Goal: Task Accomplishment & Management: Manage account settings

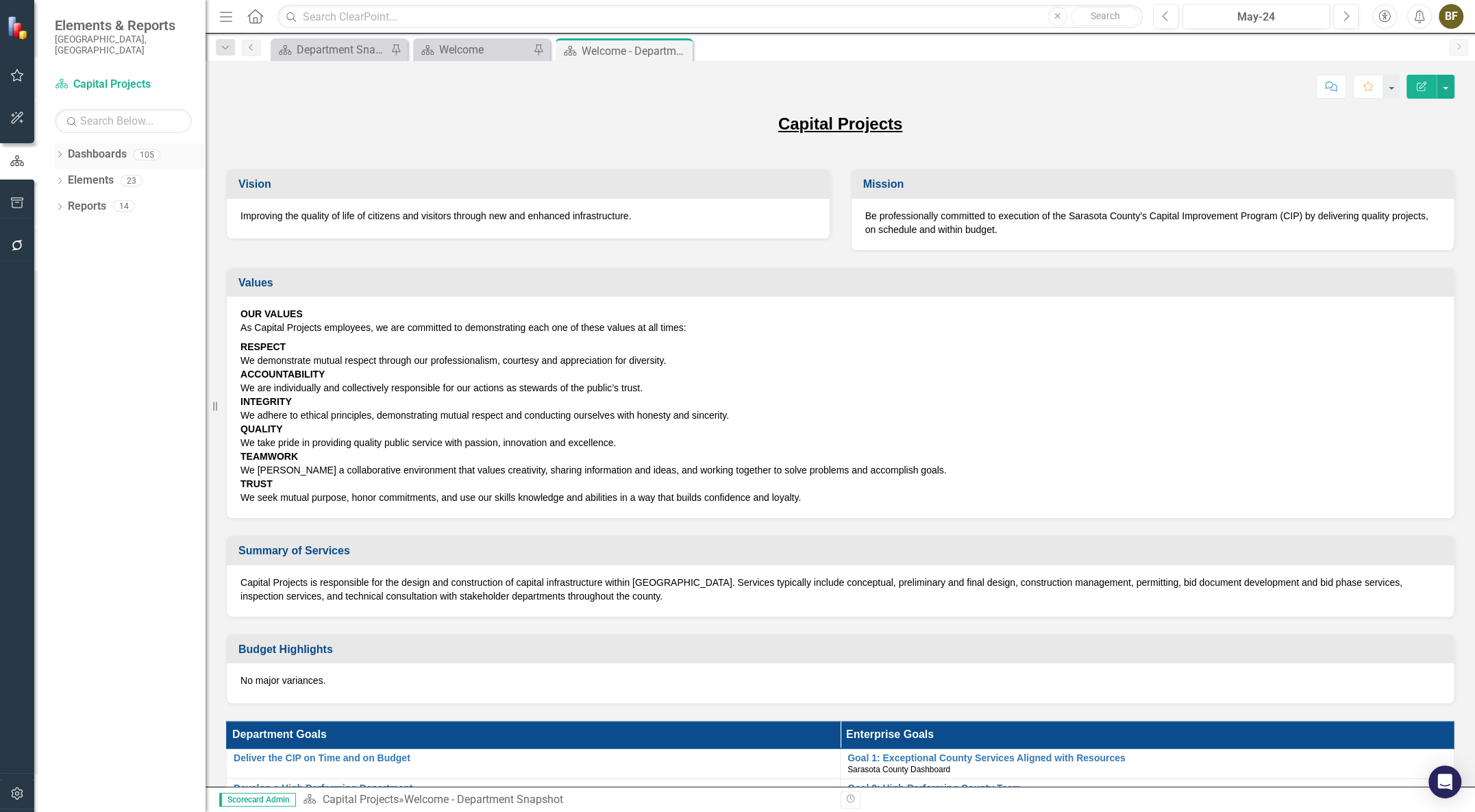
click at [66, 144] on div "Dropdown Dashboards 105" at bounding box center [130, 156] width 151 height 26
click at [59, 152] on icon "Dropdown" at bounding box center [59, 156] width 10 height 7
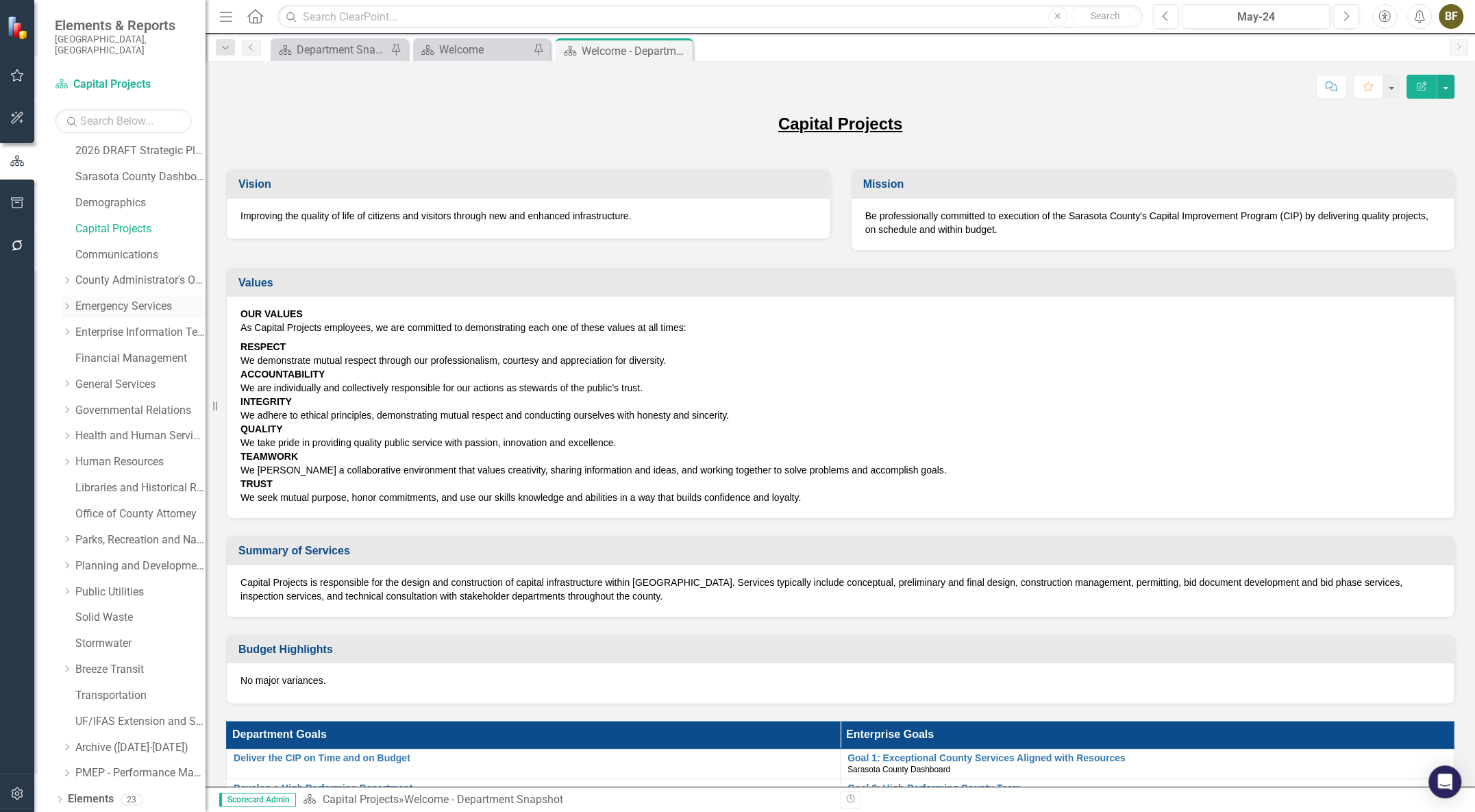
scroll to position [46, 0]
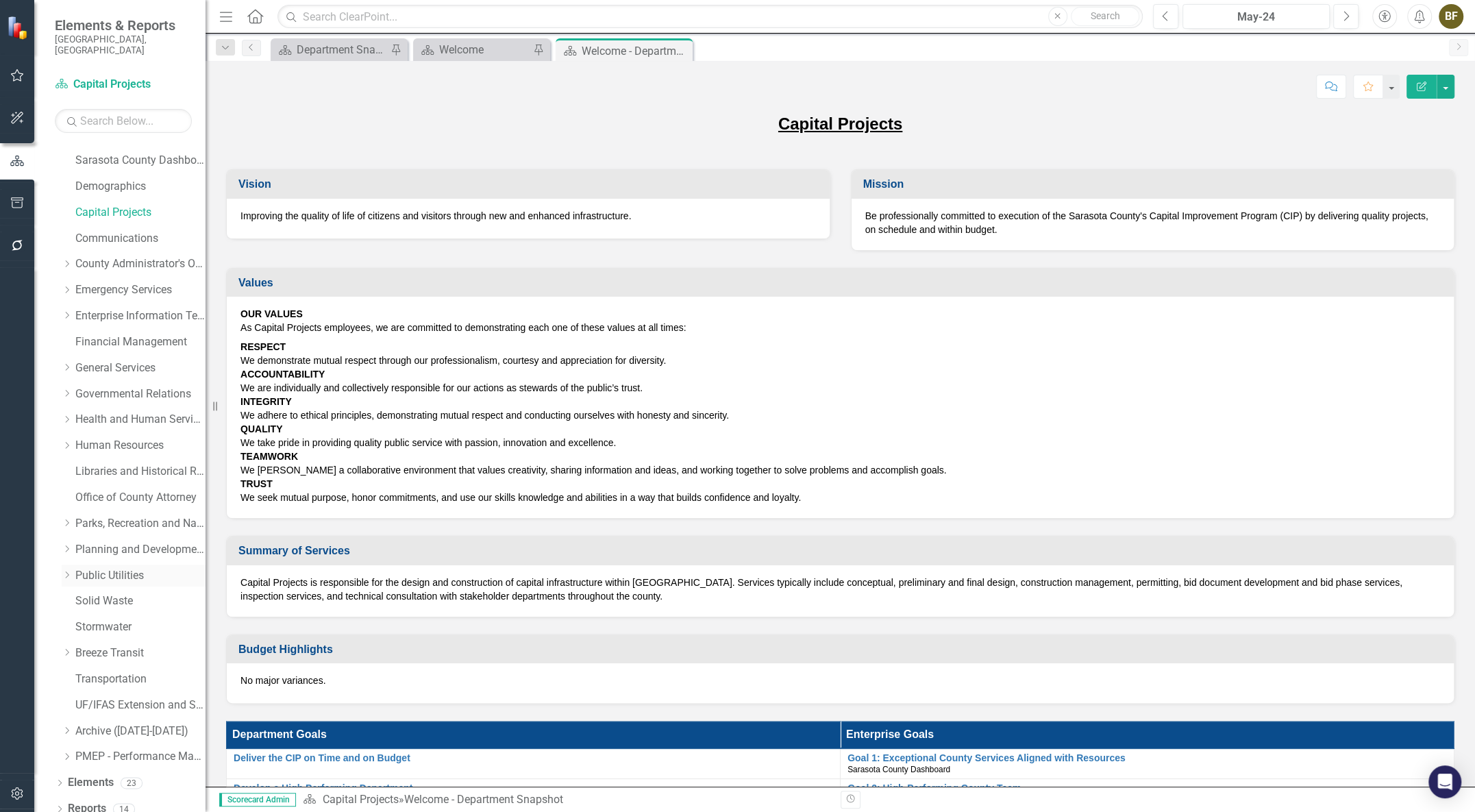
click at [112, 568] on link "Public Utilities" at bounding box center [140, 575] width 130 height 15
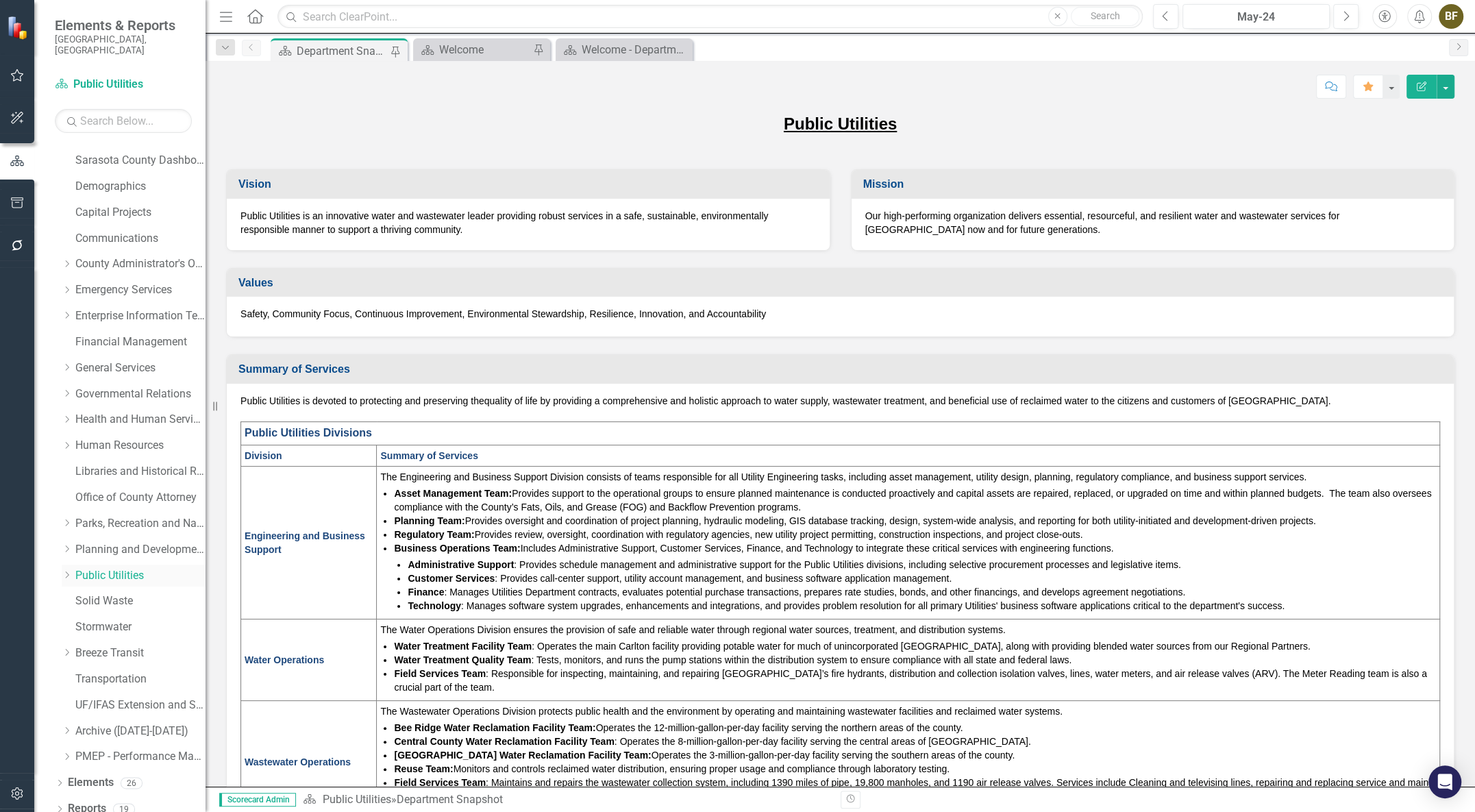
click at [69, 571] on icon "Dropdown" at bounding box center [66, 574] width 10 height 8
click at [142, 594] on link "Public Utilities Strategic Plan" at bounding box center [148, 601] width 117 height 15
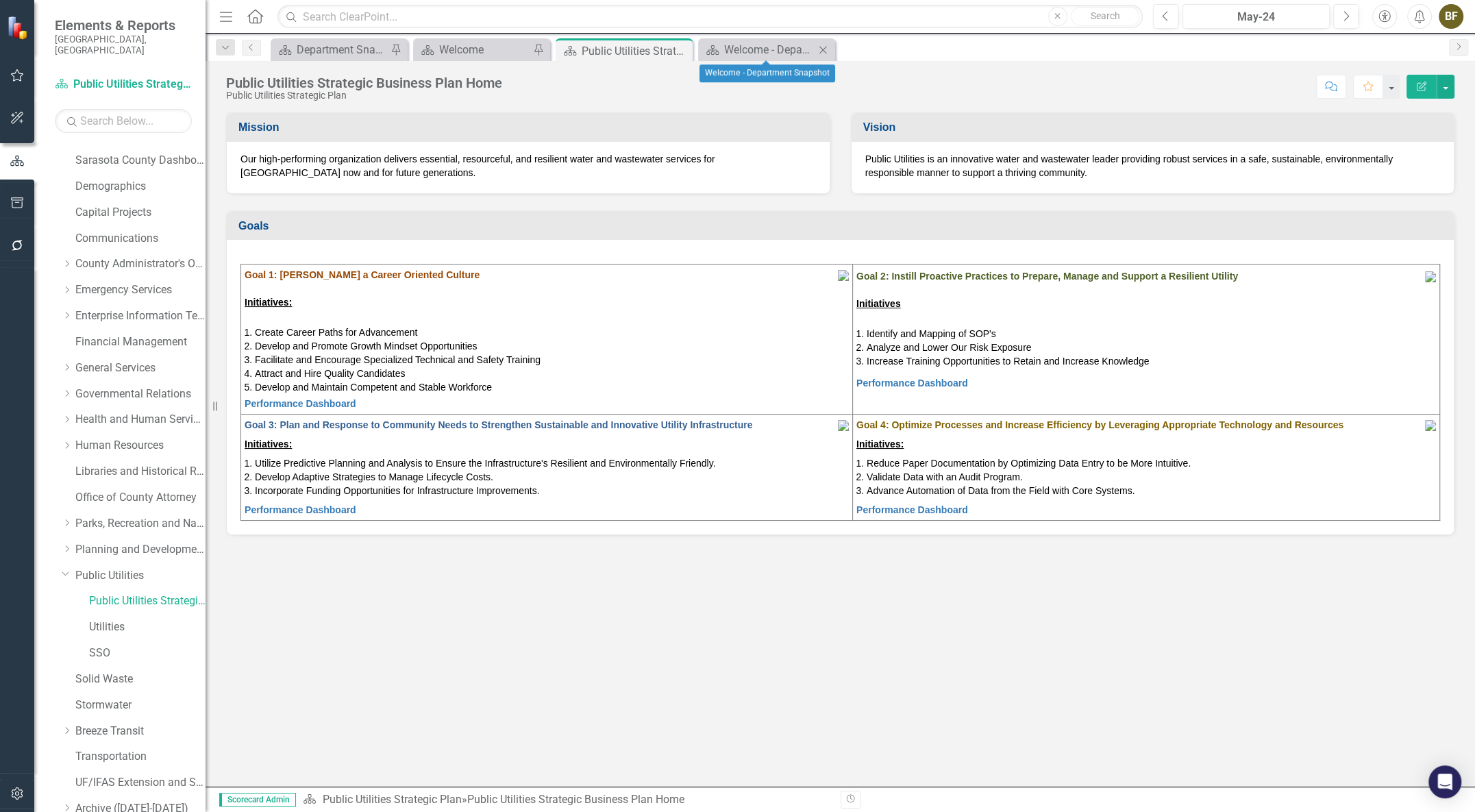
click at [768, 40] on div "Dashboard Welcome - Department Snapshot Close" at bounding box center [767, 49] width 137 height 23
click at [772, 46] on div "Welcome - Department Snapshot" at bounding box center [768, 49] width 90 height 17
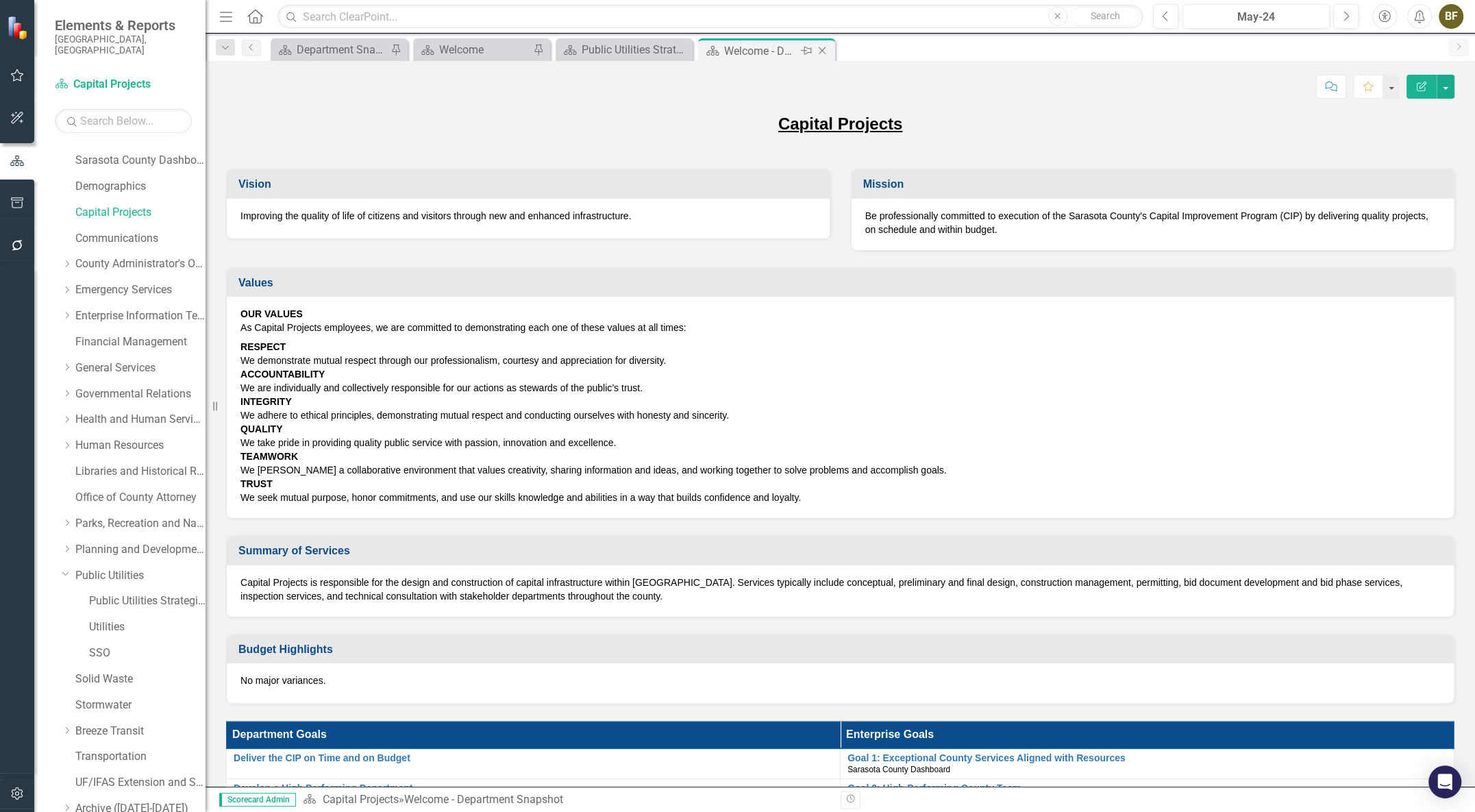
click at [826, 48] on icon "Close" at bounding box center [821, 51] width 14 height 11
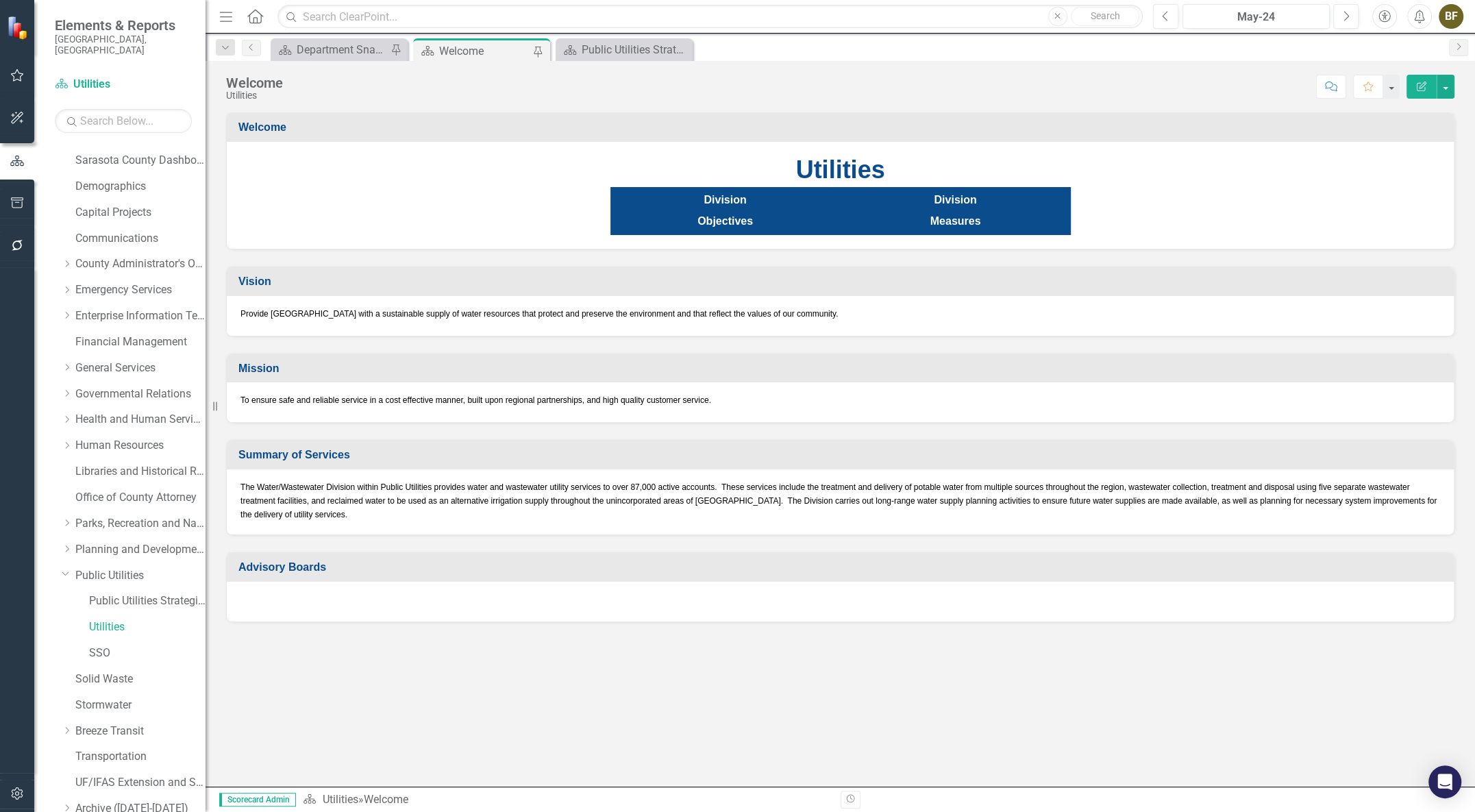
click at [500, 49] on div "Welcome" at bounding box center [483, 51] width 90 height 17
click at [316, 43] on div "Department Snapshot" at bounding box center [341, 49] width 90 height 17
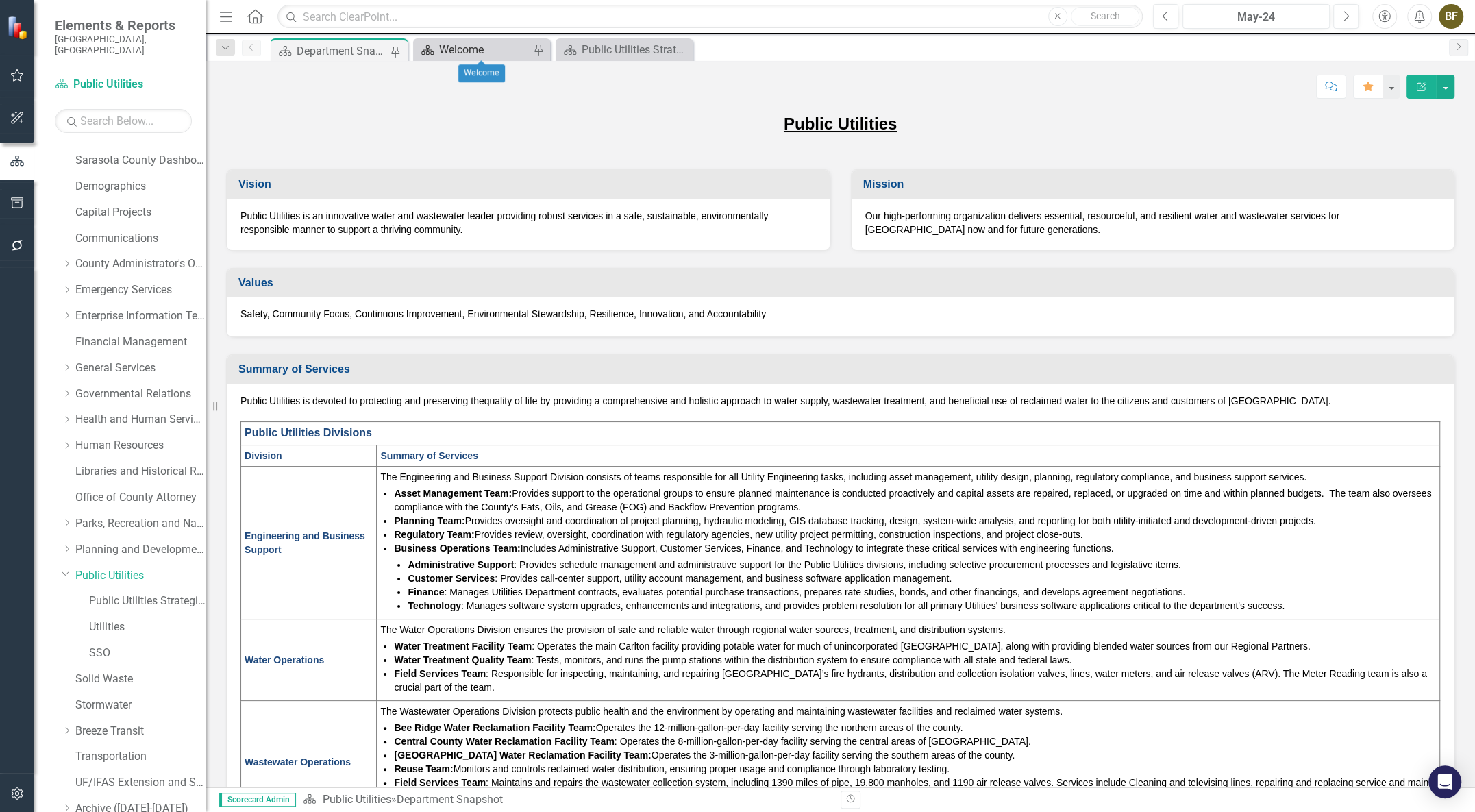
click at [514, 43] on div "Welcome" at bounding box center [483, 49] width 90 height 17
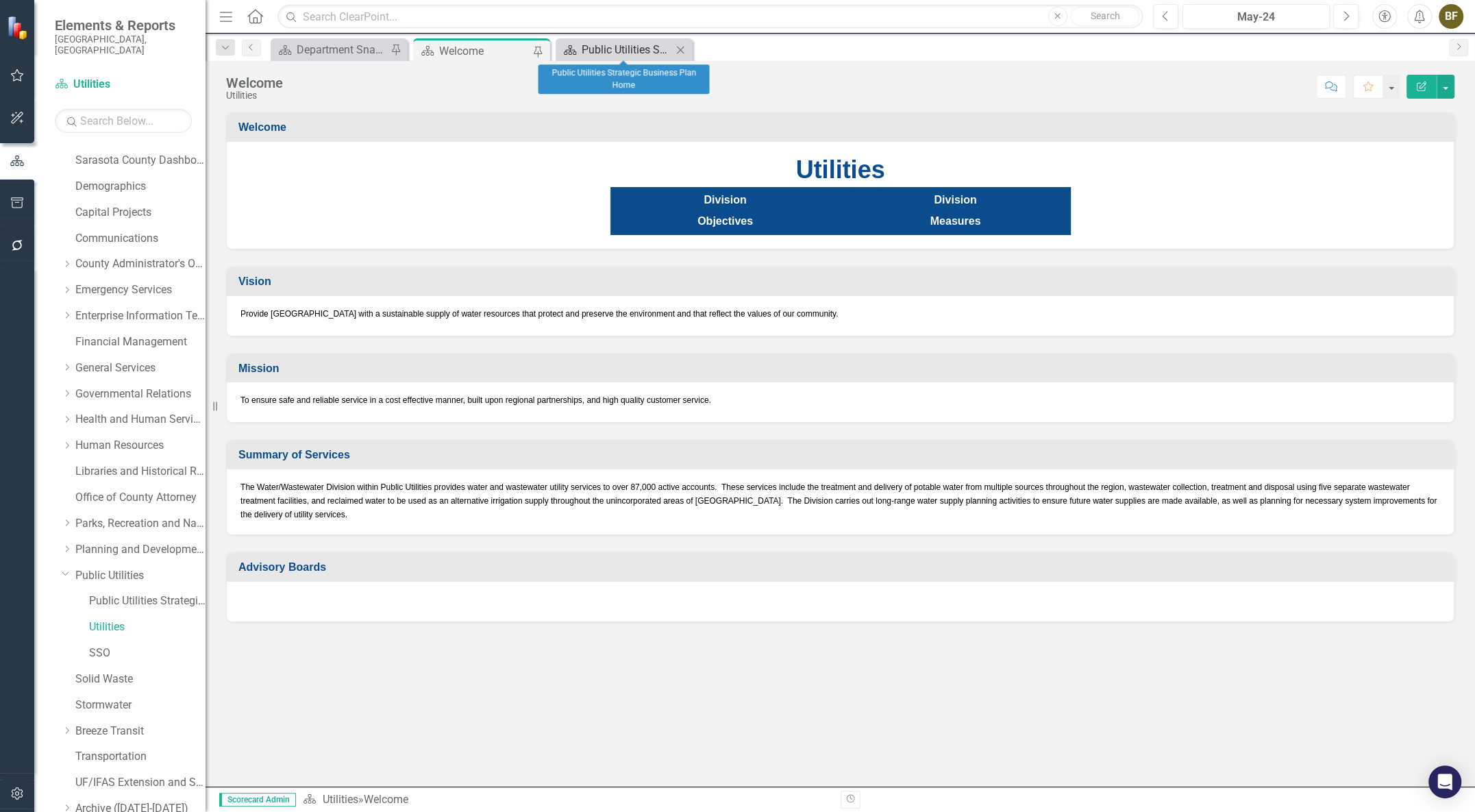
click at [637, 44] on div "Public Utilities Strategic Business Plan Home" at bounding box center [626, 49] width 90 height 17
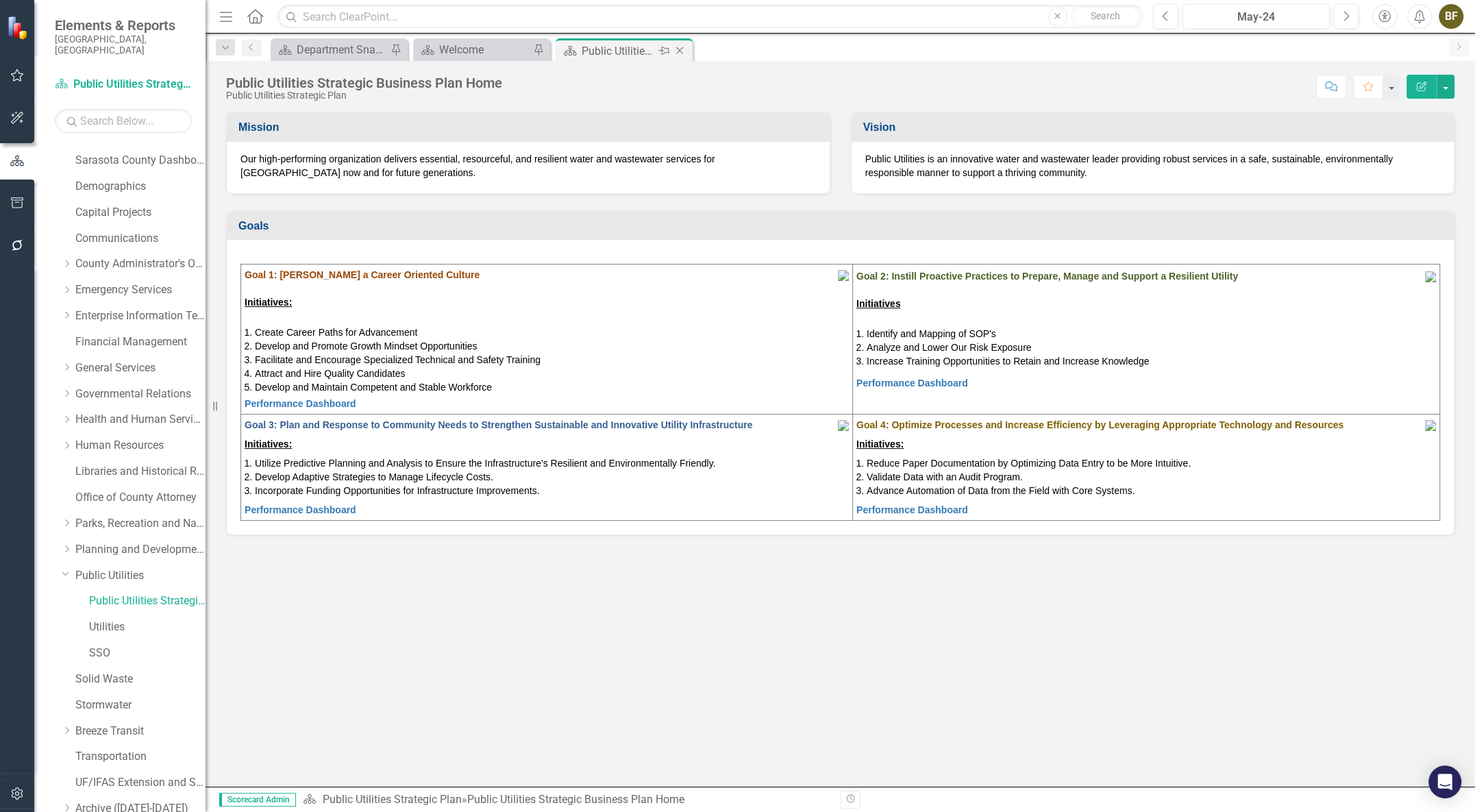
click at [680, 46] on icon "Close" at bounding box center [679, 51] width 14 height 11
click at [362, 46] on div "Department Snapshot" at bounding box center [341, 49] width 90 height 17
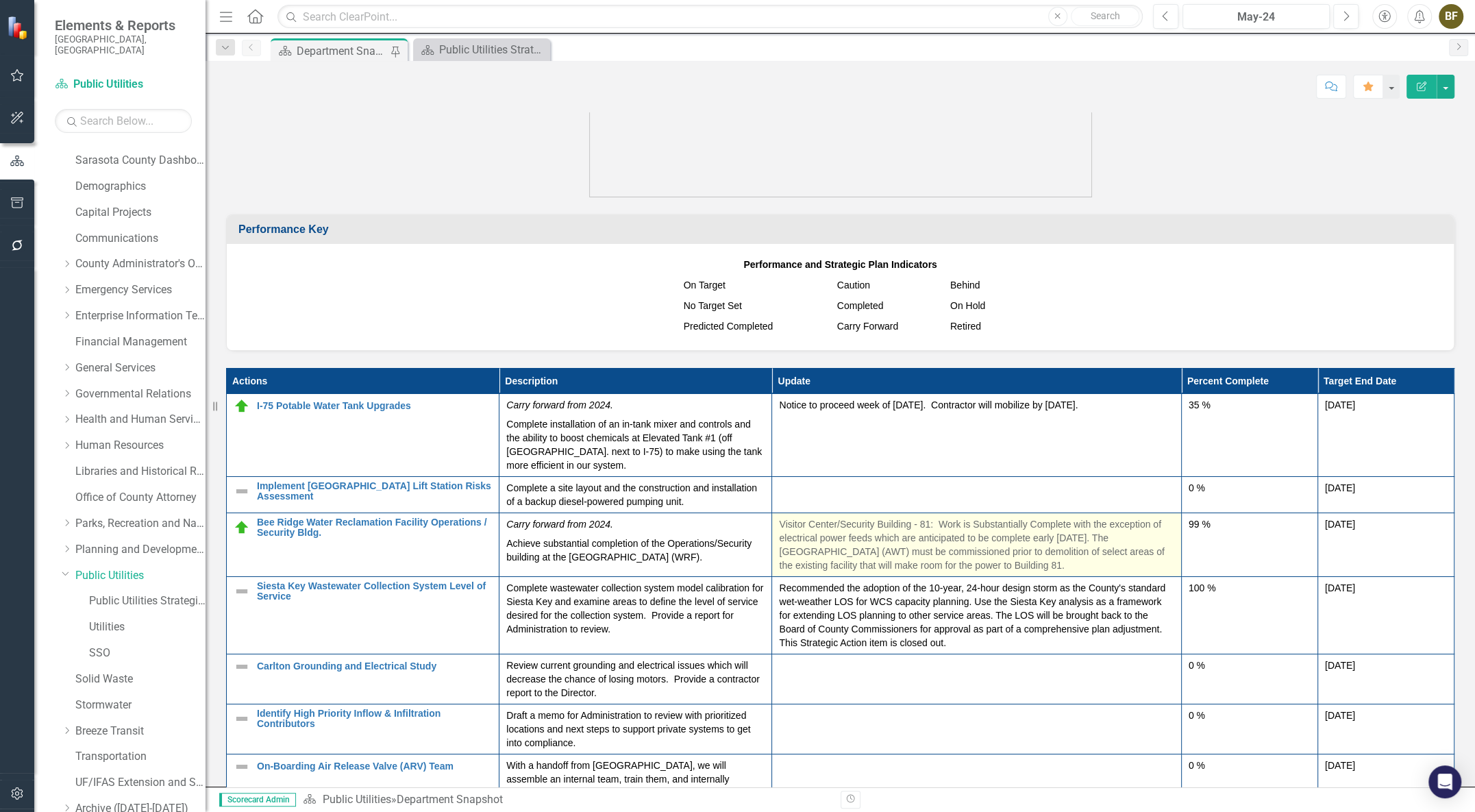
scroll to position [1370, 0]
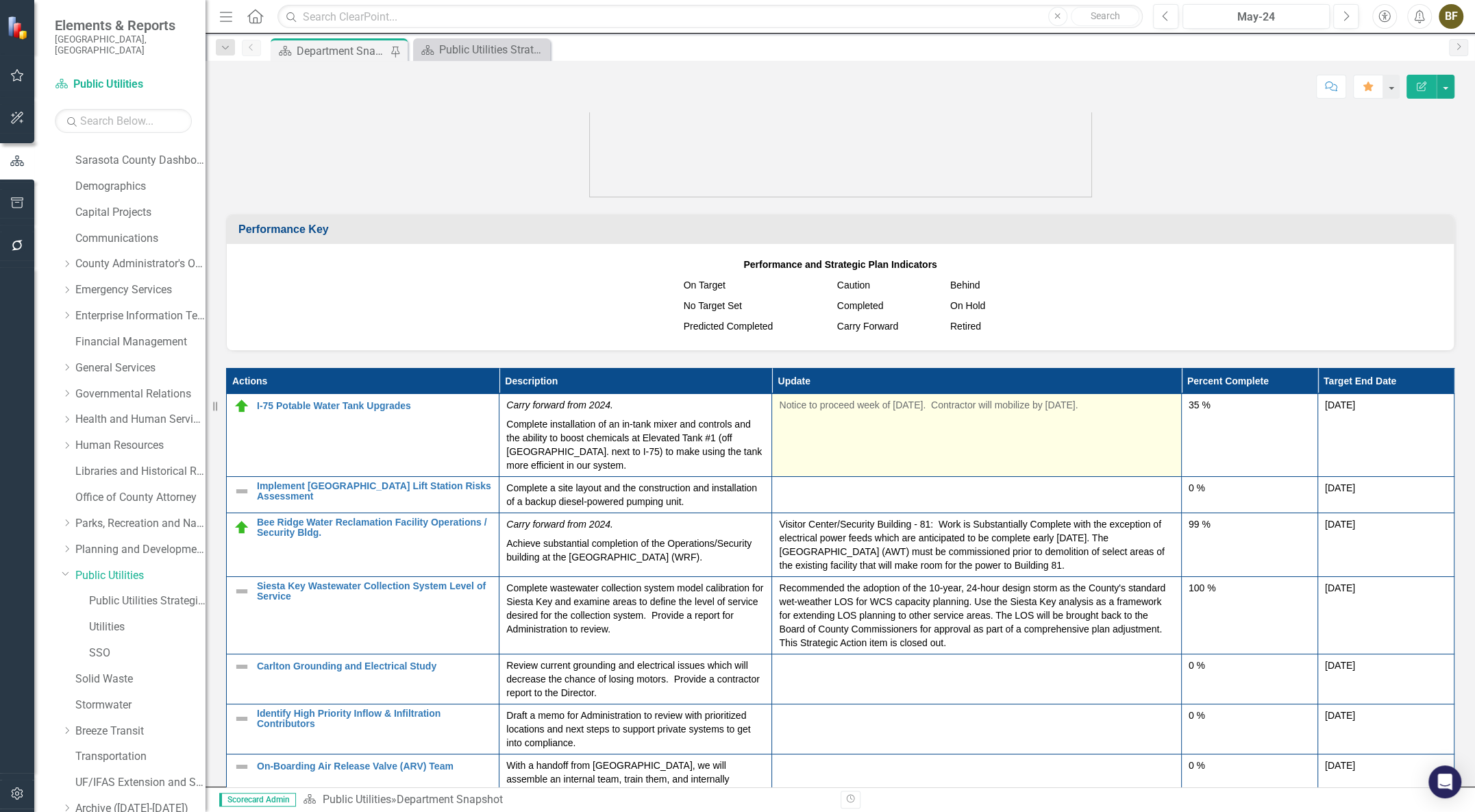
click at [867, 436] on td "Notice to proceed week of May 27th. Contractor will mobilize by June 10th." at bounding box center [976, 434] width 409 height 83
click at [868, 436] on td "Notice to proceed week of May 27th. Contractor will mobilize by June 10th." at bounding box center [976, 434] width 409 height 83
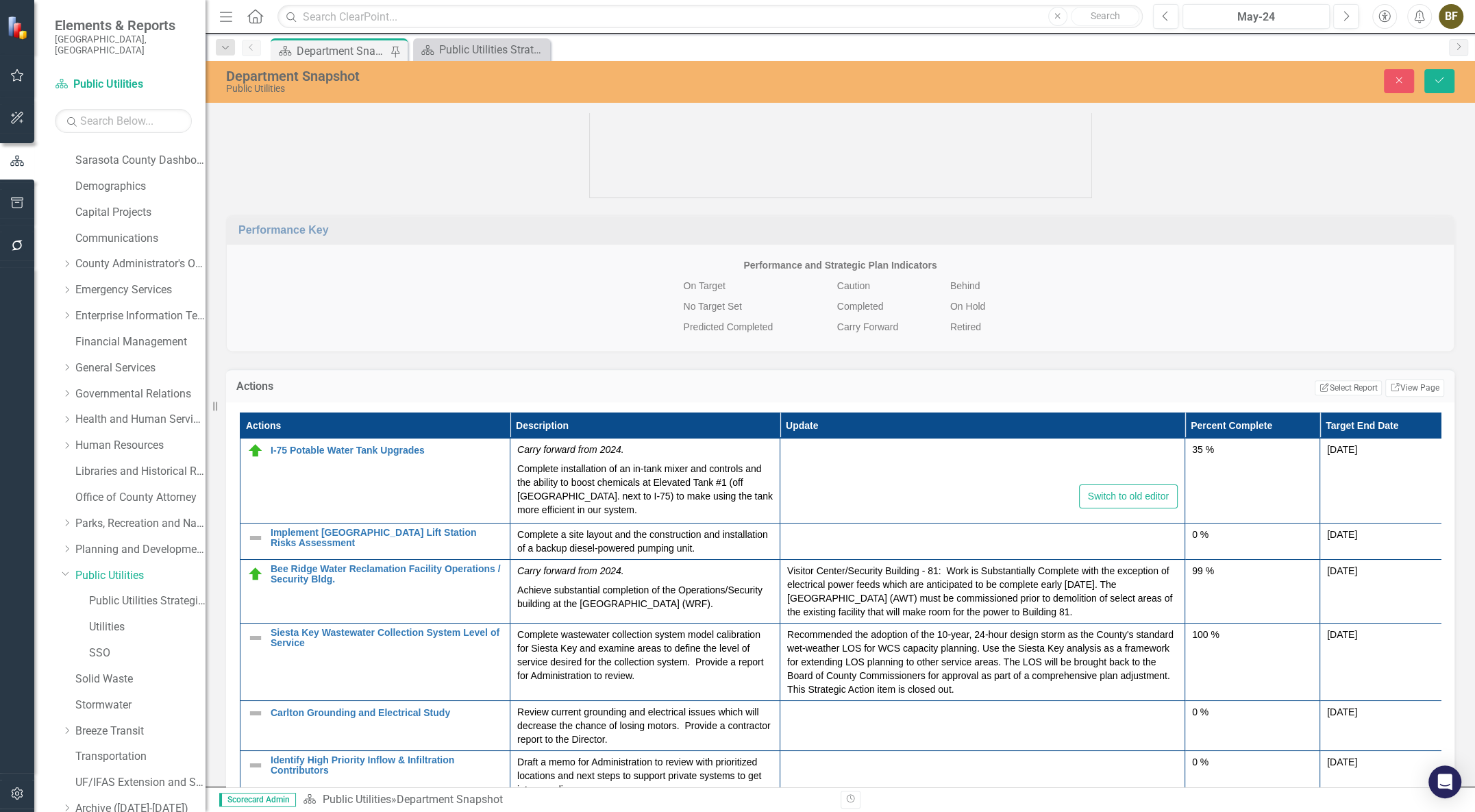
type textarea "<p>Notice to proceed week of May 27th. &nbsp;Contractor will mobilize by June 1…"
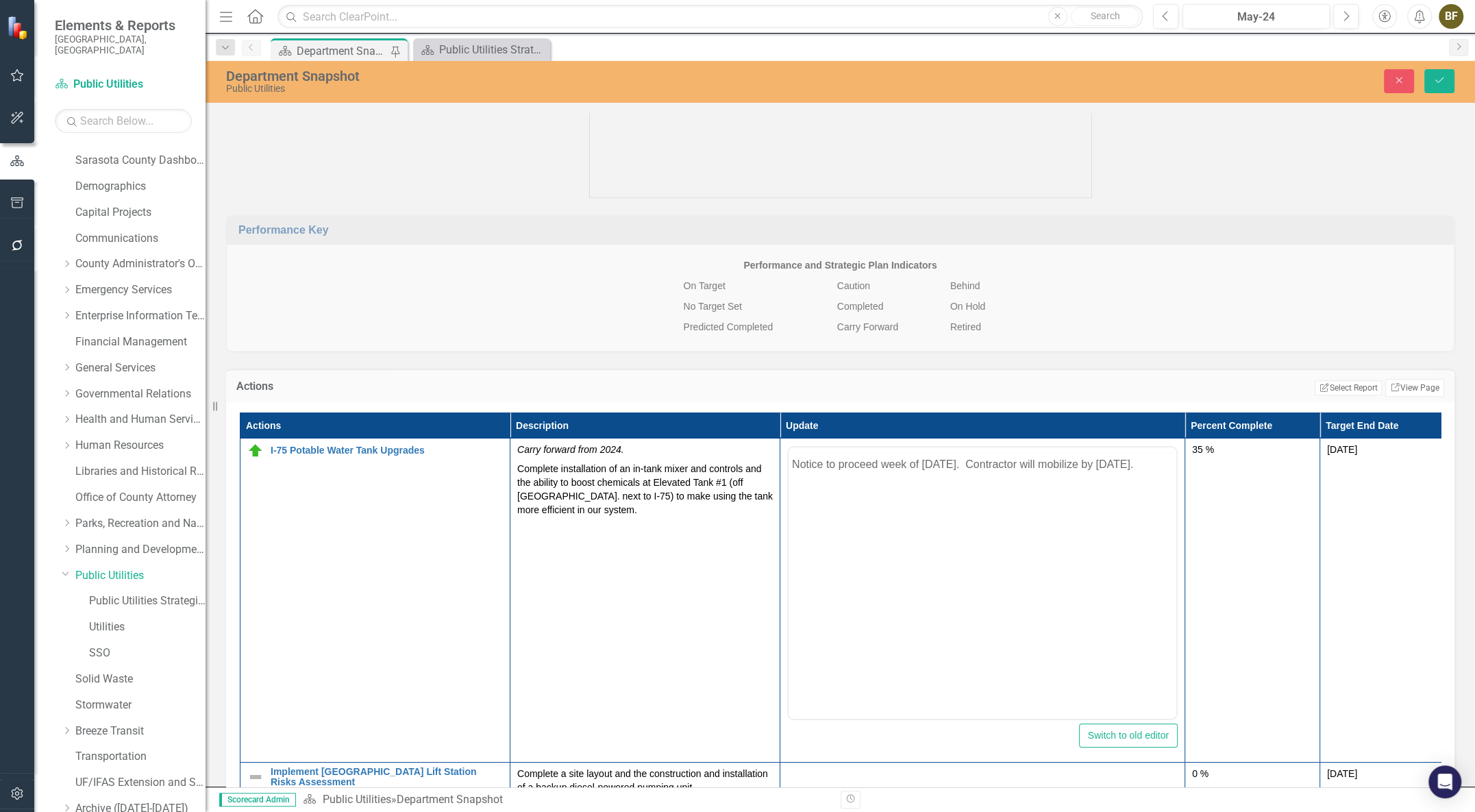
scroll to position [0, 0]
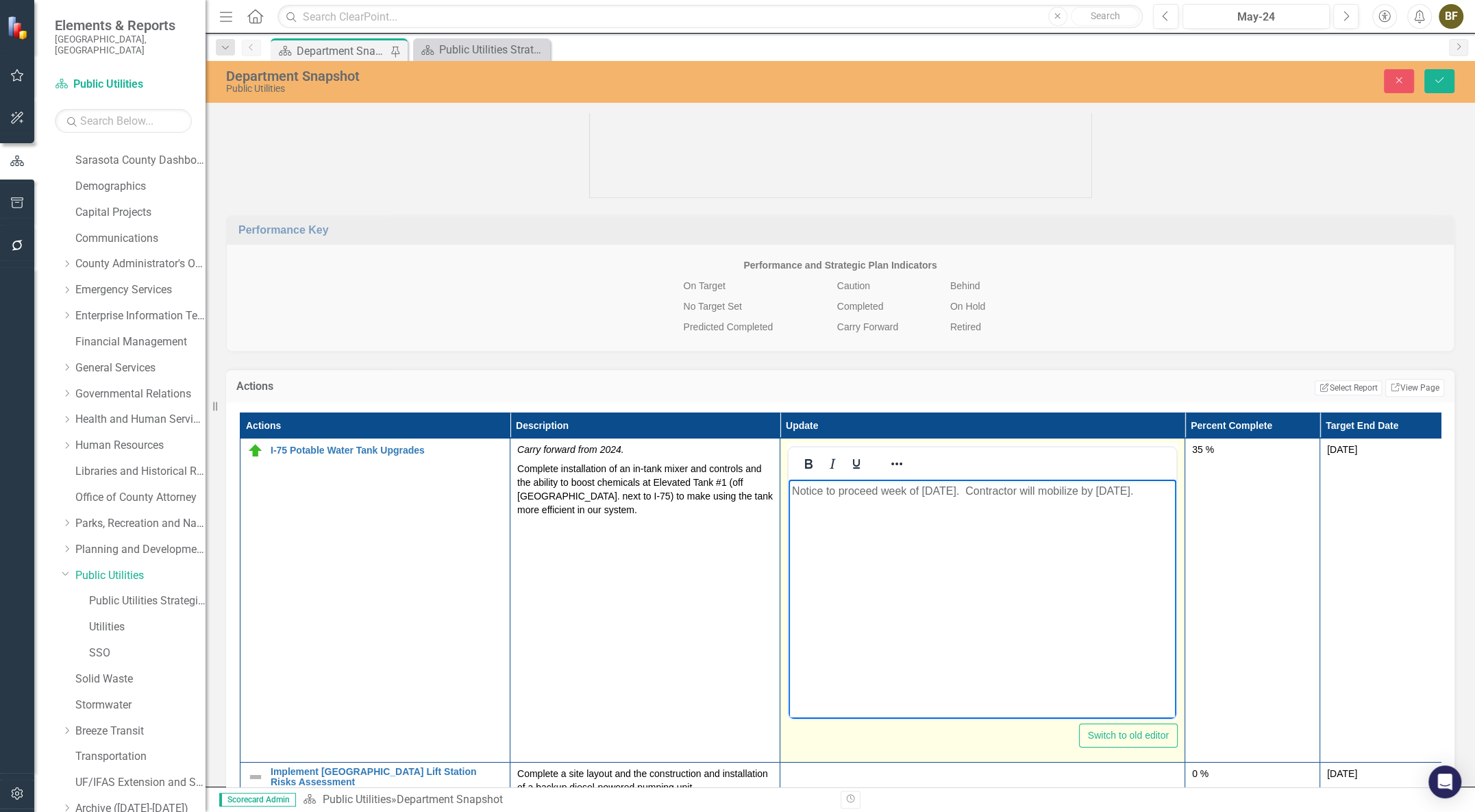
drag, startPoint x: 795, startPoint y: 491, endPoint x: 1164, endPoint y: 498, distance: 369.1
click at [1164, 498] on p "Notice to proceed week of May 27th. Contractor will mobilize by June 10th." at bounding box center [982, 491] width 381 height 16
paste body "Rich Text Area. Press ALT-0 for help."
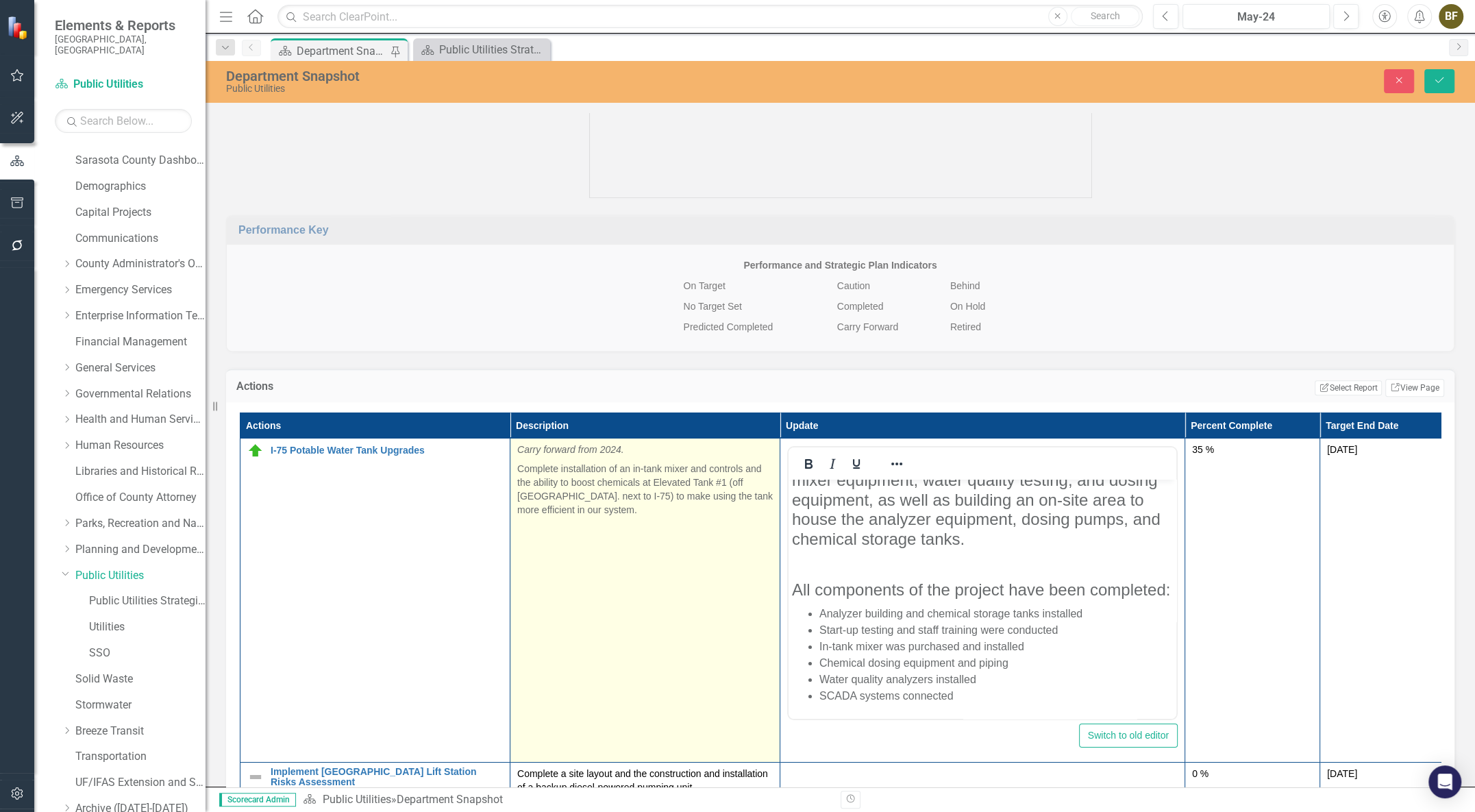
click at [686, 608] on td "Carry forward from 2024. Complete installation of an in-tank mixer and controls…" at bounding box center [646, 601] width 270 height 324
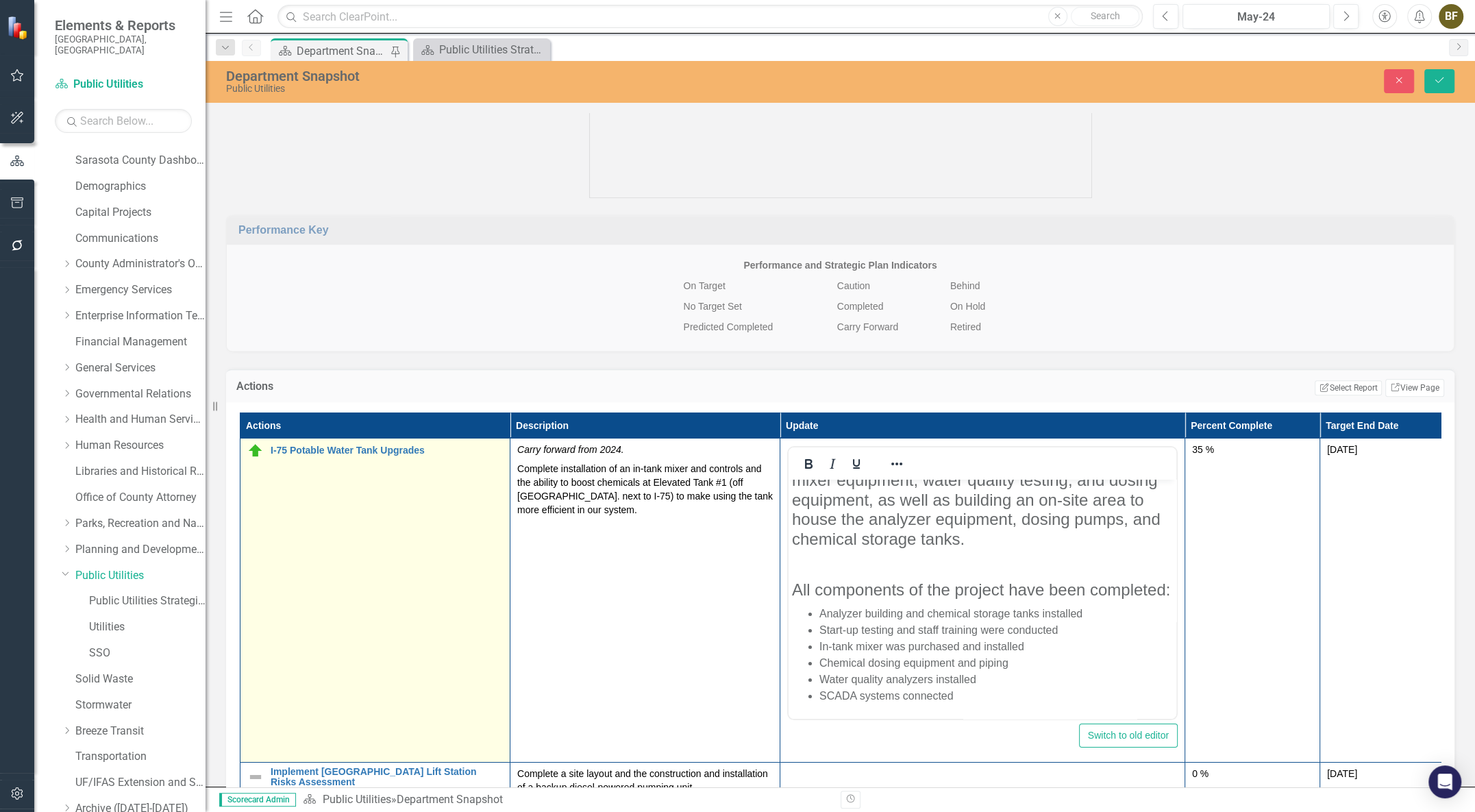
click at [253, 458] on img at bounding box center [256, 451] width 16 height 16
click at [317, 505] on td "I-75 Potable Water Tank Upgrades Edit Edit Action Link Open Element" at bounding box center [375, 601] width 270 height 324
click at [276, 462] on icon "Expand" at bounding box center [277, 456] width 14 height 11
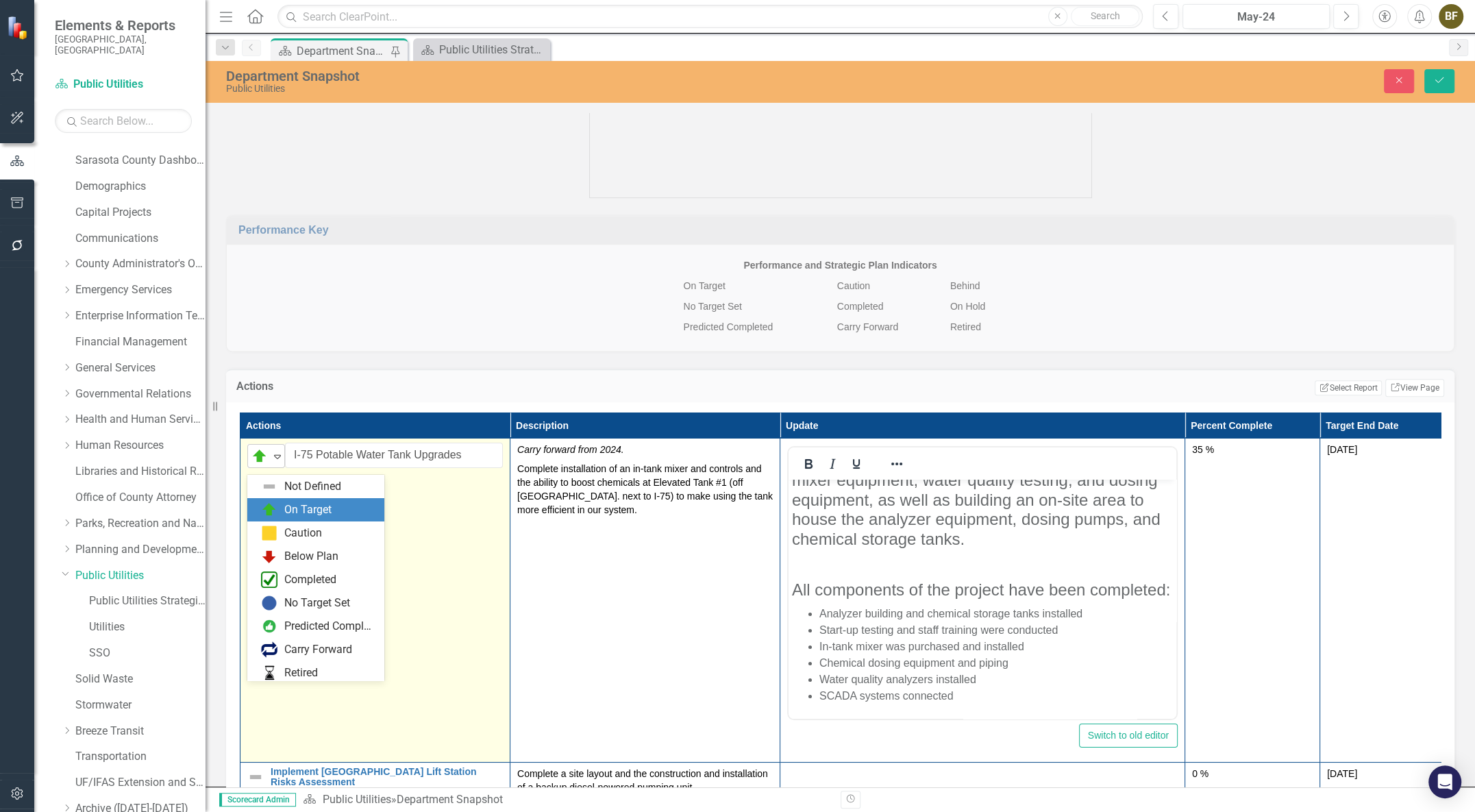
scroll to position [23, 0]
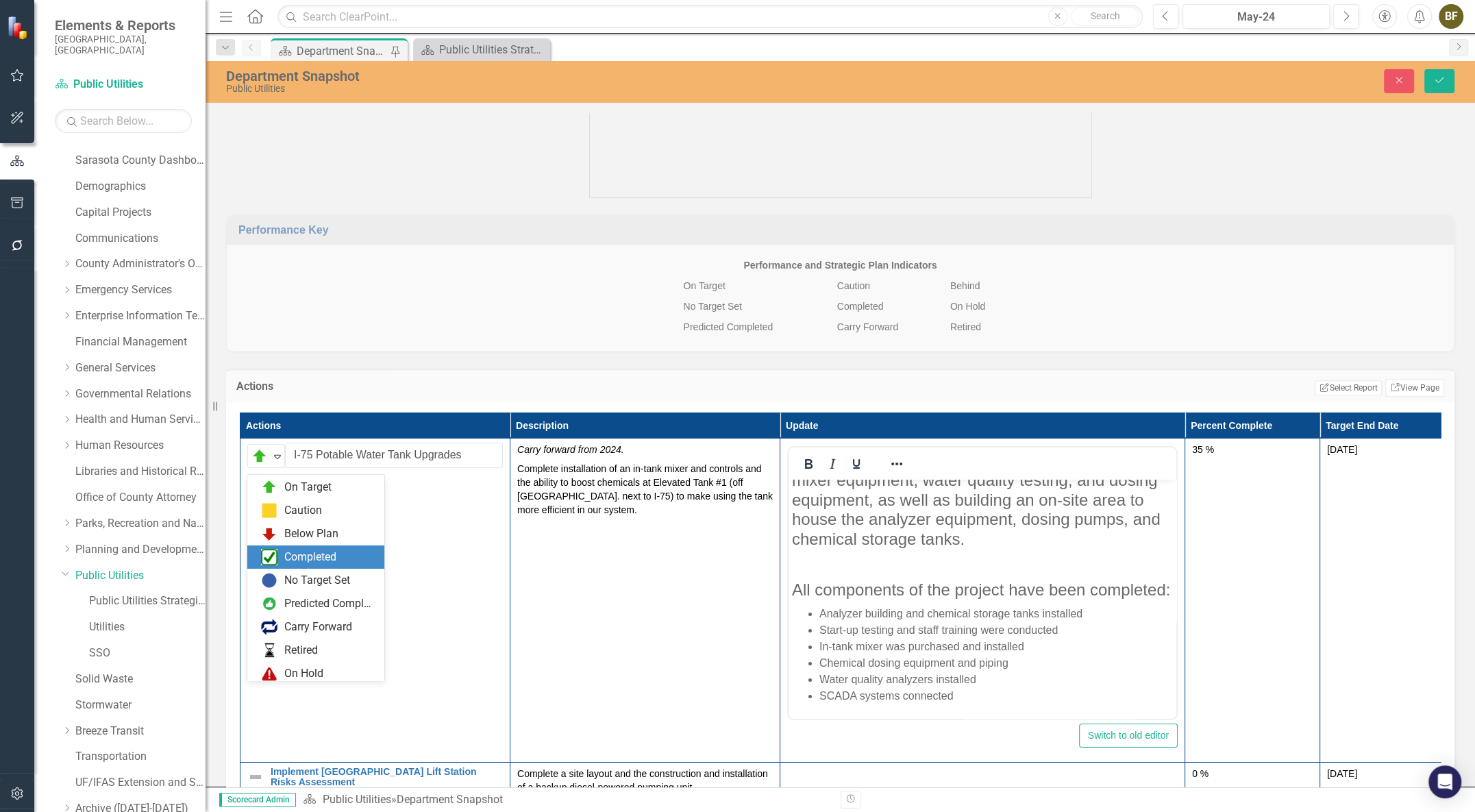
click at [298, 561] on div "Completed" at bounding box center [310, 556] width 52 height 15
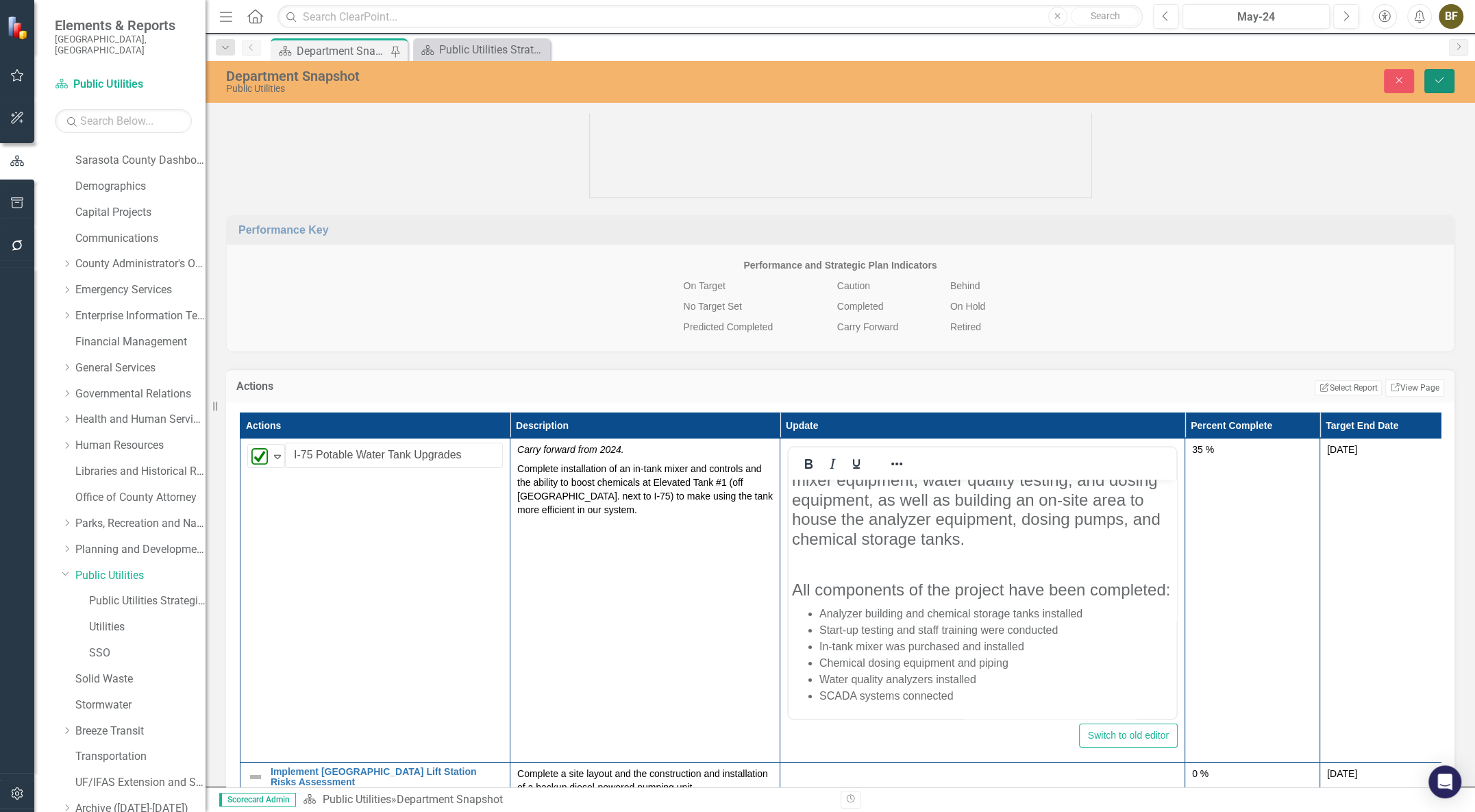
click at [1436, 82] on icon "Save" at bounding box center [1439, 80] width 13 height 10
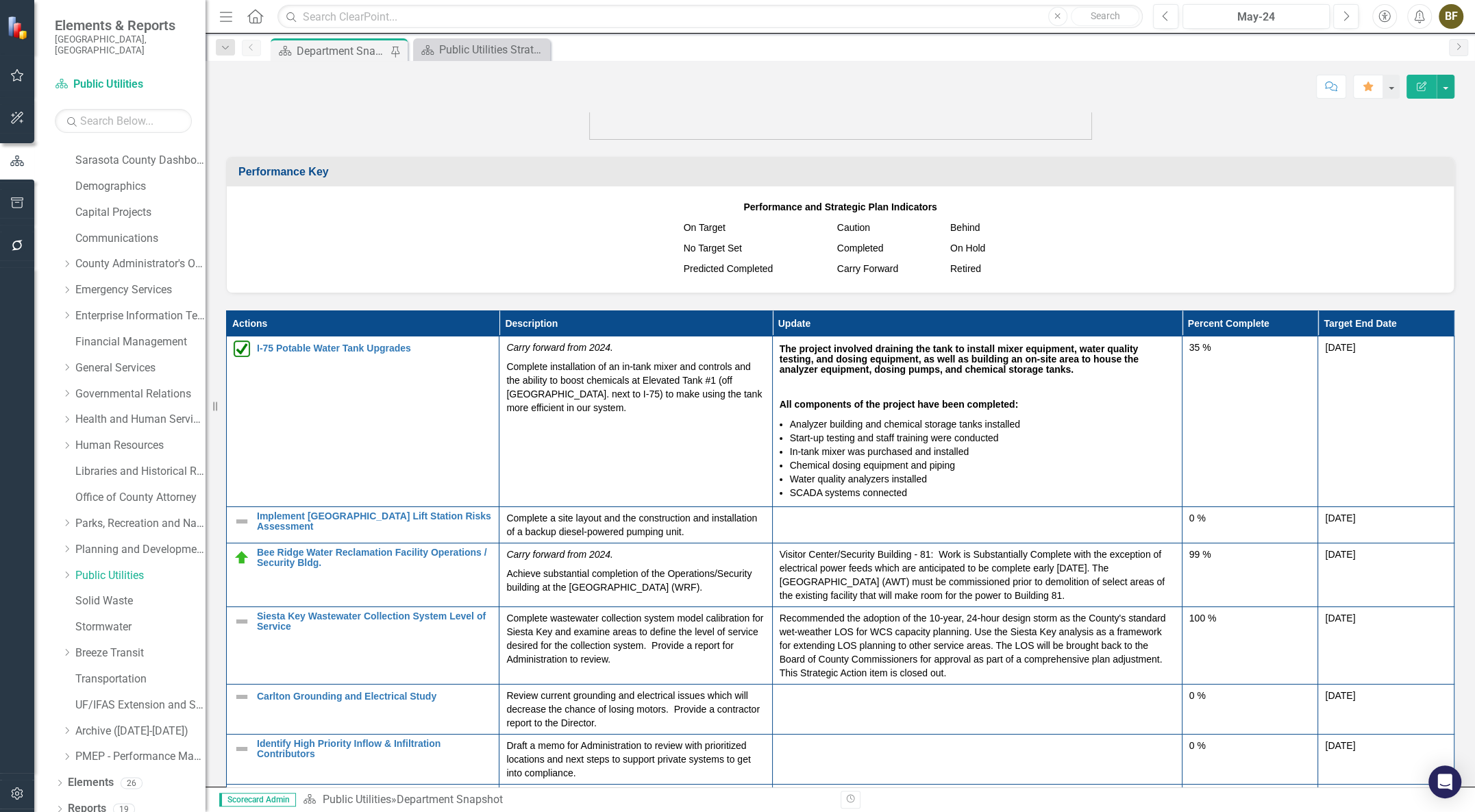
scroll to position [1432, 0]
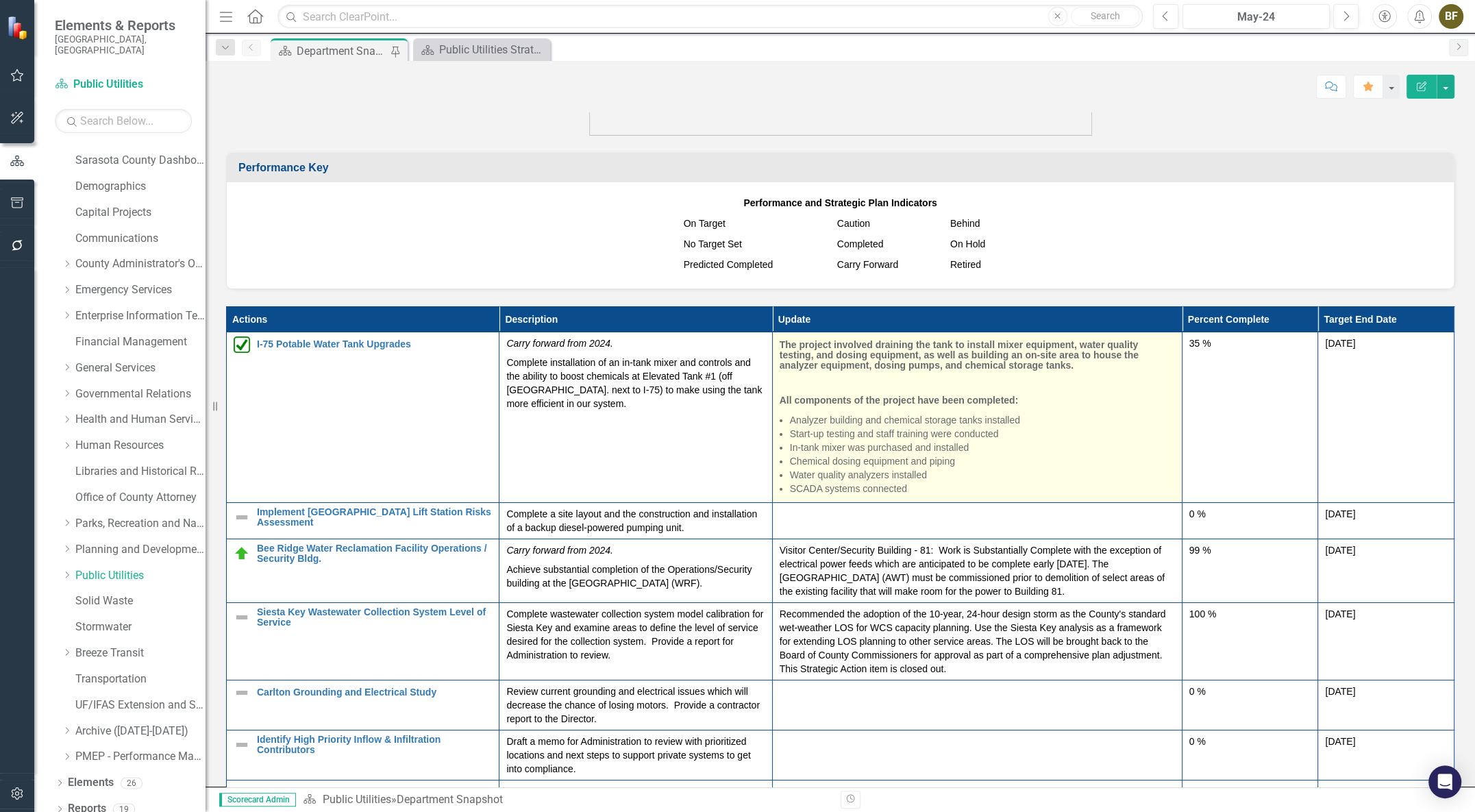
click at [971, 441] on li "Start-up testing and staff training were conducted" at bounding box center [982, 433] width 385 height 14
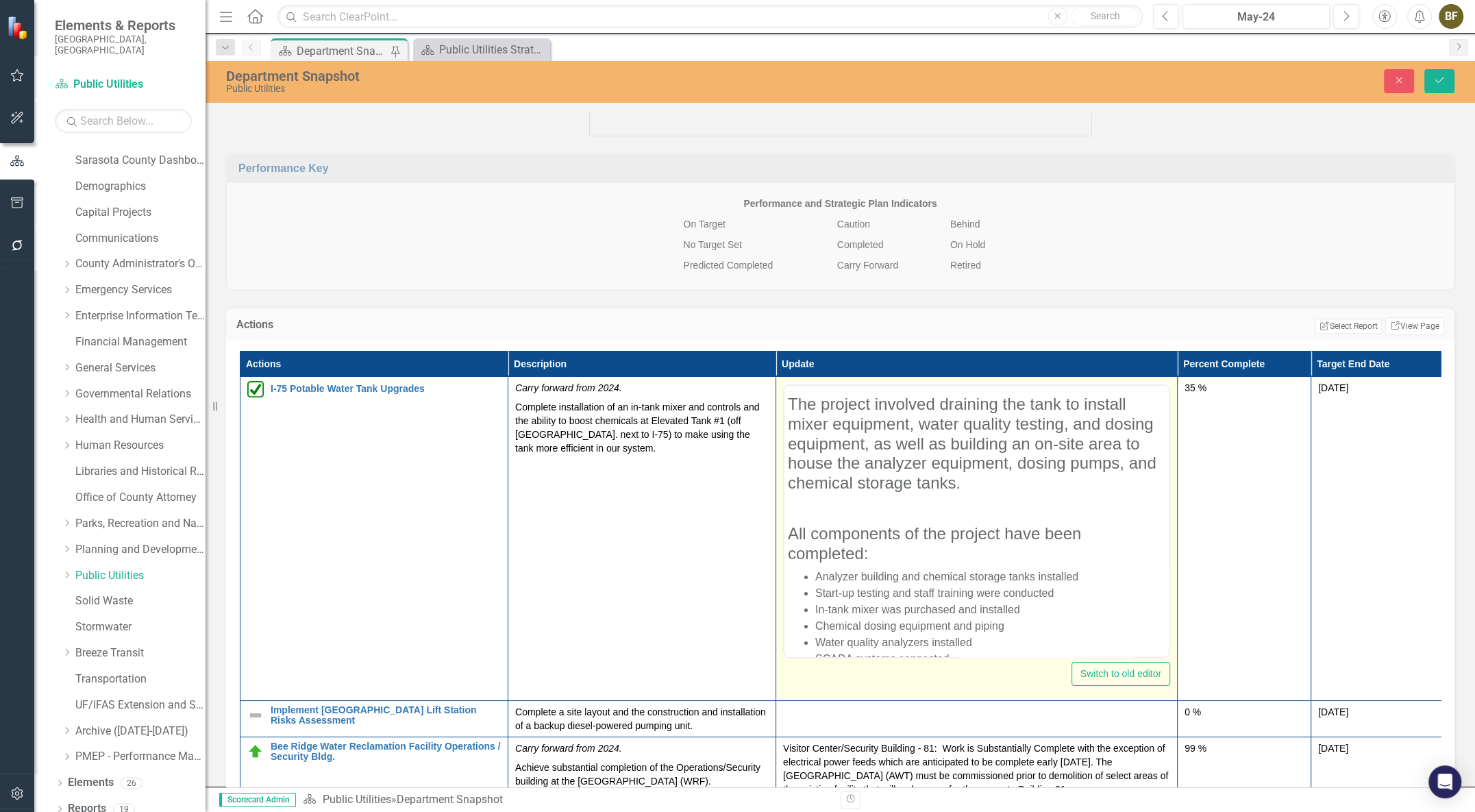
scroll to position [0, 0]
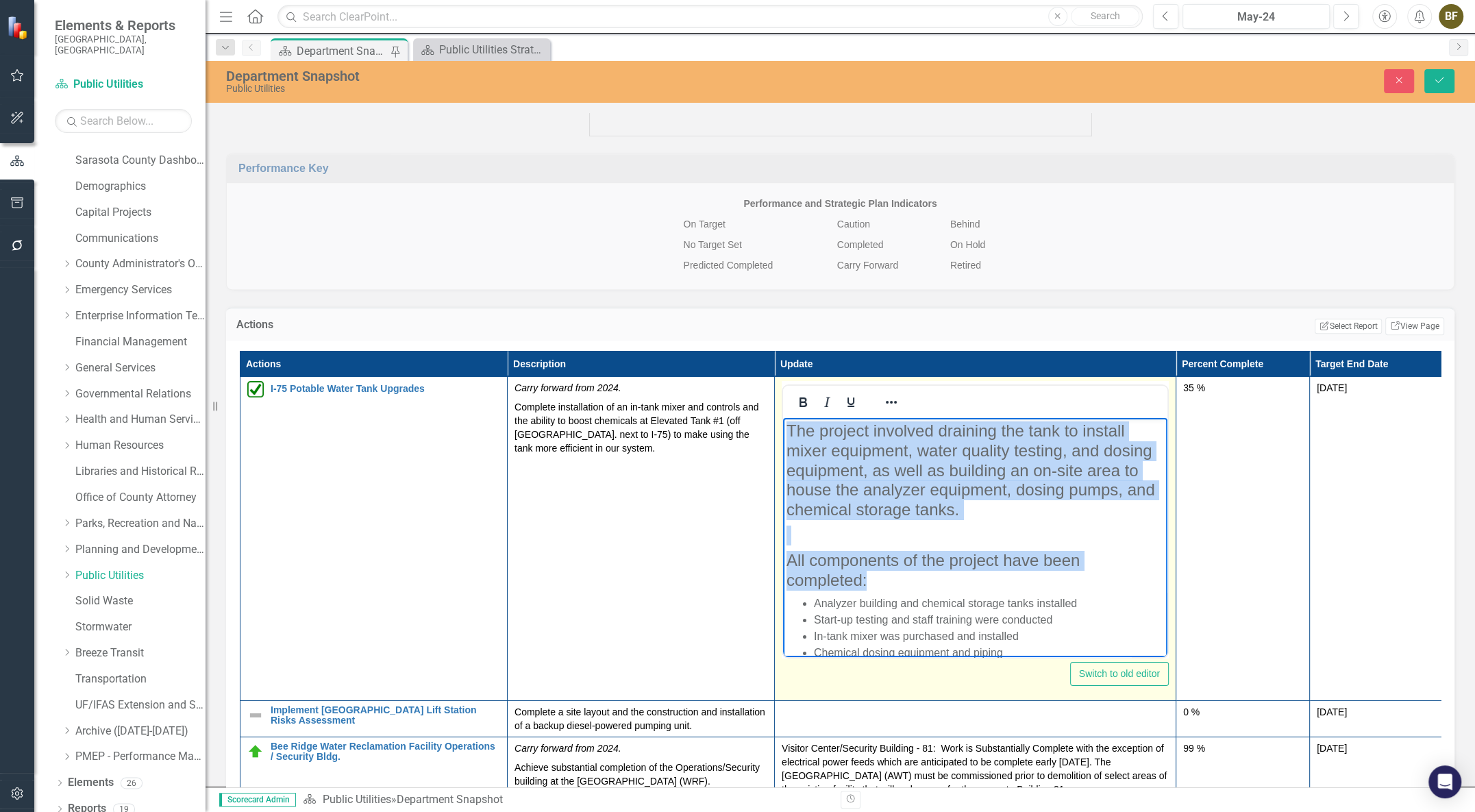
drag, startPoint x: 784, startPoint y: 431, endPoint x: 957, endPoint y: 573, distance: 223.8
click at [957, 573] on body "The project involved draining the tank to install mixer equipment, water qualit…" at bounding box center [975, 563] width 384 height 290
click at [803, 405] on icon "Bold" at bounding box center [803, 402] width 16 height 16
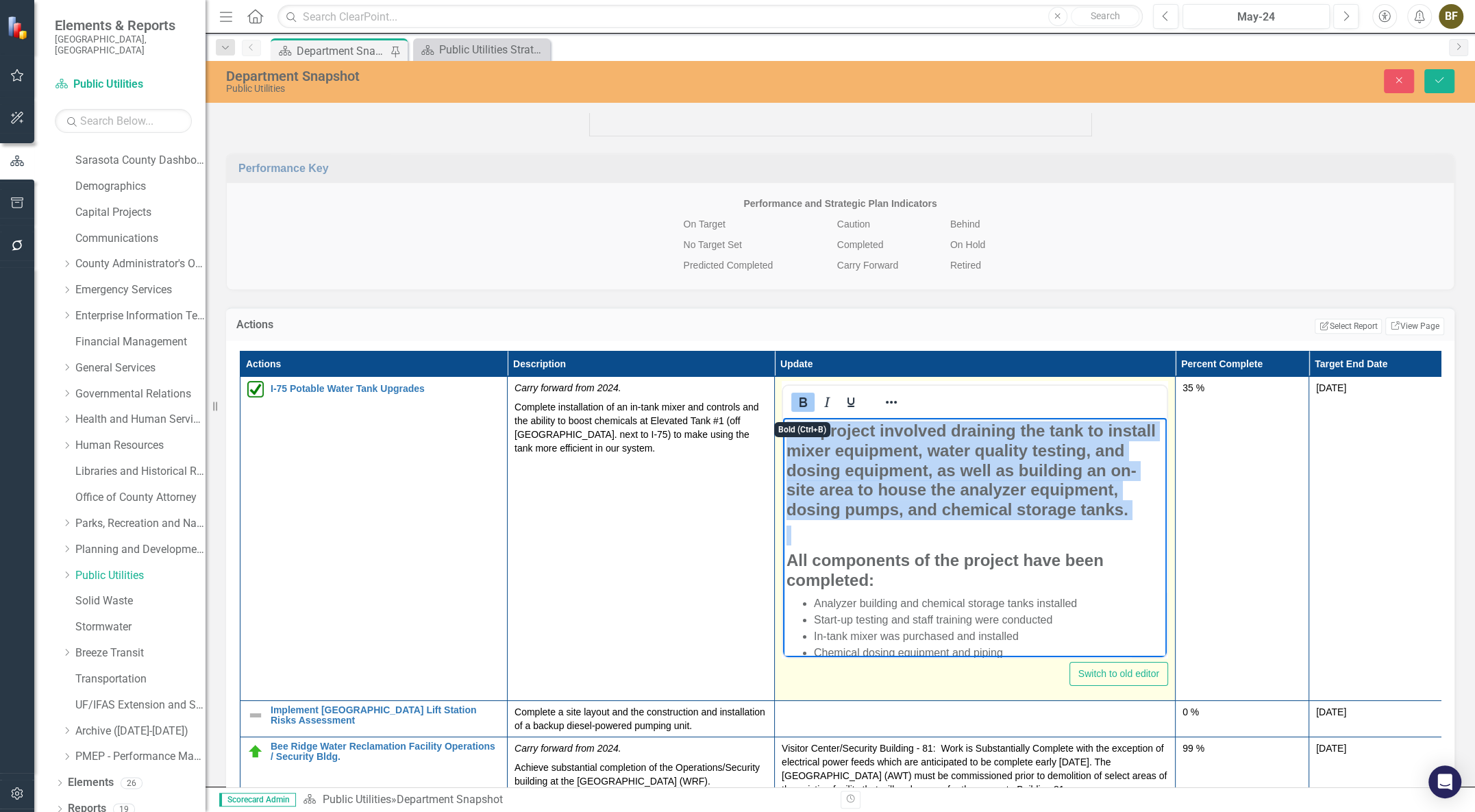
click at [803, 405] on icon "Bold" at bounding box center [803, 402] width 16 height 16
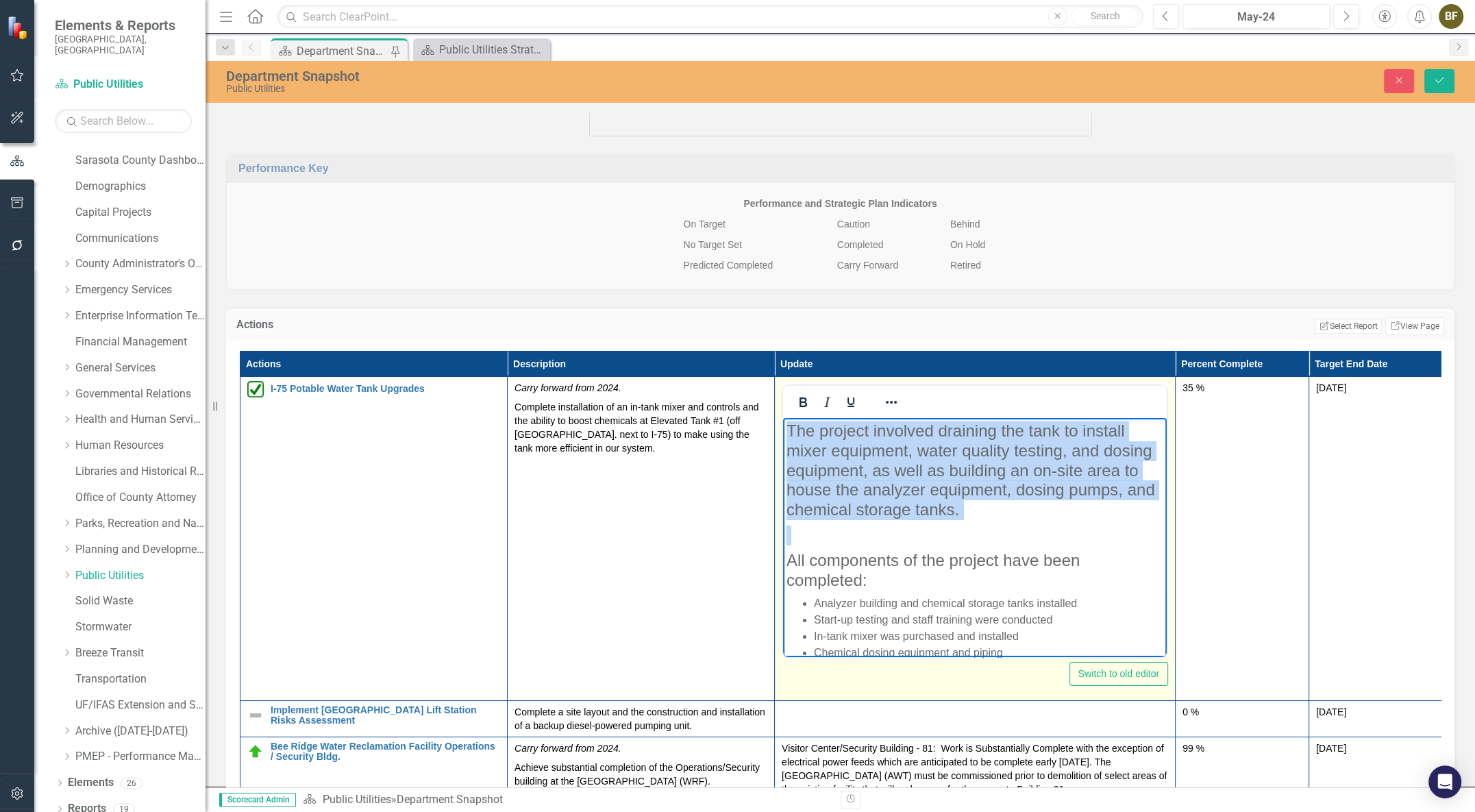
click at [1038, 544] on h4 "Rich Text Area. Press ALT-0 for help." at bounding box center [975, 535] width 377 height 20
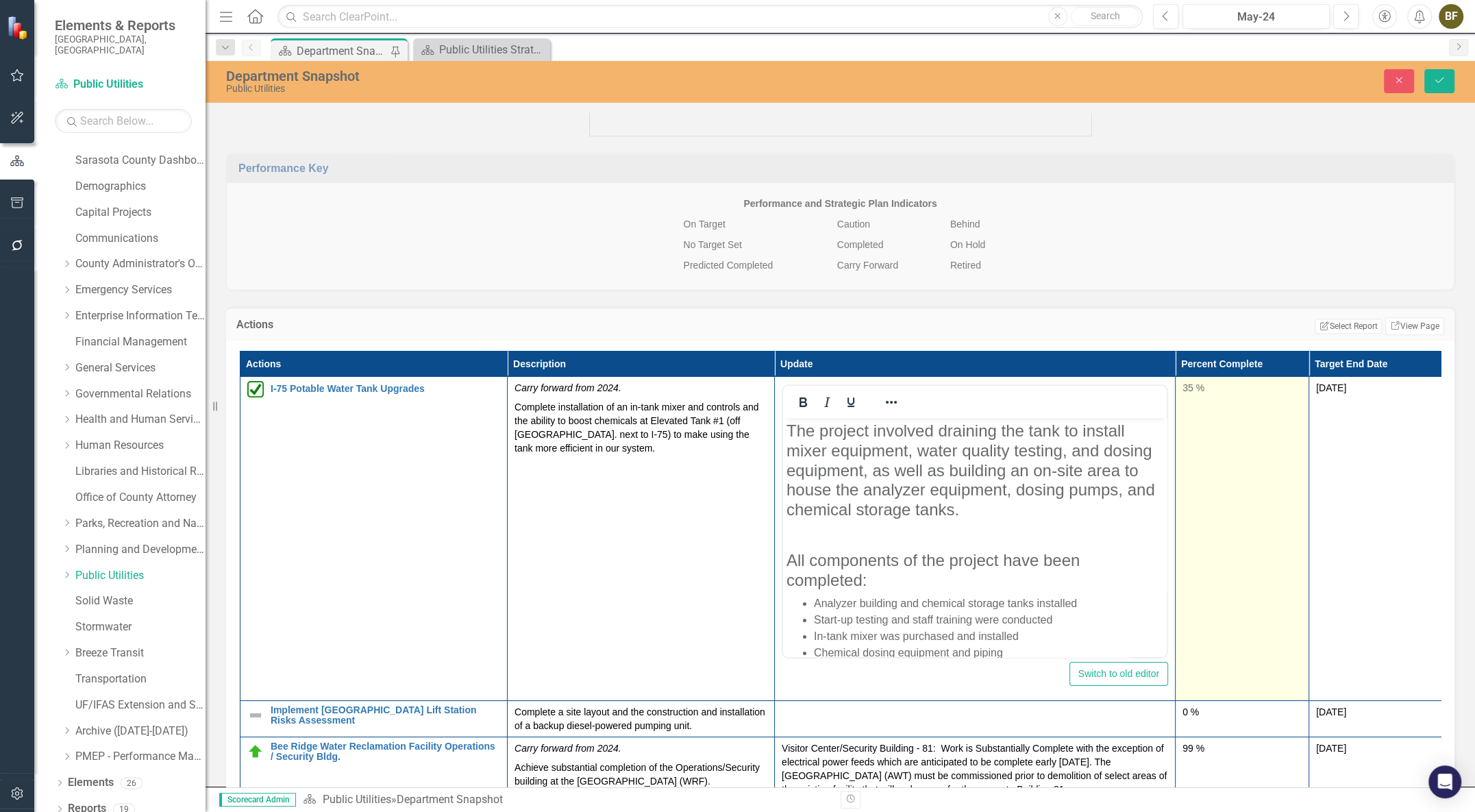
click at [1191, 389] on div "35 %" at bounding box center [1242, 387] width 119 height 14
click at [1191, 394] on div "35 %" at bounding box center [1242, 387] width 119 height 14
type input "100"
drag, startPoint x: 1226, startPoint y: 436, endPoint x: 1302, endPoint y: 446, distance: 76.7
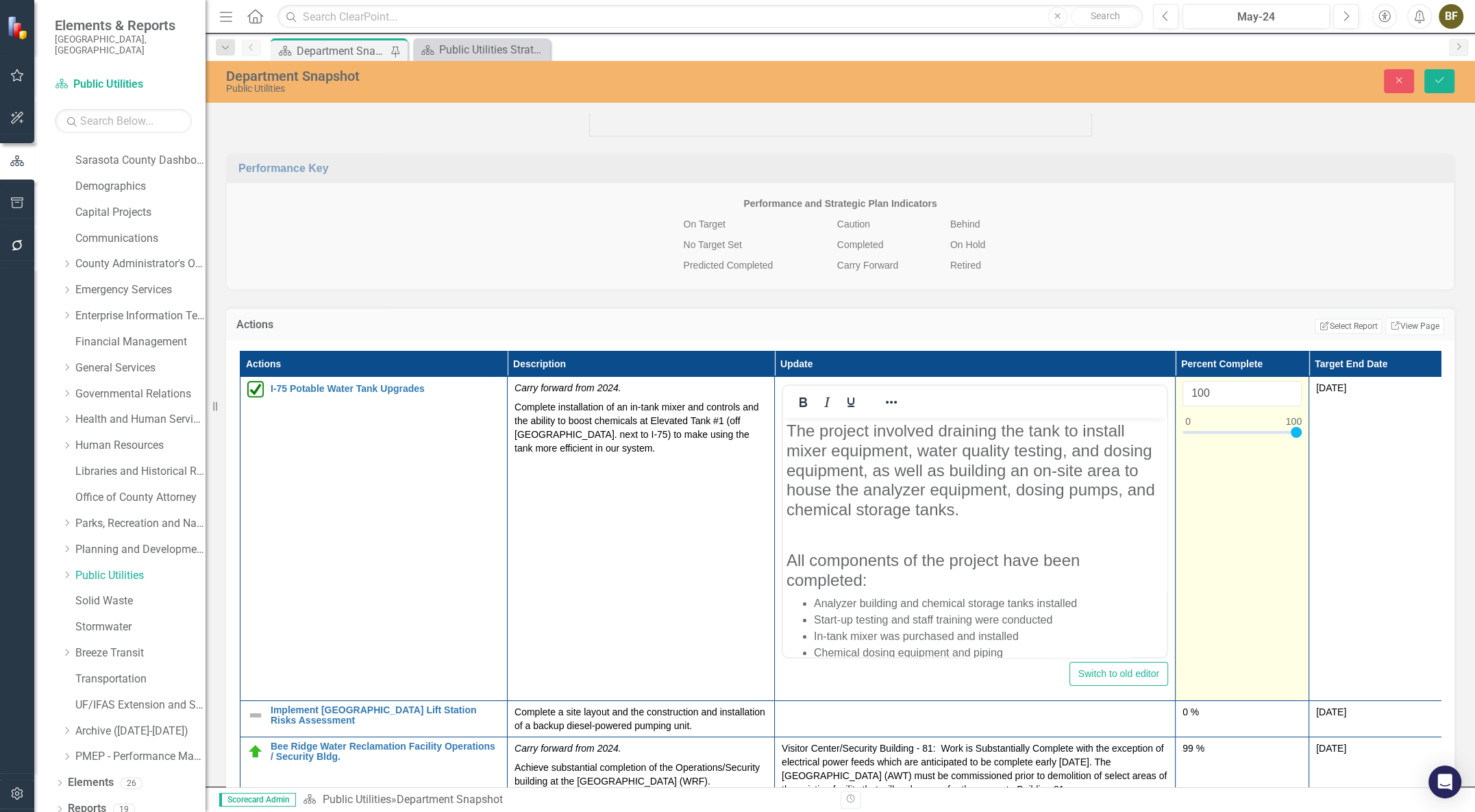
click at [1302, 446] on td "100" at bounding box center [1242, 539] width 134 height 324
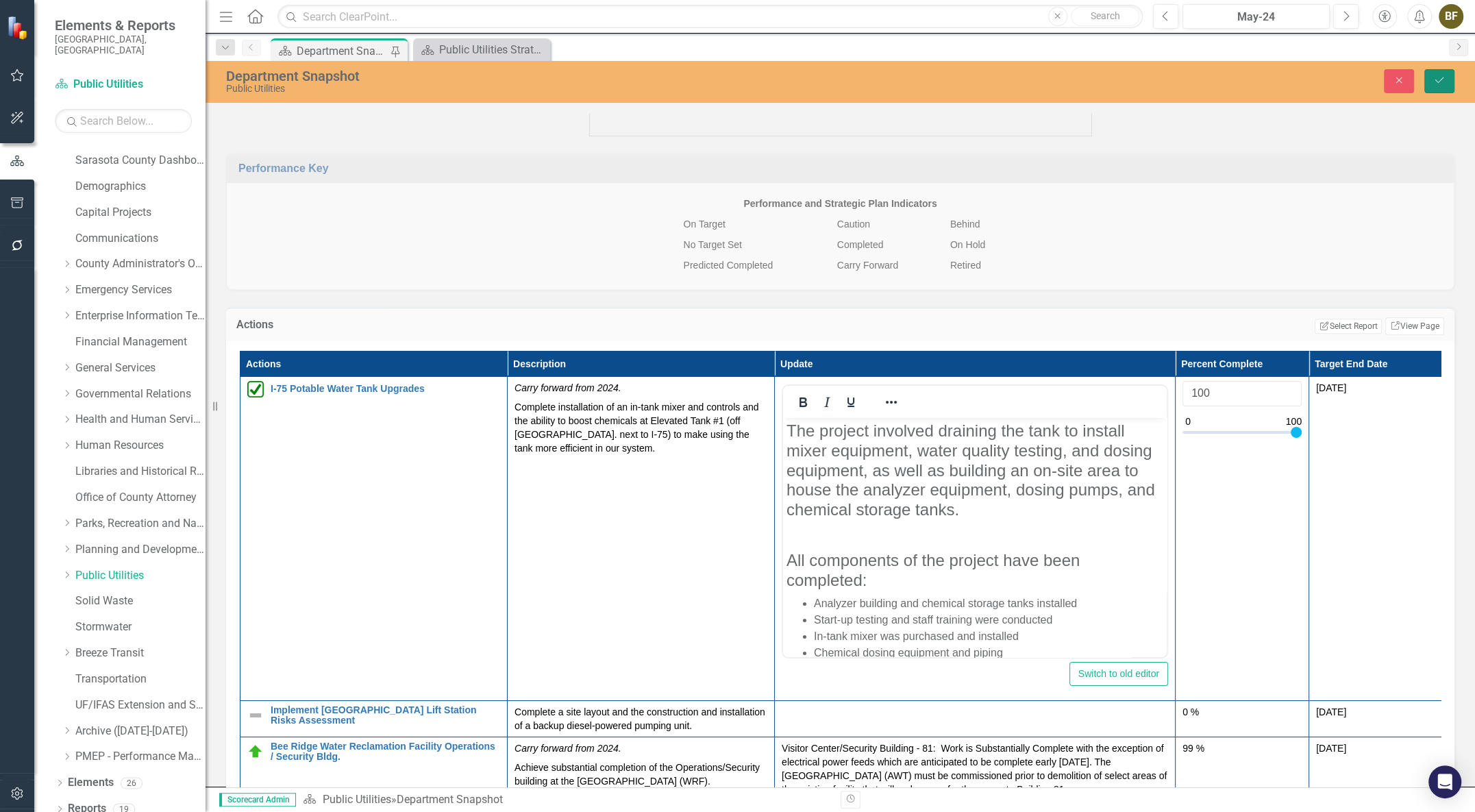
click at [1443, 87] on button "Save" at bounding box center [1439, 81] width 30 height 24
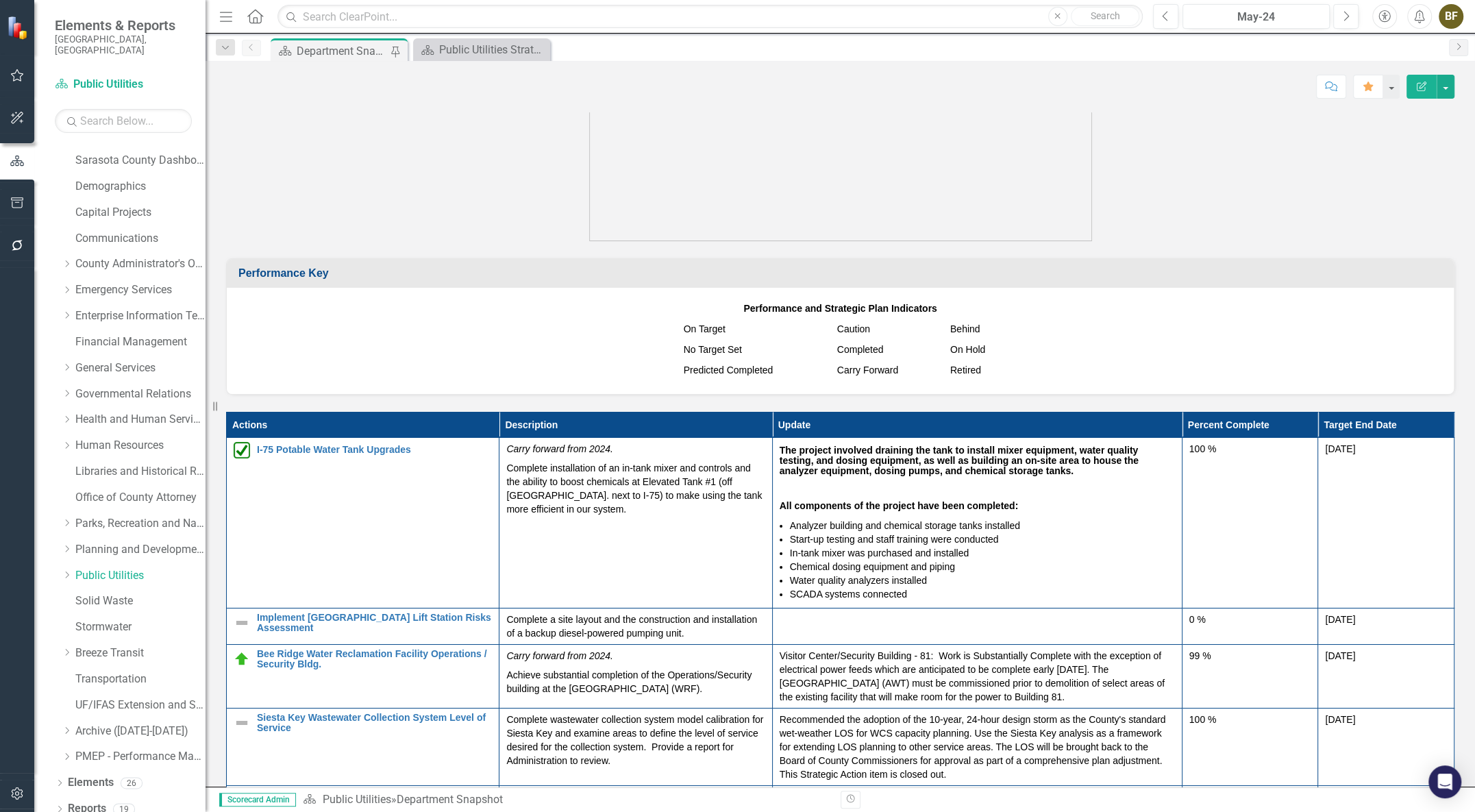
scroll to position [1432, 0]
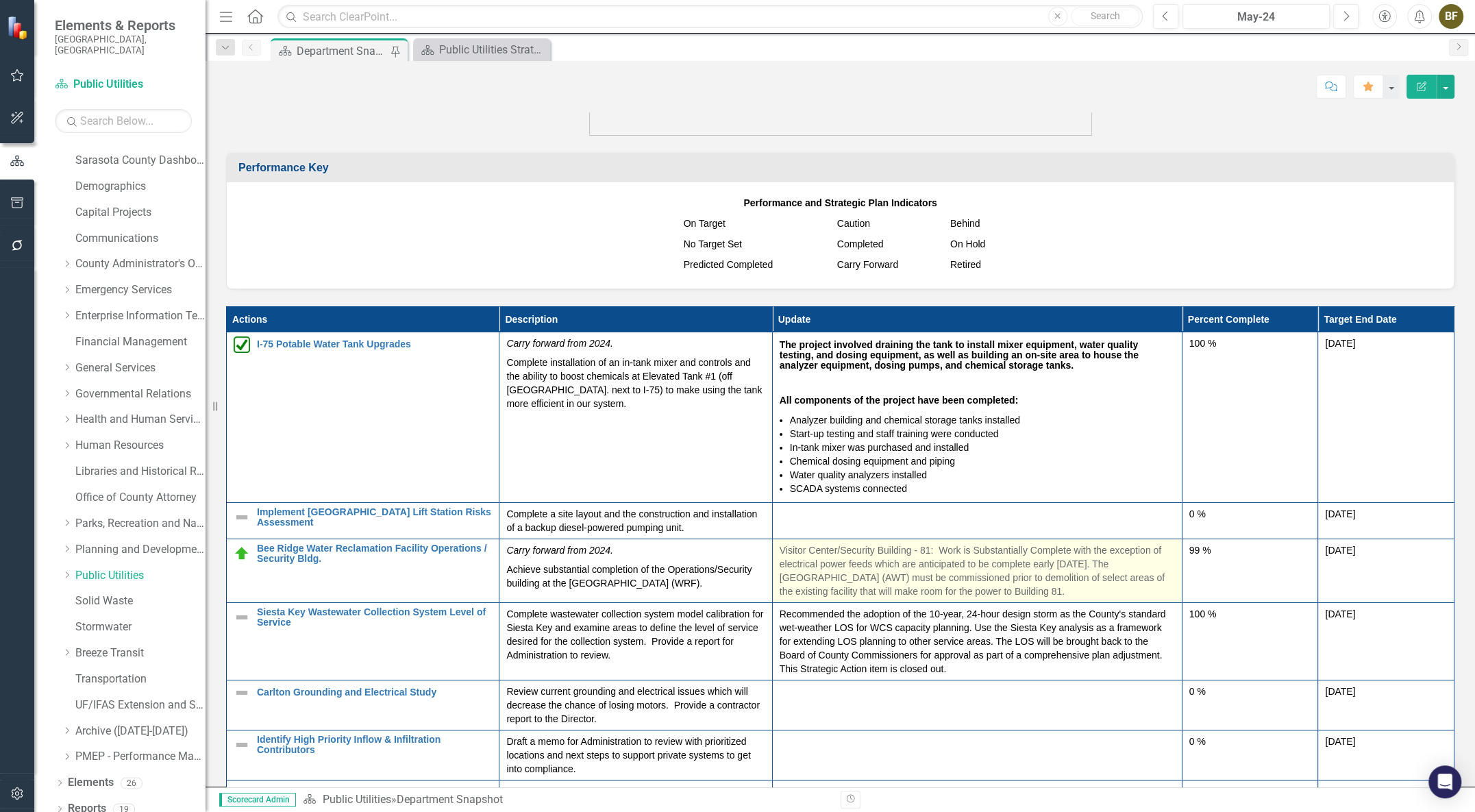
click at [909, 584] on p "Visitor Center/Security Building - 81: Work is Substantially Complete with the …" at bounding box center [977, 571] width 395 height 55
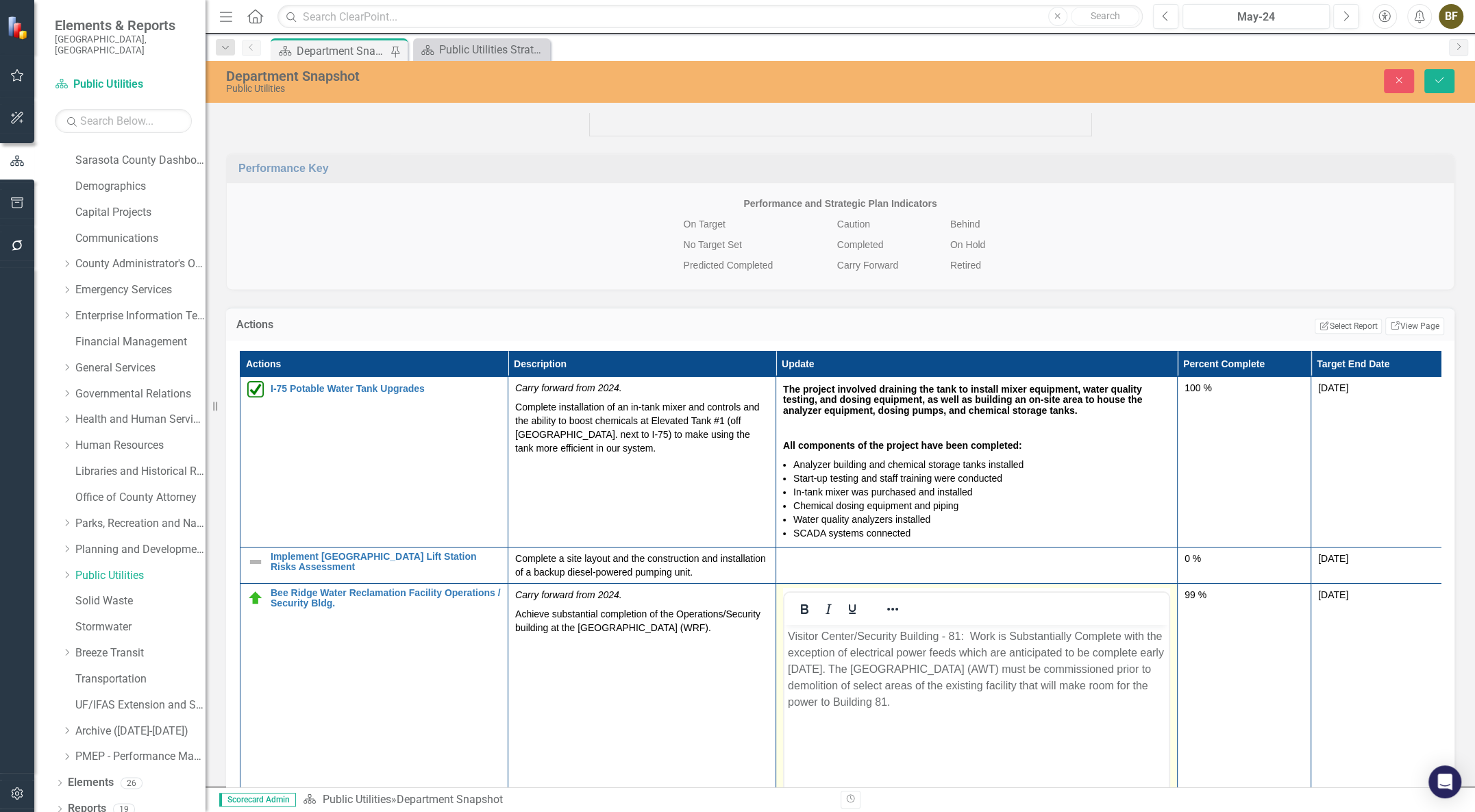
scroll to position [0, 0]
drag, startPoint x: 906, startPoint y: 705, endPoint x: 778, endPoint y: 637, distance: 144.9
click at [783, 637] on html "Visitor Center/Security Building - 81: Work is Substantially Complete with the …" at bounding box center [975, 727] width 384 height 206
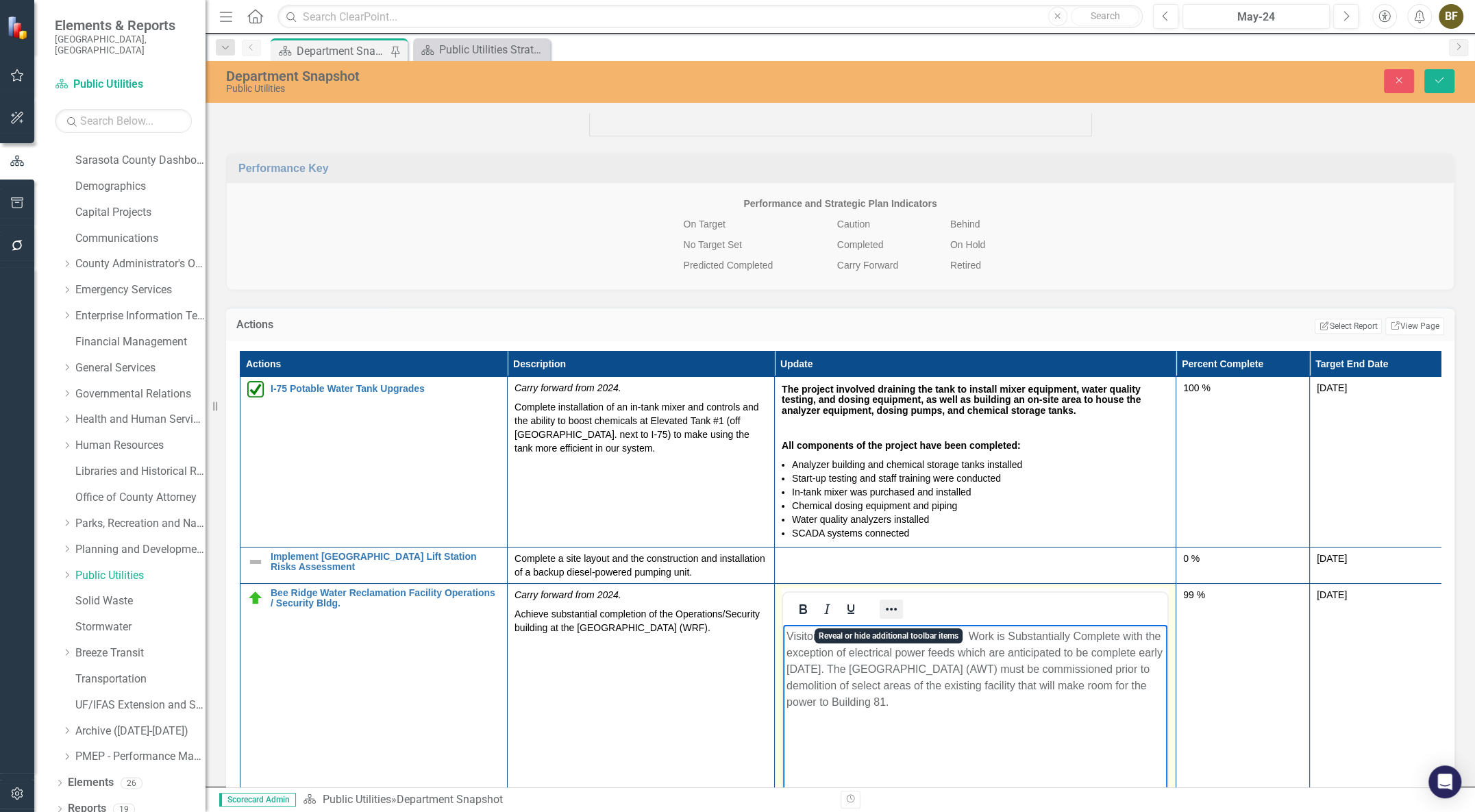
click at [891, 617] on icon "Reveal or hide additional toolbar items" at bounding box center [891, 609] width 16 height 16
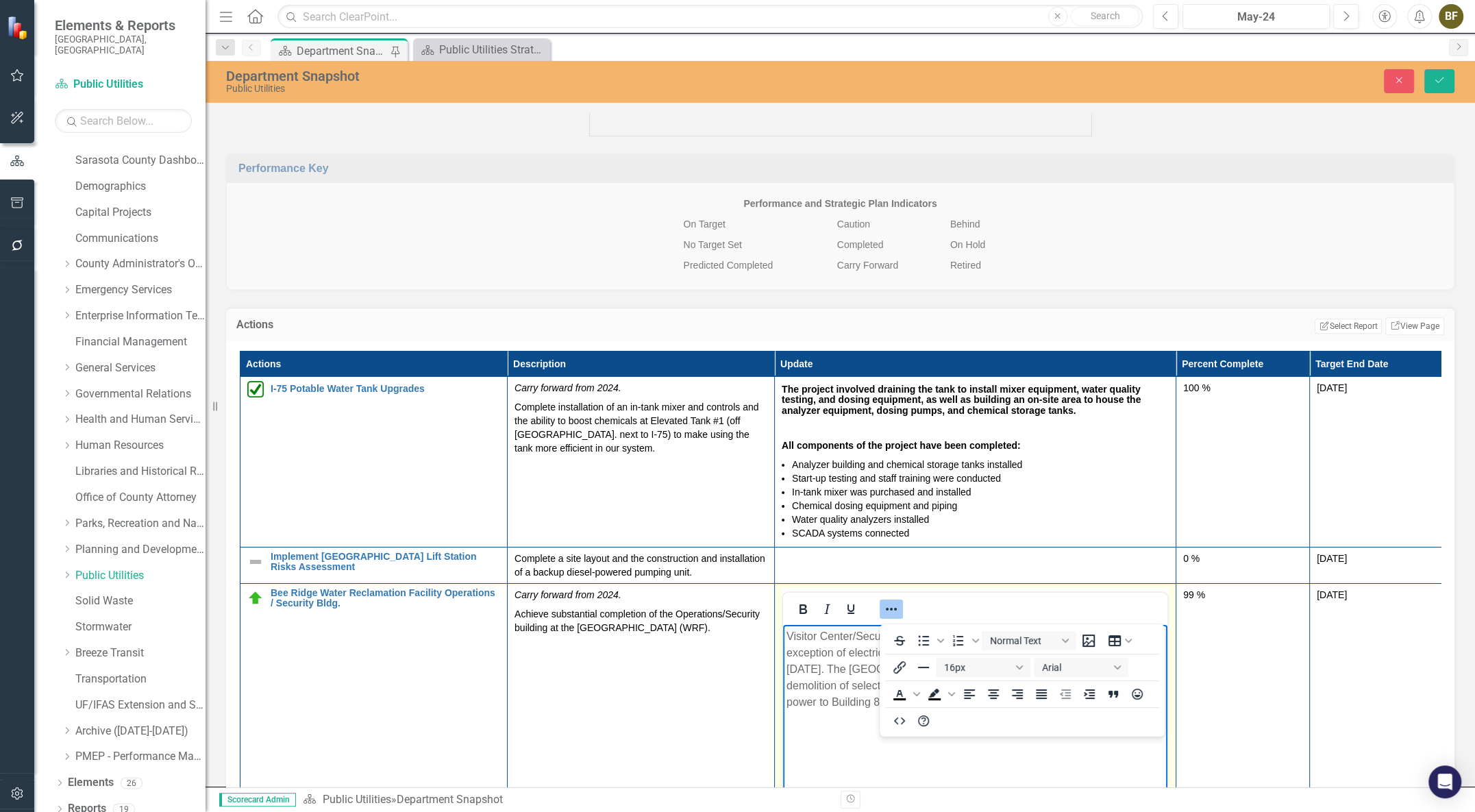
click at [1012, 762] on body "Visitor Center/Security Building - 81: Work is Substantially Complete with the …" at bounding box center [975, 727] width 384 height 206
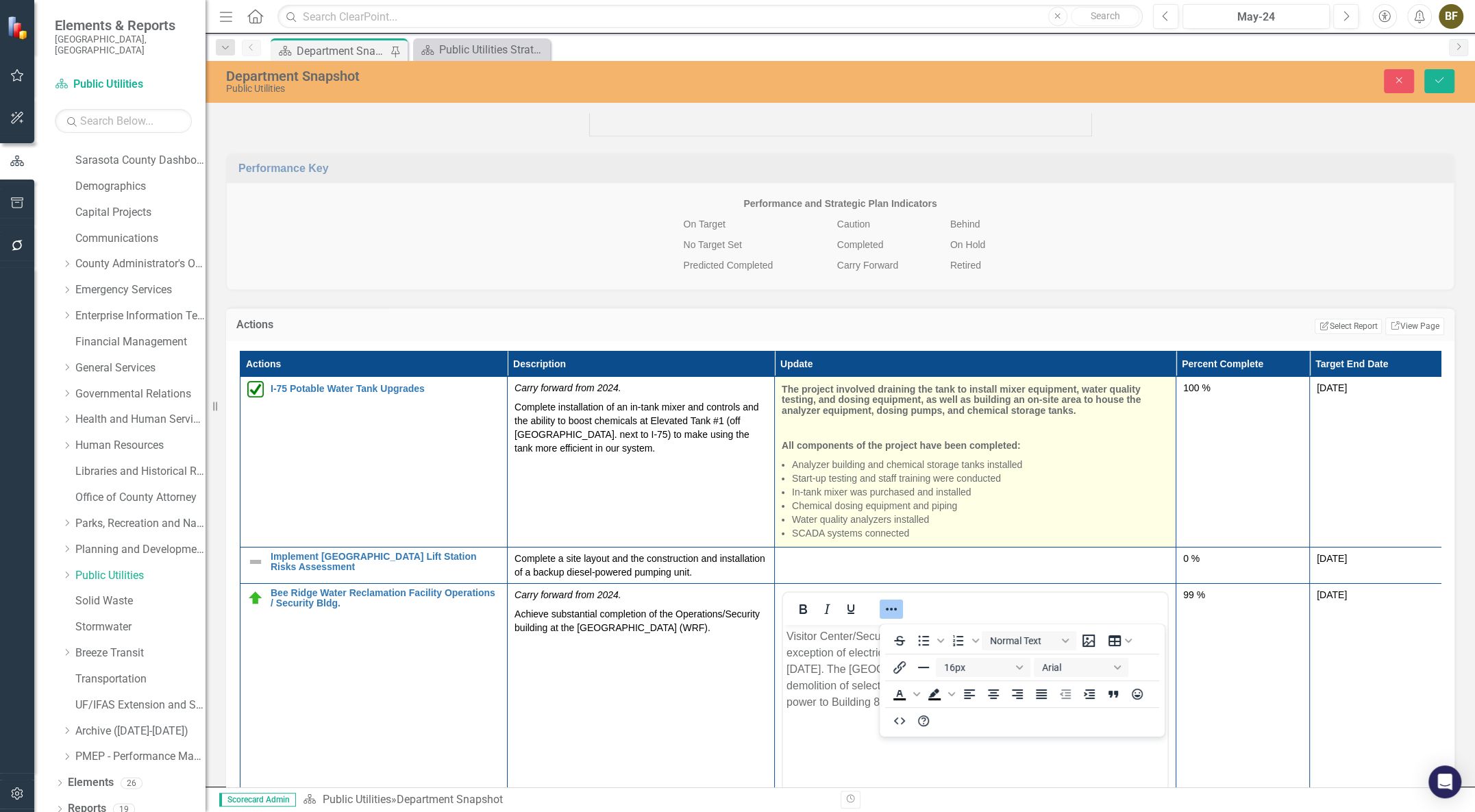
click at [988, 512] on li "Chemical dosing equipment and piping" at bounding box center [981, 505] width 377 height 14
click at [1025, 512] on li "Chemical dosing equipment and piping" at bounding box center [981, 505] width 377 height 14
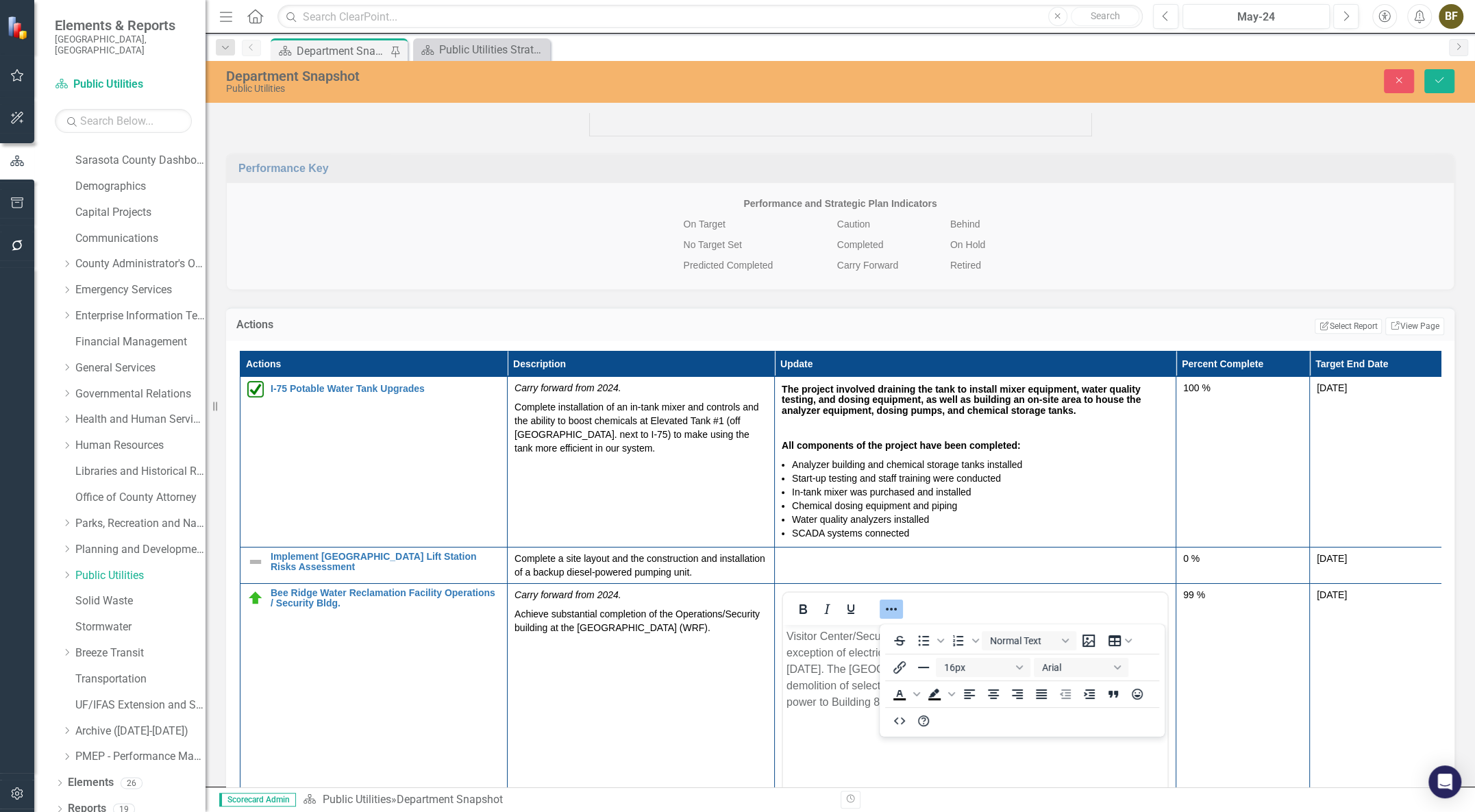
click at [1198, 258] on div "Performance Key Performance and Strategic Plan Indicators On Target Caution Beh…" at bounding box center [840, 213] width 1249 height 154
click at [822, 678] on p "Visitor Center/Security Building - 81: Work is Substantially Complete with the …" at bounding box center [975, 669] width 378 height 82
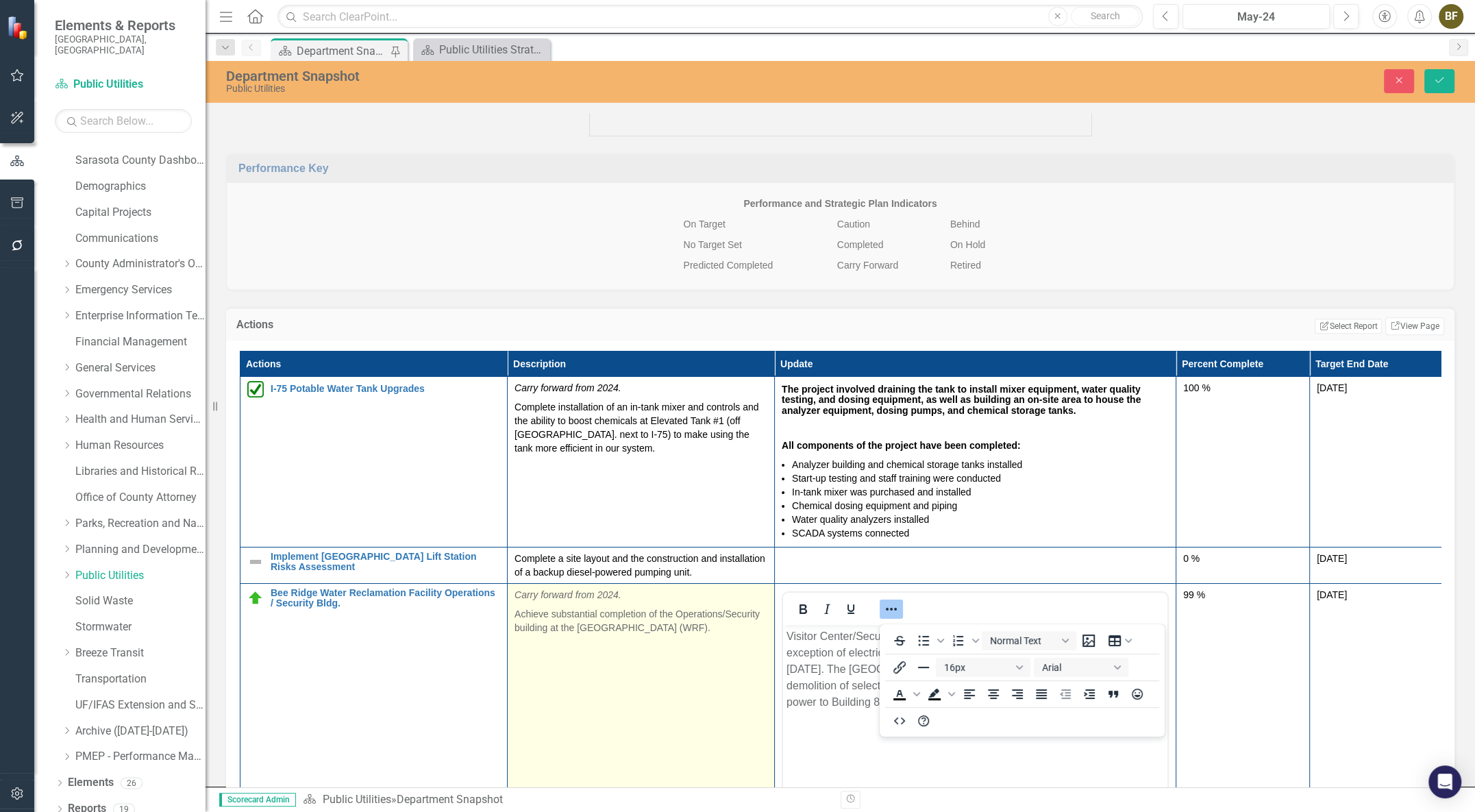
click at [706, 713] on td "Carry forward from 2024. Achieve substantial completion of the Operations/Secur…" at bounding box center [641, 745] width 267 height 324
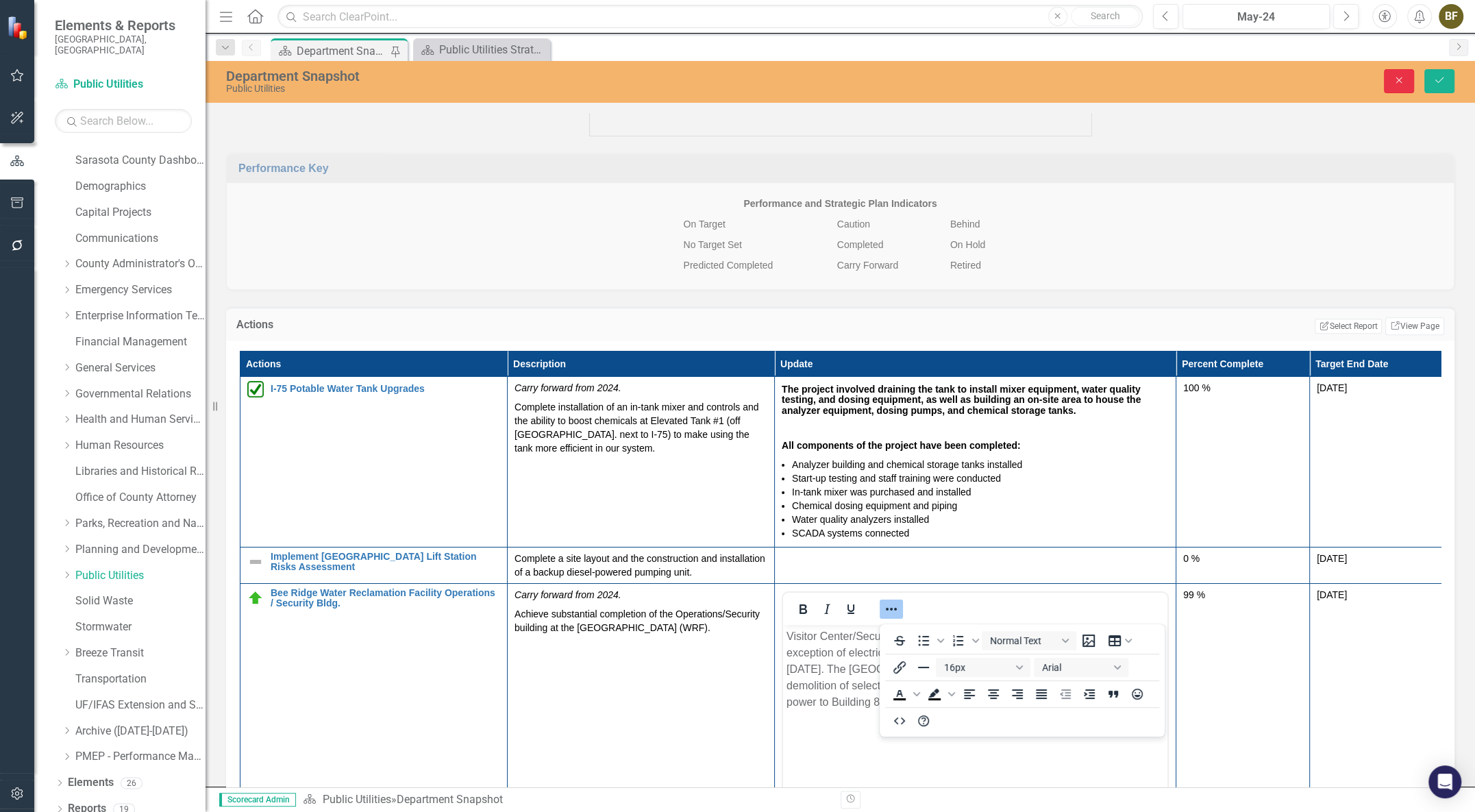
drag, startPoint x: 1401, startPoint y: 76, endPoint x: 1277, endPoint y: 155, distance: 147.0
click at [1404, 76] on icon "Close" at bounding box center [1399, 80] width 13 height 10
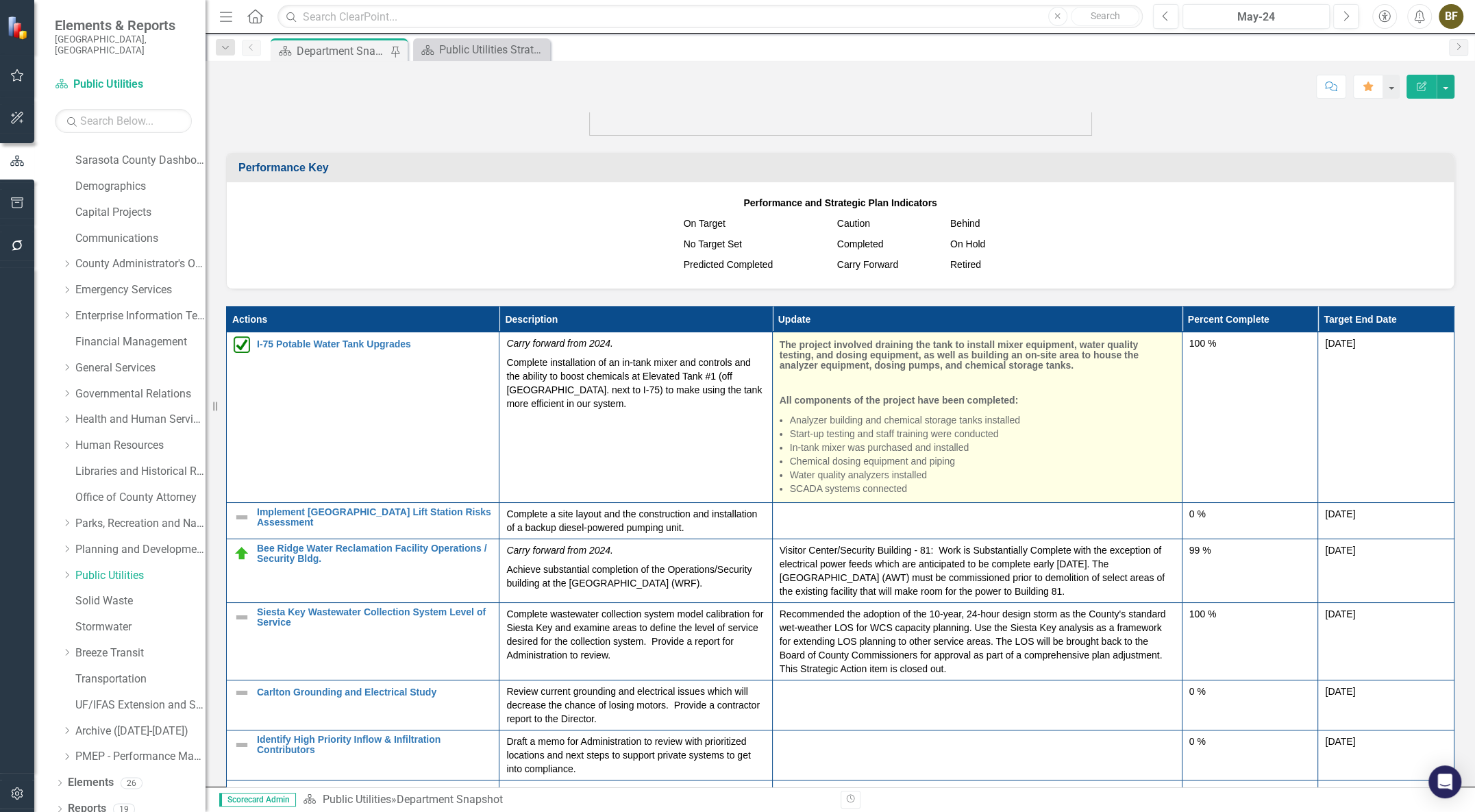
click at [903, 364] on h4 "The project involved draining the tank to install mixer equipment, water qualit…" at bounding box center [977, 355] width 395 height 32
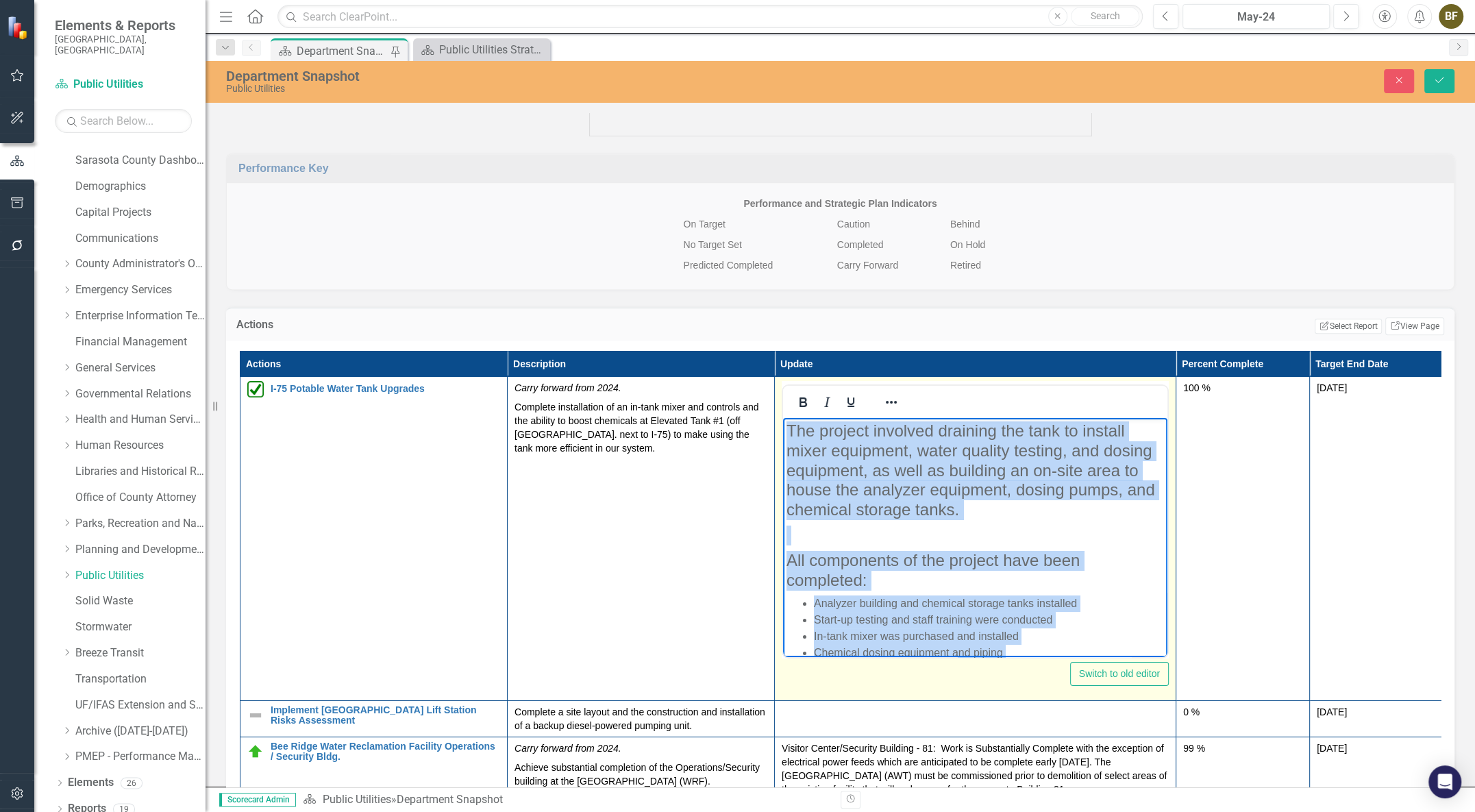
scroll to position [51, 0]
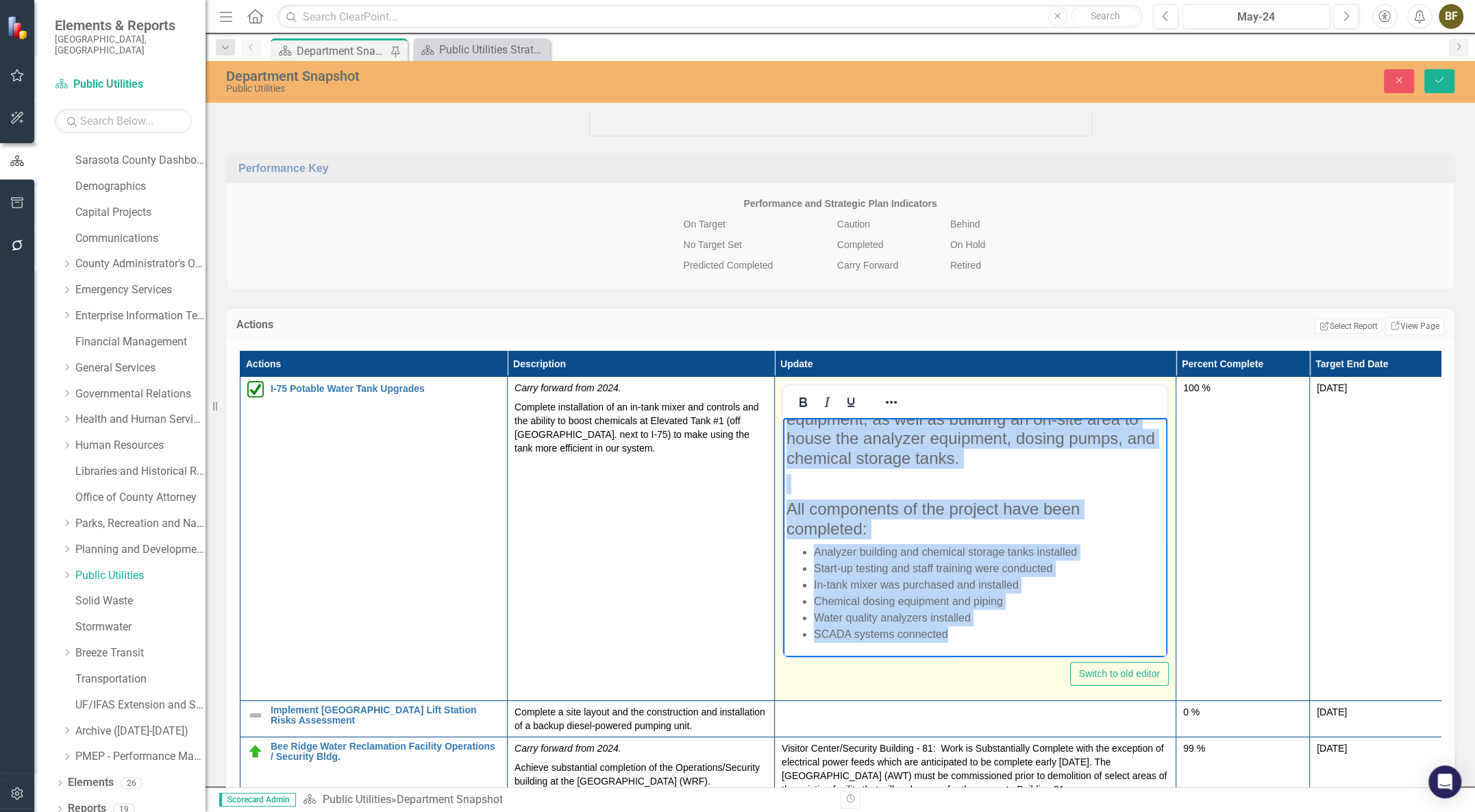
drag, startPoint x: 788, startPoint y: 431, endPoint x: 1011, endPoint y: 698, distance: 347.9
click at [1011, 657] on html "The project involved draining the tank to install mixer equipment, water qualit…" at bounding box center [975, 512] width 384 height 290
click at [892, 405] on icon "Reveal or hide additional toolbar items" at bounding box center [891, 402] width 16 height 16
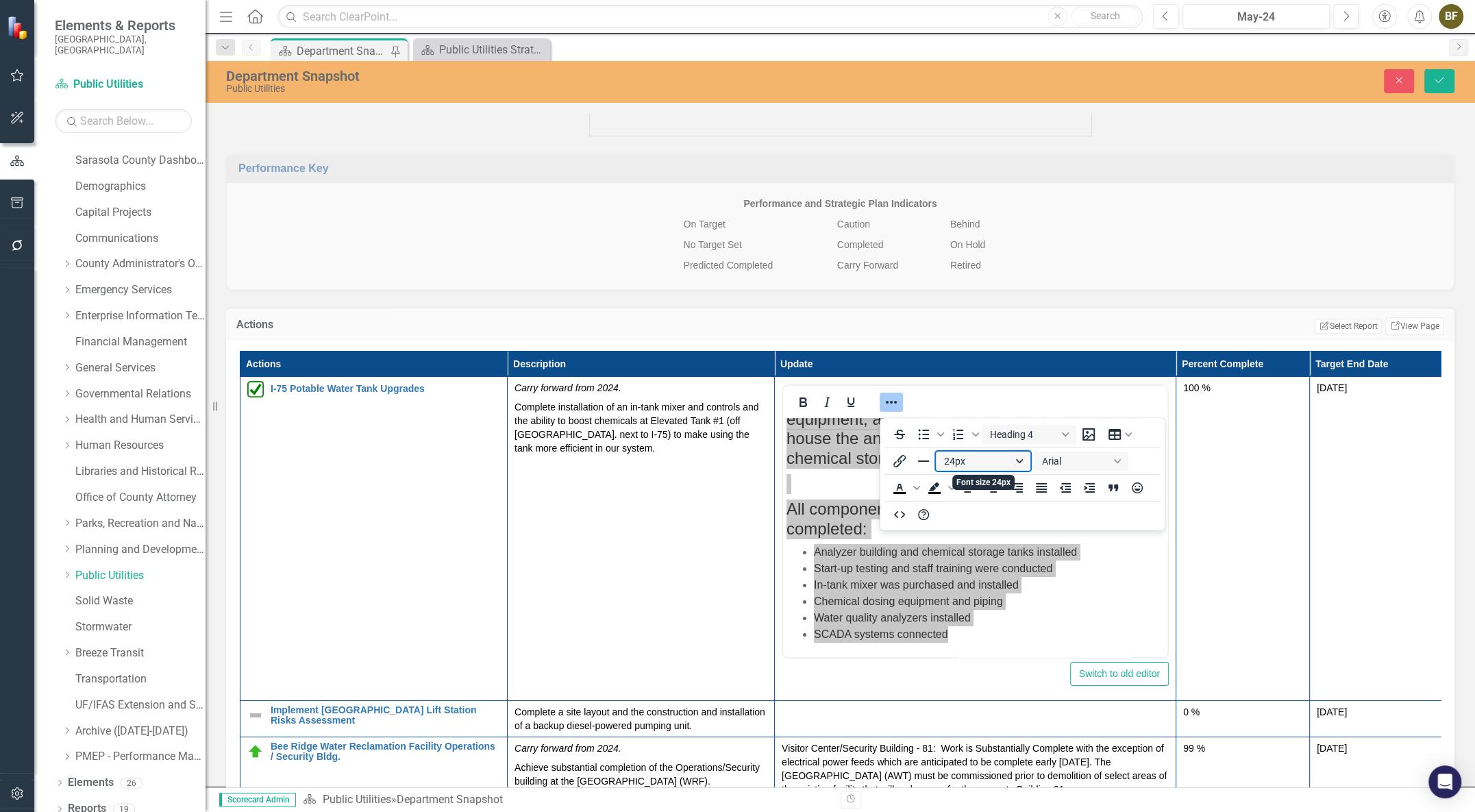
click at [1021, 461] on button "24px" at bounding box center [983, 461] width 95 height 19
click at [1057, 436] on button "Heading 4" at bounding box center [1029, 433] width 95 height 19
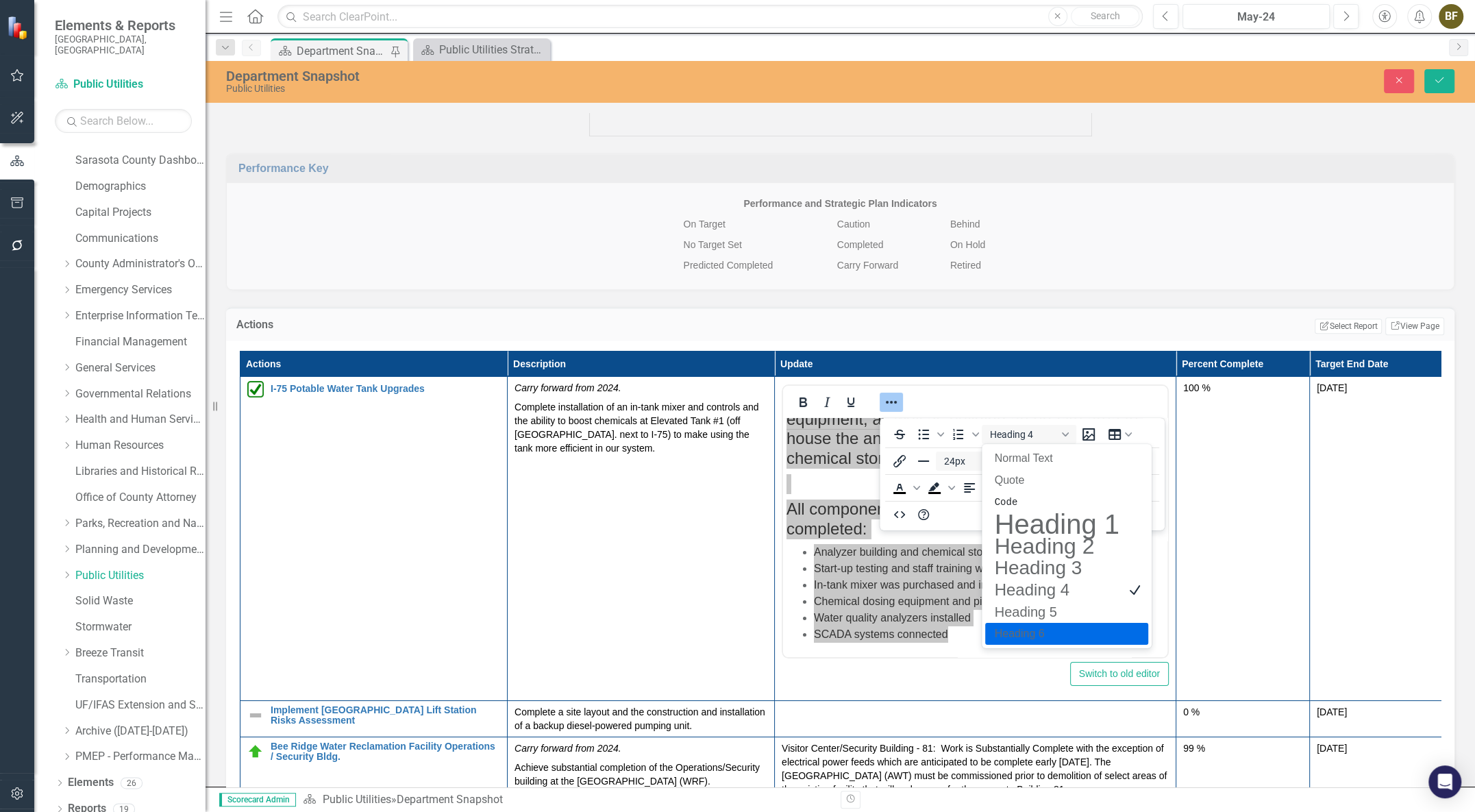
click at [1032, 633] on h6 "Heading 6" at bounding box center [1057, 634] width 127 height 16
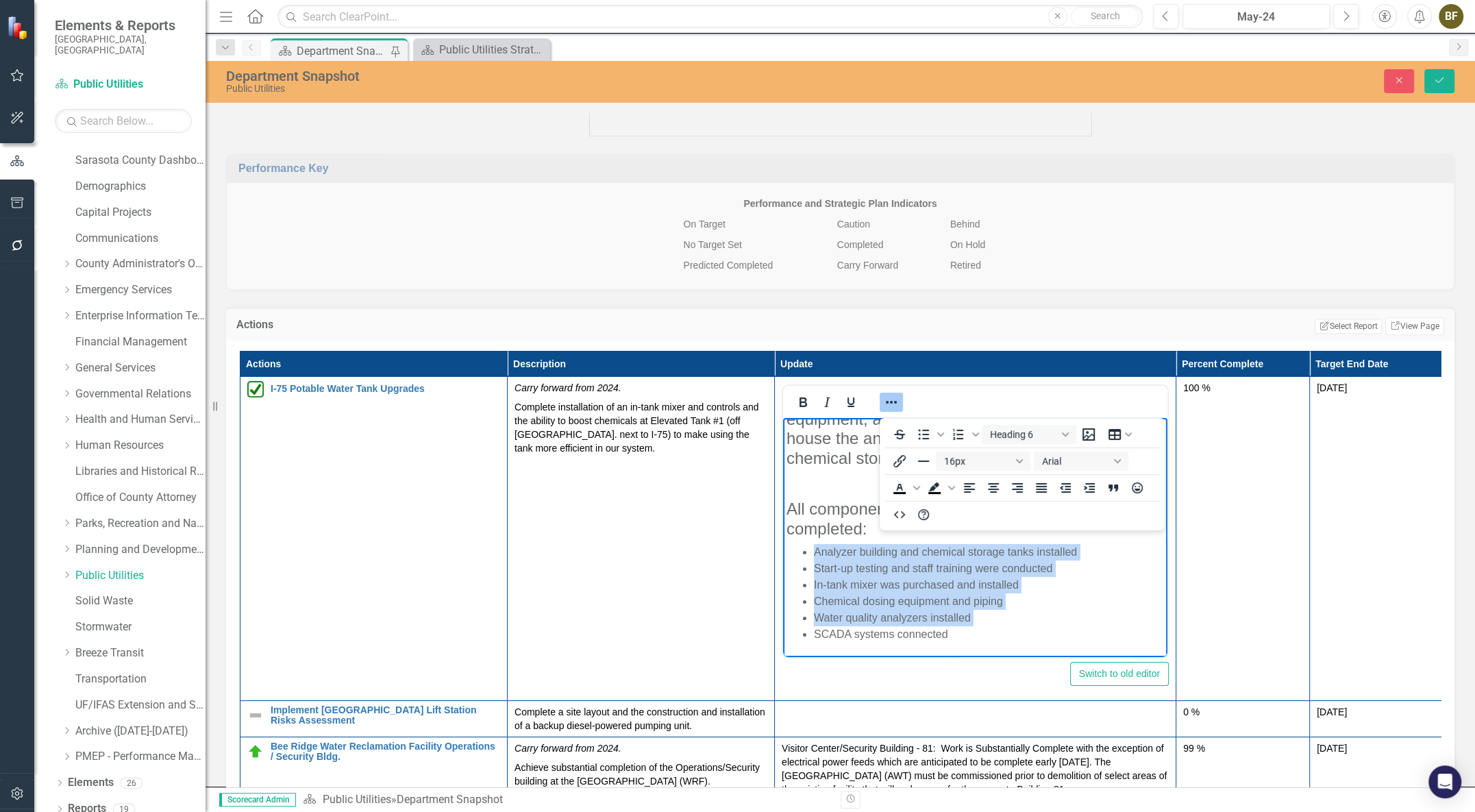
scroll to position [0, 0]
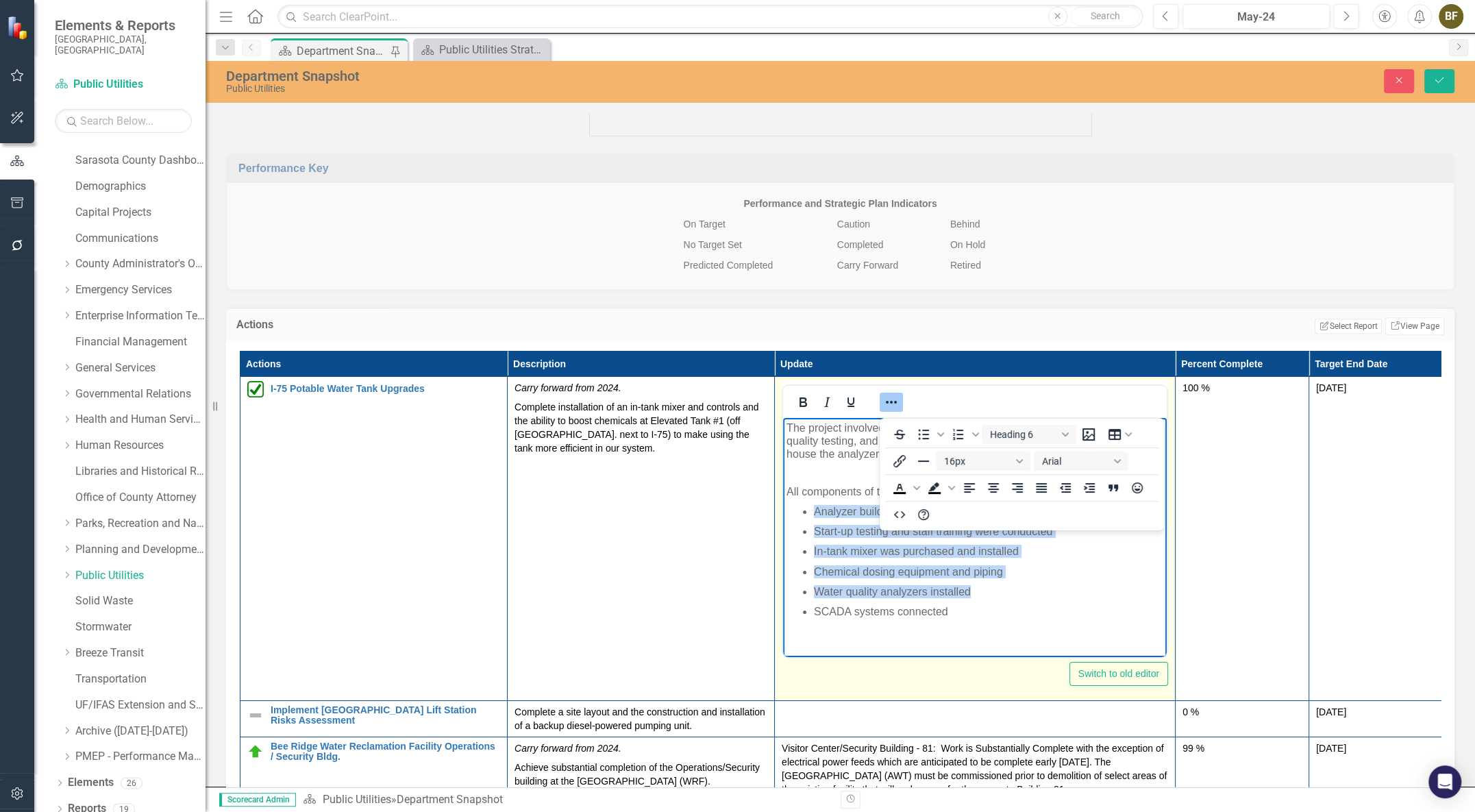
click at [1076, 583] on ul "Analyzer building and chemical storage tanks installed Start-up testing and sta…" at bounding box center [975, 561] width 377 height 115
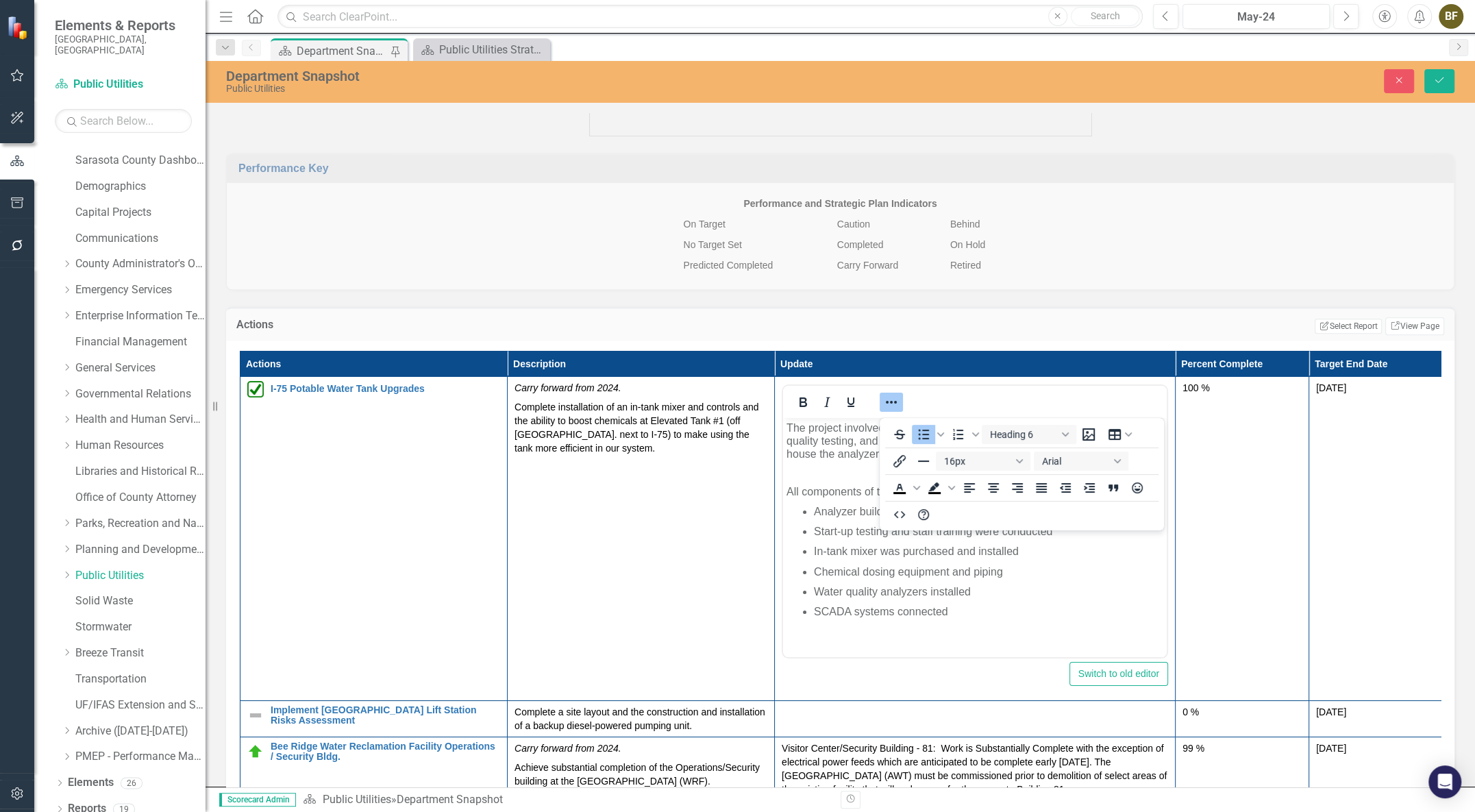
click at [1124, 274] on div "Performance Key Performance and Strategic Plan Indicators On Target Caution Beh…" at bounding box center [840, 213] width 1249 height 154
click at [1444, 86] on button "Save" at bounding box center [1439, 81] width 30 height 24
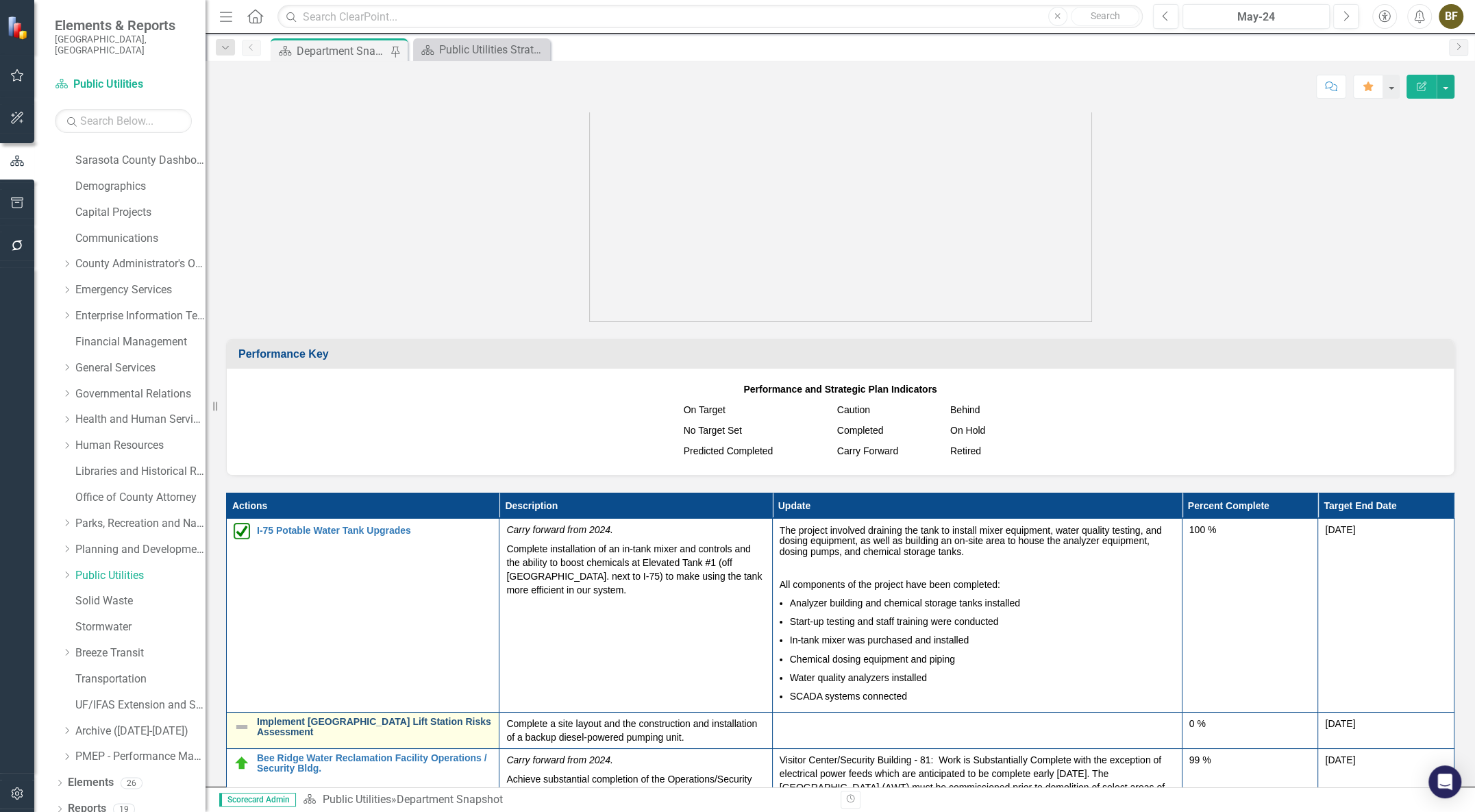
click at [379, 737] on link "Implement [GEOGRAPHIC_DATA] Lift Station Risks Assessment" at bounding box center [374, 726] width 235 height 21
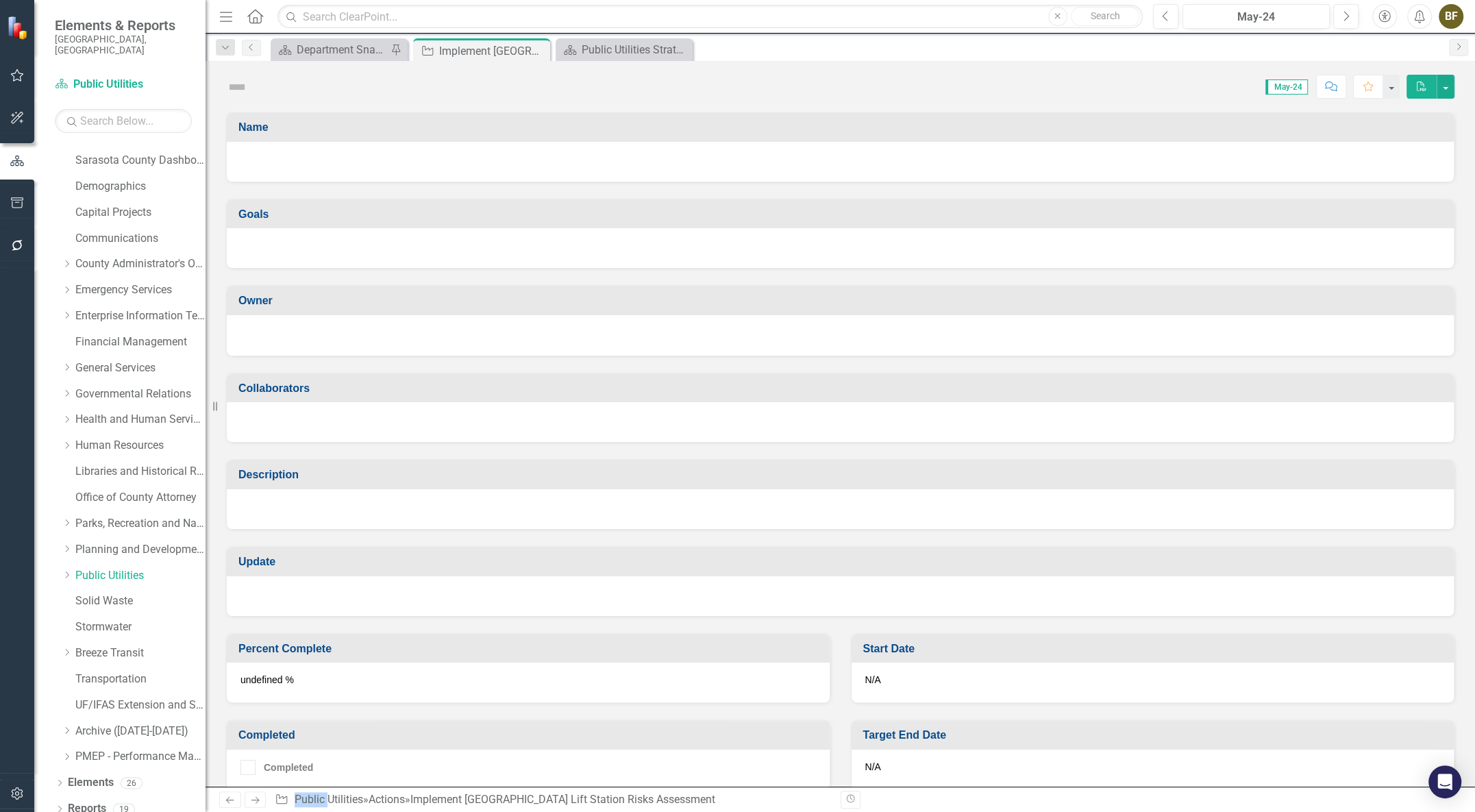
checkbox input "true"
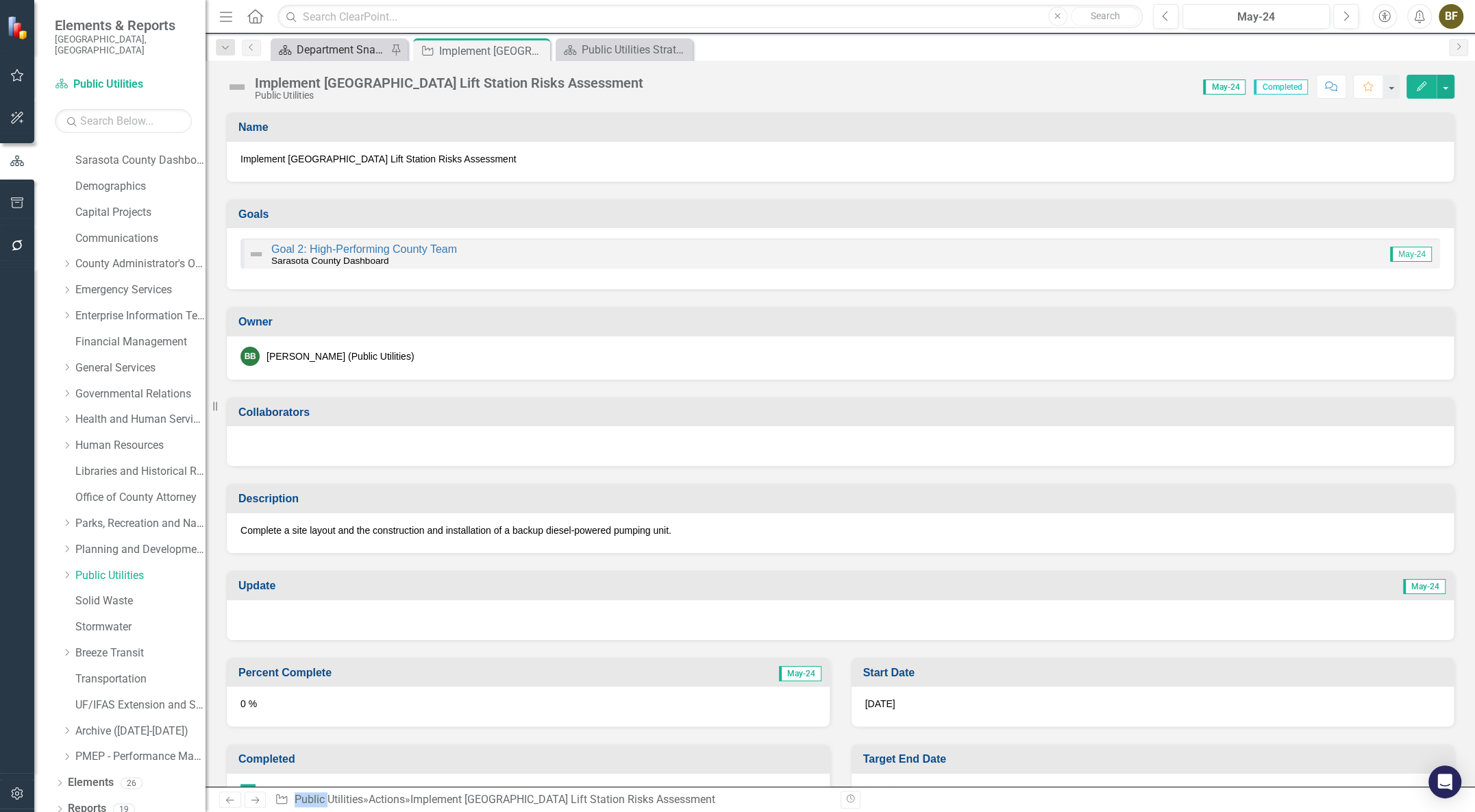
click at [351, 46] on div "Department Snapshot" at bounding box center [341, 49] width 90 height 17
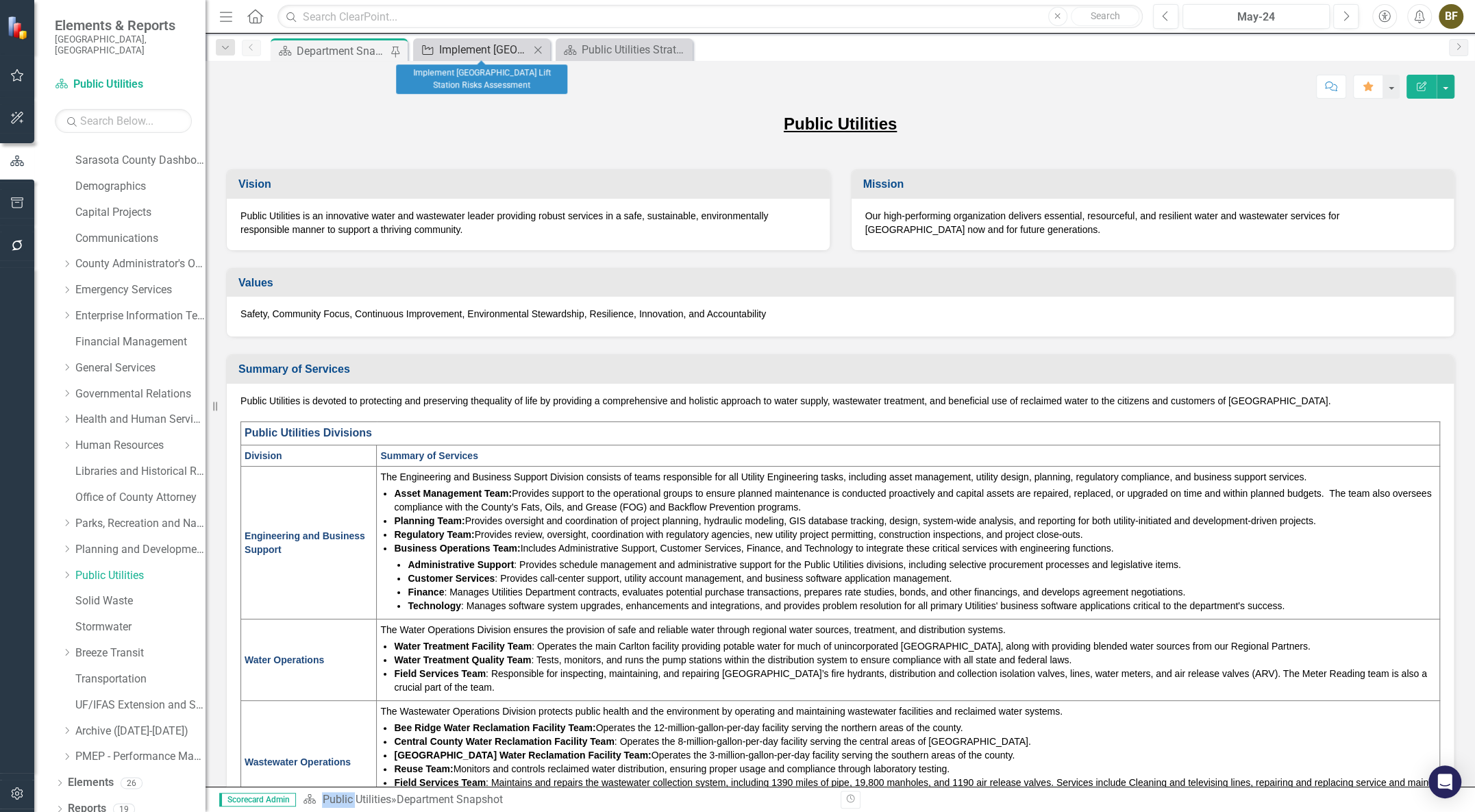
click at [508, 56] on div "Implement [GEOGRAPHIC_DATA] Lift Station Risks Assessment" at bounding box center [483, 49] width 90 height 17
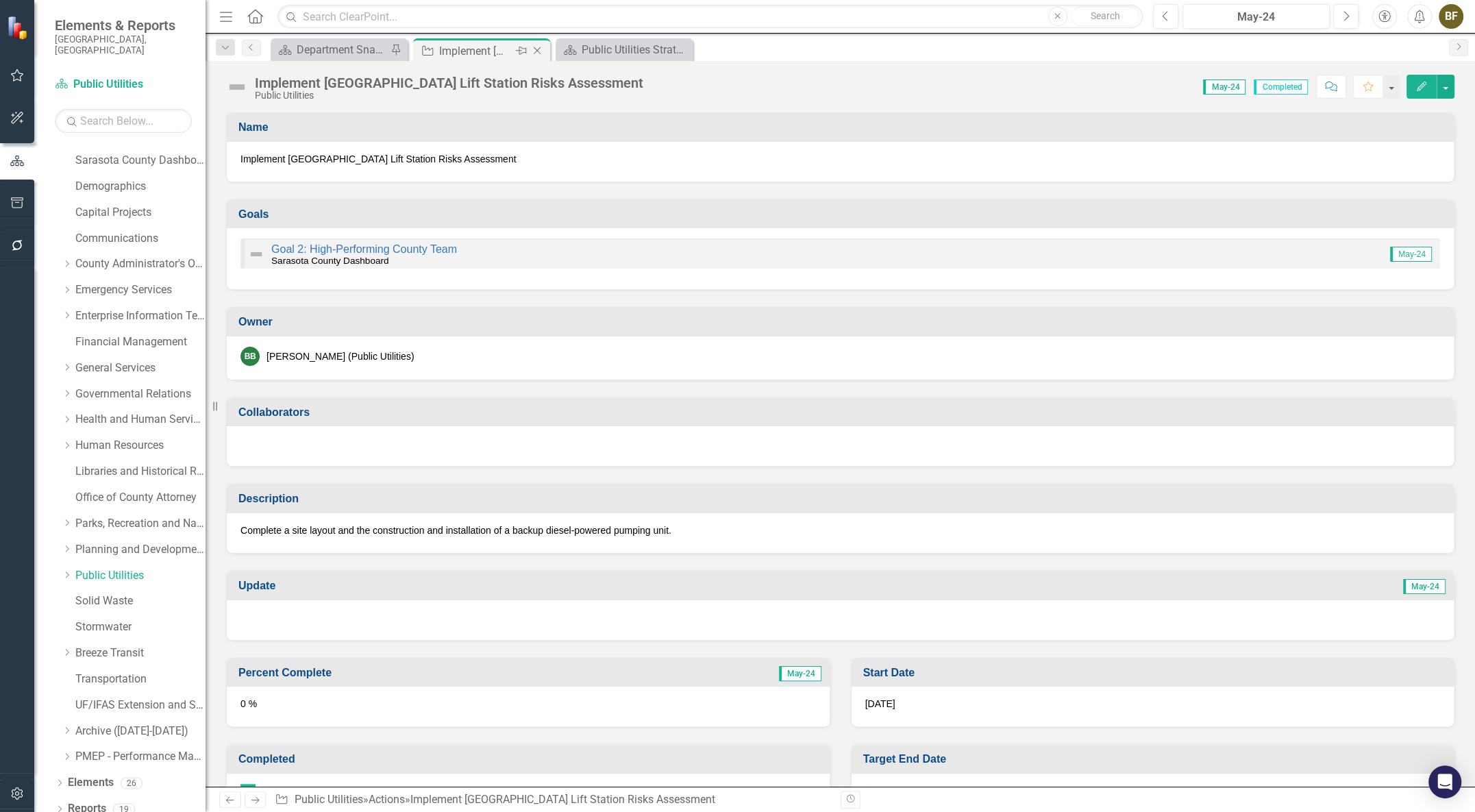
click at [534, 47] on icon "Close" at bounding box center [536, 51] width 14 height 11
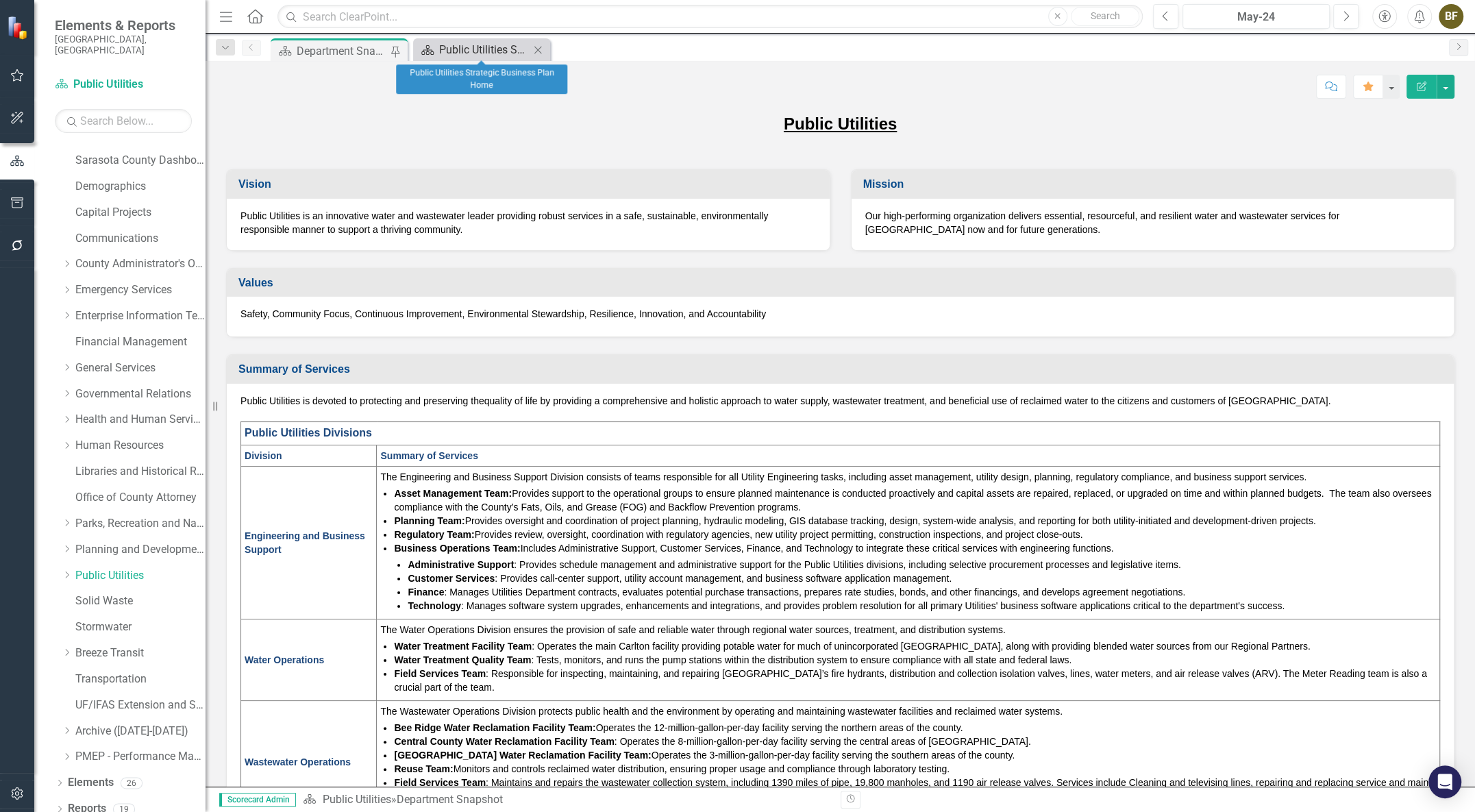
click at [501, 46] on div "Public Utilities Strategic Business Plan Home" at bounding box center [483, 49] width 90 height 17
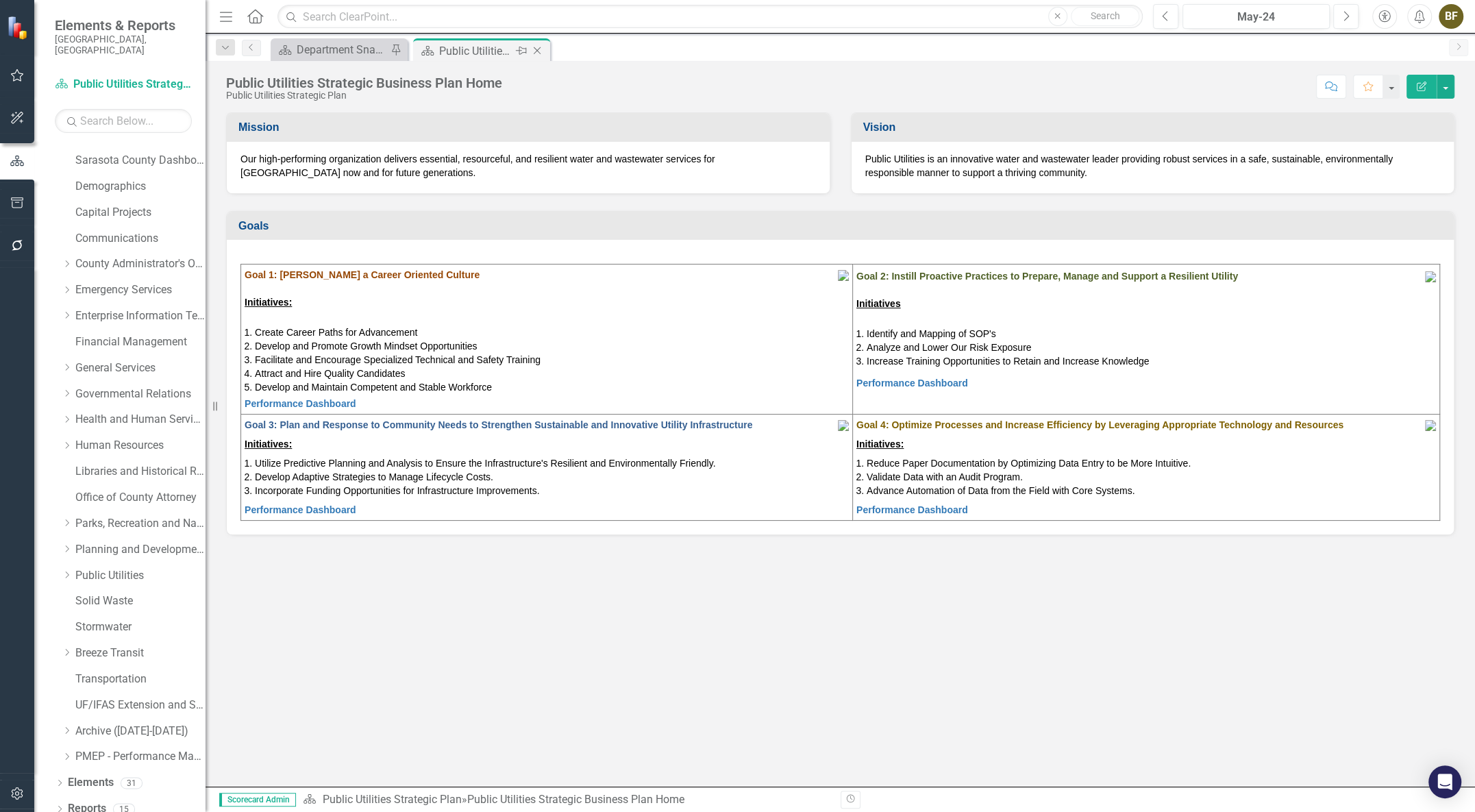
click at [535, 50] on icon "Close" at bounding box center [536, 51] width 14 height 11
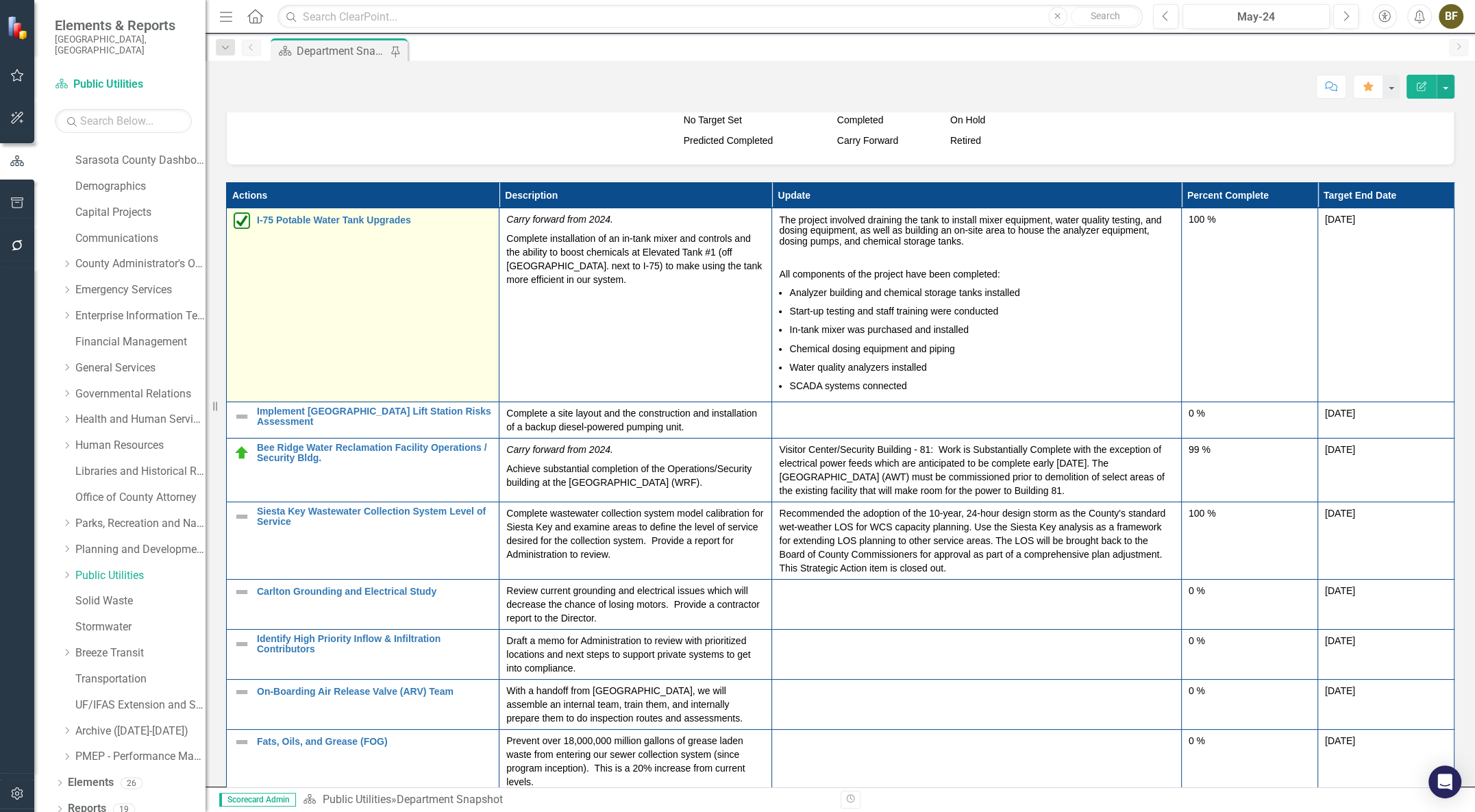
scroll to position [1556, 0]
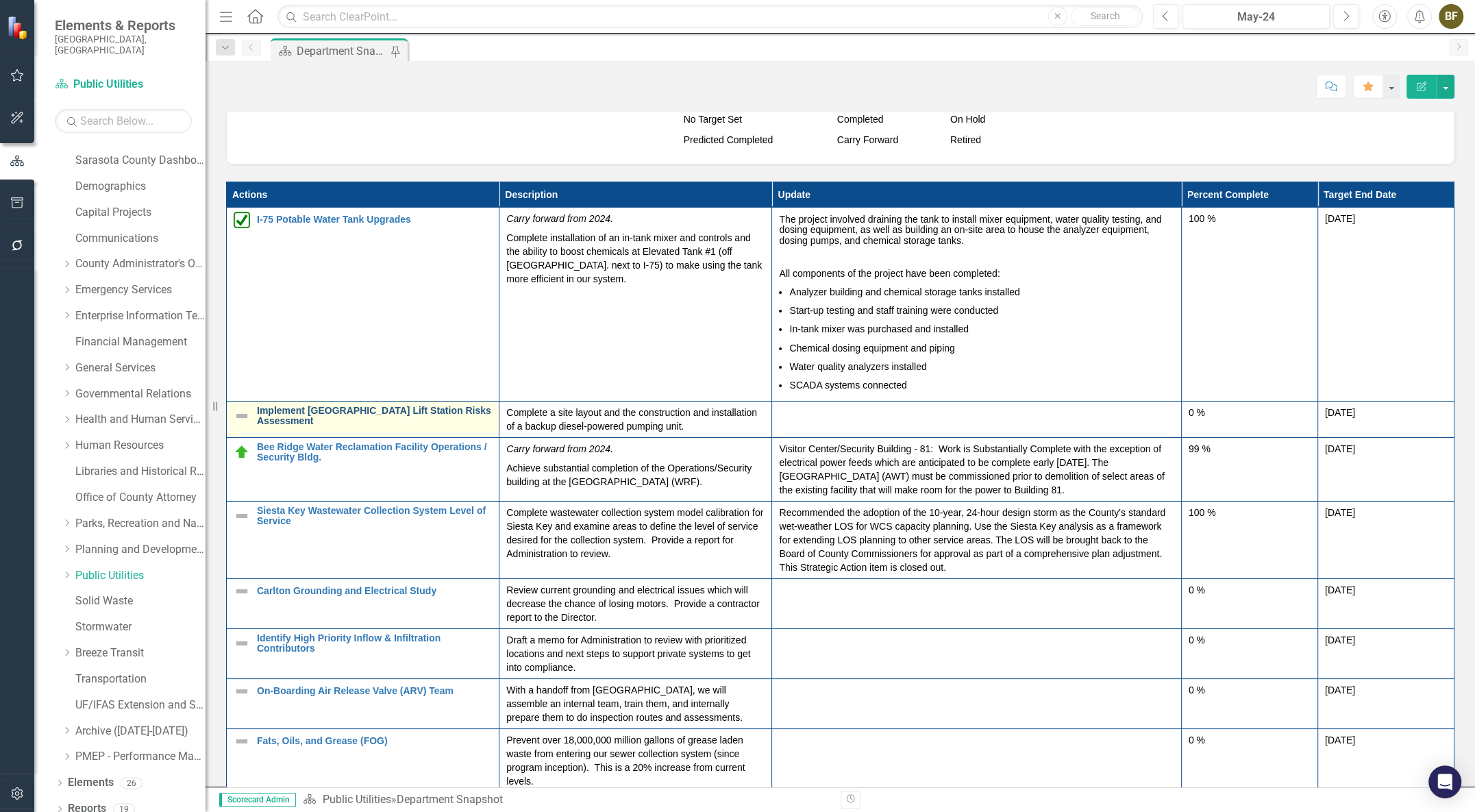
click at [265, 418] on link "Implement [GEOGRAPHIC_DATA] Lift Station Risks Assessment" at bounding box center [374, 415] width 235 height 21
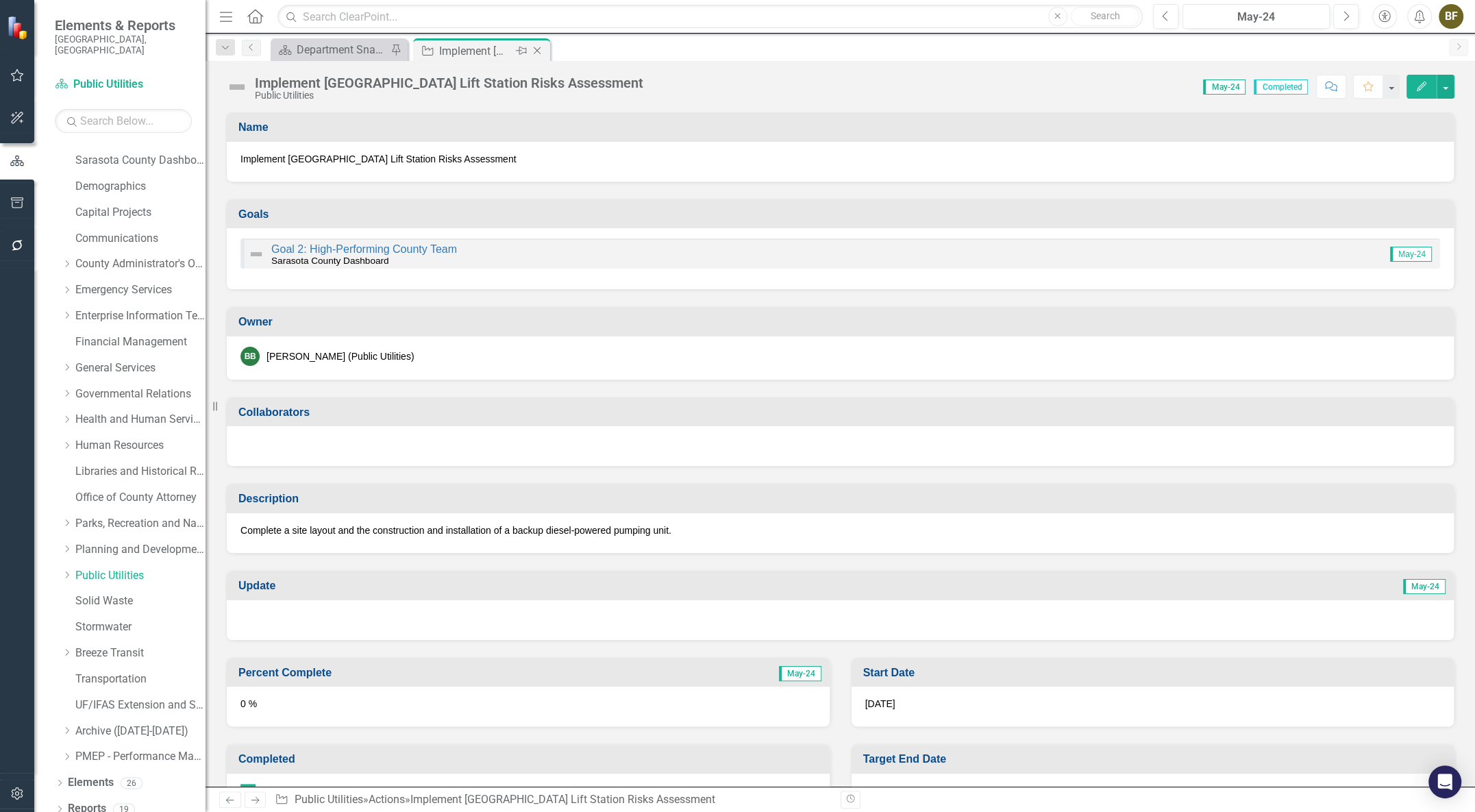
click at [541, 51] on icon "Close" at bounding box center [536, 51] width 14 height 11
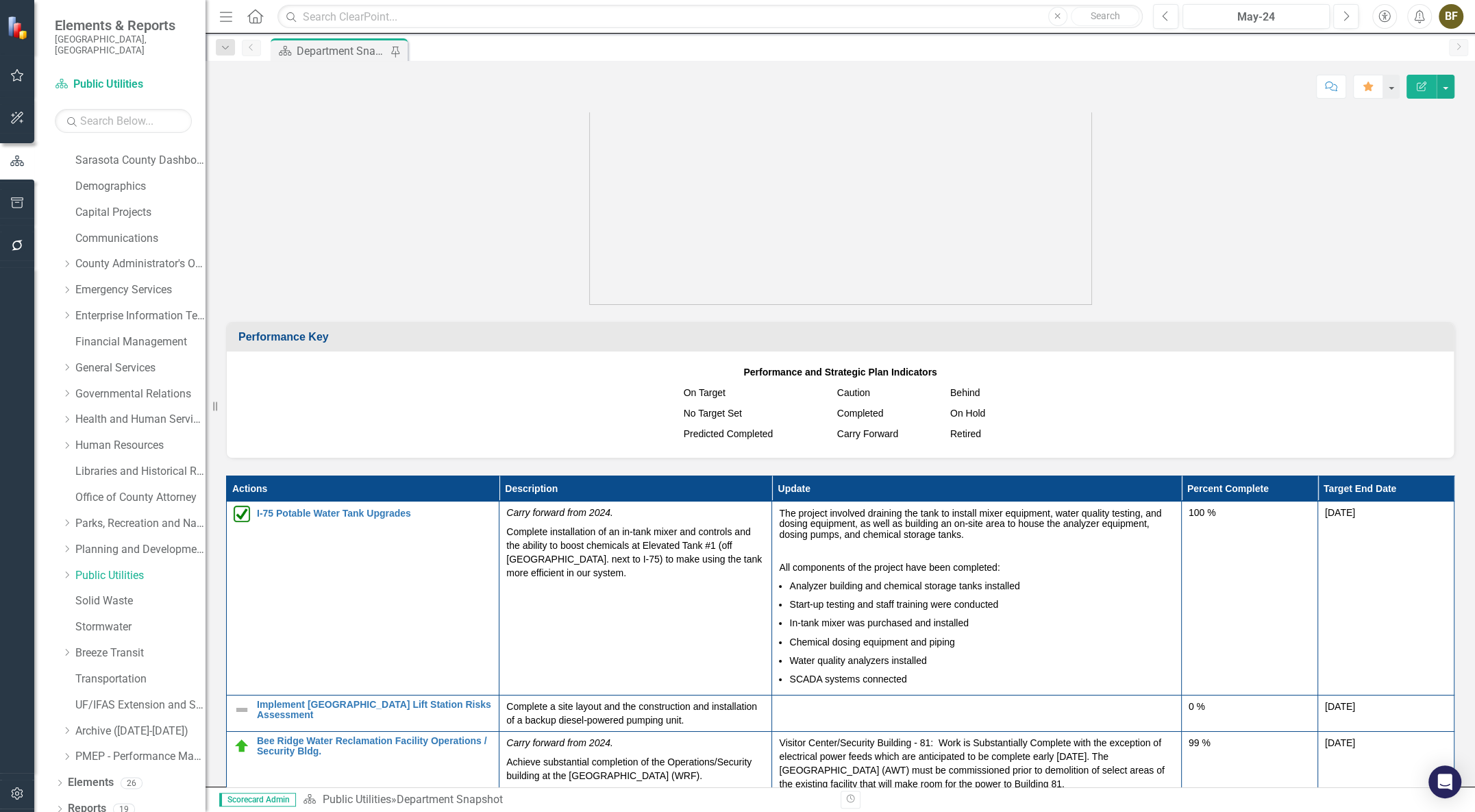
scroll to position [1307, 0]
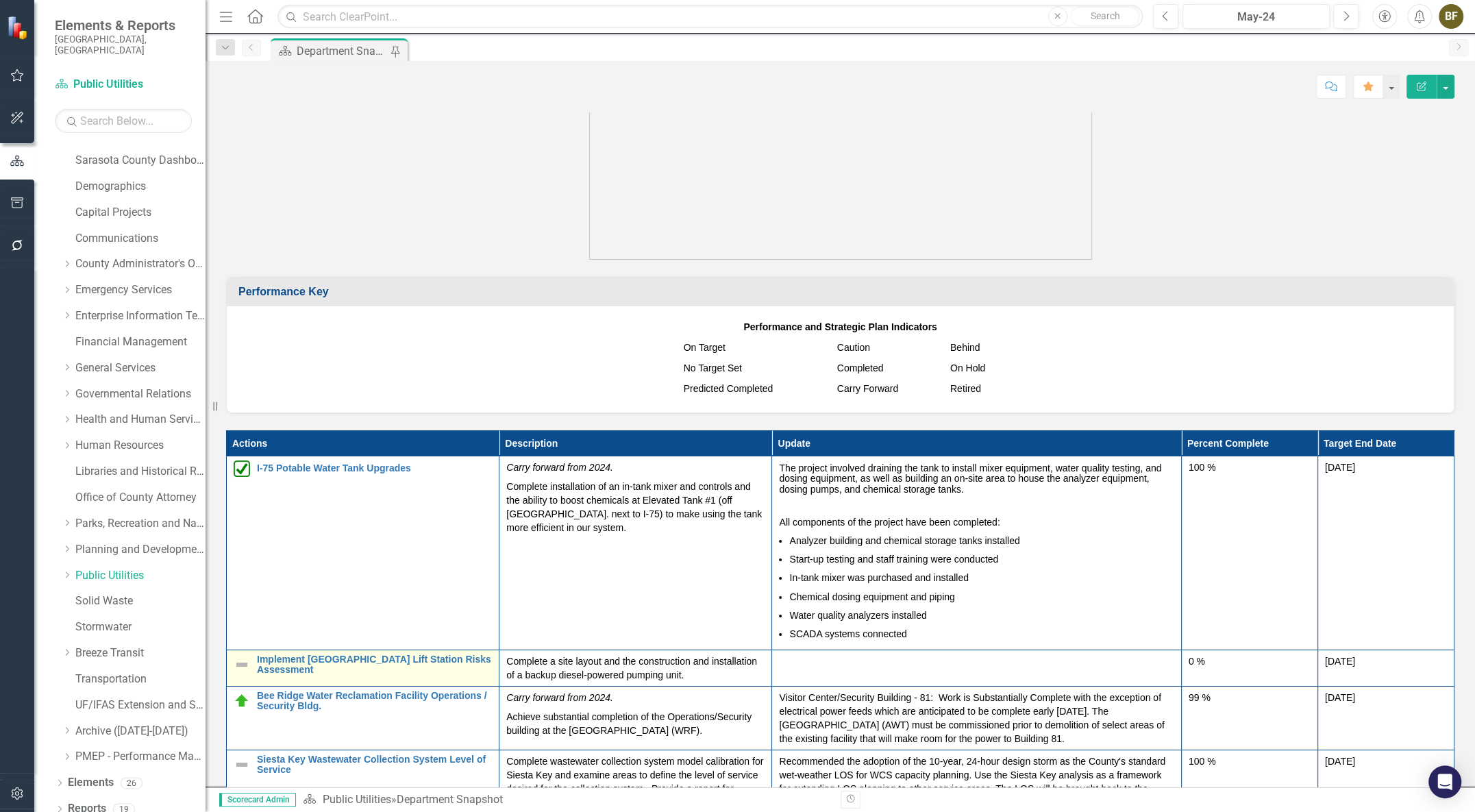
click at [236, 666] on img at bounding box center [242, 665] width 16 height 16
click at [238, 667] on img at bounding box center [242, 665] width 16 height 16
click at [238, 668] on img at bounding box center [242, 665] width 16 height 16
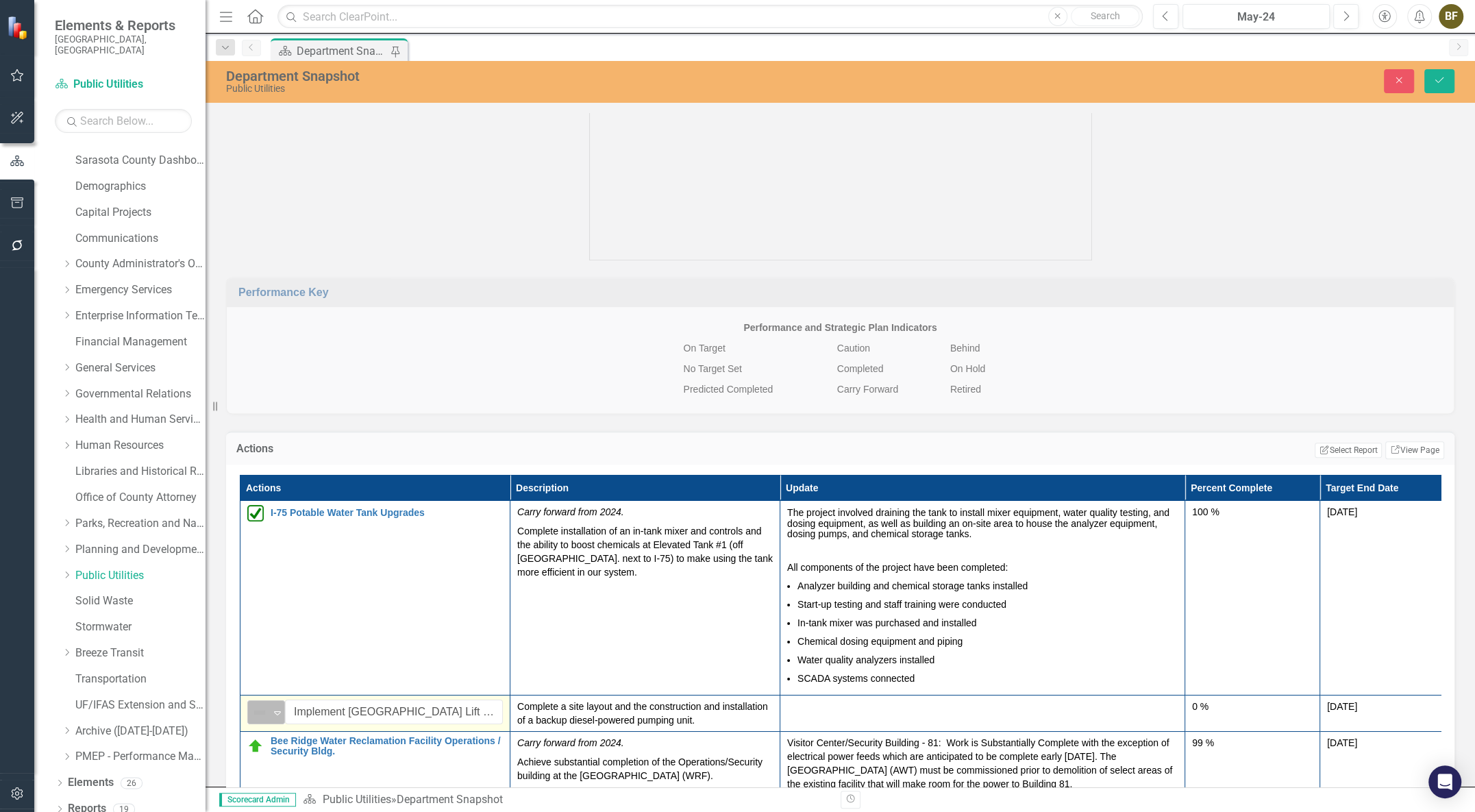
click at [280, 718] on icon "Expand" at bounding box center [277, 712] width 14 height 11
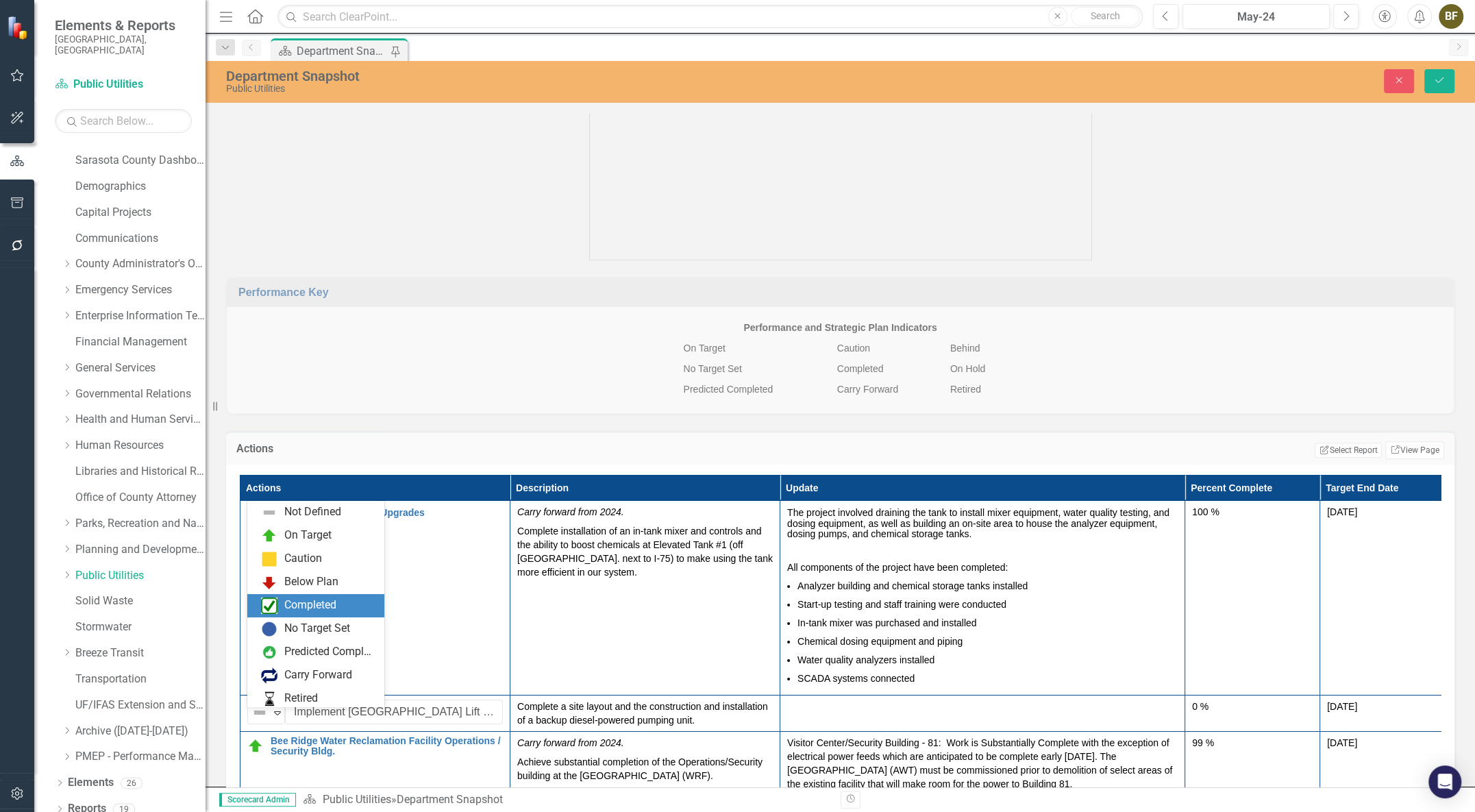
click at [287, 613] on div "Completed" at bounding box center [319, 605] width 115 height 16
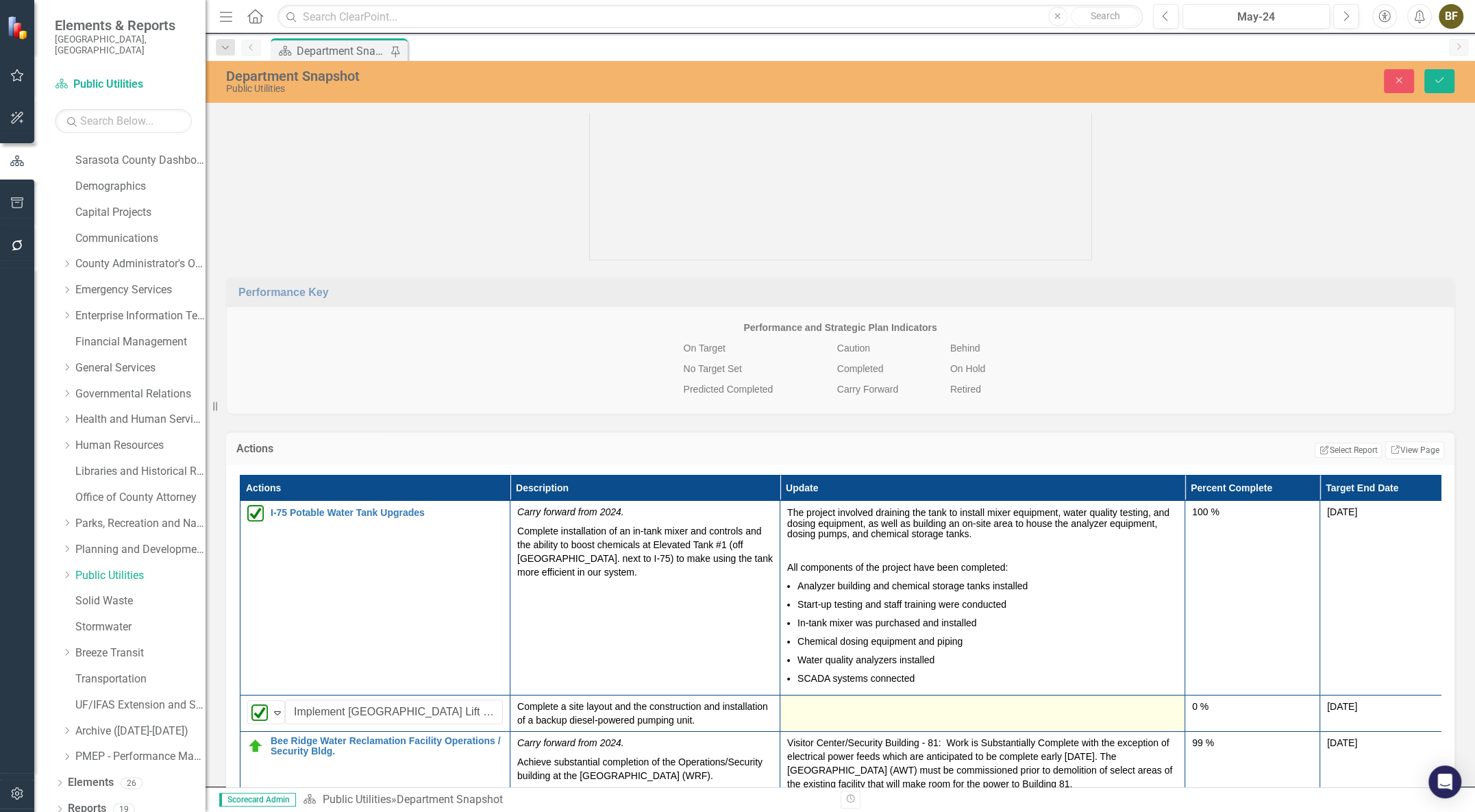
click at [816, 708] on div at bounding box center [982, 707] width 391 height 16
click at [890, 709] on div at bounding box center [982, 707] width 391 height 16
click at [865, 711] on div at bounding box center [982, 707] width 391 height 16
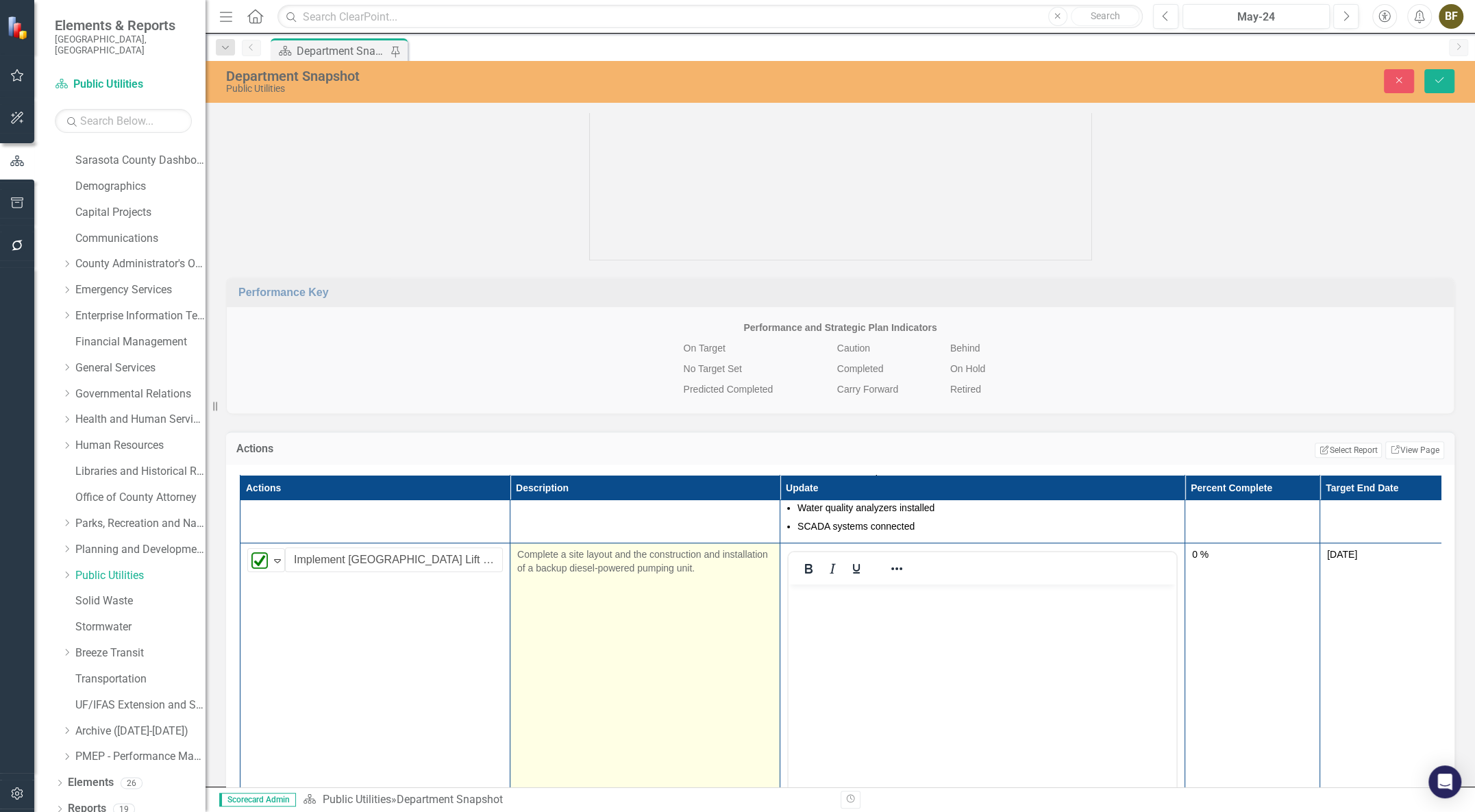
scroll to position [187, 0]
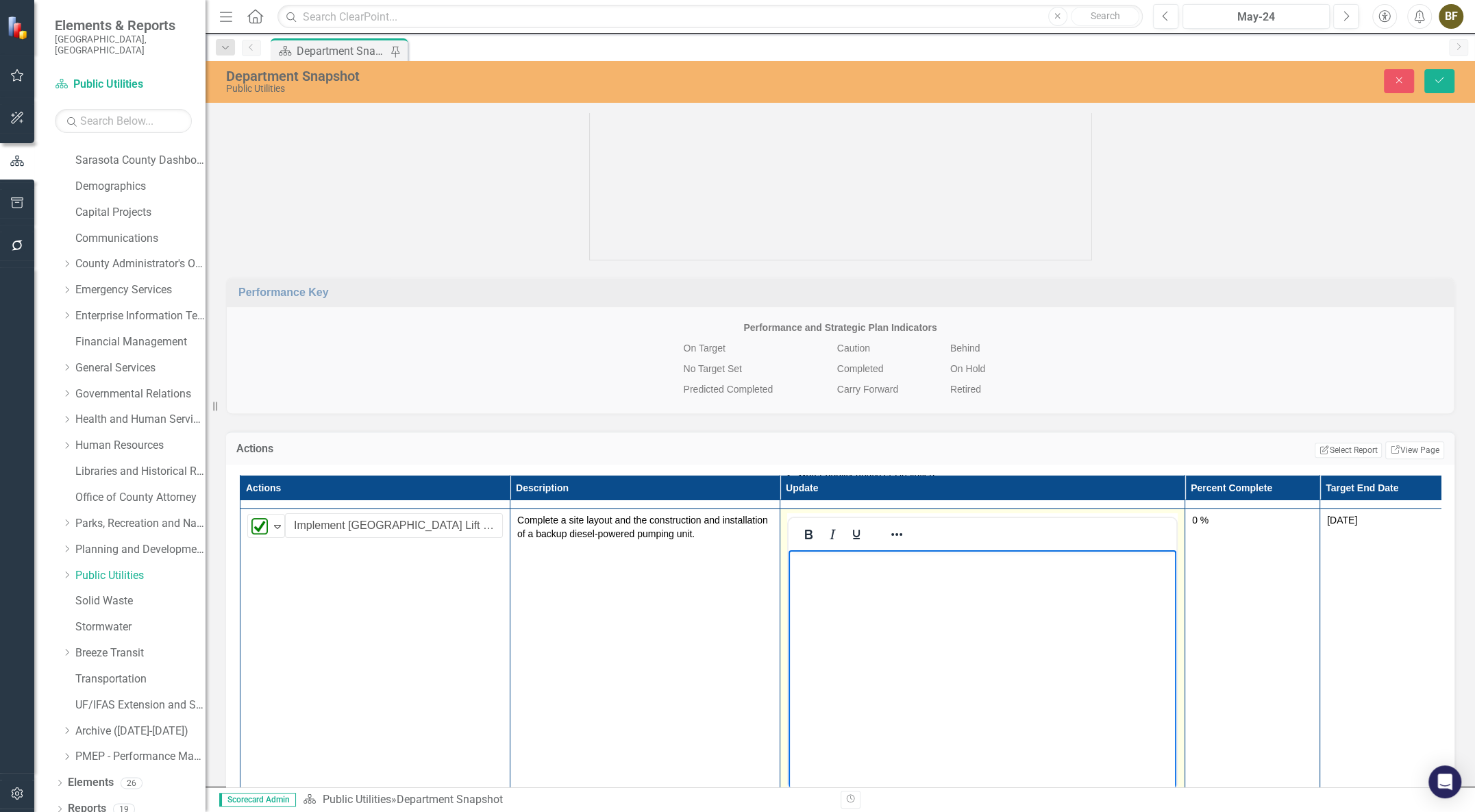
click at [834, 586] on body "Rich Text Area. Press ALT-0 for help." at bounding box center [982, 652] width 388 height 206
paste body "Rich Text Area. Press ALT-0 for help."
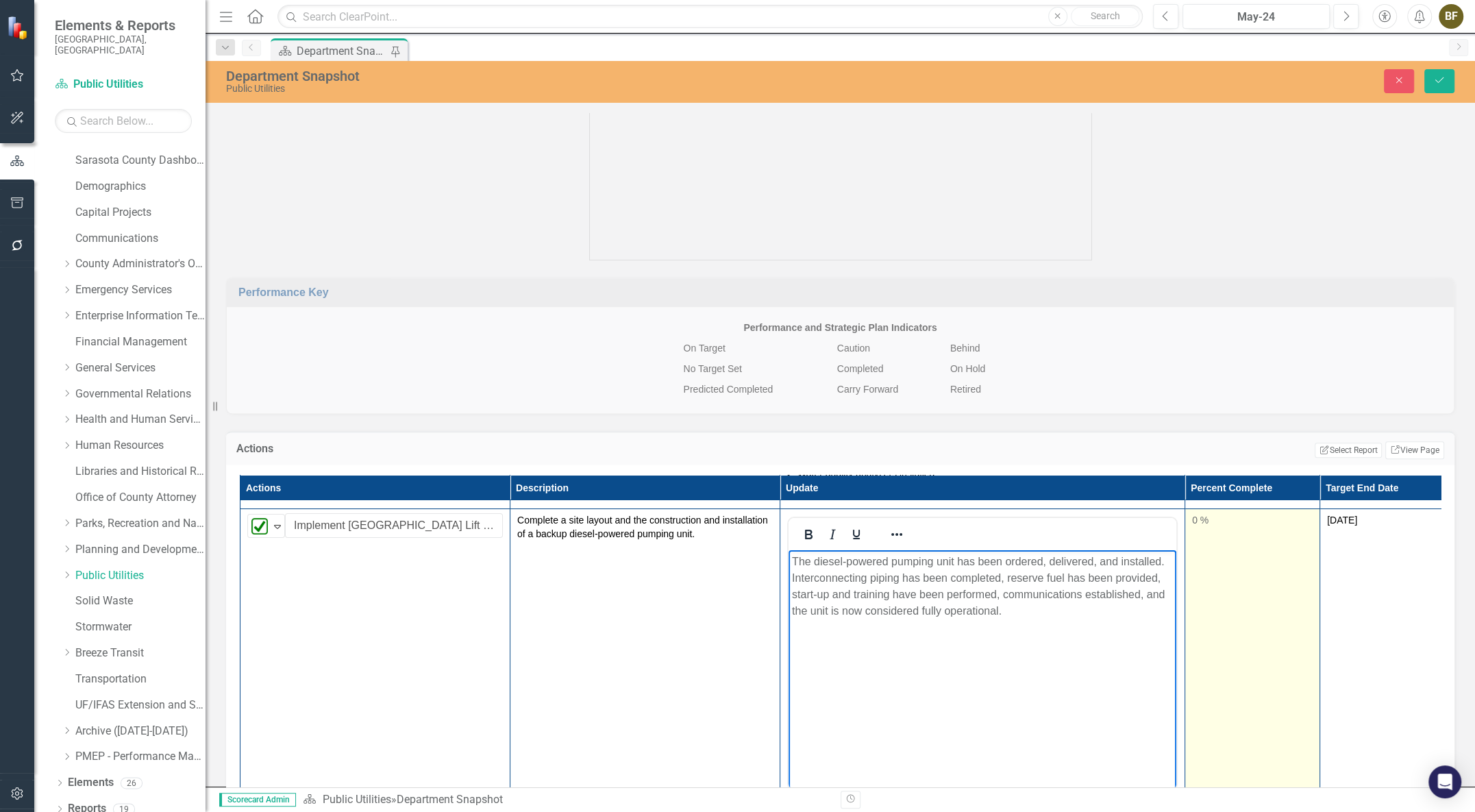
click at [1203, 522] on div "0 %" at bounding box center [1252, 520] width 120 height 14
click at [1197, 525] on div "0 %" at bounding box center [1252, 520] width 120 height 14
type input "100"
drag, startPoint x: 1196, startPoint y: 568, endPoint x: 1312, endPoint y: 574, distance: 116.2
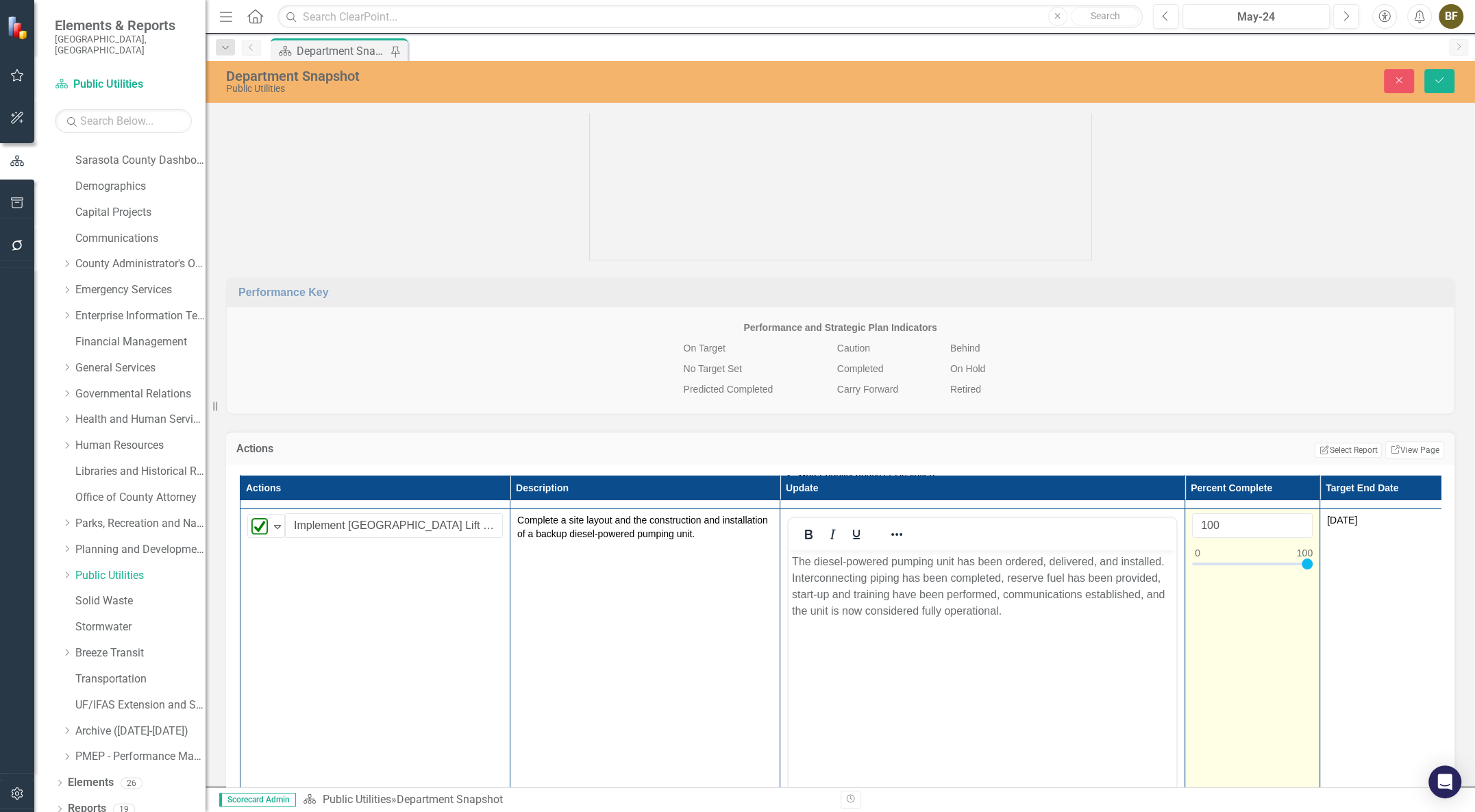
click at [1312, 574] on div at bounding box center [1252, 566] width 120 height 17
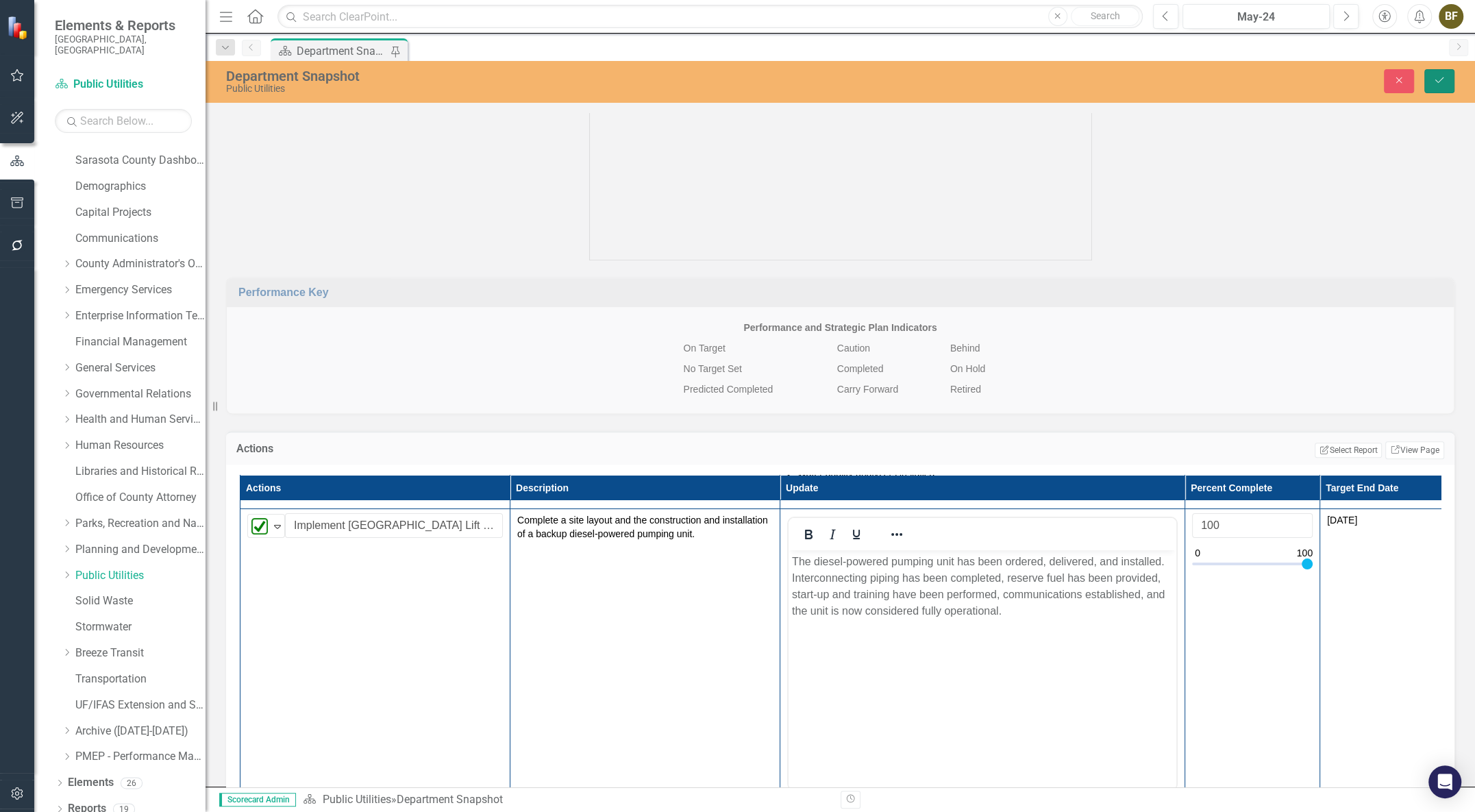
click at [1435, 83] on icon "Save" at bounding box center [1439, 80] width 13 height 10
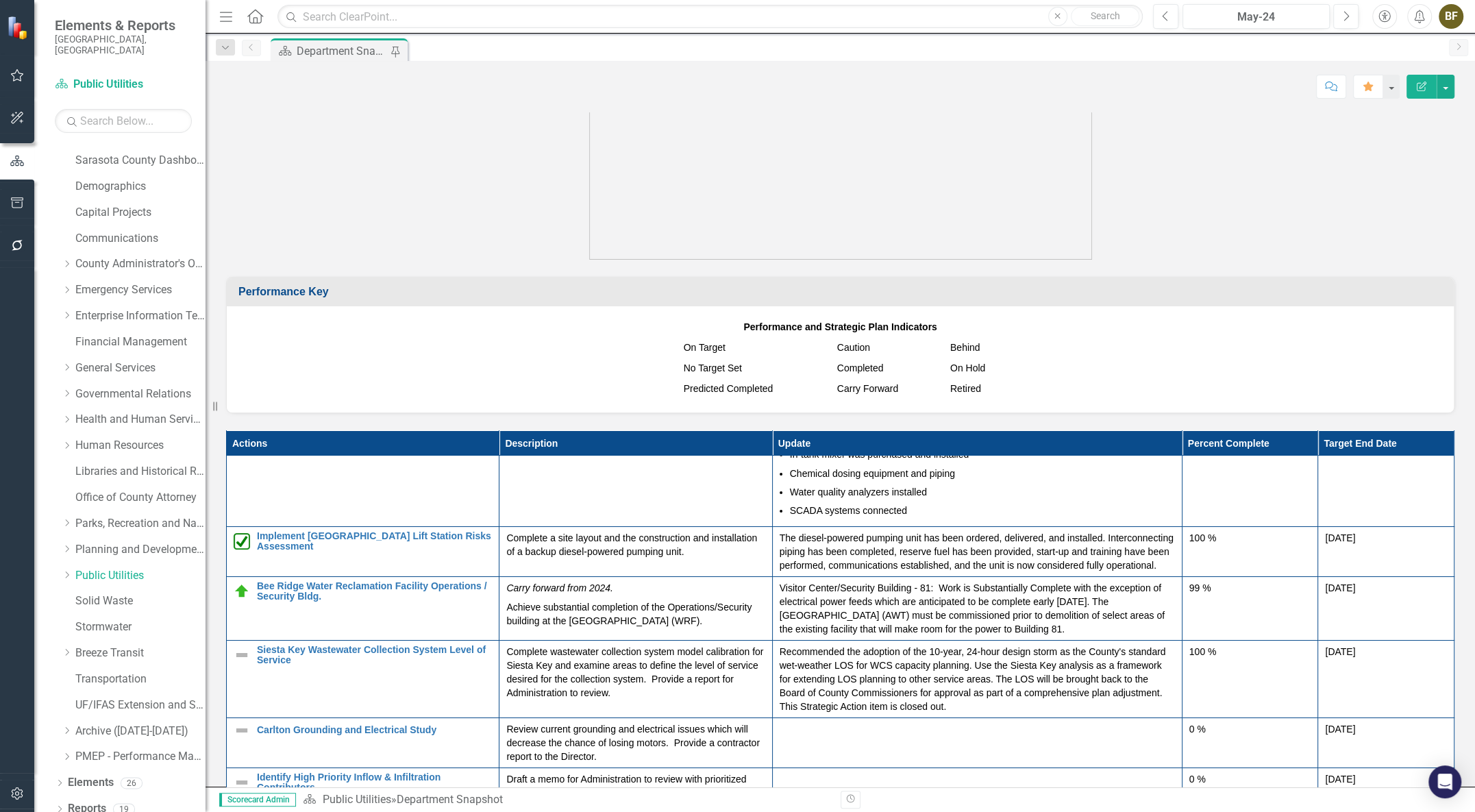
scroll to position [124, 0]
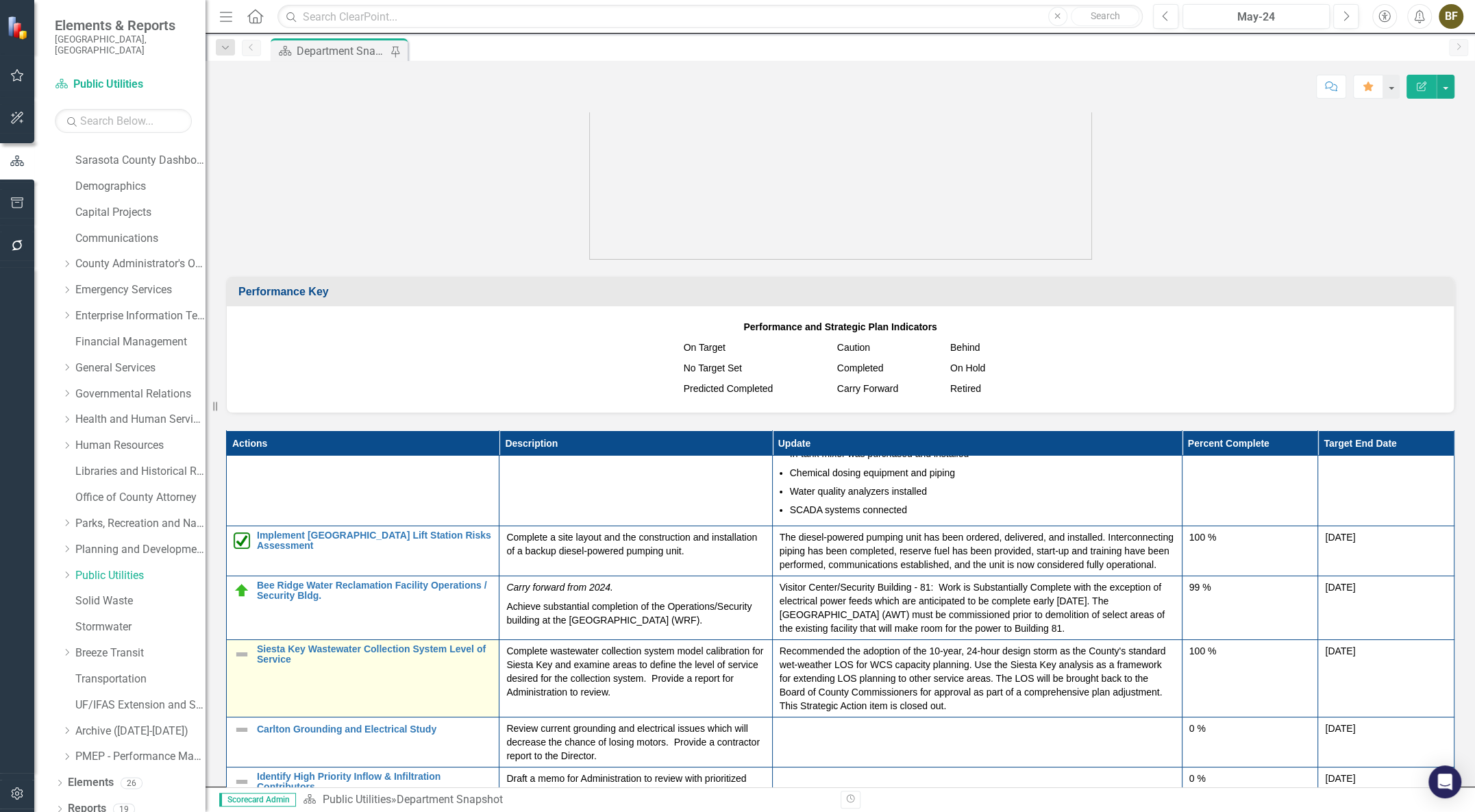
click at [242, 663] on img at bounding box center [242, 655] width 16 height 16
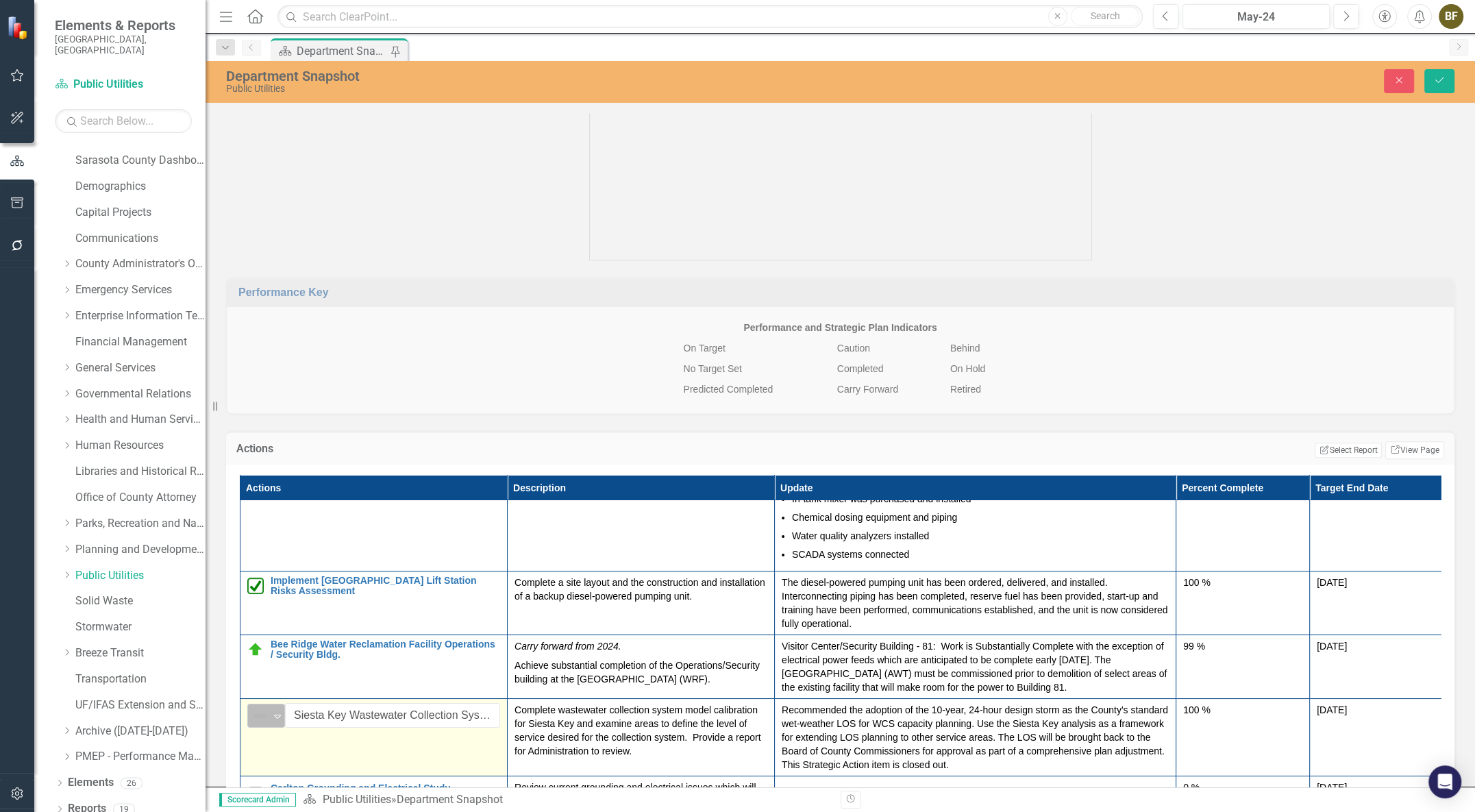
click at [275, 721] on icon "Expand" at bounding box center [277, 716] width 14 height 11
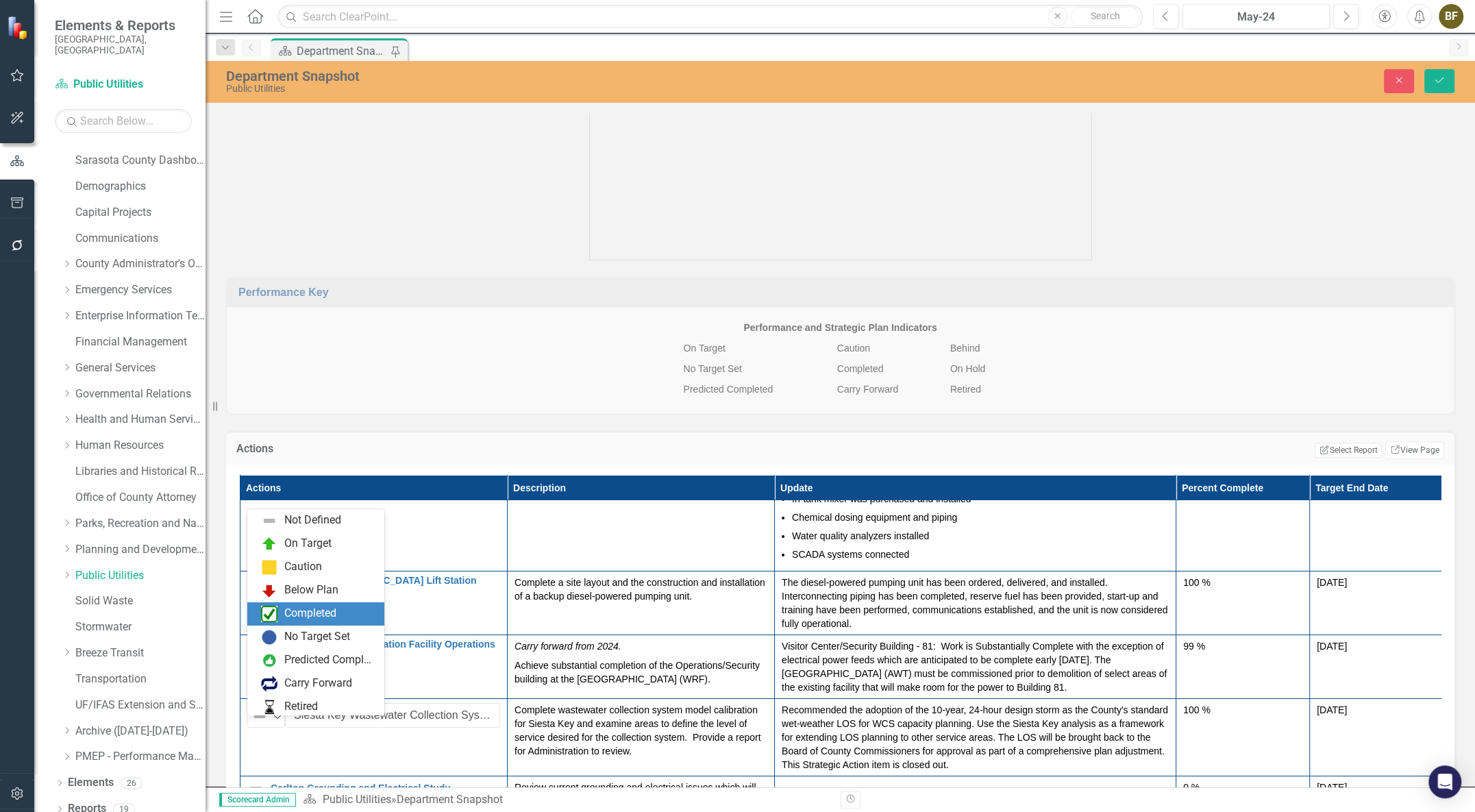
click at [284, 615] on div "Completed" at bounding box center [310, 613] width 52 height 15
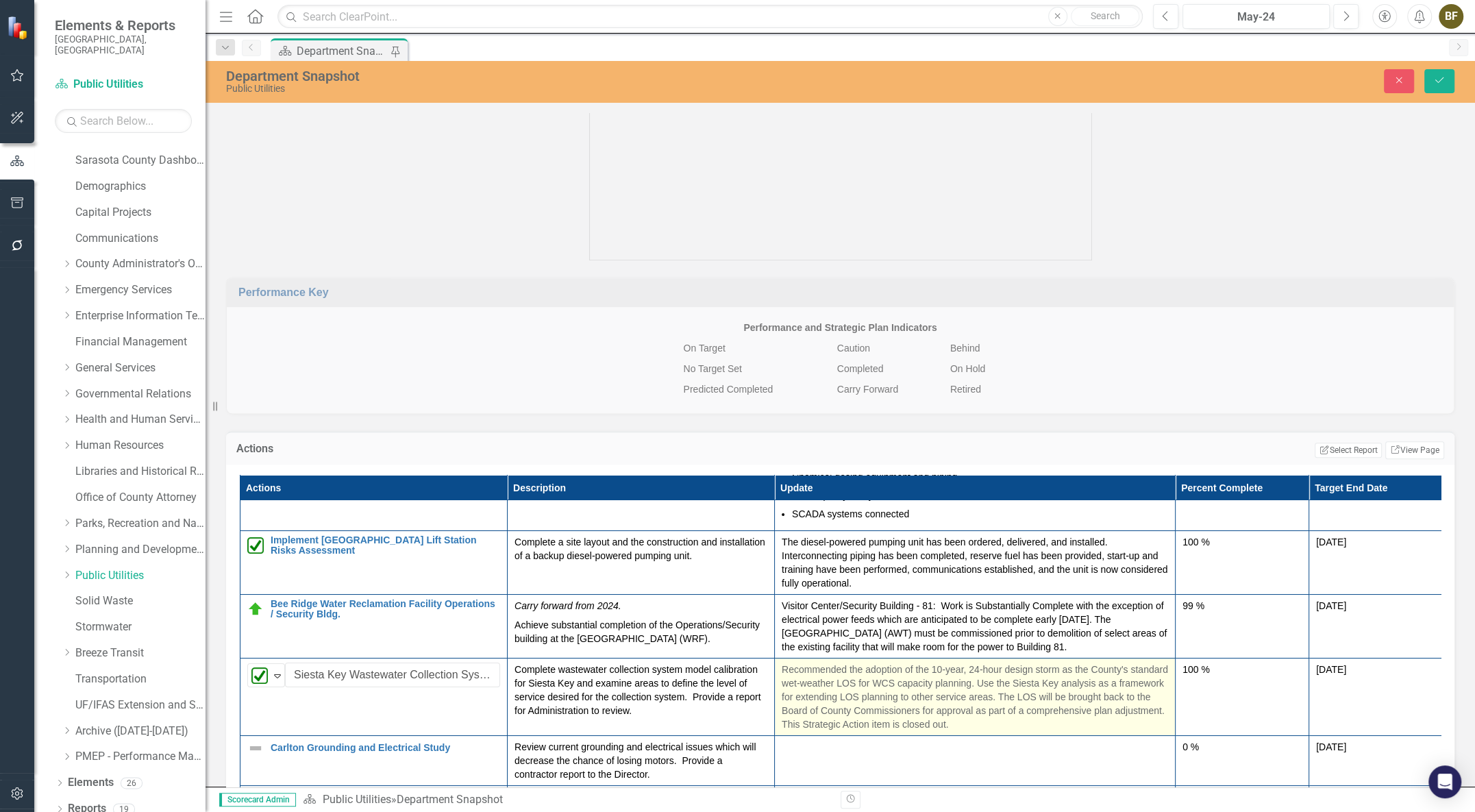
scroll to position [187, 0]
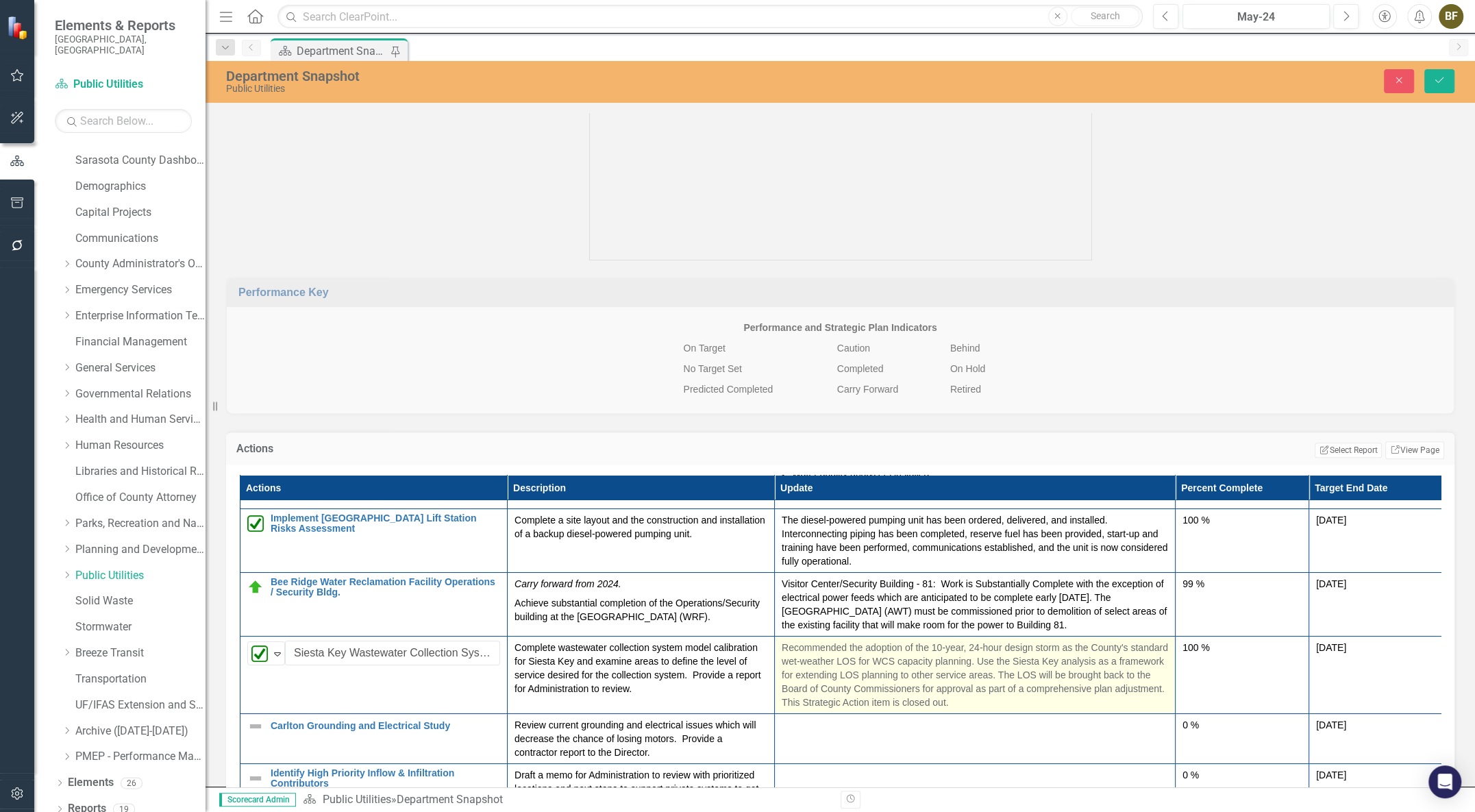
click at [952, 709] on p "Recommended the adoption of the 10-year, 24-hour design storm as the County's s…" at bounding box center [974, 674] width 386 height 68
click at [981, 709] on p "Recommended the adoption of the 10-year, 24-hour design storm as the County's s…" at bounding box center [974, 674] width 386 height 68
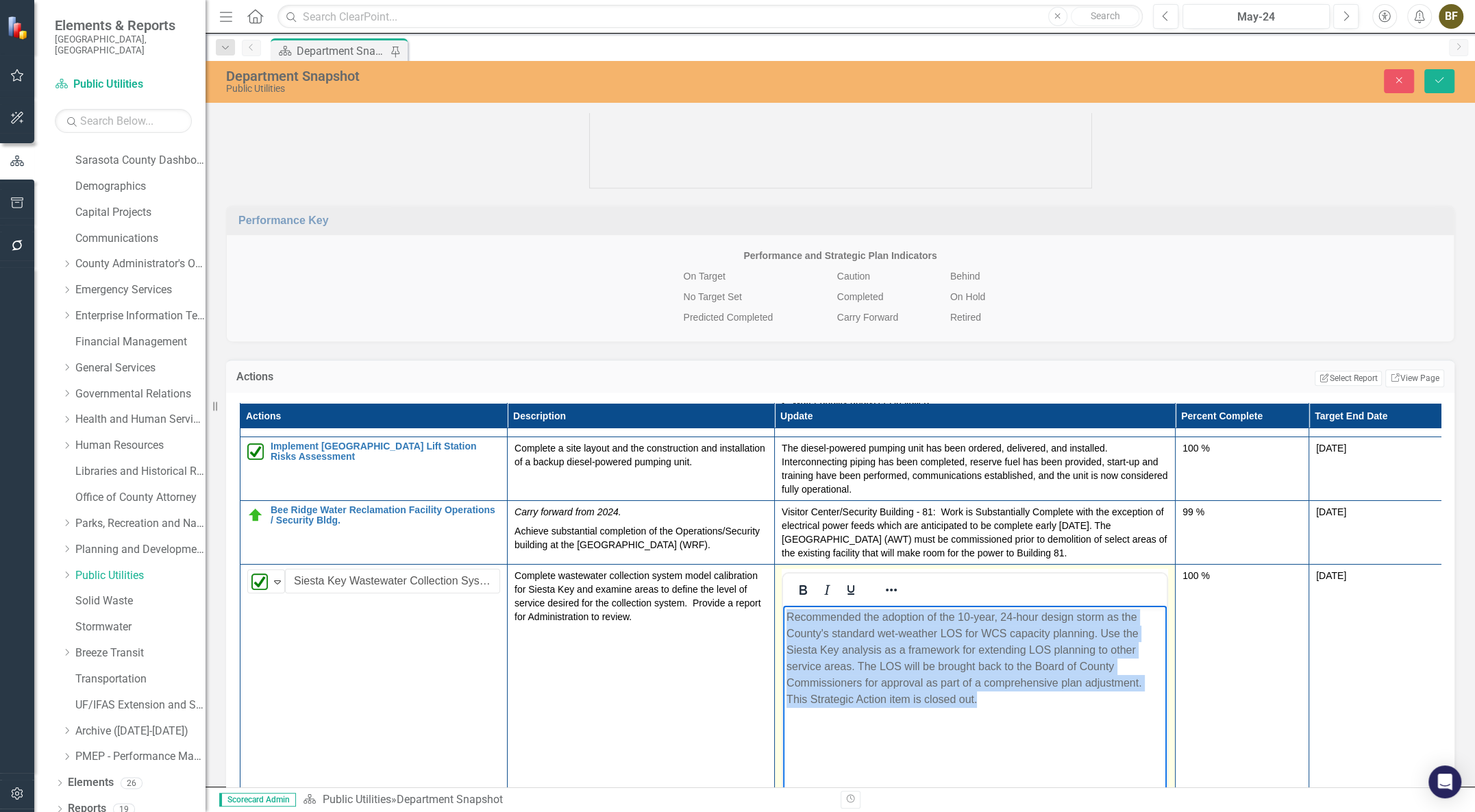
scroll to position [1459, 0]
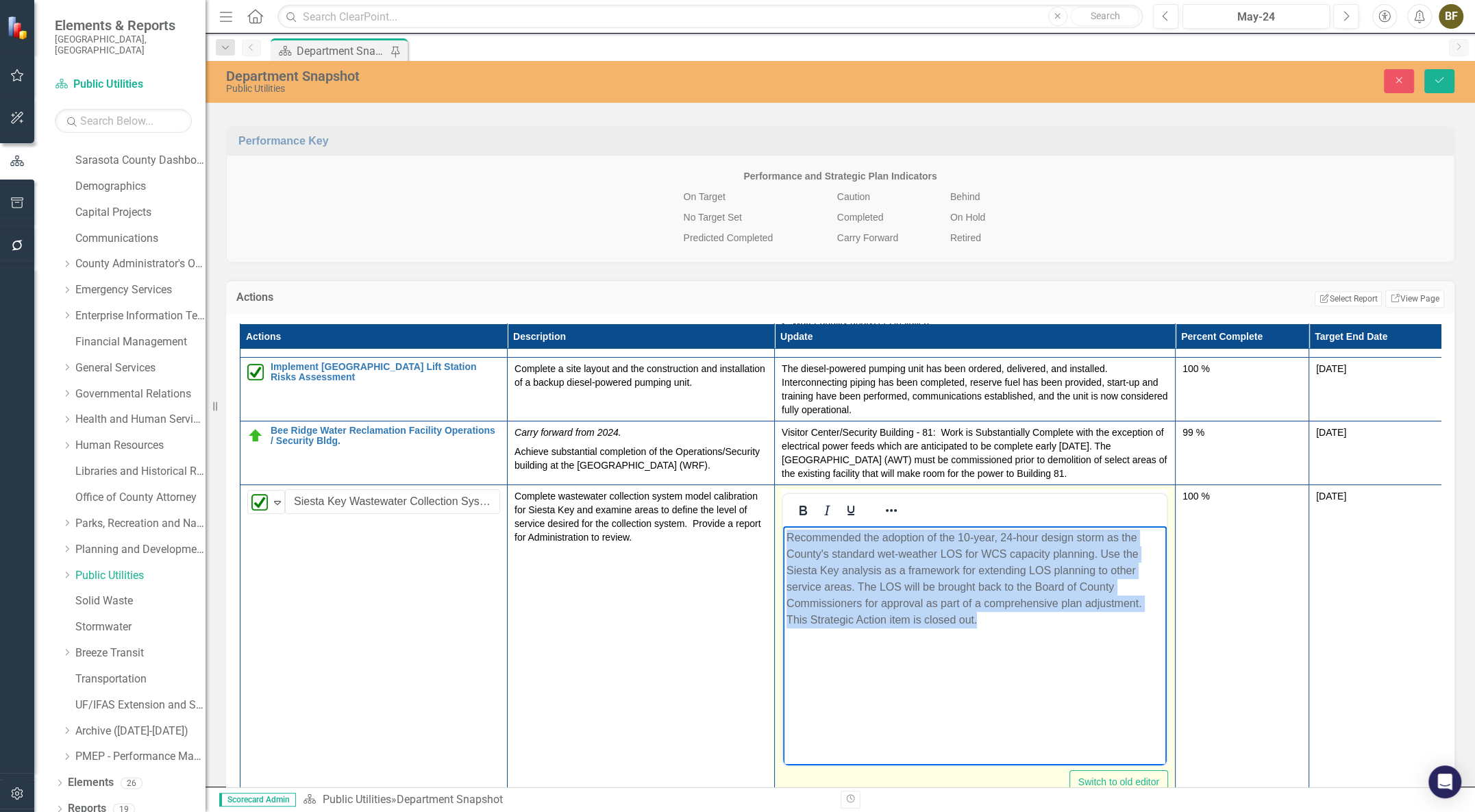
drag, startPoint x: 785, startPoint y: 538, endPoint x: 1044, endPoint y: 733, distance: 324.2
click at [1044, 731] on html "Recommended the adoption of the 10-year, 24-hour design storm as the County's s…" at bounding box center [974, 628] width 383 height 206
paste body "Rich Text Area. Press ALT-0 for help."
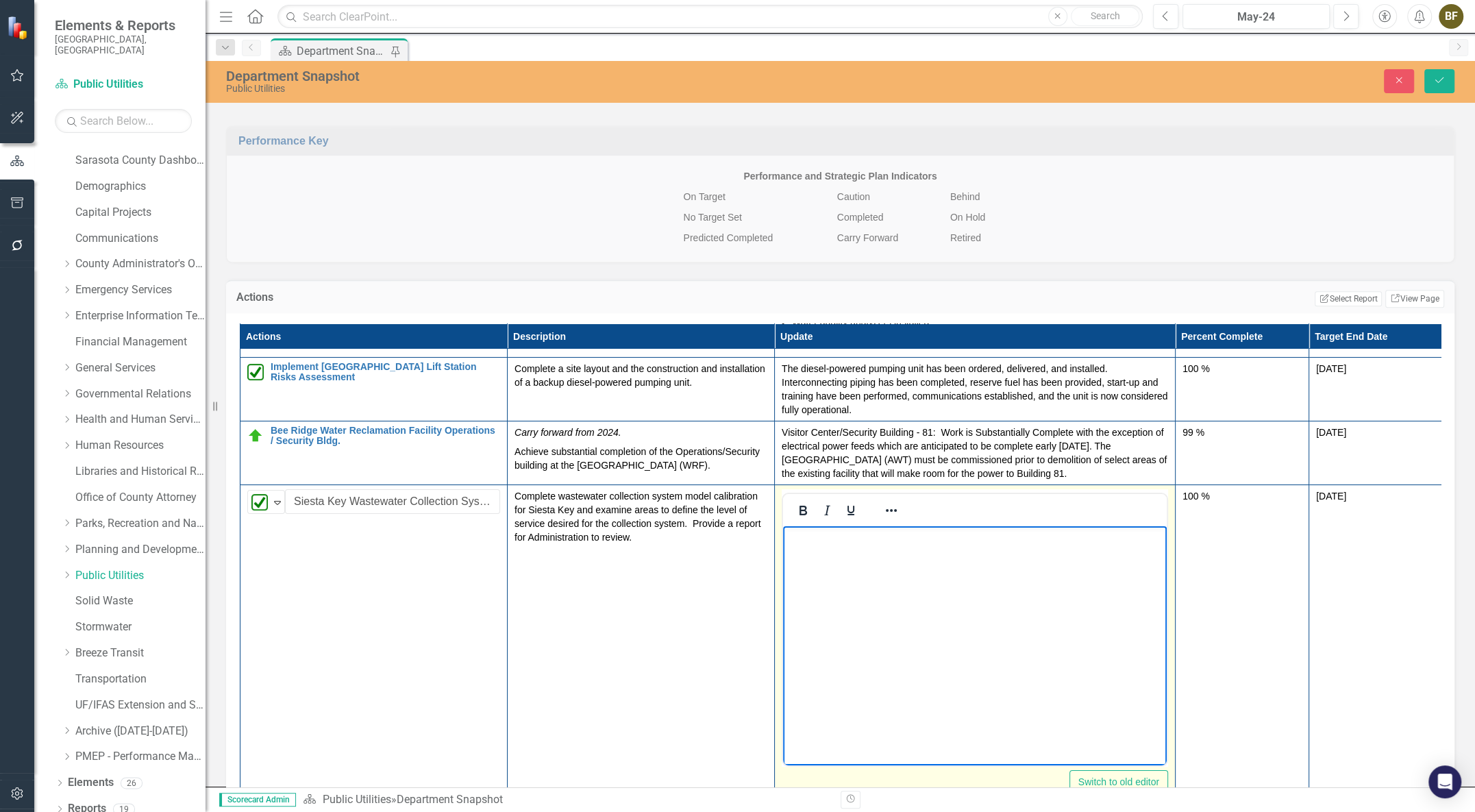
click at [899, 600] on body "Rich Text Area. Press ALT-0 for help." at bounding box center [974, 628] width 383 height 206
click at [850, 553] on body "Rich Text Area. Press ALT-0 for help." at bounding box center [974, 628] width 383 height 206
click at [840, 556] on body "Rich Text Area. Press ALT-0 for help." at bounding box center [974, 628] width 383 height 206
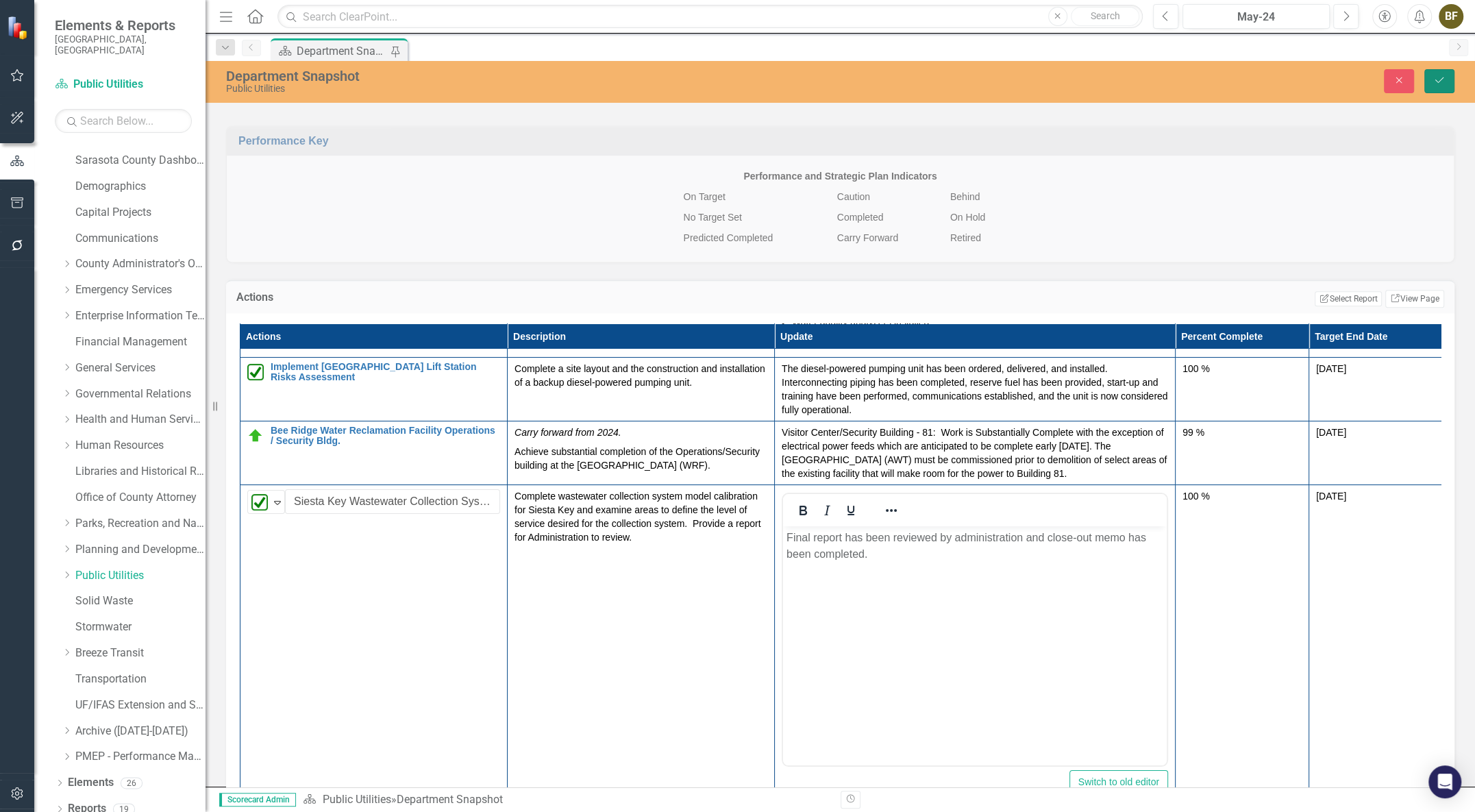
click at [1439, 82] on icon "submit" at bounding box center [1439, 80] width 8 height 5
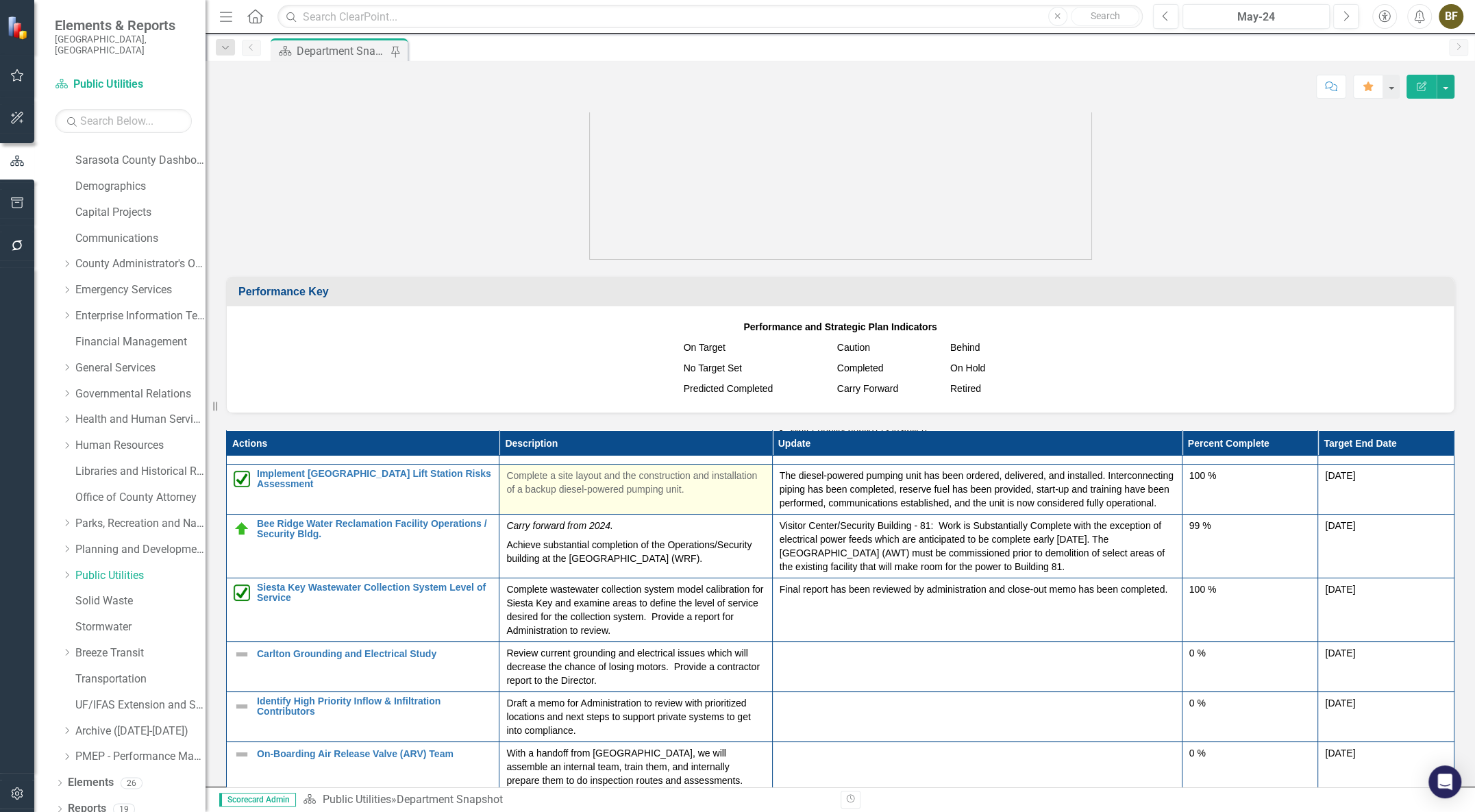
scroll to position [187, 0]
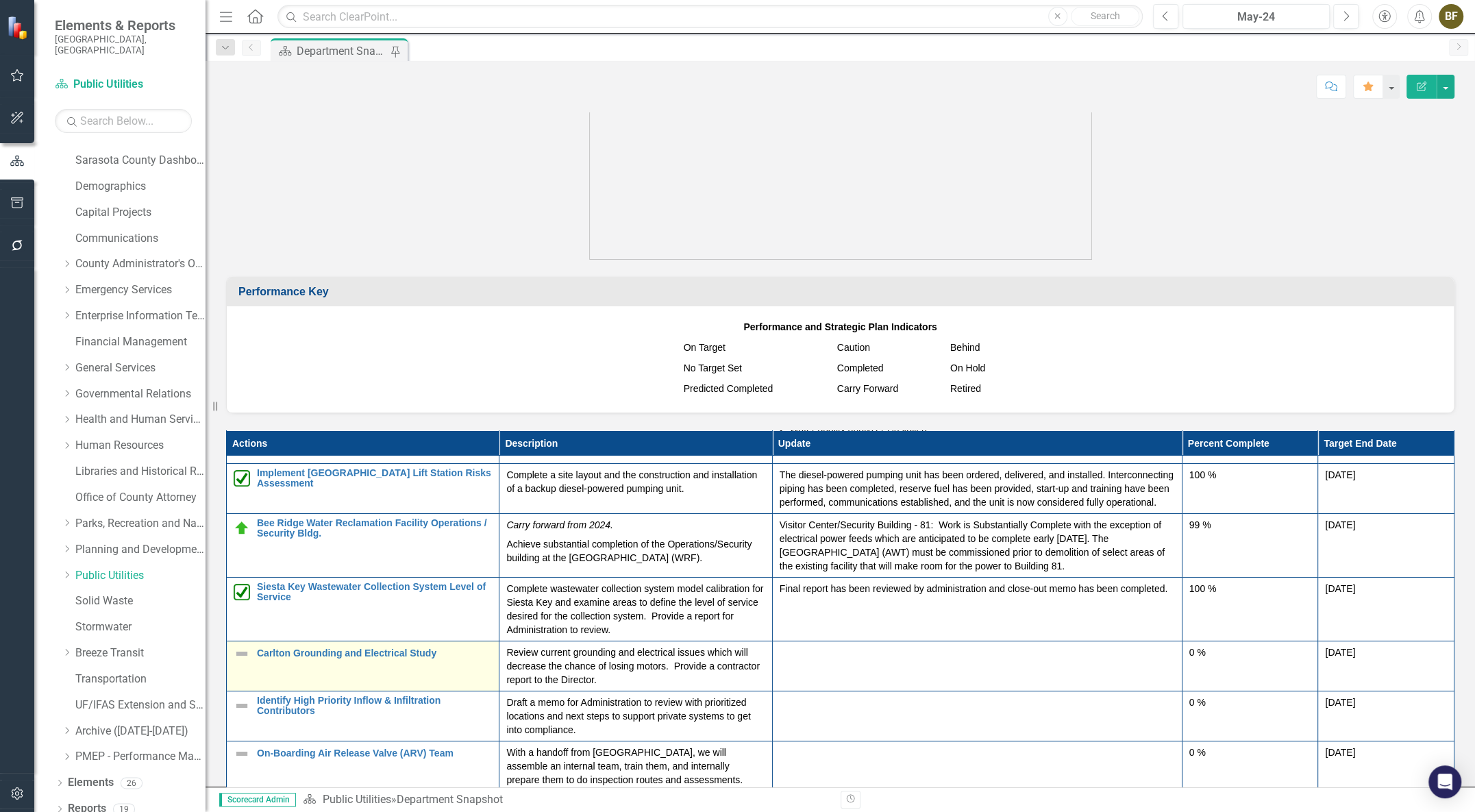
click at [239, 662] on img at bounding box center [242, 654] width 16 height 16
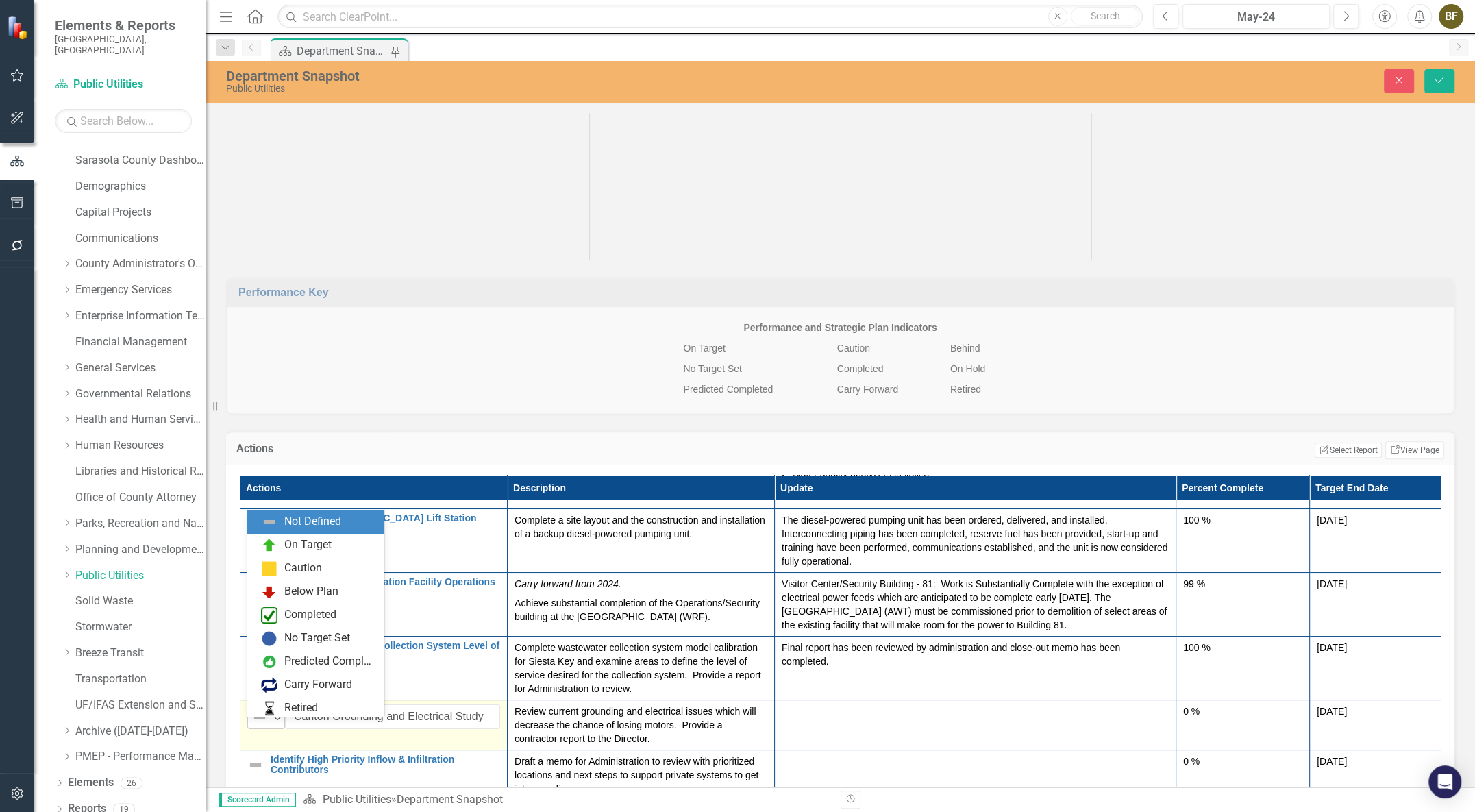
click at [277, 723] on icon "Expand" at bounding box center [277, 717] width 14 height 11
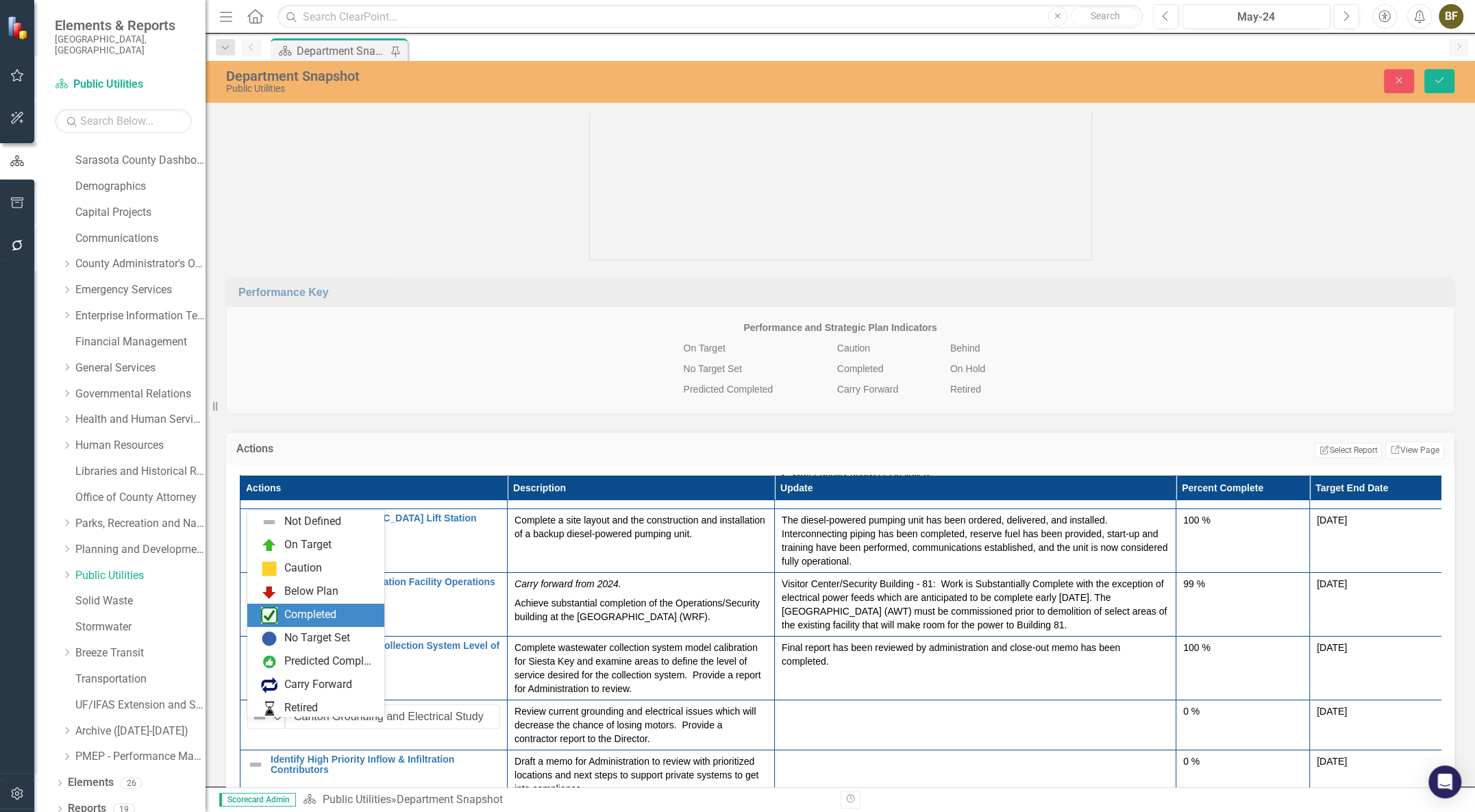
click at [286, 620] on div "Completed" at bounding box center [310, 614] width 52 height 15
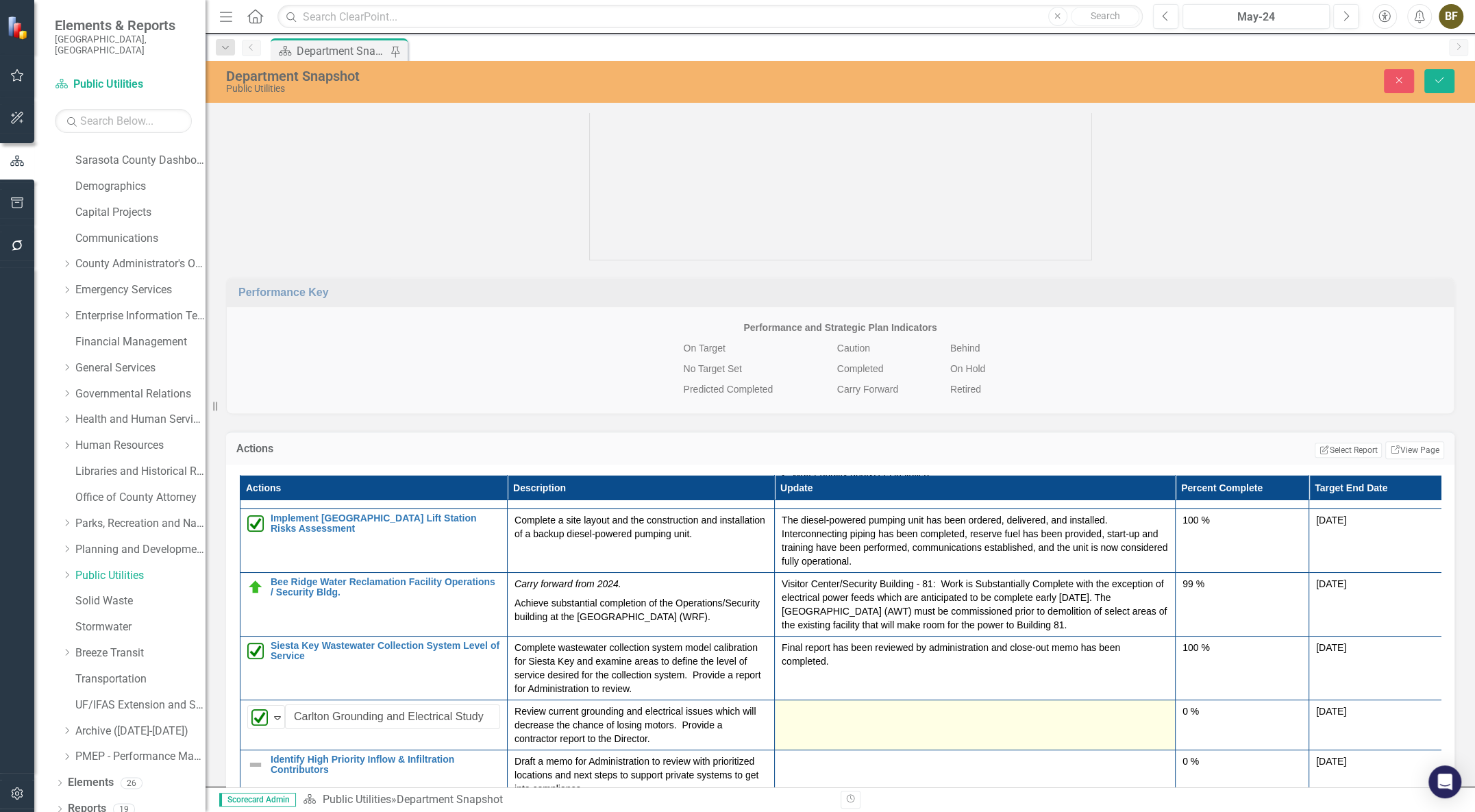
click at [805, 740] on td at bounding box center [975, 724] width 401 height 50
click at [802, 721] on div at bounding box center [974, 712] width 386 height 16
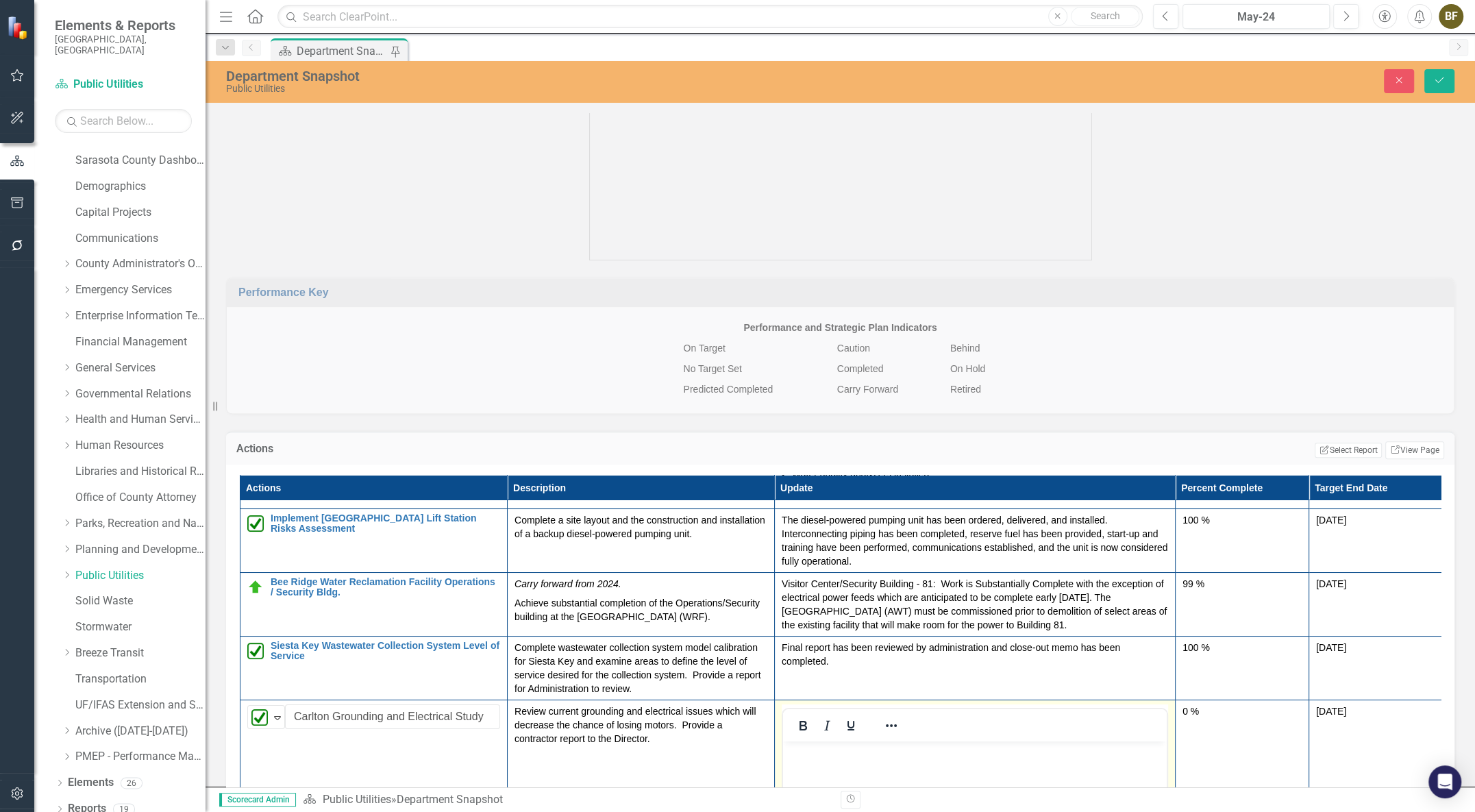
scroll to position [0, 0]
click at [806, 748] on p "Rich Text Area. Press ALT-0 for help." at bounding box center [975, 752] width 377 height 16
paste body "Rich Text Area. Press ALT-0 for help."
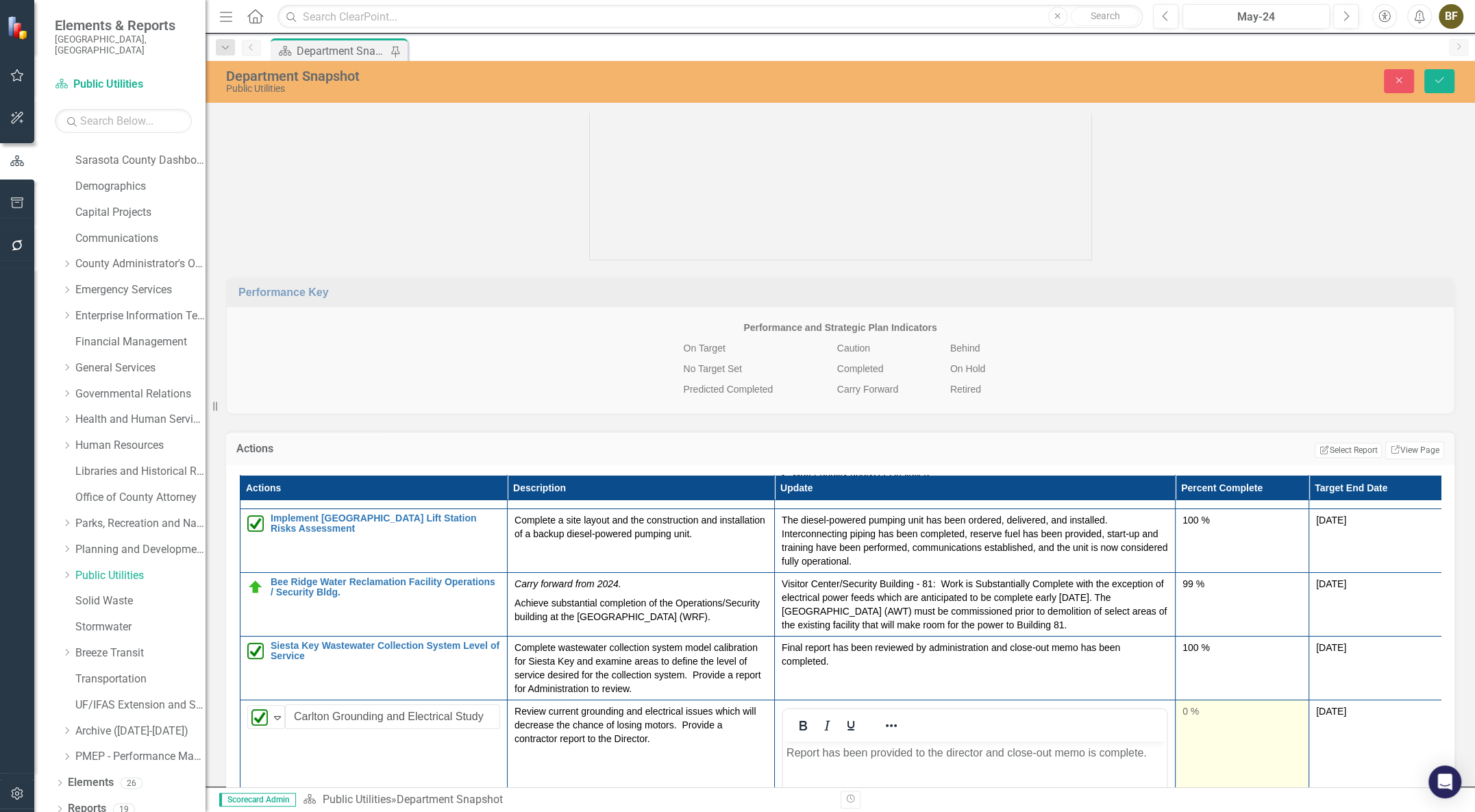
click at [1188, 718] on div "0 %" at bounding box center [1242, 710] width 119 height 14
click at [1186, 718] on div "0 %" at bounding box center [1242, 710] width 119 height 14
type input "100"
drag, startPoint x: 1186, startPoint y: 765, endPoint x: 1302, endPoint y: 766, distance: 116.0
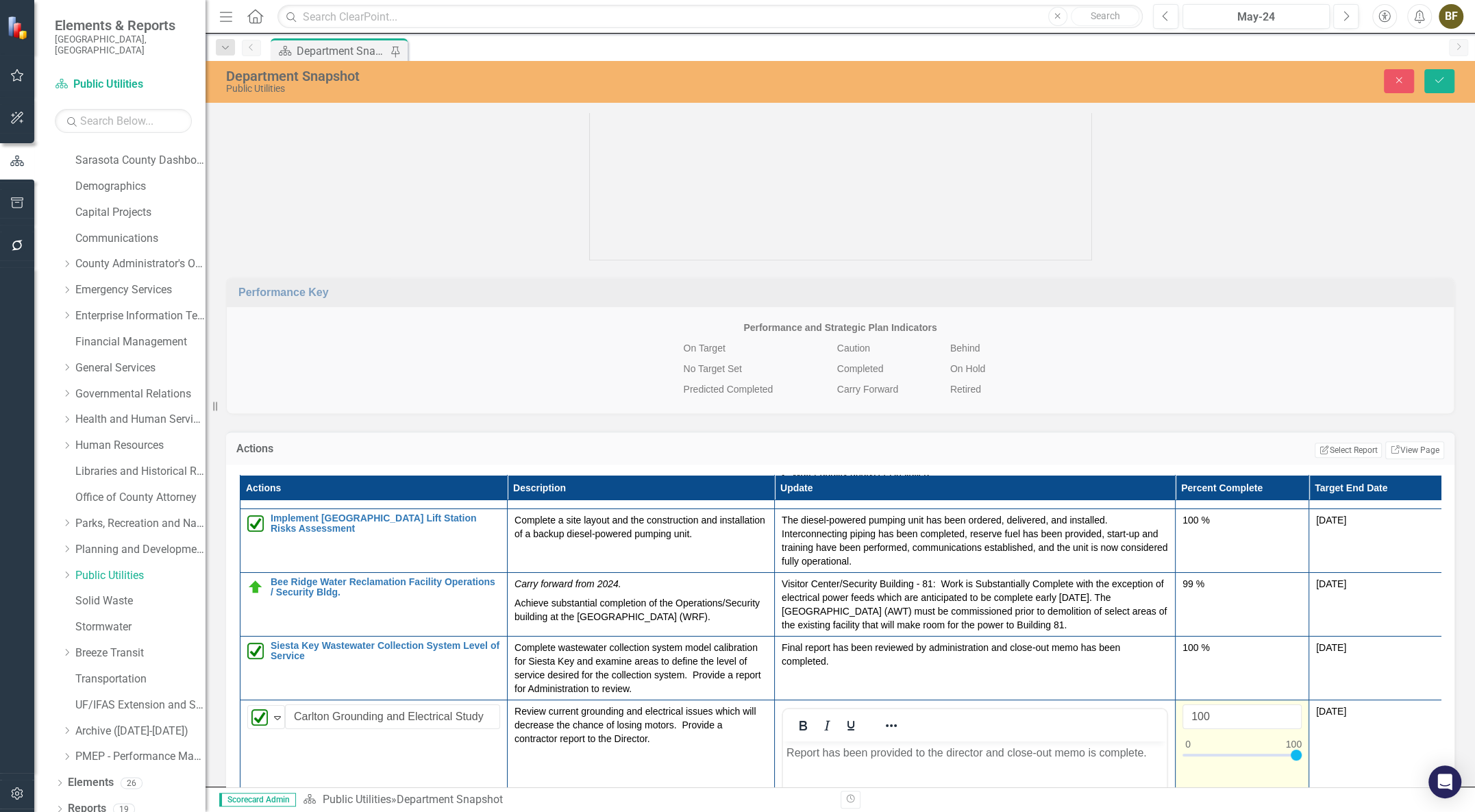
click at [1438, 81] on icon "Save" at bounding box center [1439, 80] width 13 height 10
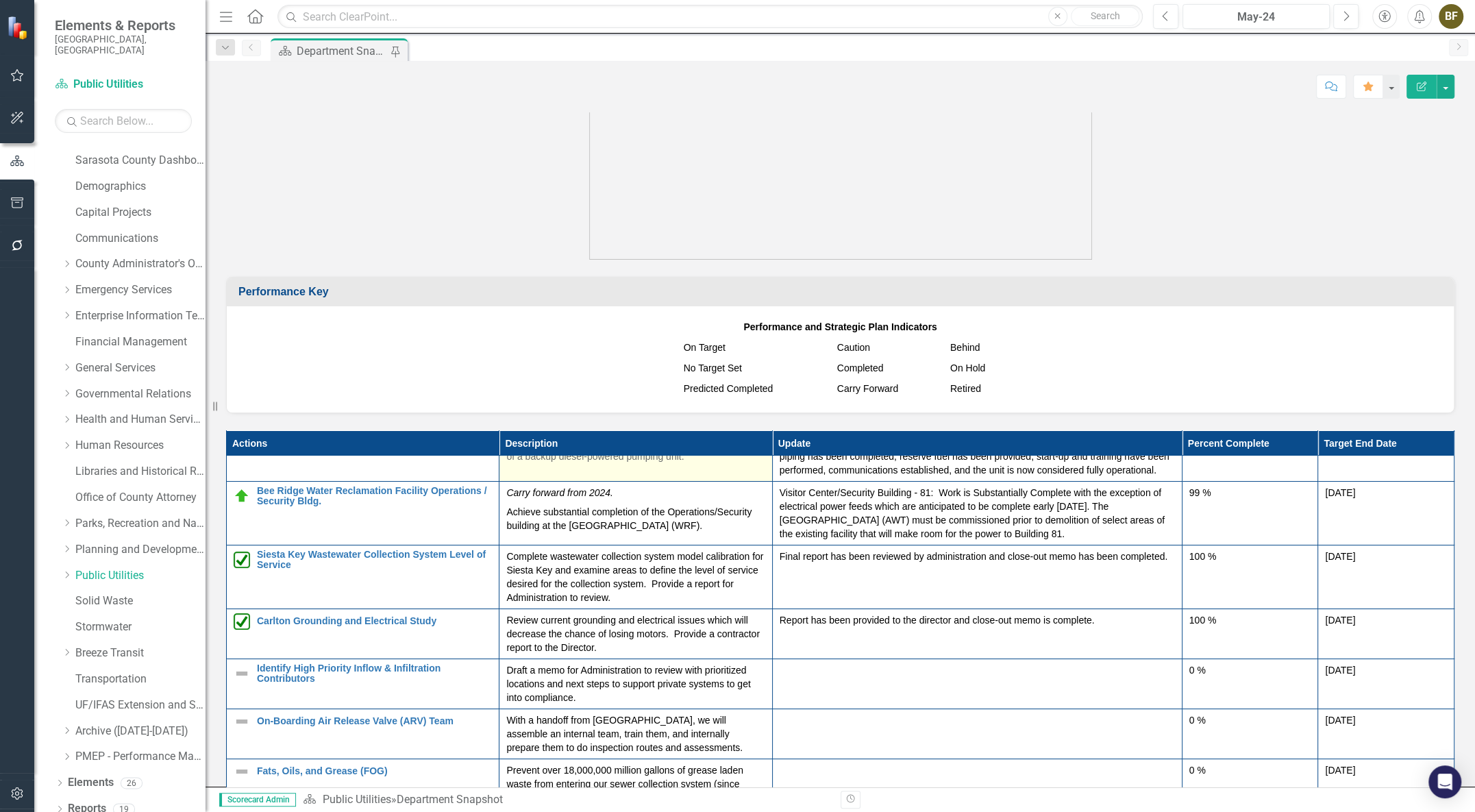
scroll to position [249, 0]
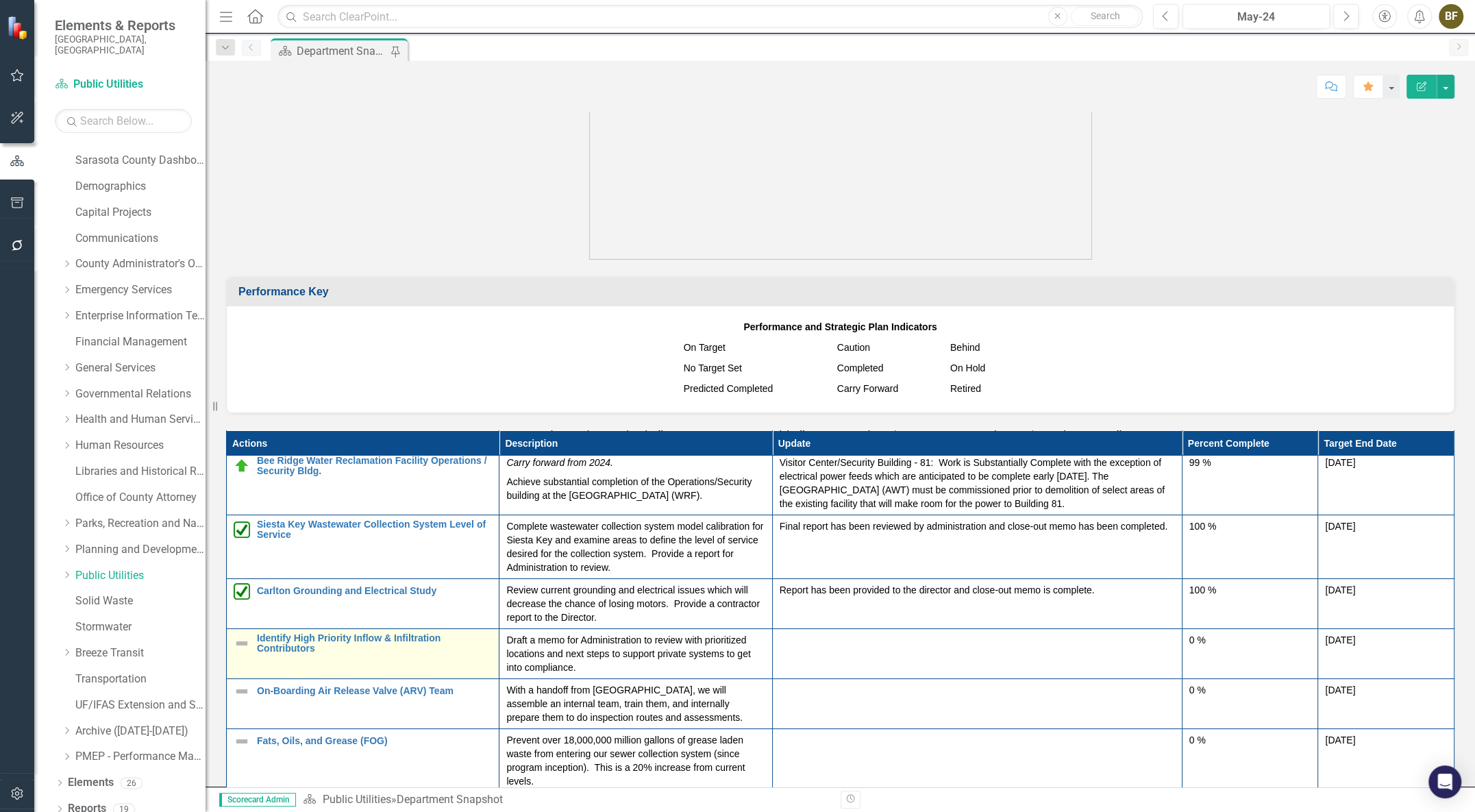
click at [242, 652] on img at bounding box center [242, 643] width 16 height 16
click at [244, 652] on img at bounding box center [242, 643] width 16 height 16
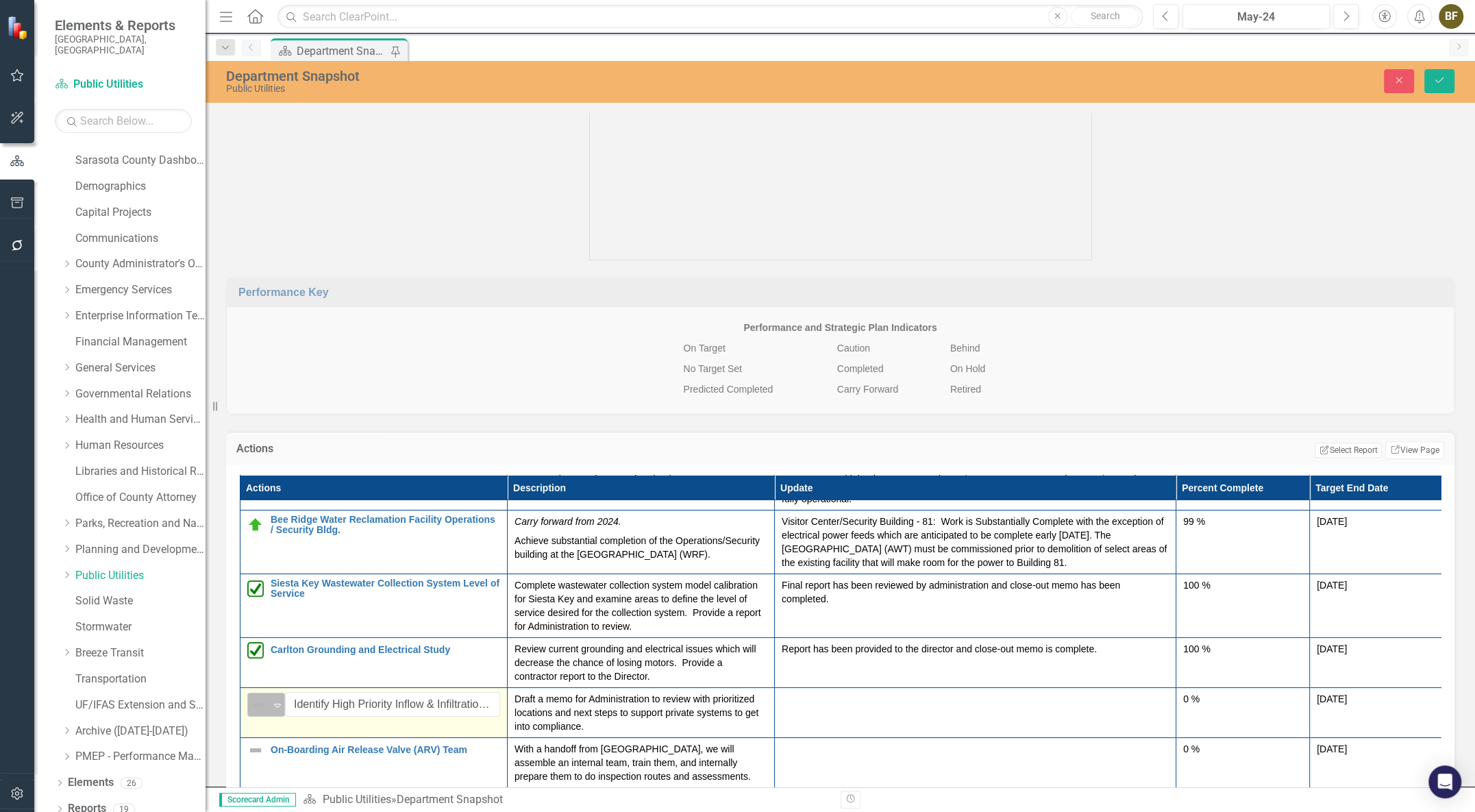
click at [276, 707] on icon at bounding box center [278, 705] width 7 height 5
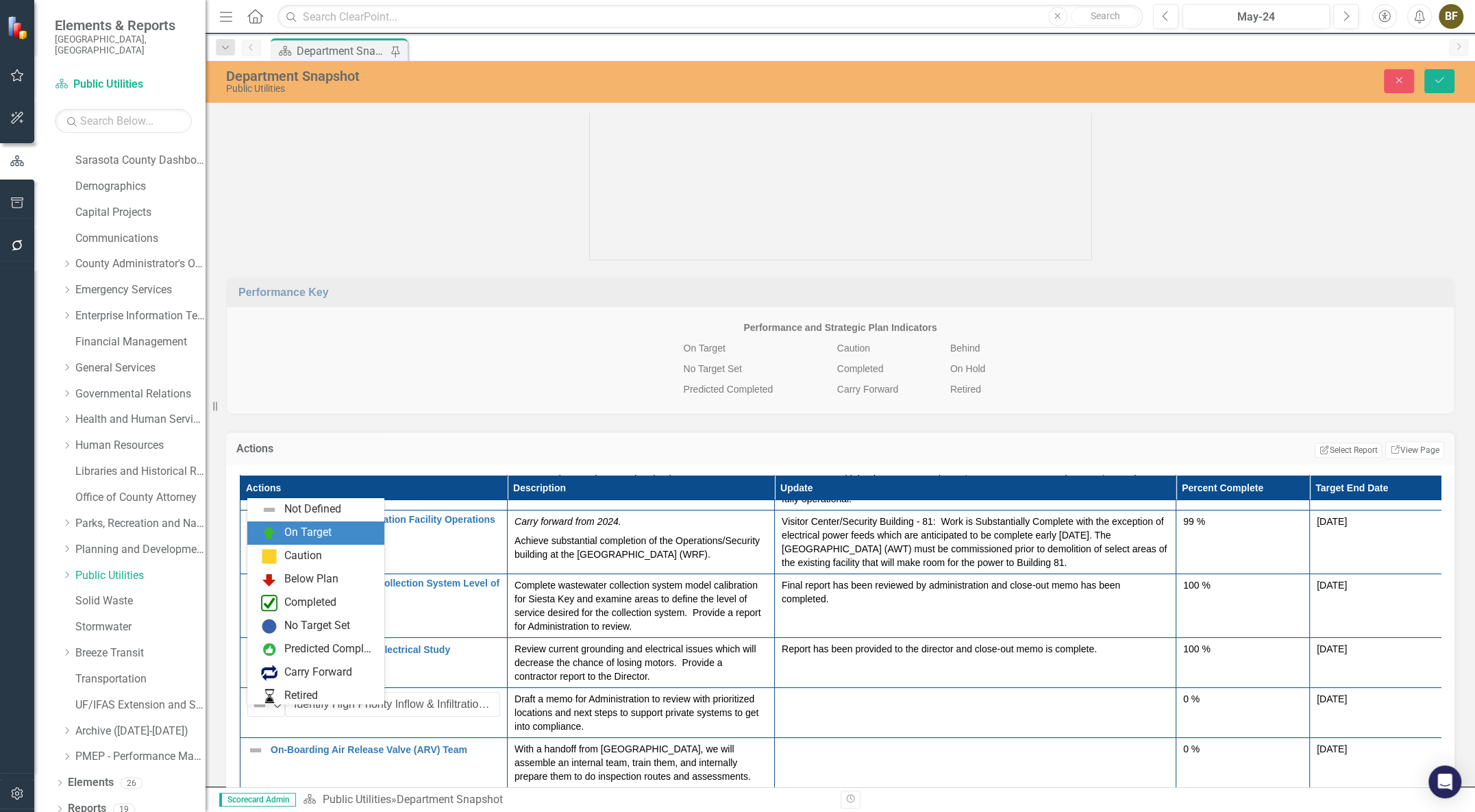
click at [311, 530] on div "On Target" at bounding box center [308, 532] width 47 height 15
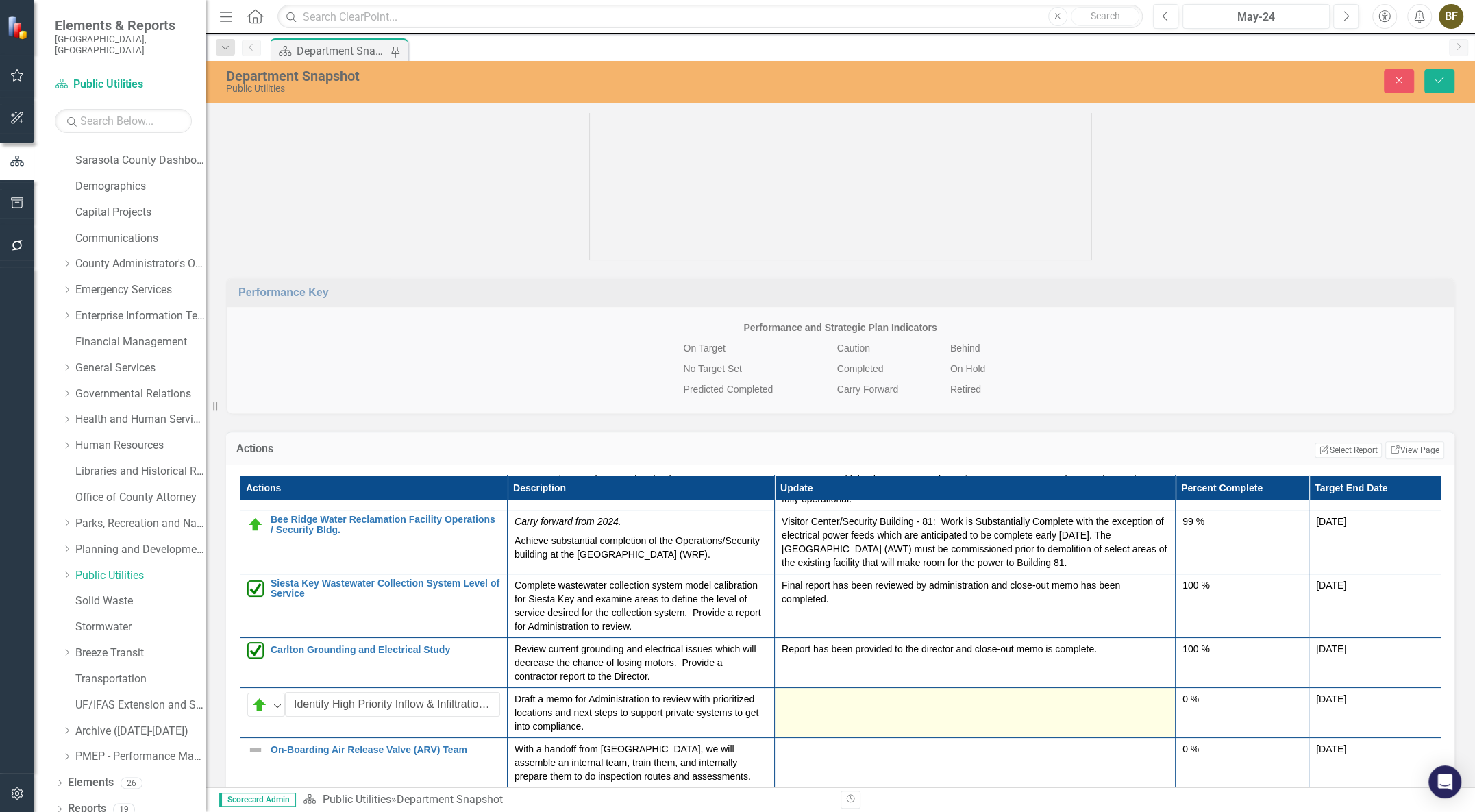
click at [806, 708] on div at bounding box center [974, 700] width 386 height 16
click at [823, 732] on td at bounding box center [975, 712] width 401 height 50
click at [800, 708] on div at bounding box center [974, 700] width 386 height 16
click at [797, 708] on div at bounding box center [974, 700] width 386 height 16
click at [798, 708] on div at bounding box center [974, 700] width 386 height 16
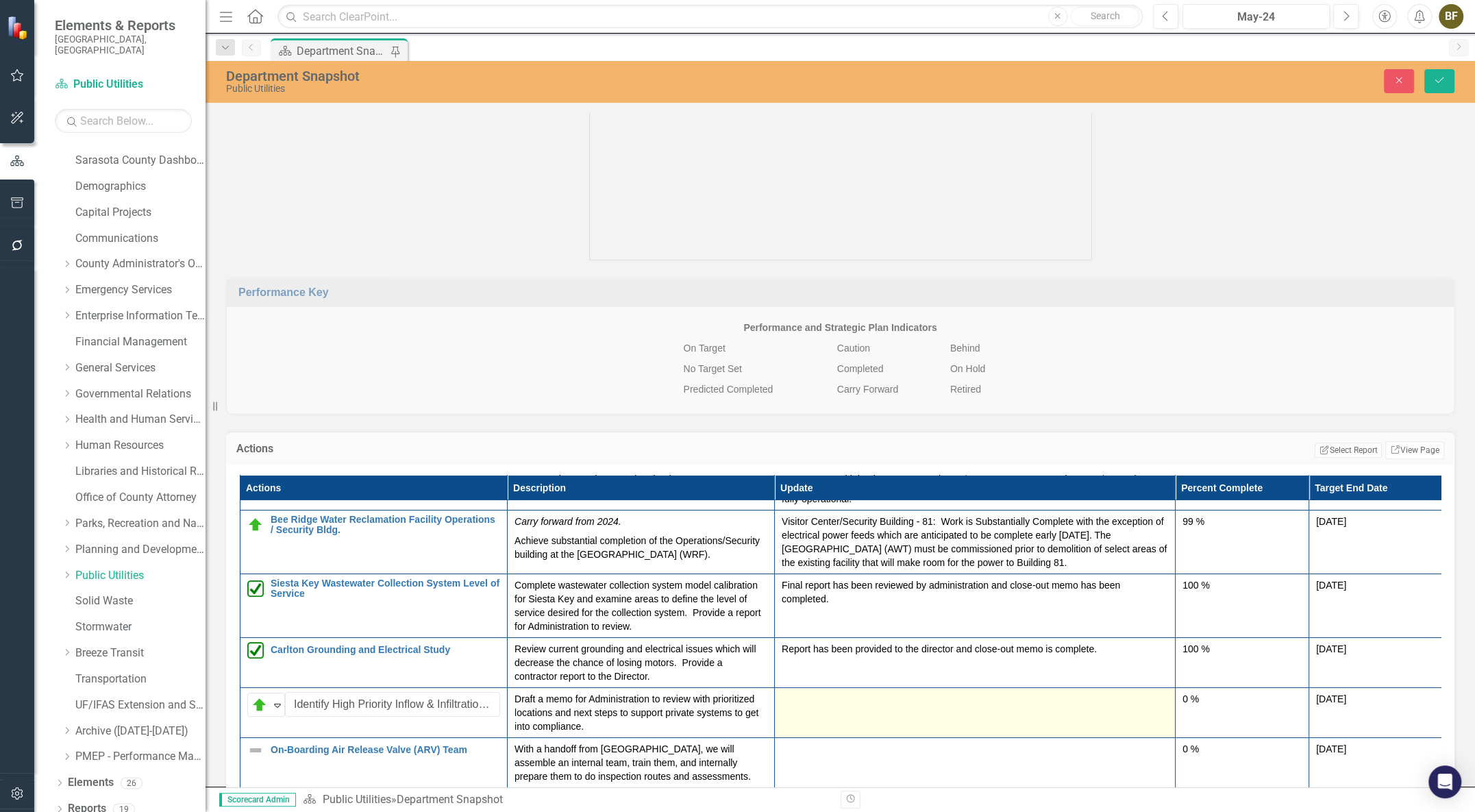
click at [798, 708] on div at bounding box center [974, 700] width 386 height 16
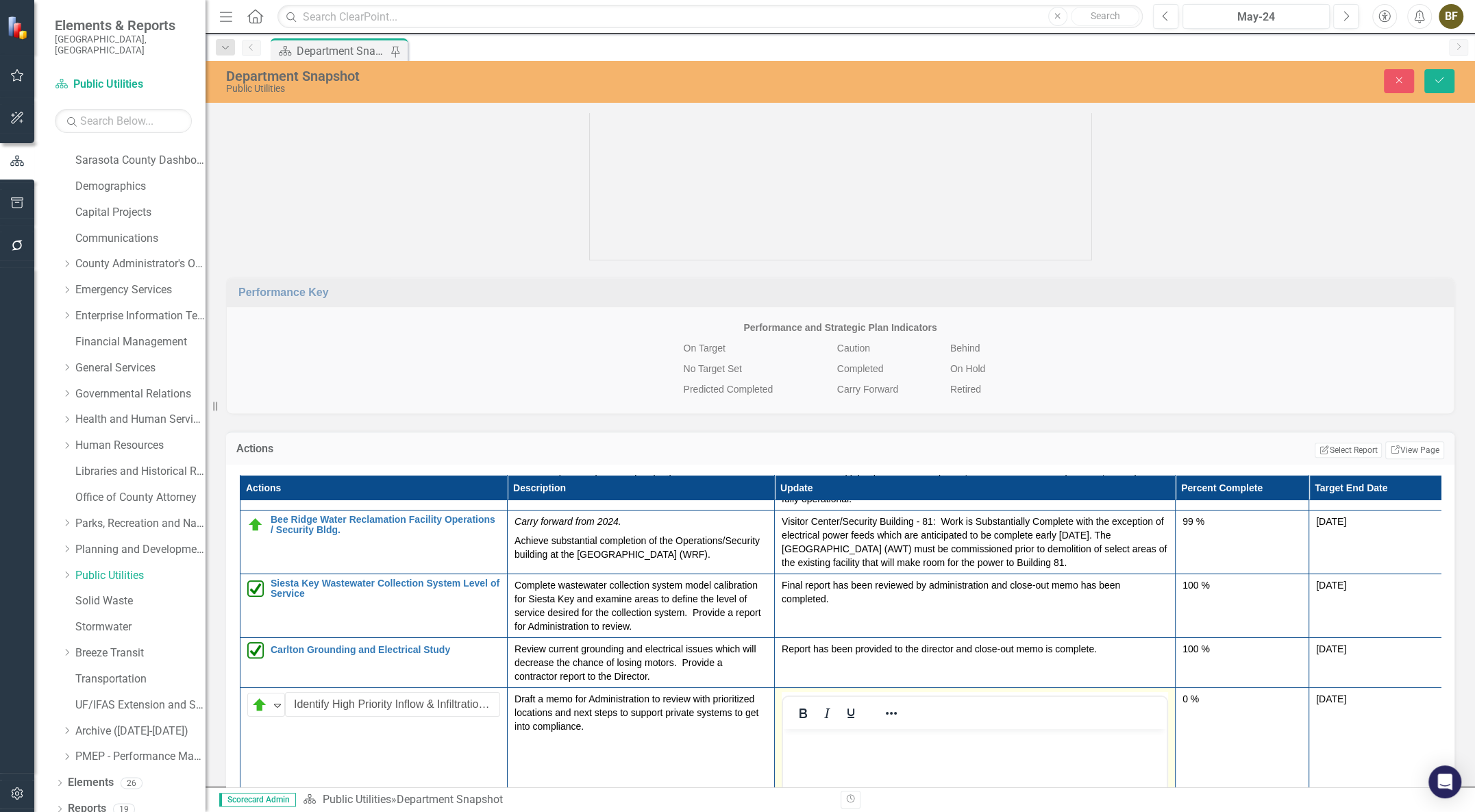
scroll to position [0, 0]
paste body "Rich Text Area. Press ALT-0 for help."
click at [1446, 76] on button "Save" at bounding box center [1439, 81] width 30 height 24
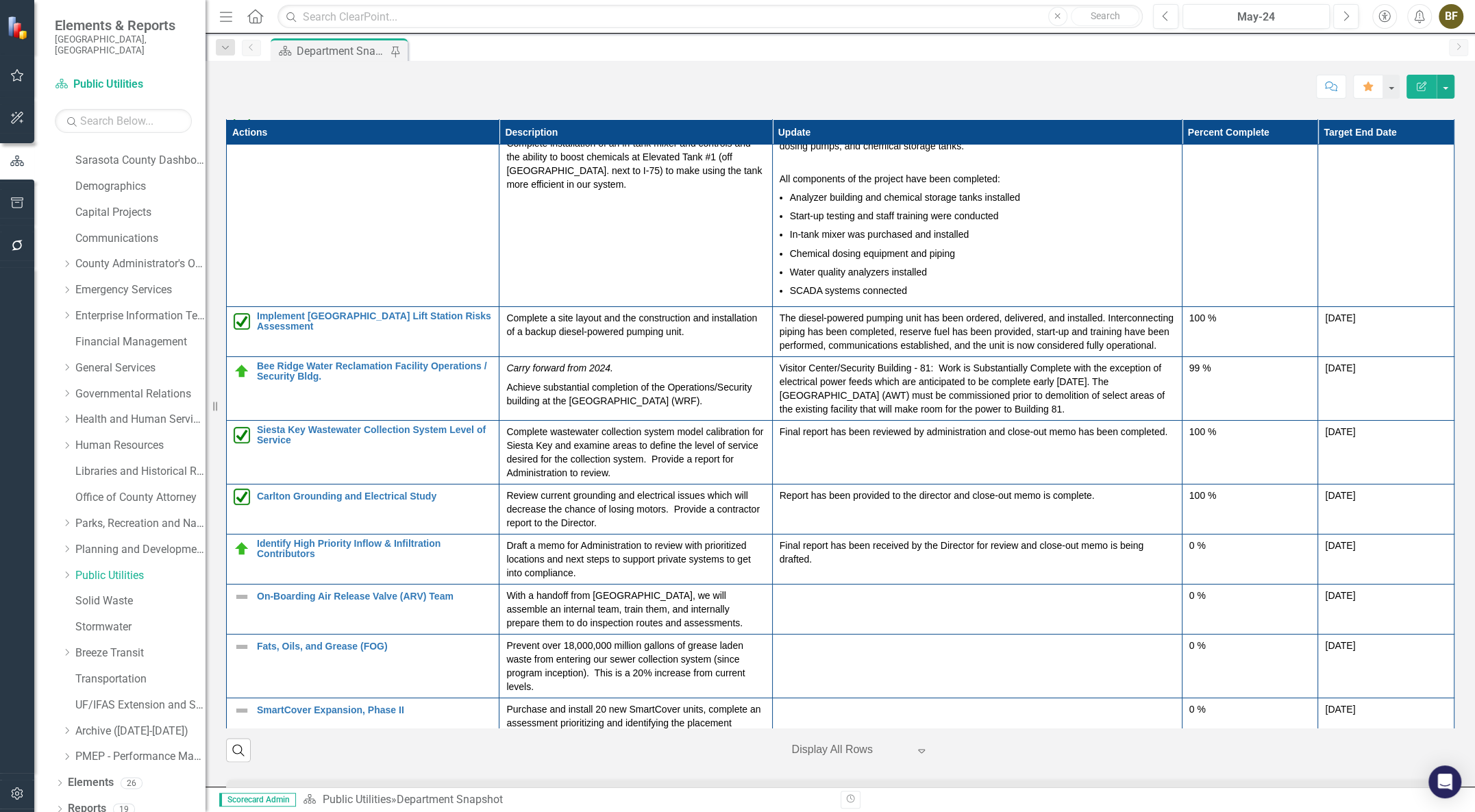
scroll to position [62, 0]
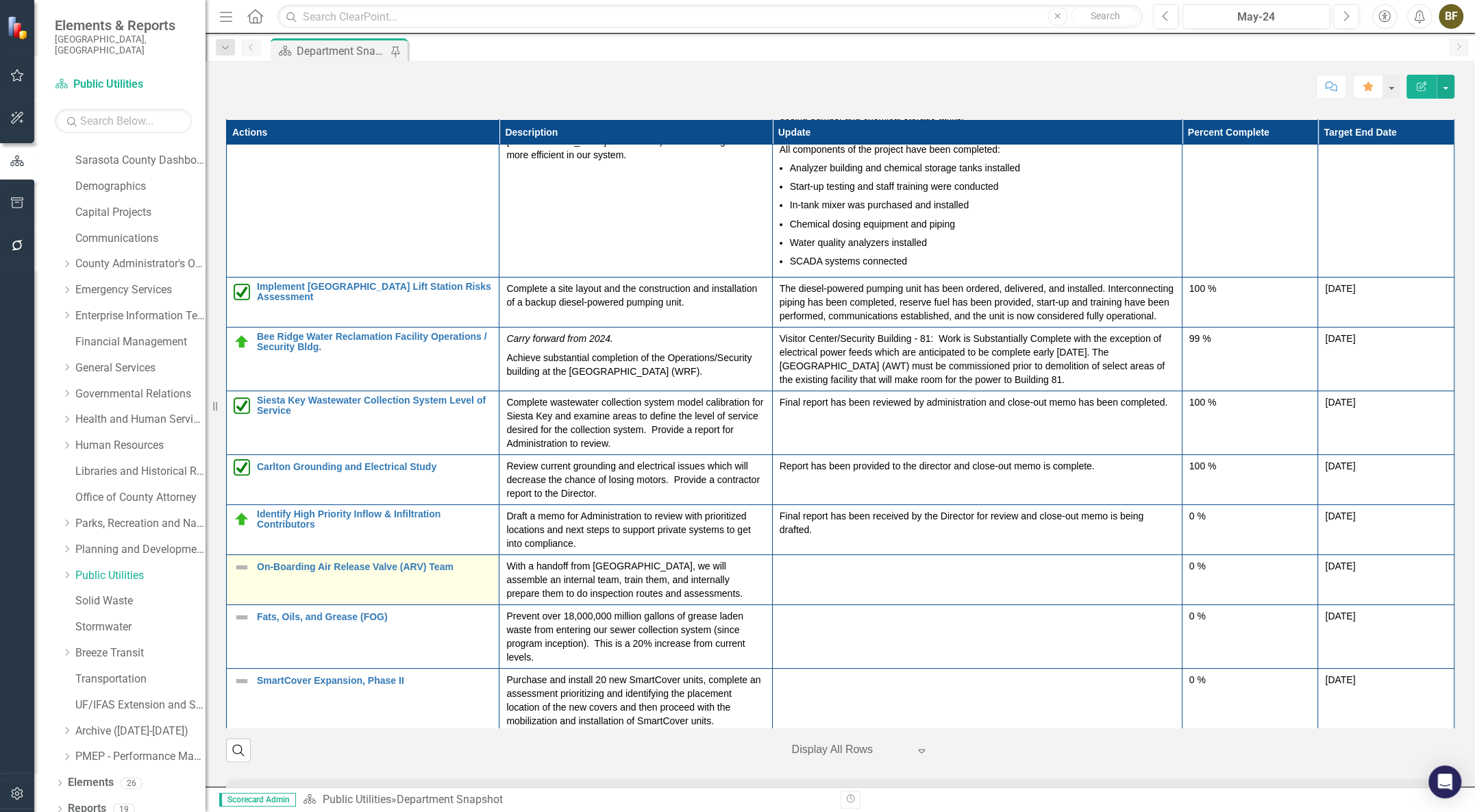
click at [239, 575] on img at bounding box center [242, 567] width 16 height 16
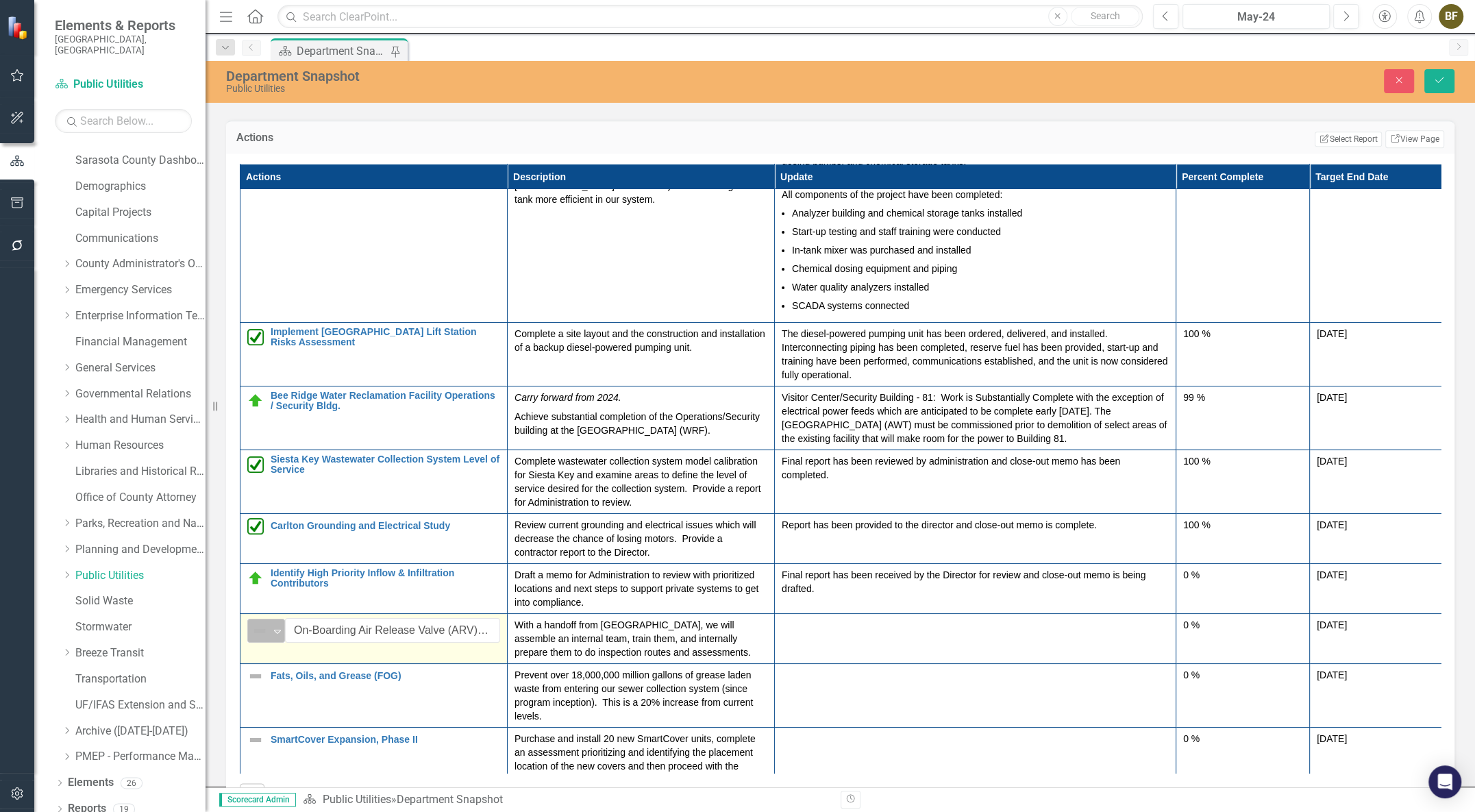
click at [276, 636] on icon "Expand" at bounding box center [277, 631] width 14 height 11
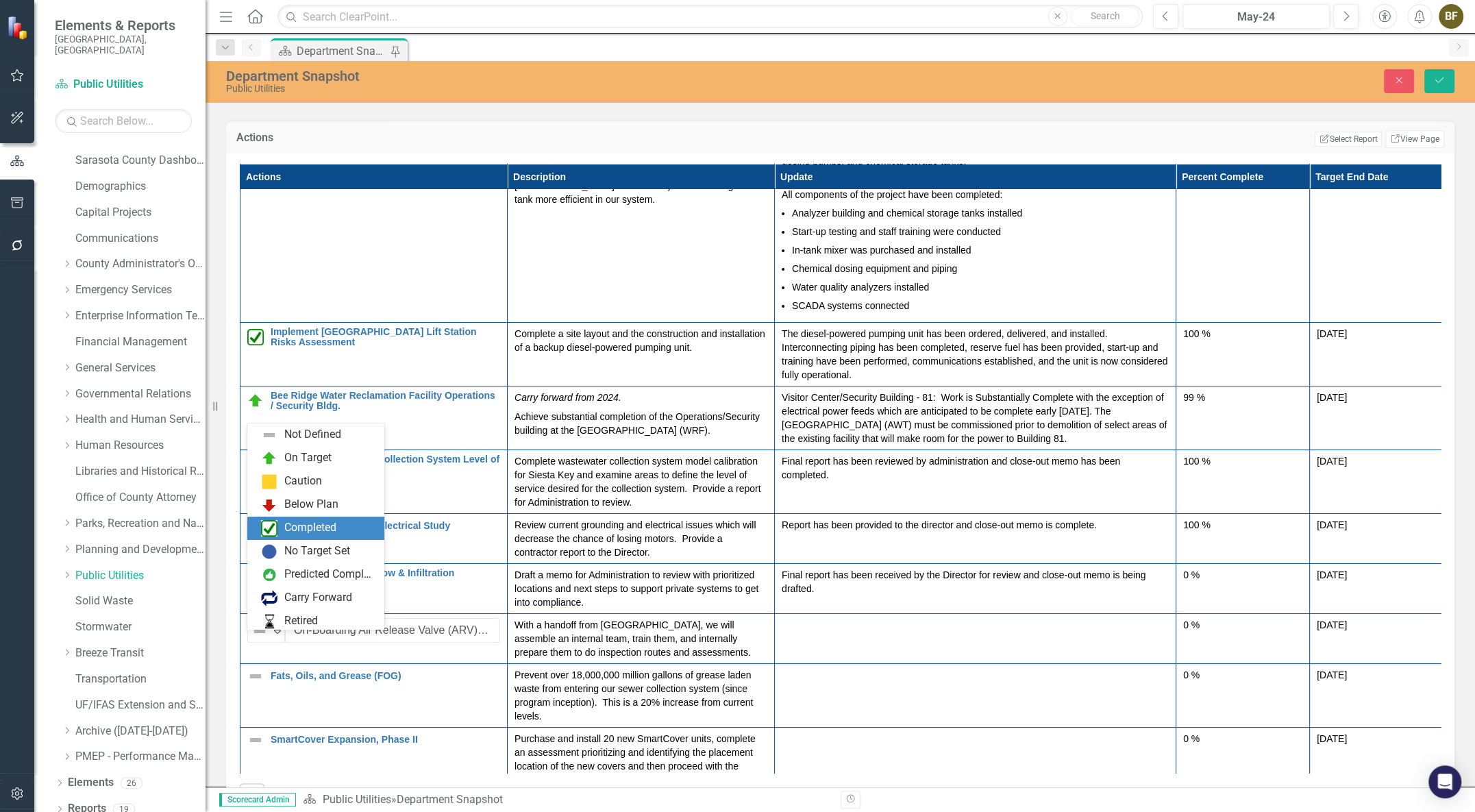
click at [317, 534] on div "Completed" at bounding box center [310, 527] width 52 height 15
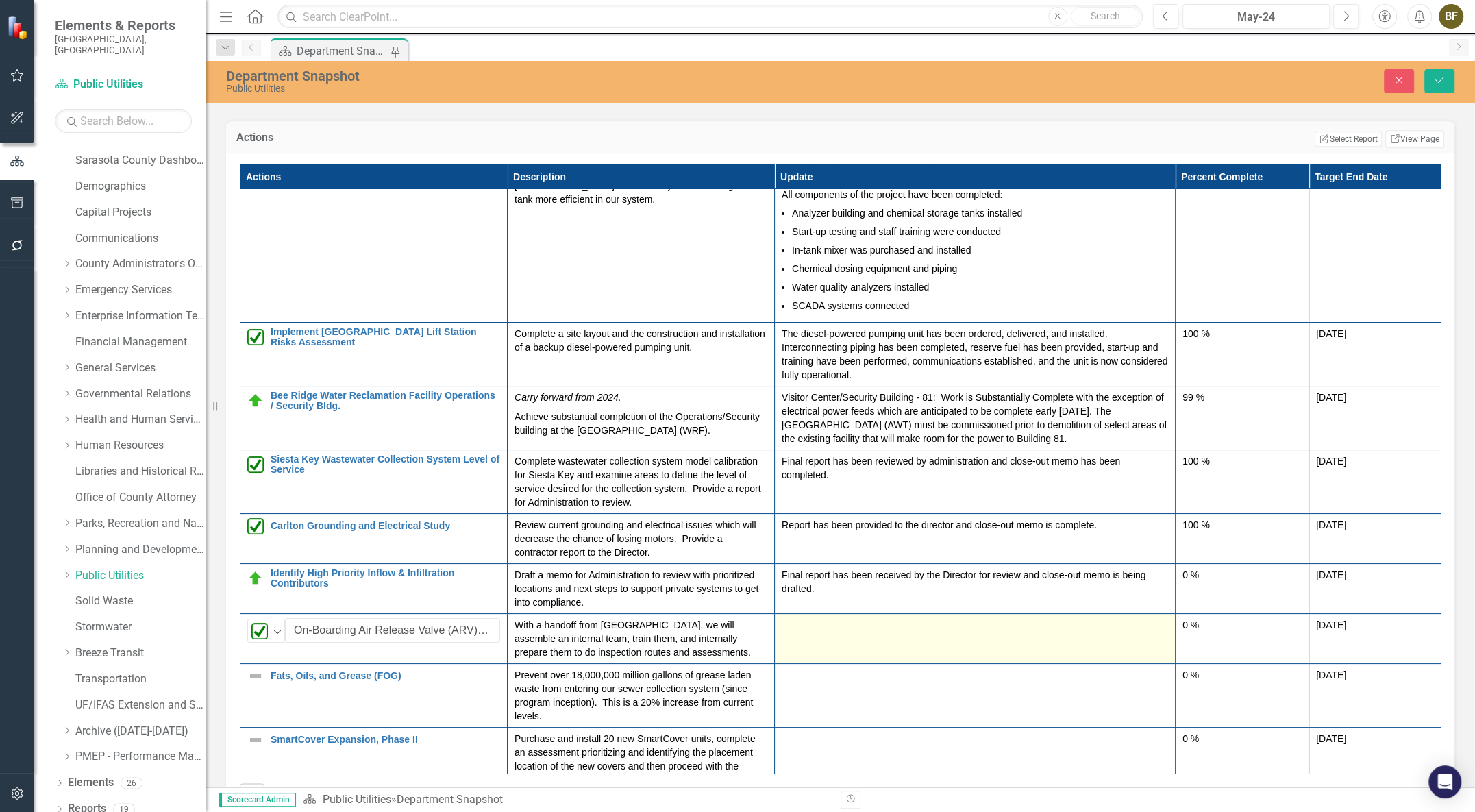
click at [862, 634] on div at bounding box center [974, 626] width 386 height 16
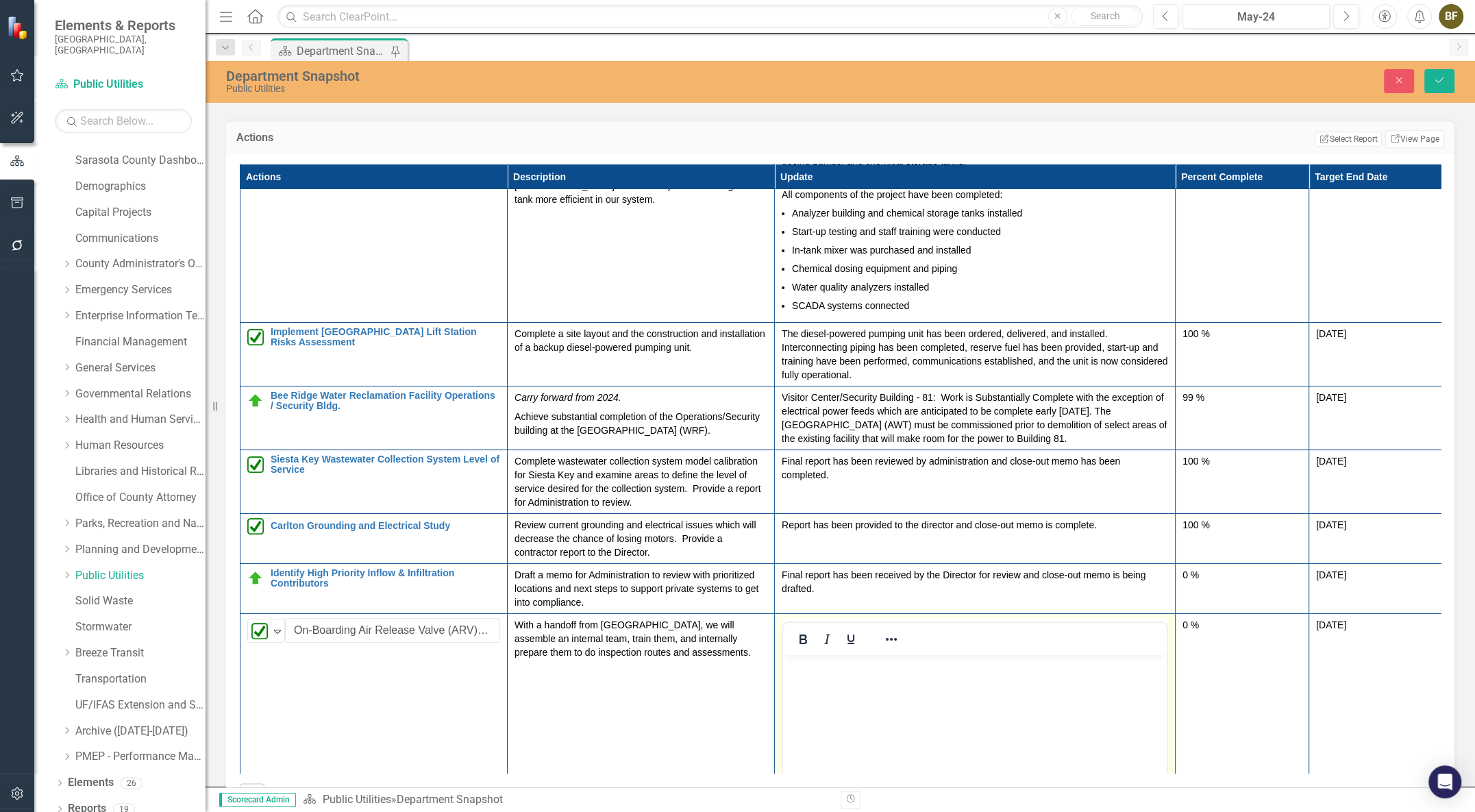
scroll to position [0, 0]
click at [830, 689] on body "Rich Text Area. Press ALT-0 for help." at bounding box center [974, 757] width 383 height 206
paste body "Rich Text Area. Press ALT-0 for help."
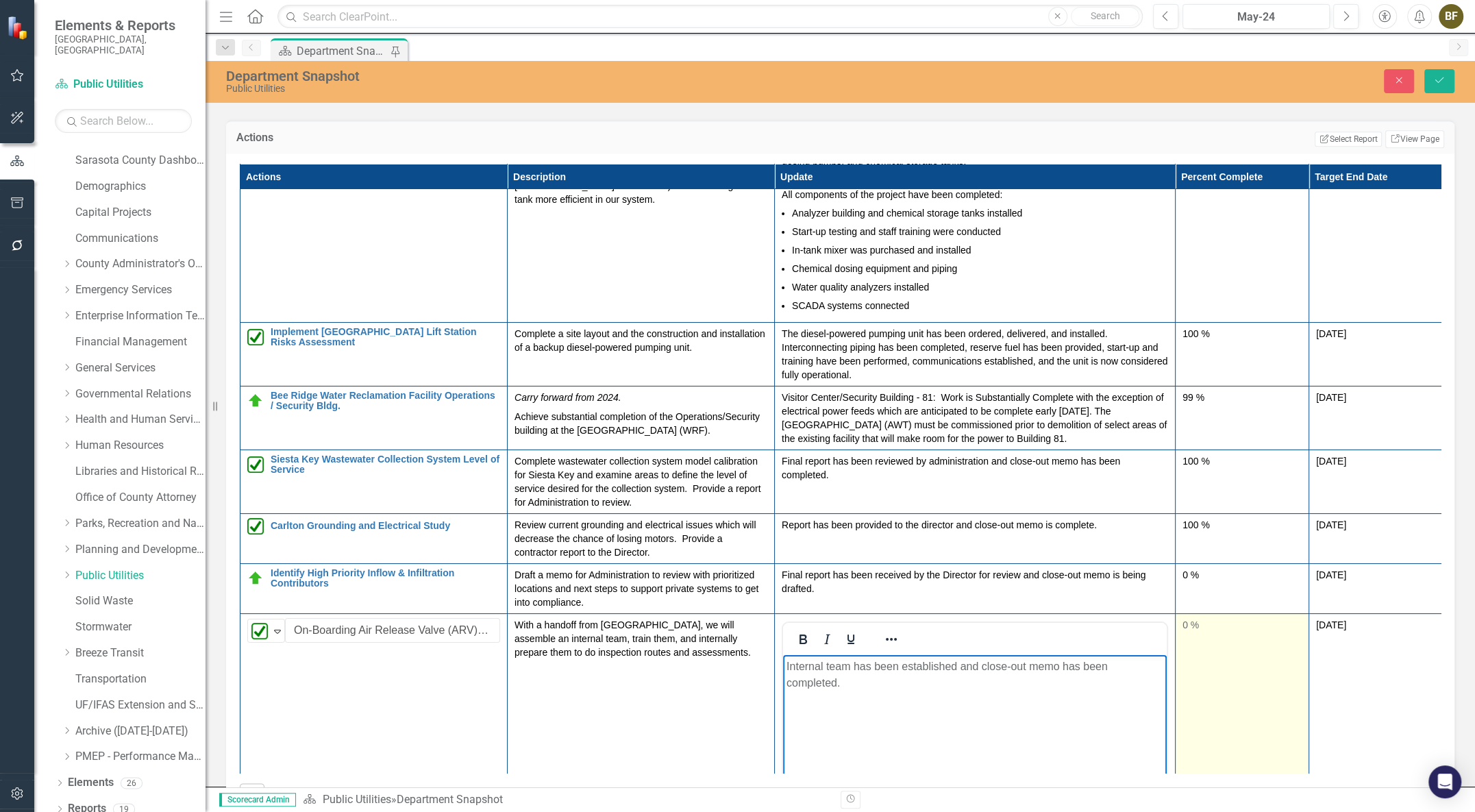
click at [1183, 632] on div "0 %" at bounding box center [1242, 624] width 119 height 14
click at [1191, 632] on div "0 %" at bounding box center [1242, 624] width 119 height 14
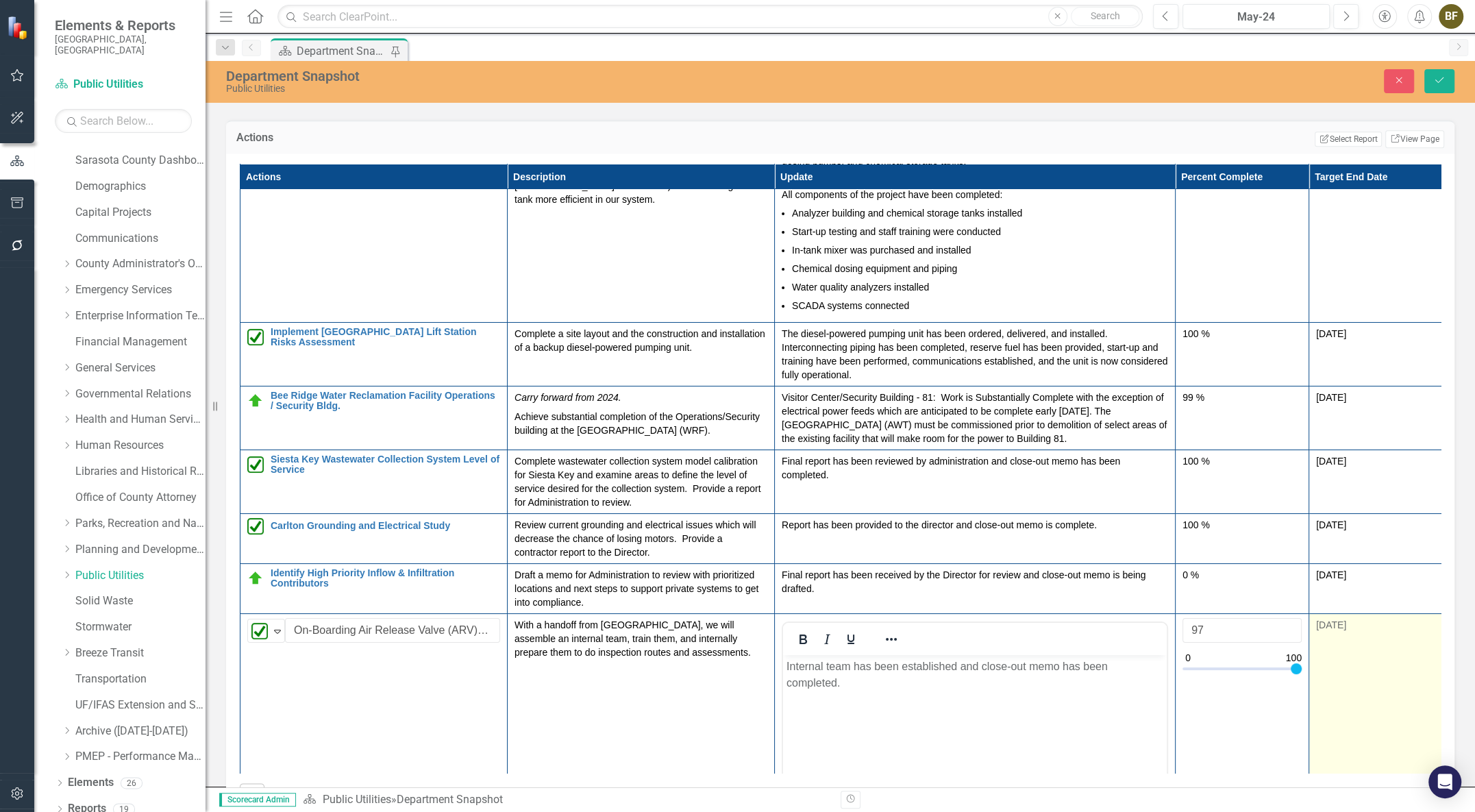
type input "100"
drag, startPoint x: 1184, startPoint y: 676, endPoint x: 1311, endPoint y: 685, distance: 127.3
click at [1311, 685] on tr "Completed Expand On-Boarding Air Release Valve (ARV) Team Edit Edit Action Link…" at bounding box center [841, 775] width 1202 height 324
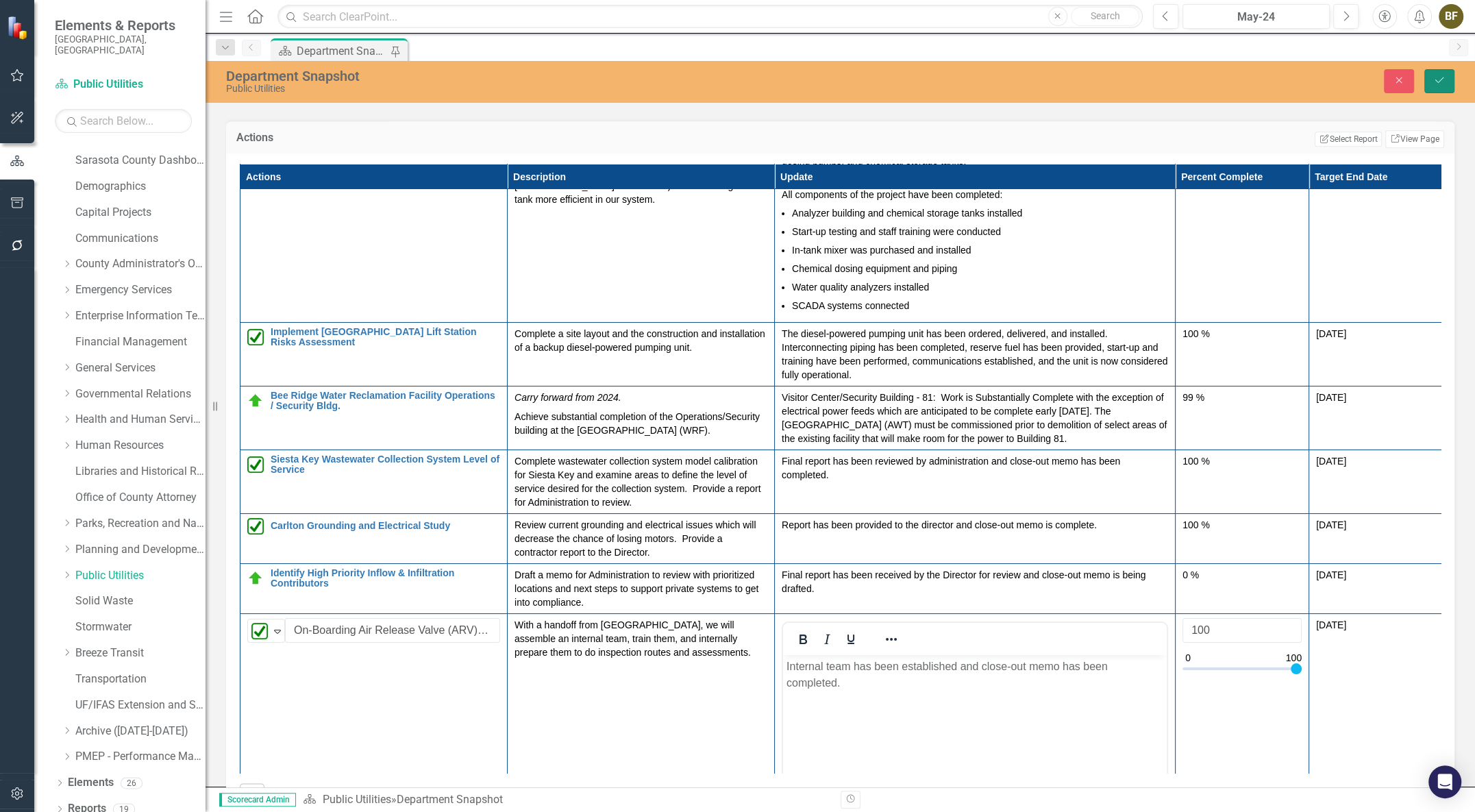
click at [1440, 85] on icon "Save" at bounding box center [1439, 80] width 13 height 10
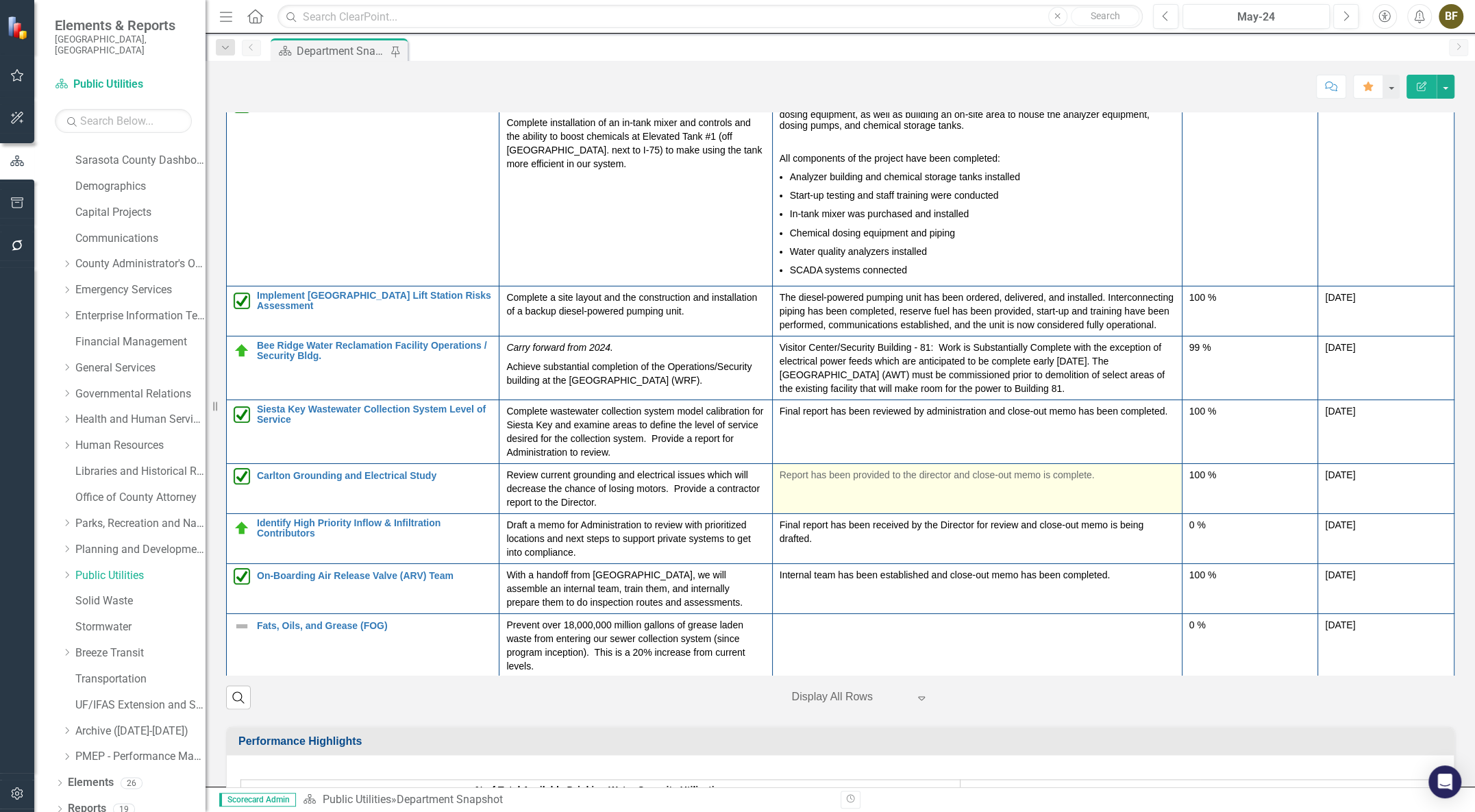
scroll to position [1743, 0]
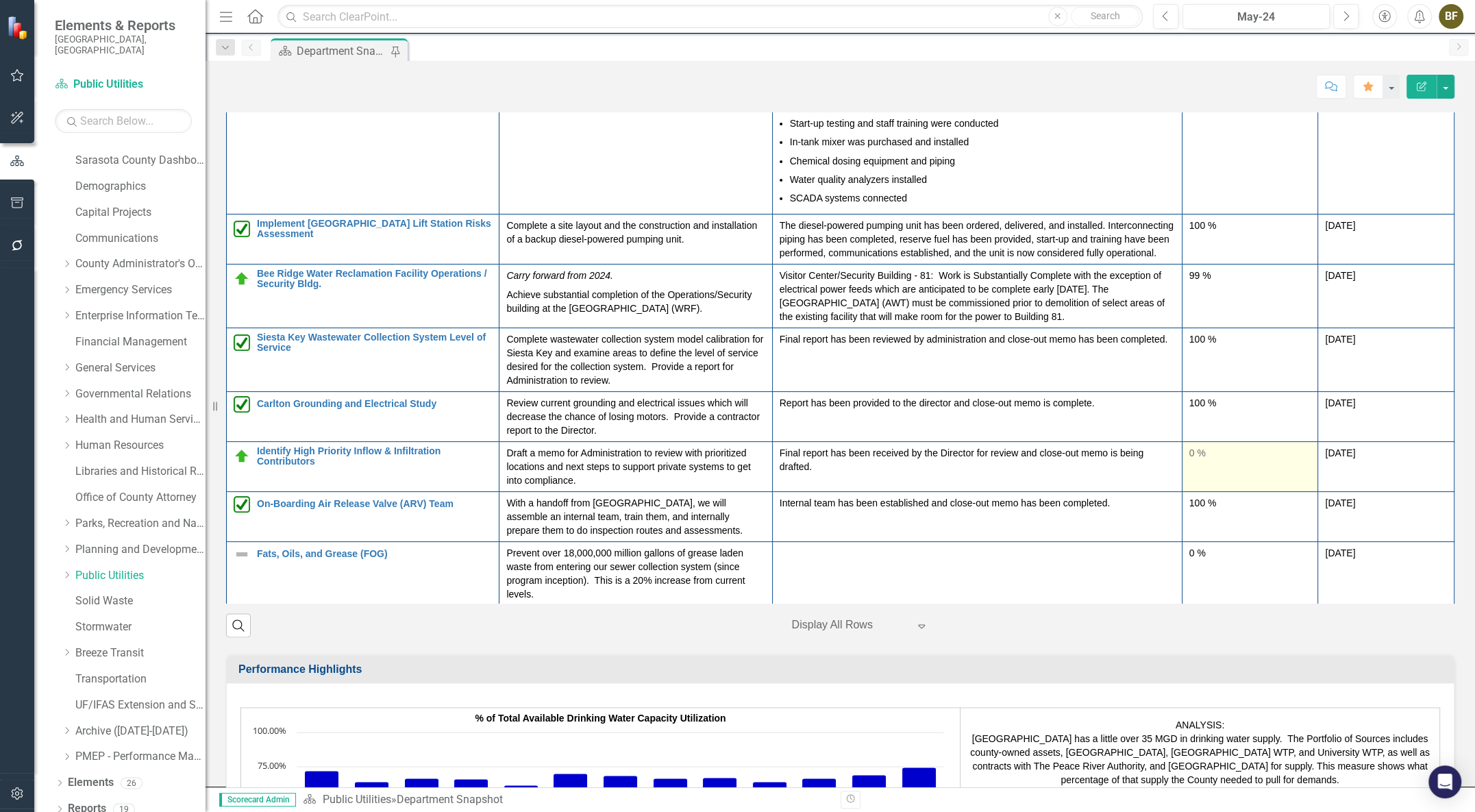
click at [1182, 475] on td "0 %" at bounding box center [1250, 466] width 137 height 50
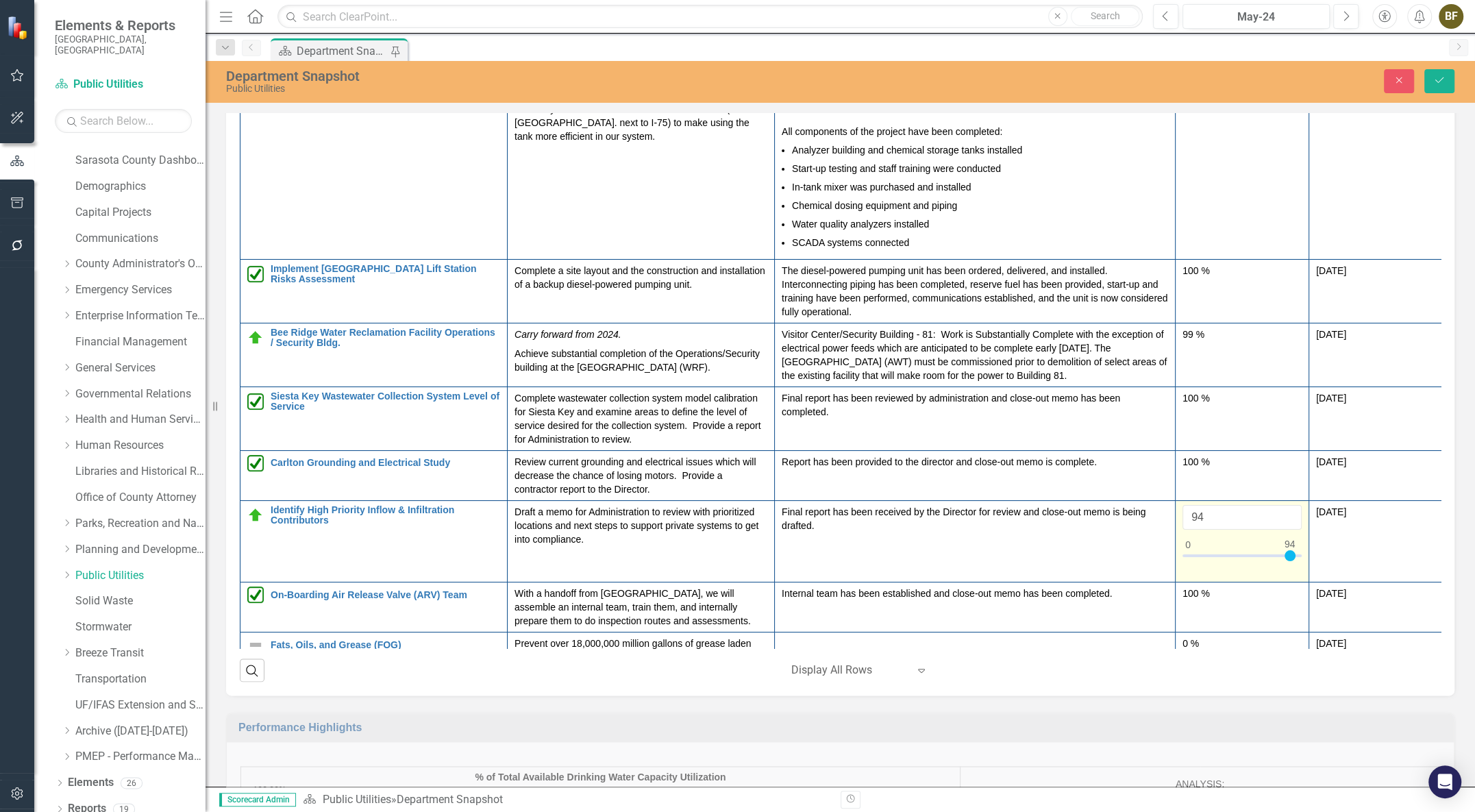
type input "95"
drag, startPoint x: 1189, startPoint y: 563, endPoint x: 1292, endPoint y: 571, distance: 103.3
click at [1292, 561] on div at bounding box center [1290, 555] width 11 height 11
click at [1450, 85] on button "Save" at bounding box center [1439, 81] width 30 height 24
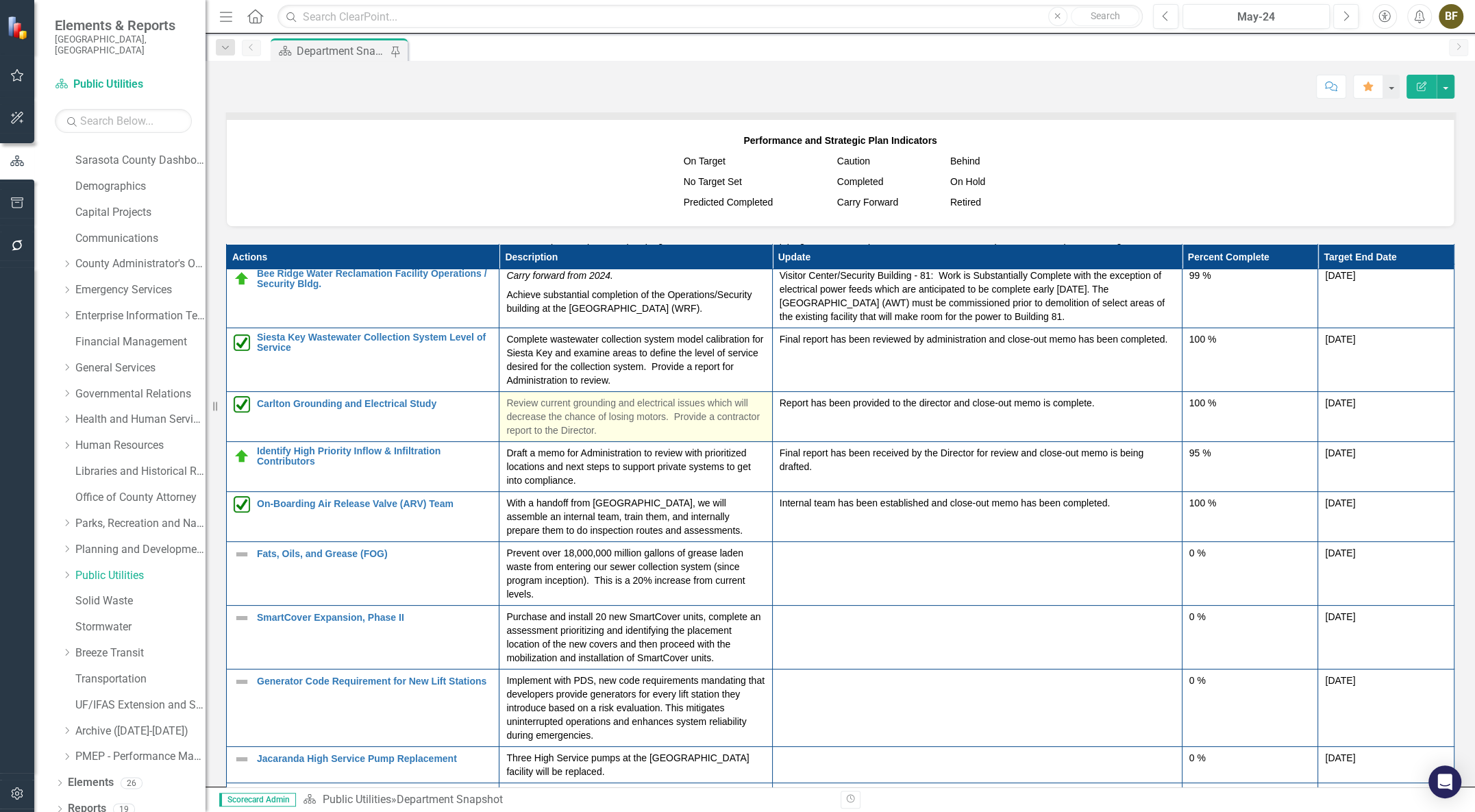
scroll to position [288, 0]
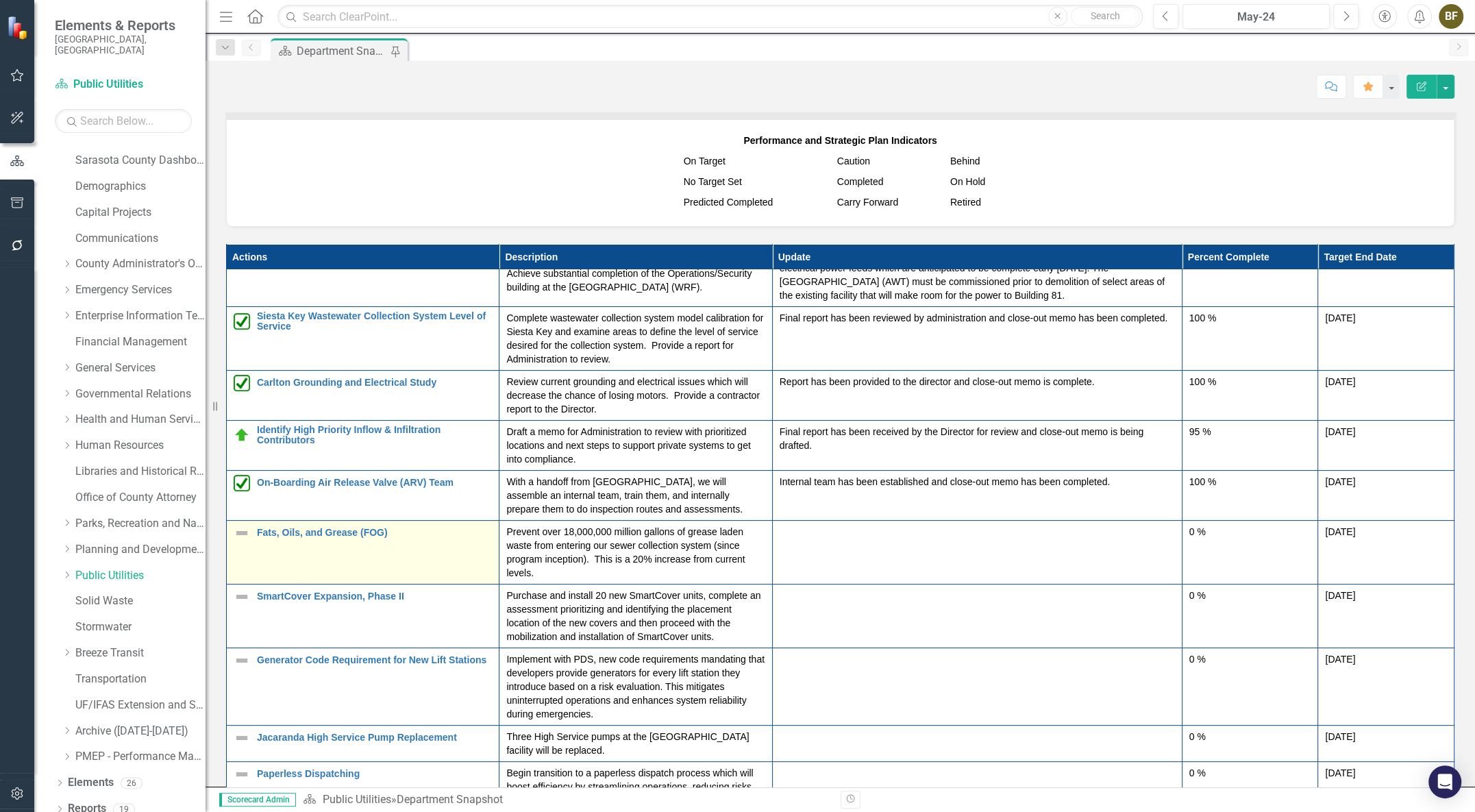
click at [239, 535] on img at bounding box center [242, 533] width 16 height 16
click at [239, 537] on img at bounding box center [242, 533] width 16 height 16
click at [239, 538] on img at bounding box center [242, 533] width 16 height 16
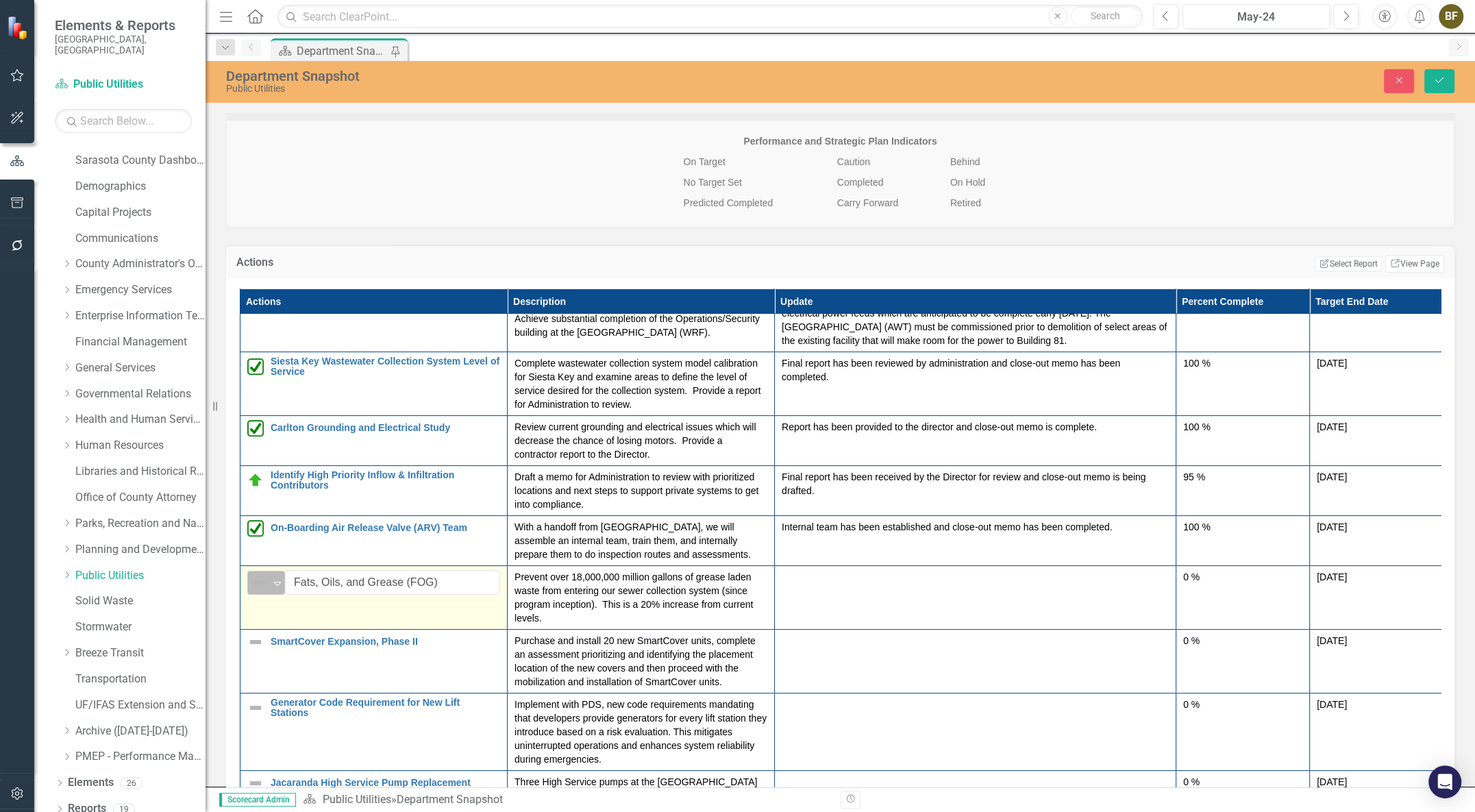
click at [277, 588] on icon "Expand" at bounding box center [277, 583] width 14 height 11
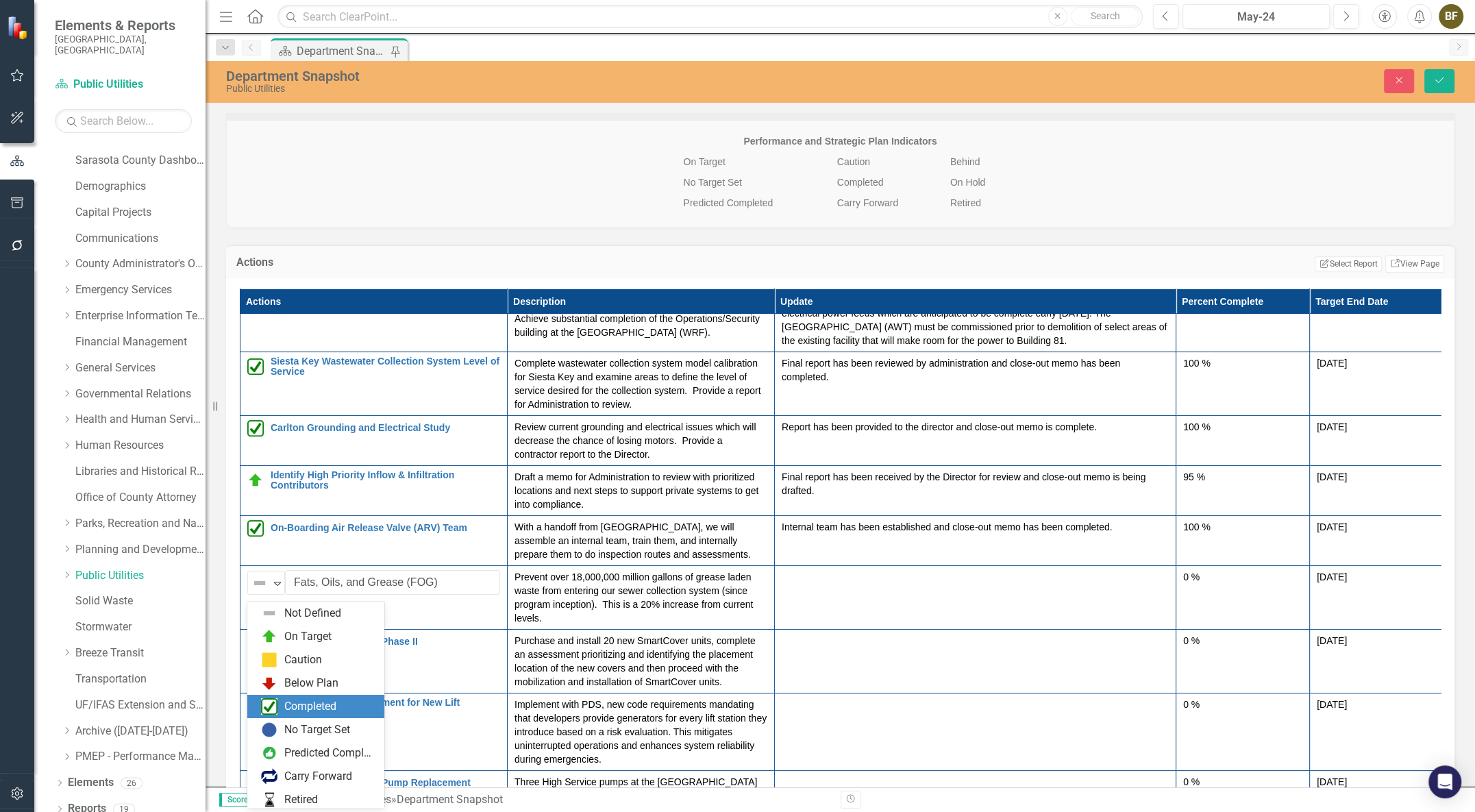
click at [291, 708] on div "Completed" at bounding box center [310, 705] width 52 height 15
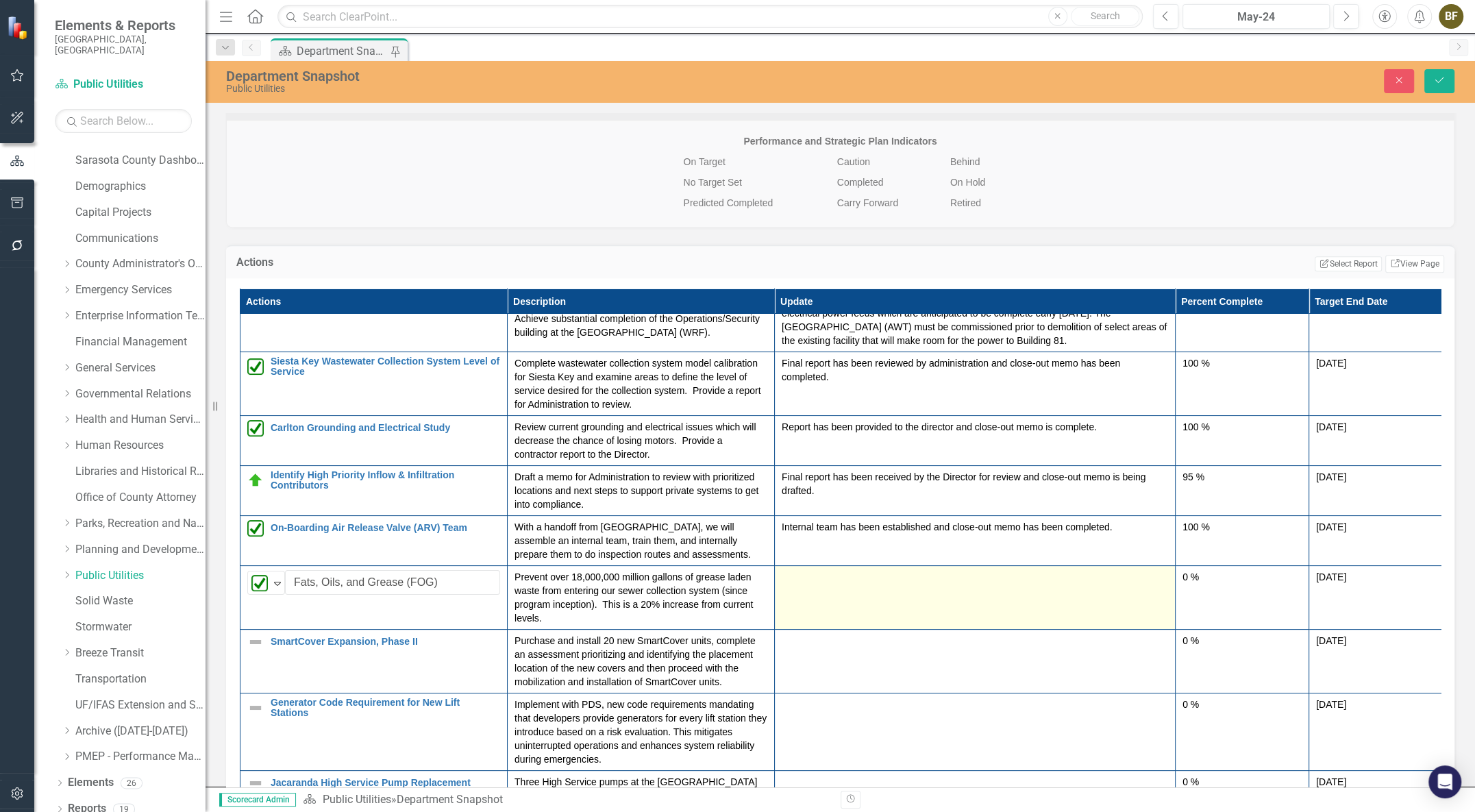
click at [804, 584] on div at bounding box center [974, 578] width 386 height 16
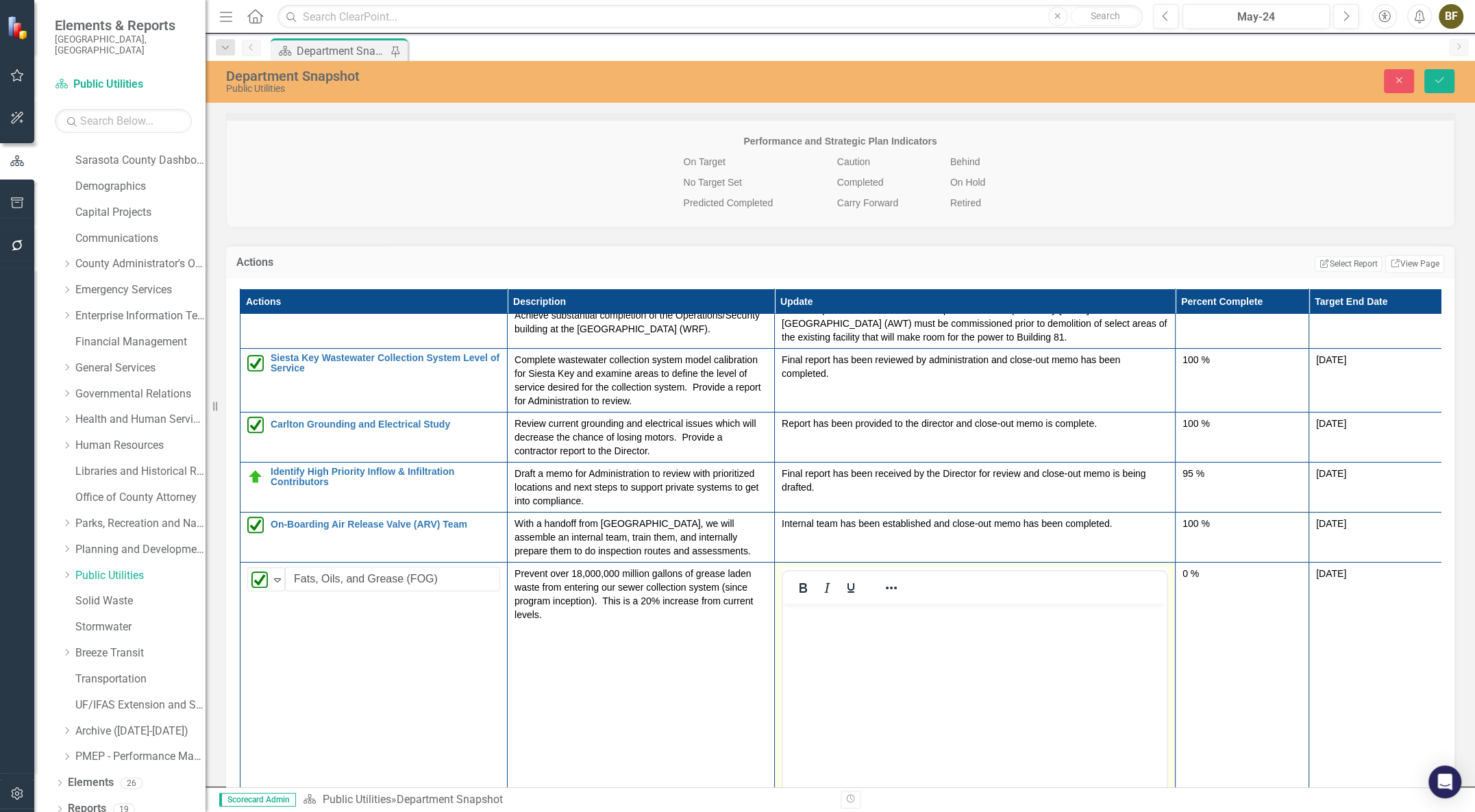
scroll to position [0, 0]
click at [803, 639] on body "Rich Text Area. Press ALT-0 for help." at bounding box center [974, 705] width 383 height 206
paste body "Rich Text Area. Press ALT-0 for help."
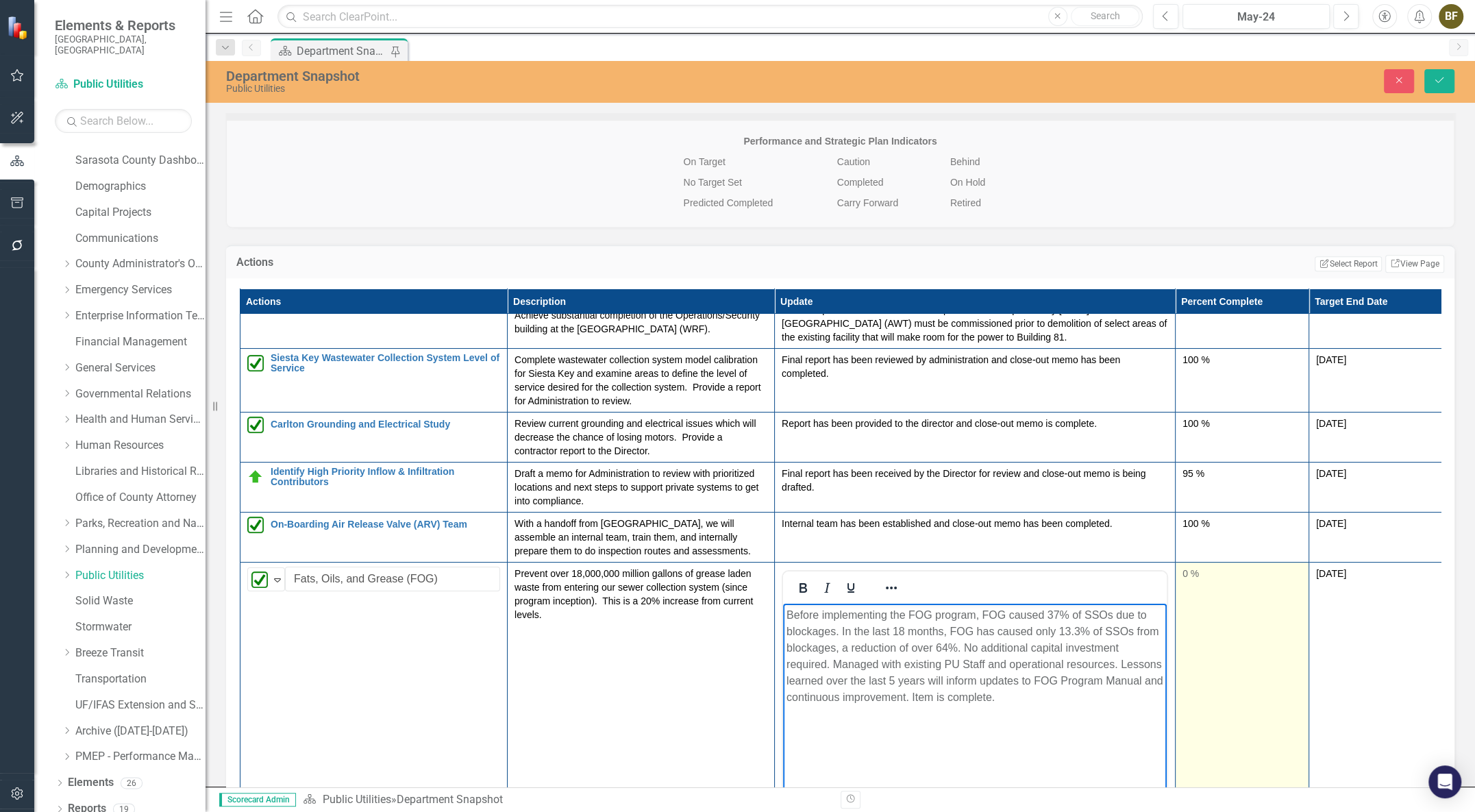
click at [1181, 579] on td "0 %" at bounding box center [1242, 724] width 134 height 324
click at [1188, 580] on div "0 %" at bounding box center [1242, 573] width 119 height 14
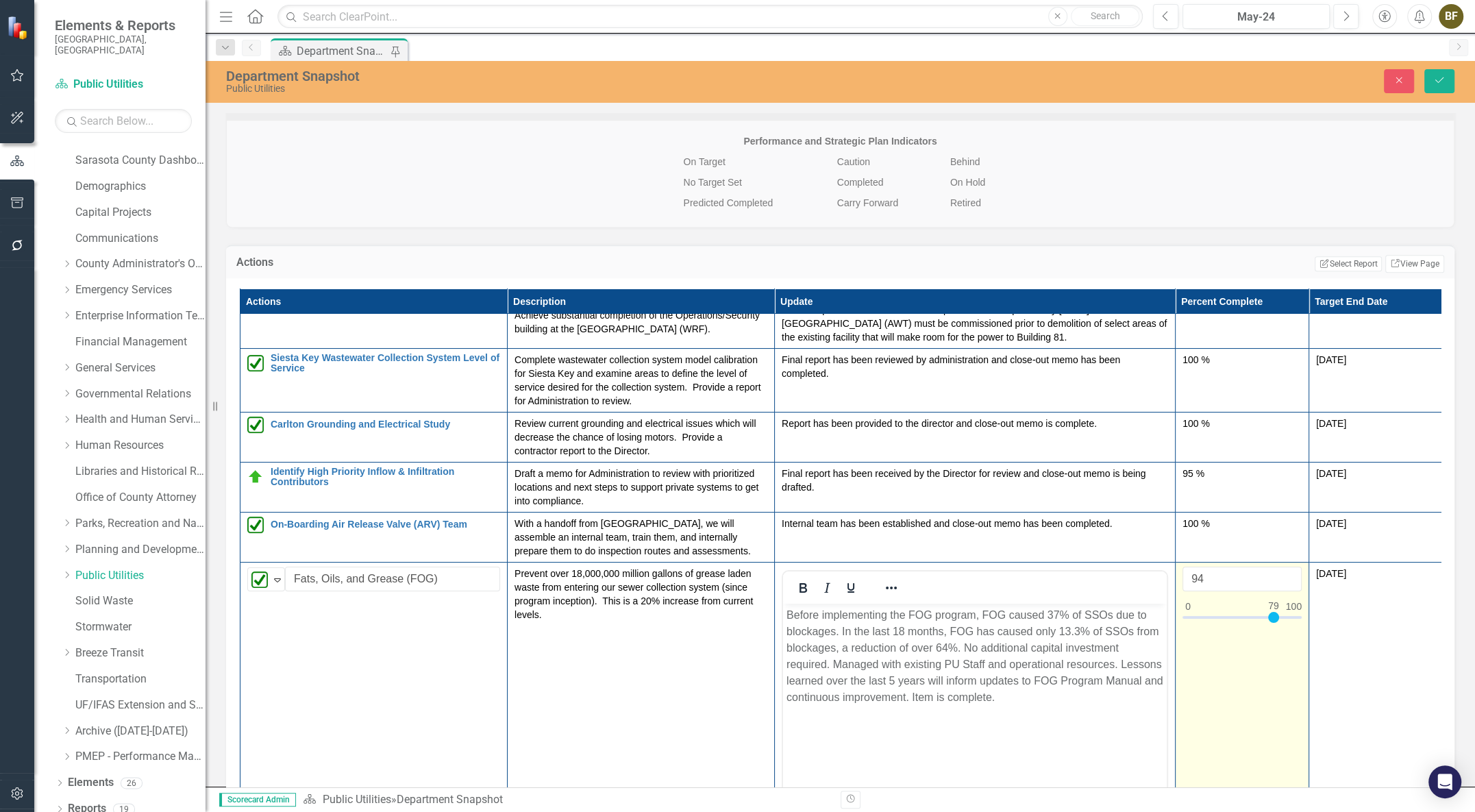
type input "100"
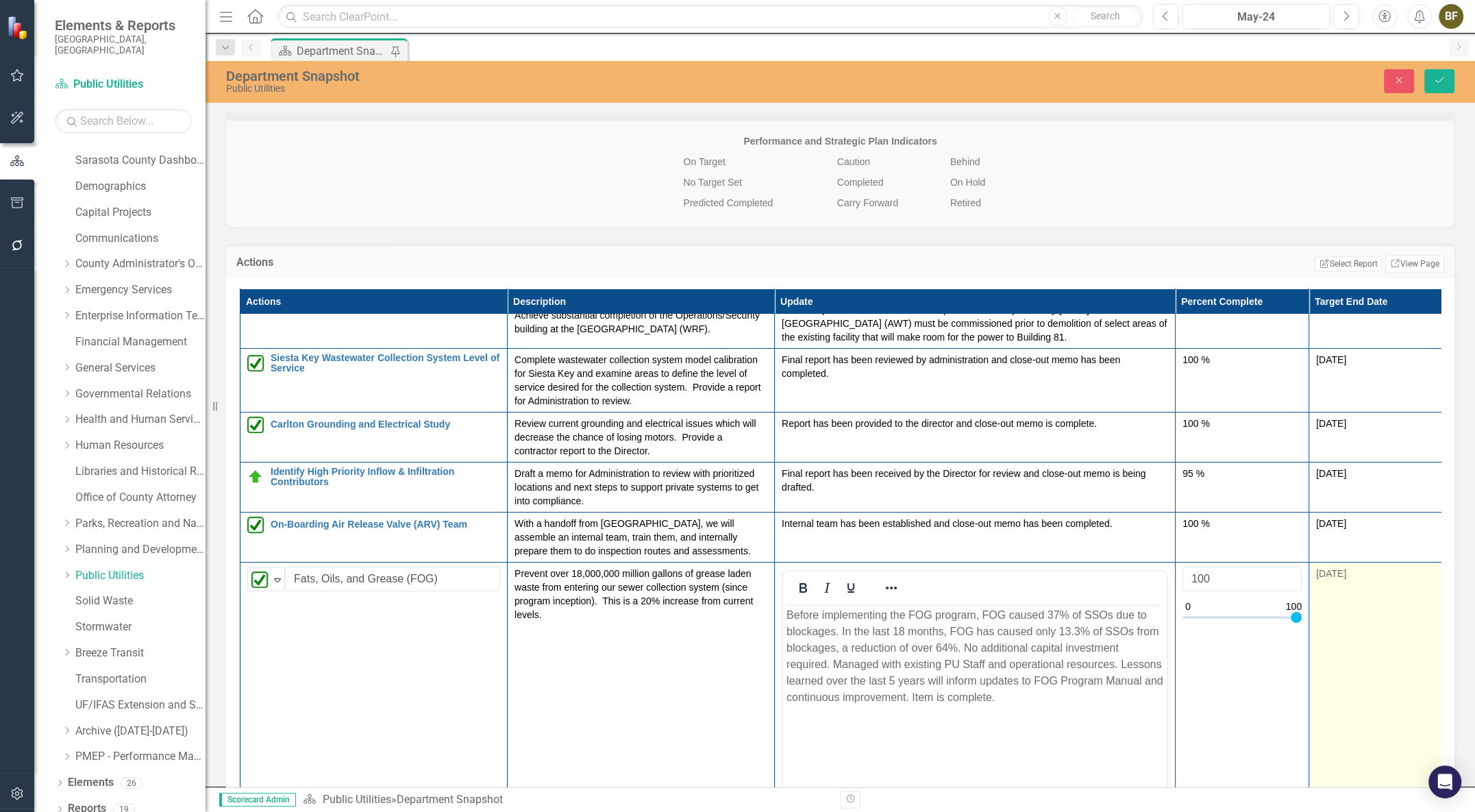
drag, startPoint x: 1189, startPoint y: 624, endPoint x: 1308, endPoint y: 629, distance: 119.1
click at [1308, 629] on tr "Completed Expand Fats, Oils, and Grease (FOG) Edit Edit Action Link Open Elemen…" at bounding box center [841, 724] width 1202 height 324
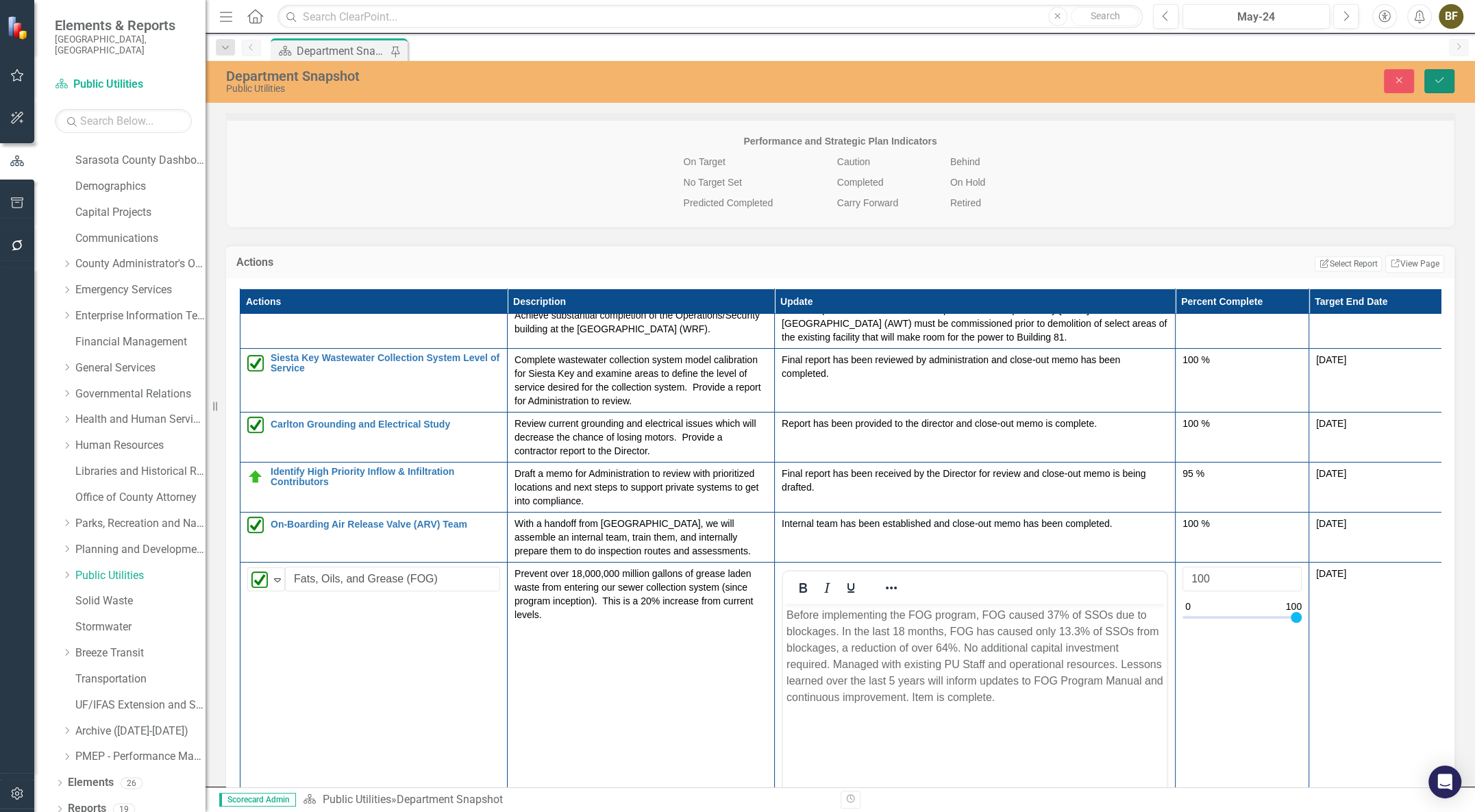
click at [1439, 82] on icon "Save" at bounding box center [1439, 80] width 13 height 10
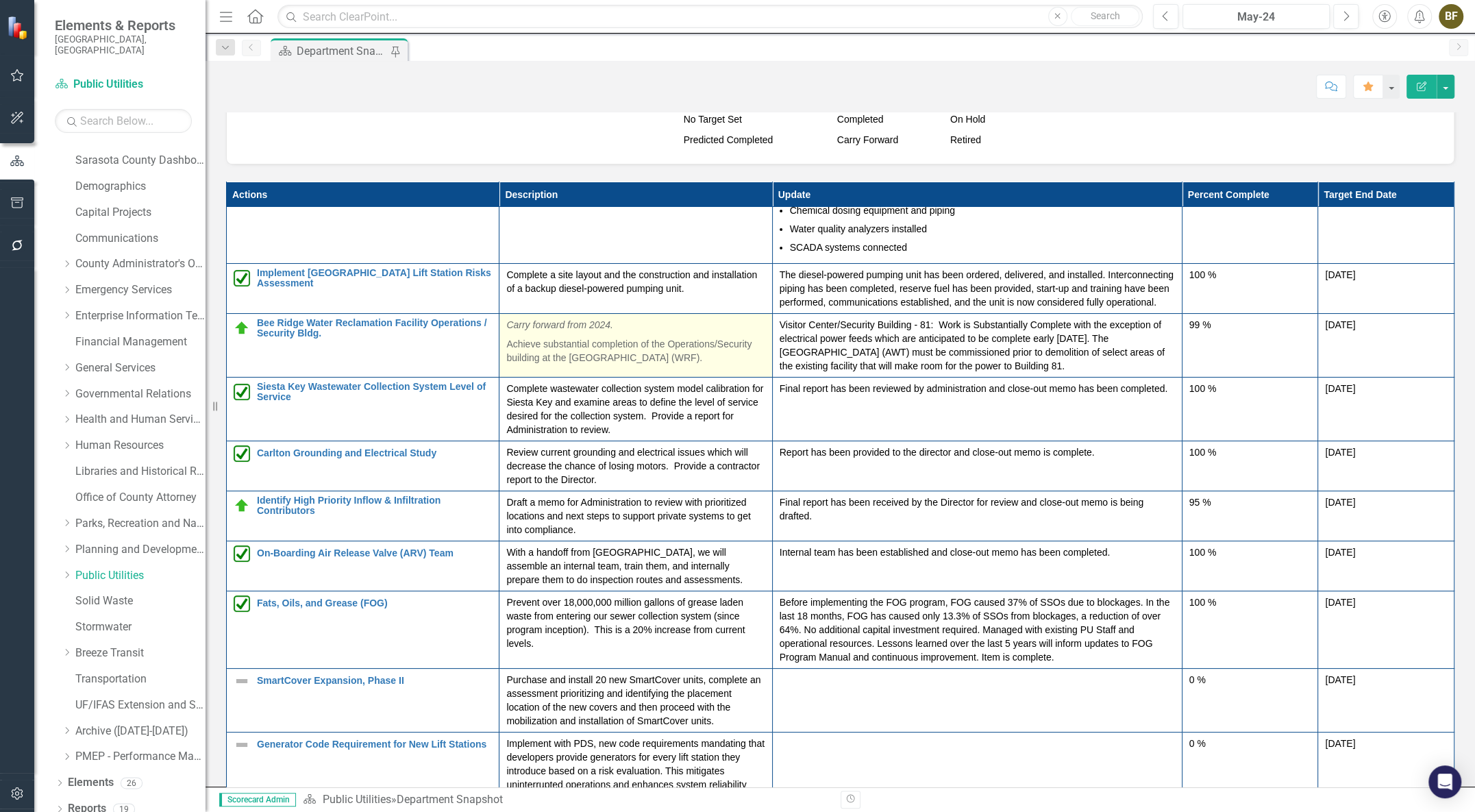
scroll to position [187, 0]
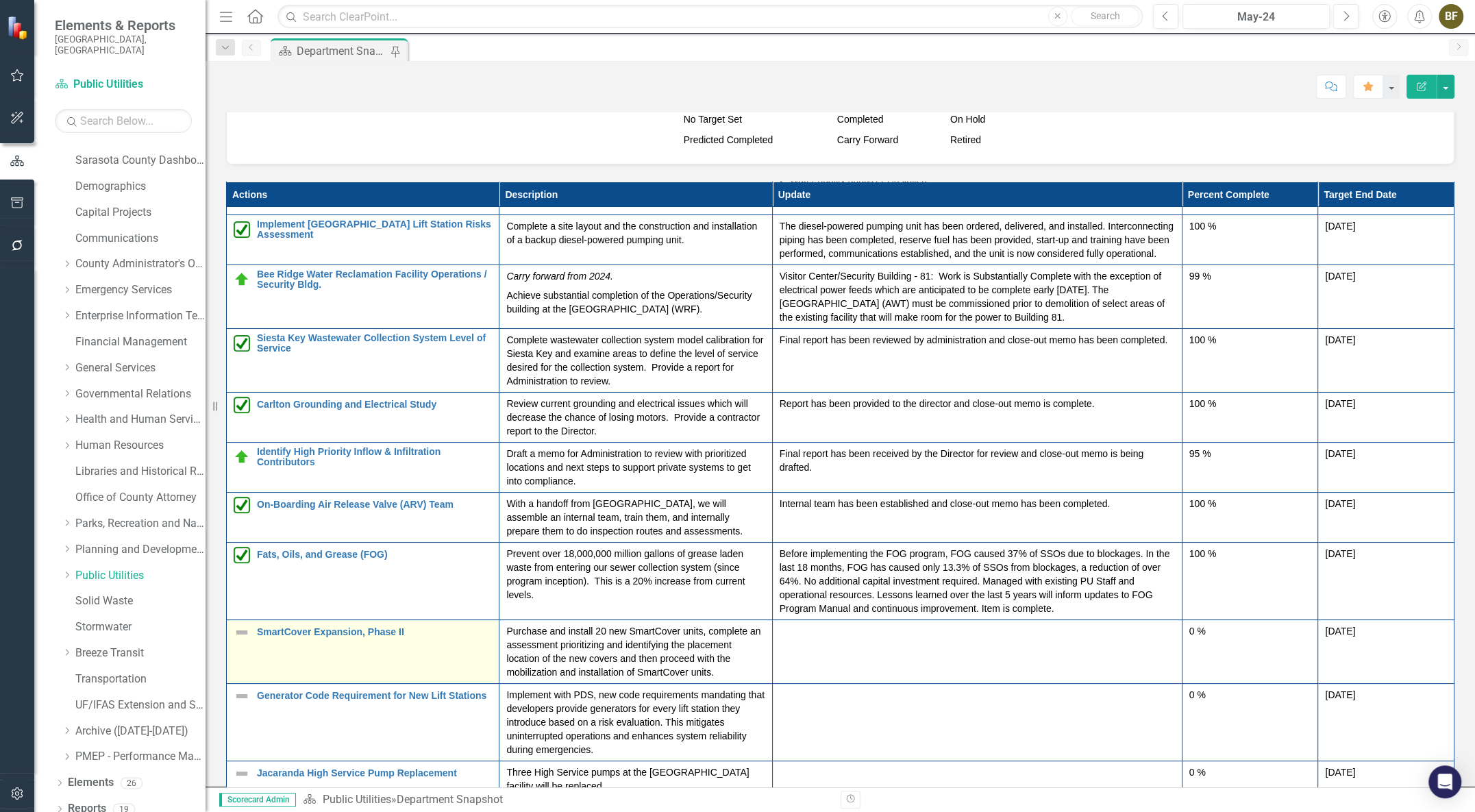
click at [242, 640] on img at bounding box center [242, 632] width 16 height 16
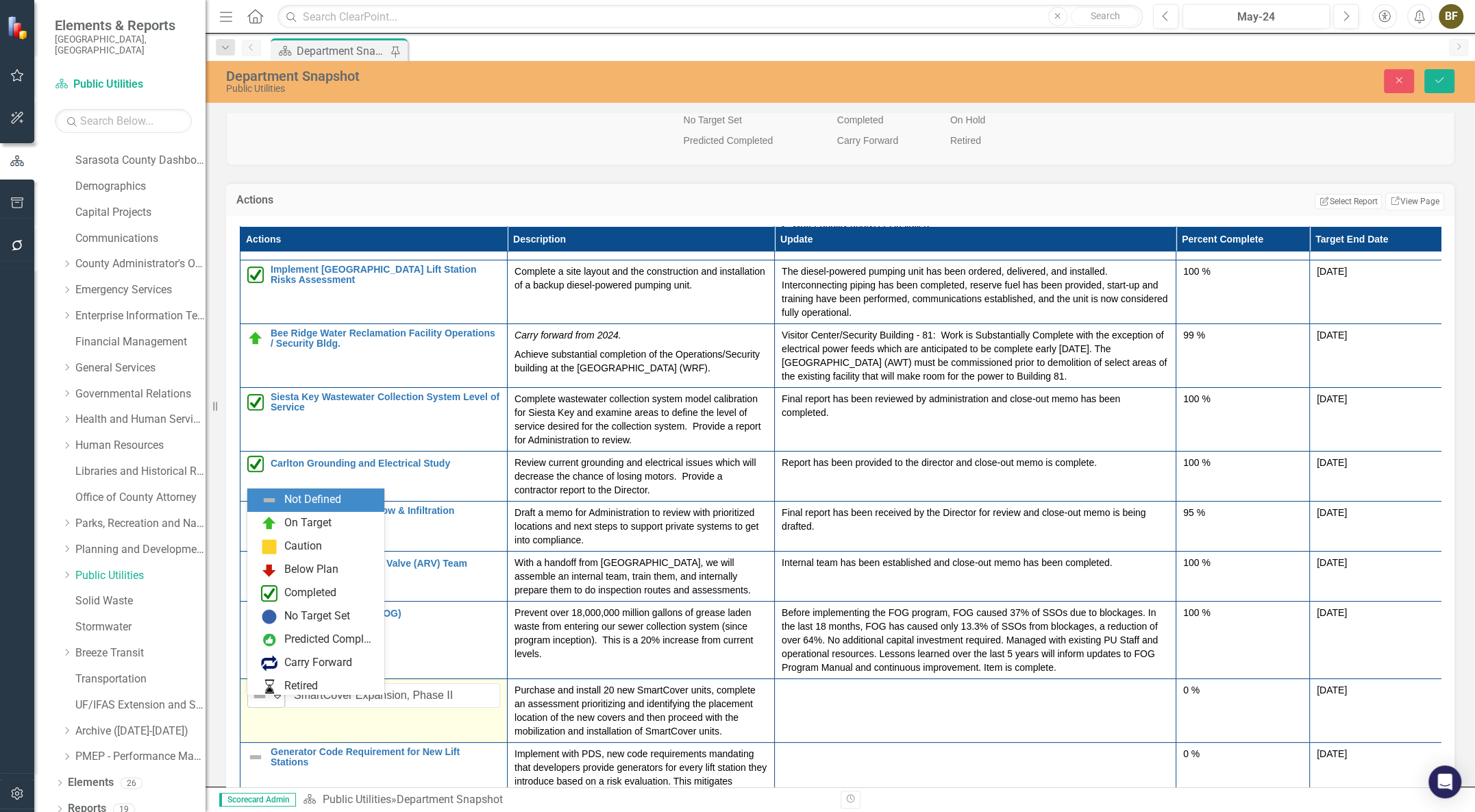
click at [271, 701] on icon "Expand" at bounding box center [277, 695] width 14 height 11
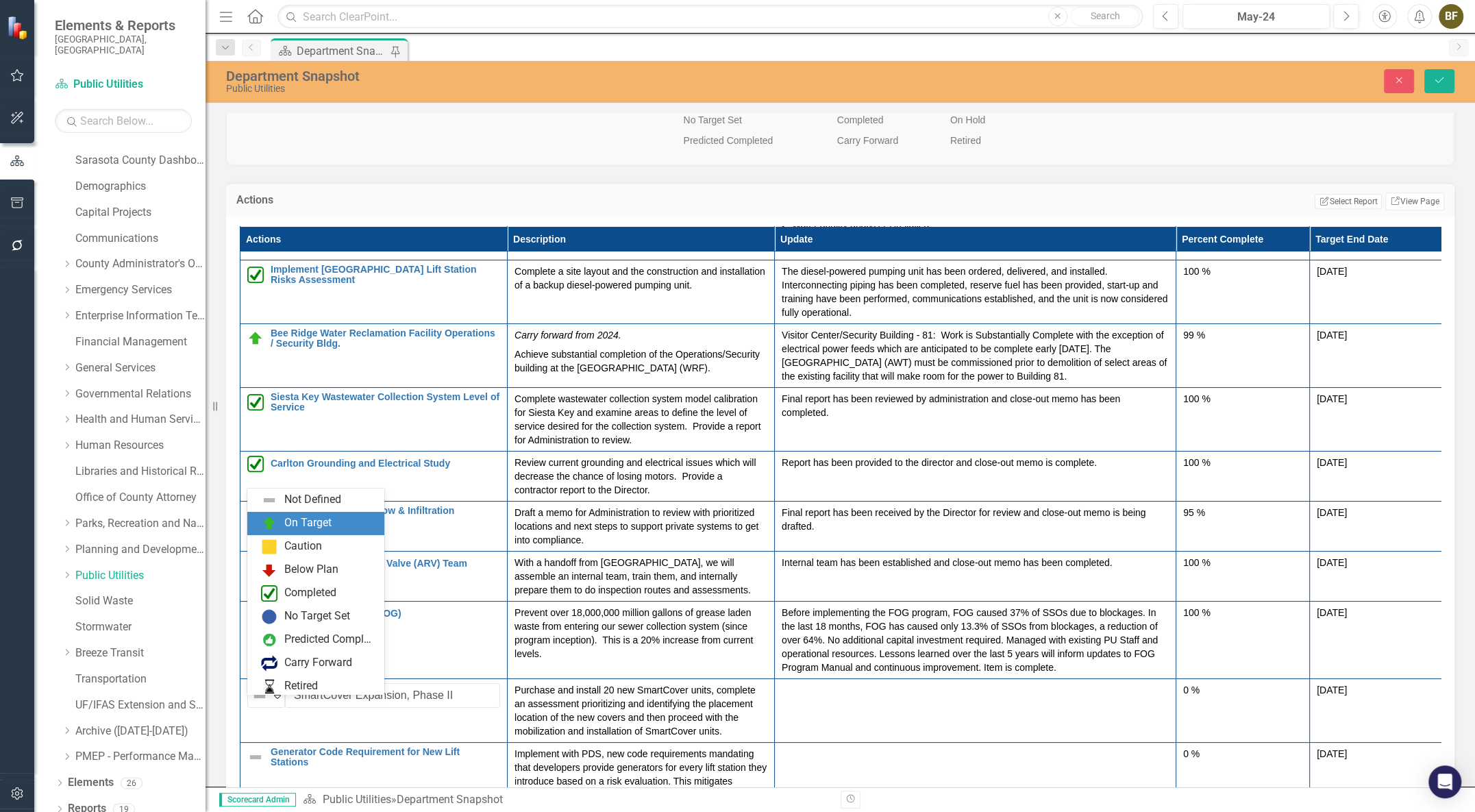
click at [297, 521] on div "On Target" at bounding box center [308, 523] width 47 height 15
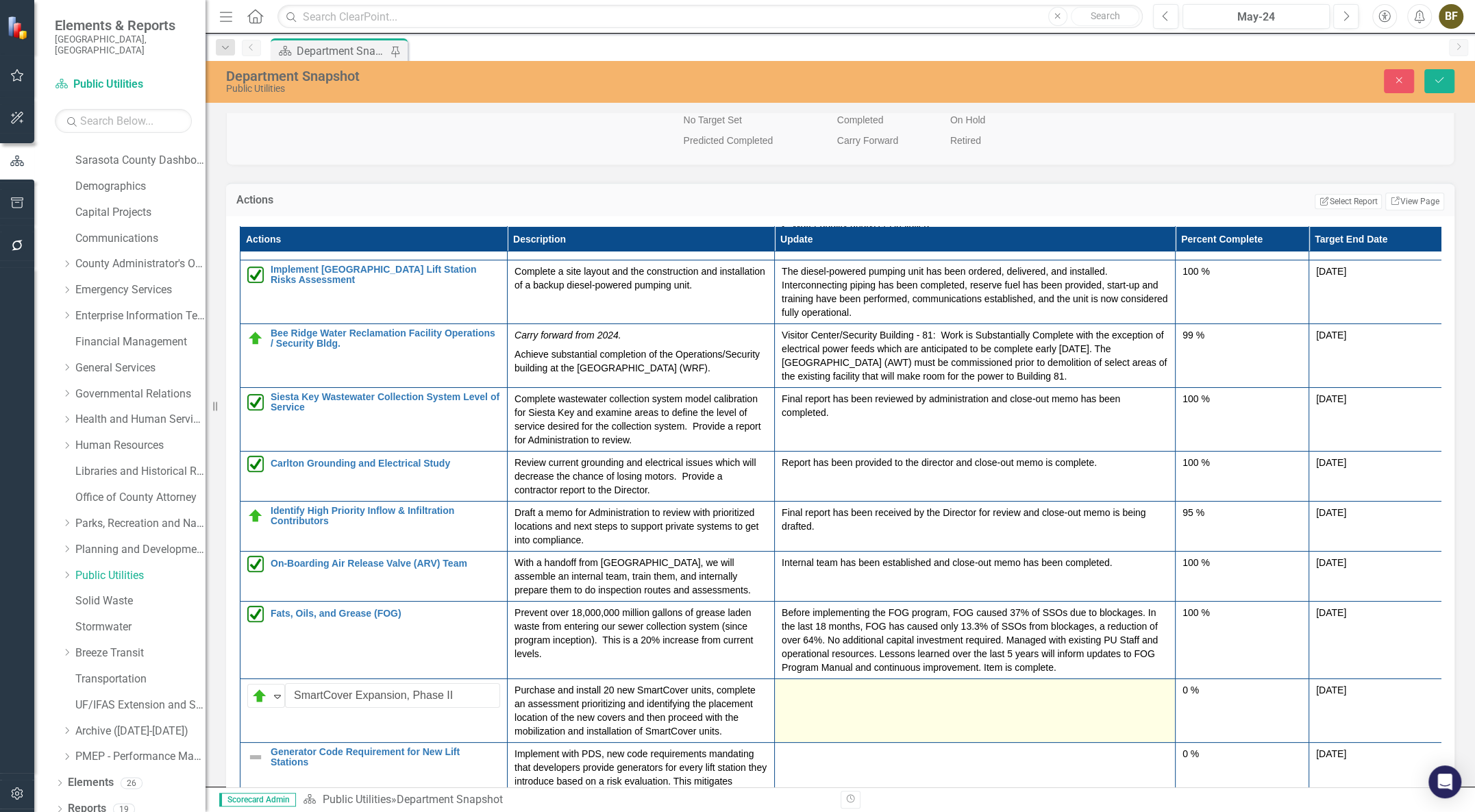
click at [803, 699] on div at bounding box center [974, 691] width 386 height 16
click at [793, 698] on div at bounding box center [974, 691] width 386 height 16
click at [795, 697] on div at bounding box center [974, 691] width 386 height 16
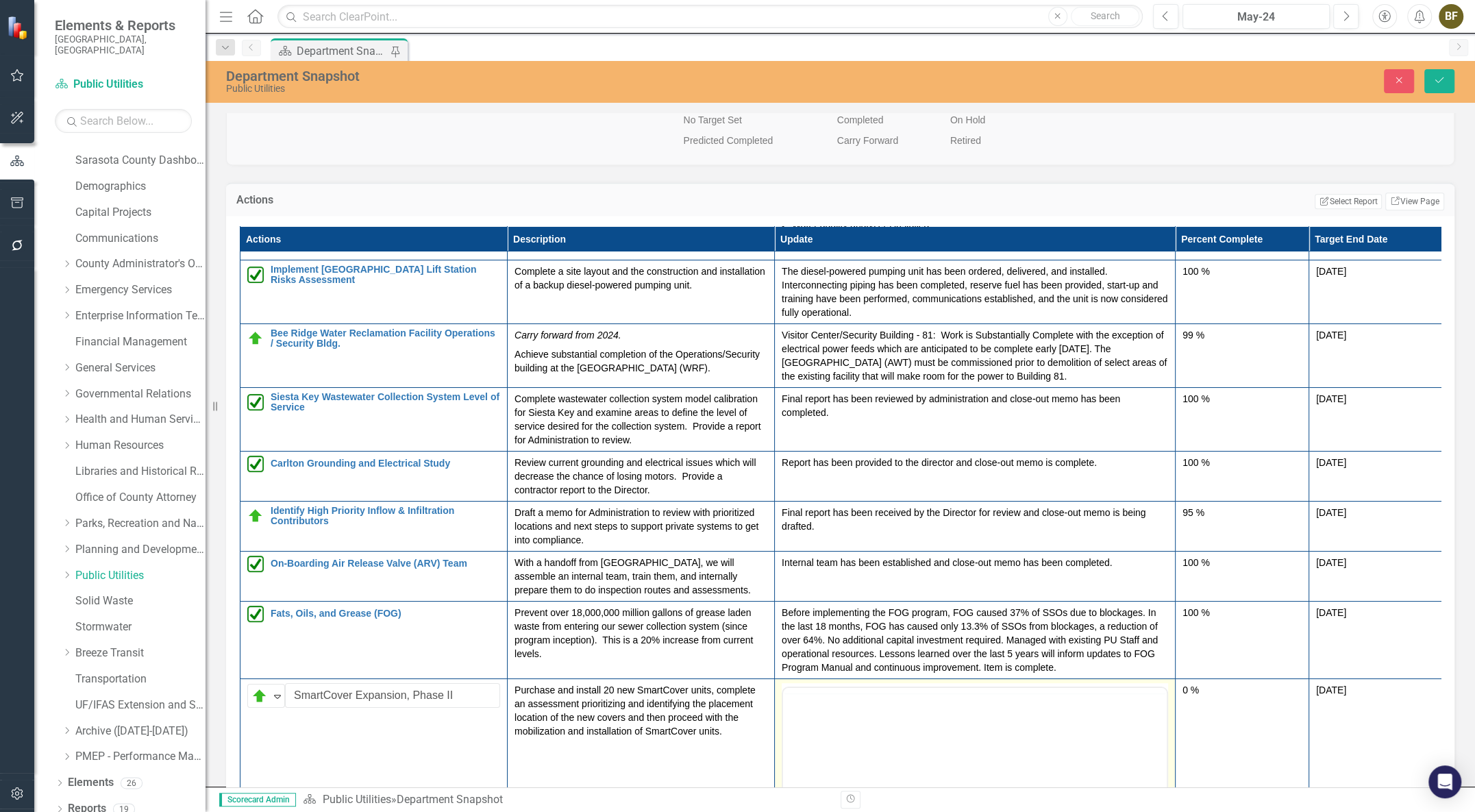
scroll to position [0, 0]
click at [806, 740] on body "Rich Text Area. Press ALT-0 for help." at bounding box center [974, 822] width 383 height 206
paste body "Rich Text Area. Press ALT-0 for help."
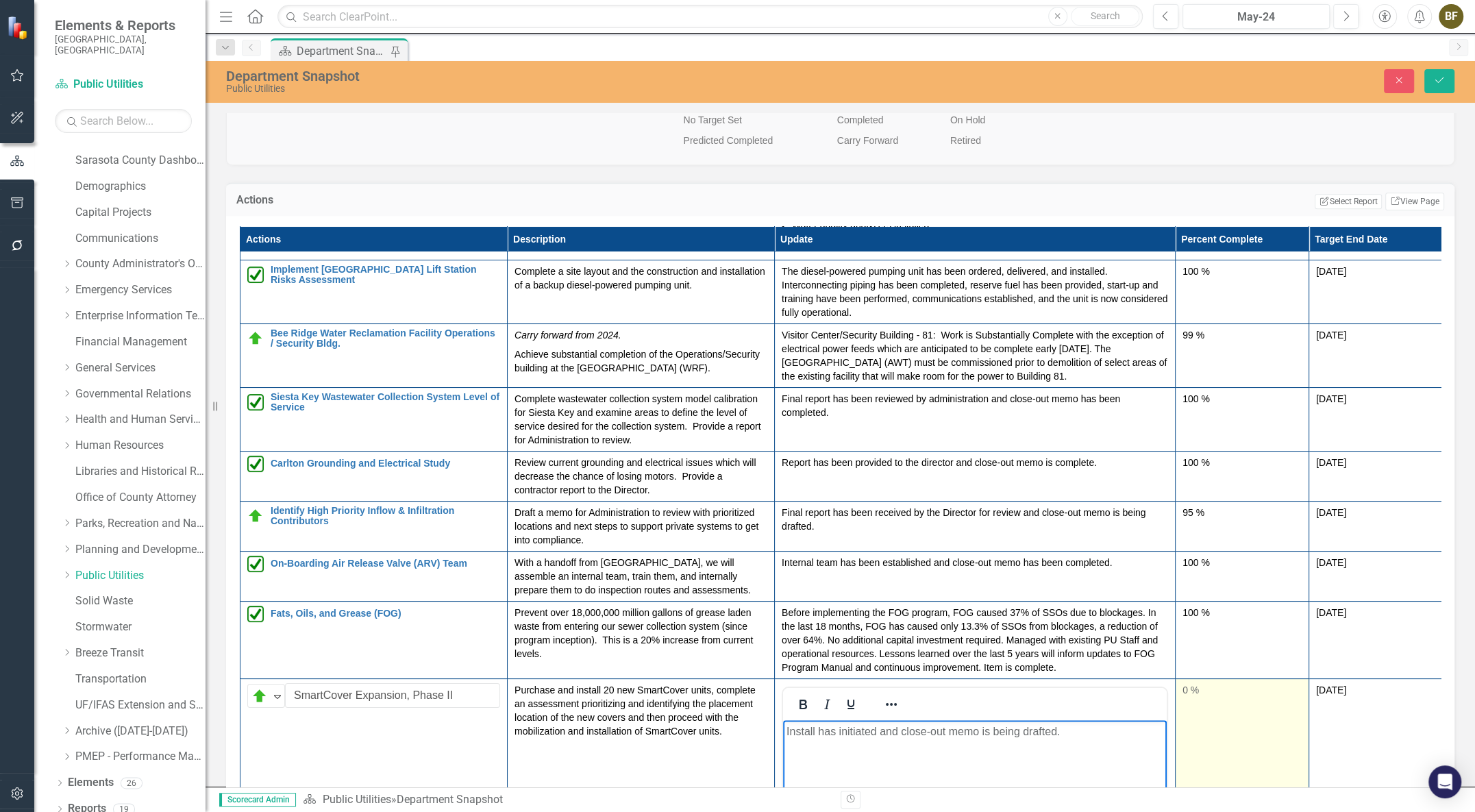
click at [1190, 694] on div "0 %" at bounding box center [1242, 689] width 119 height 14
click at [1183, 696] on div "0 %" at bounding box center [1242, 689] width 119 height 14
click at [1185, 696] on div "0 %" at bounding box center [1242, 689] width 119 height 14
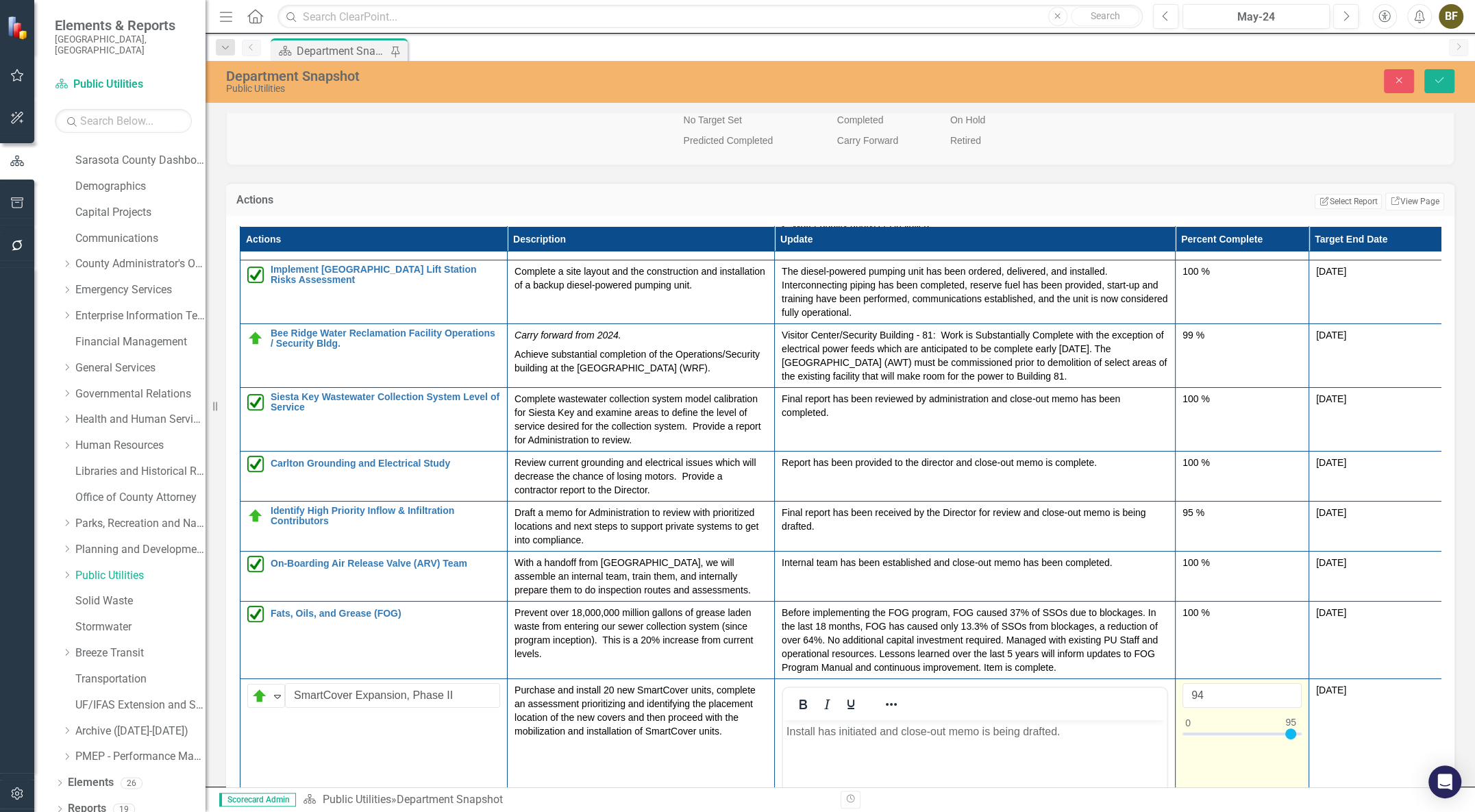
type input "95"
drag, startPoint x: 1188, startPoint y: 741, endPoint x: 1291, endPoint y: 748, distance: 103.2
click at [1291, 739] on div at bounding box center [1290, 734] width 11 height 11
click at [1435, 82] on icon "Save" at bounding box center [1439, 80] width 13 height 10
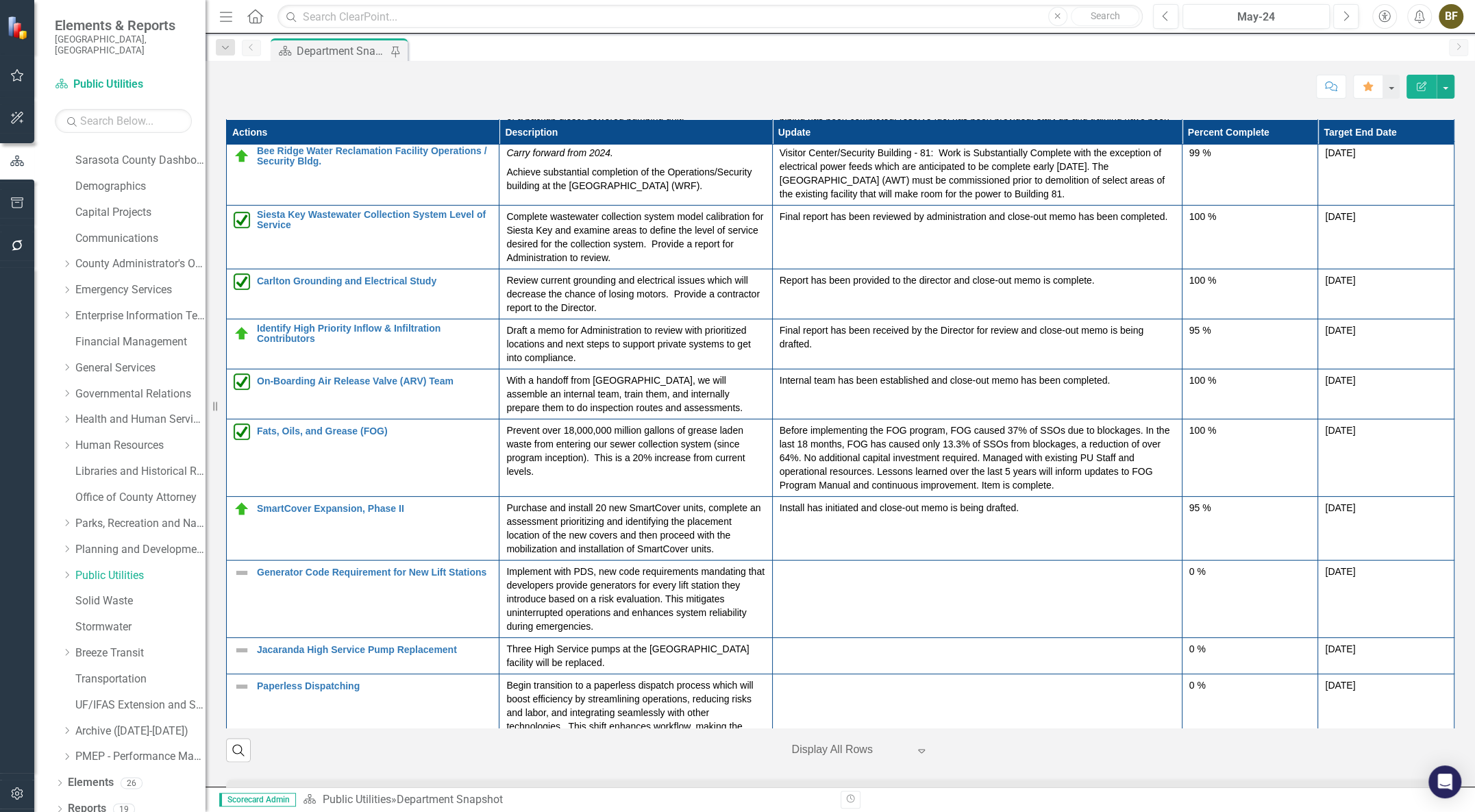
scroll to position [249, 0]
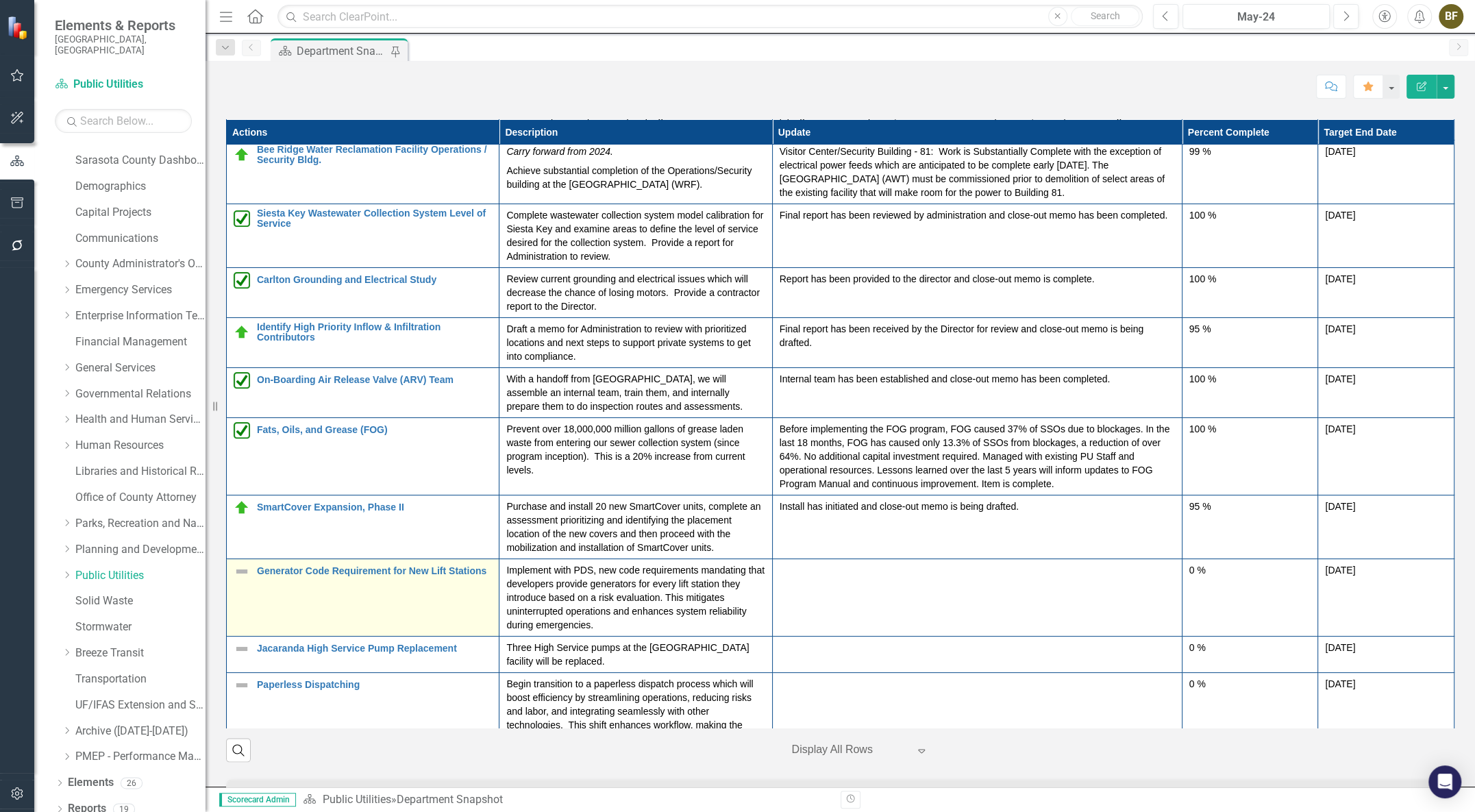
click at [243, 580] on img at bounding box center [242, 571] width 16 height 16
click at [241, 580] on img at bounding box center [242, 571] width 16 height 16
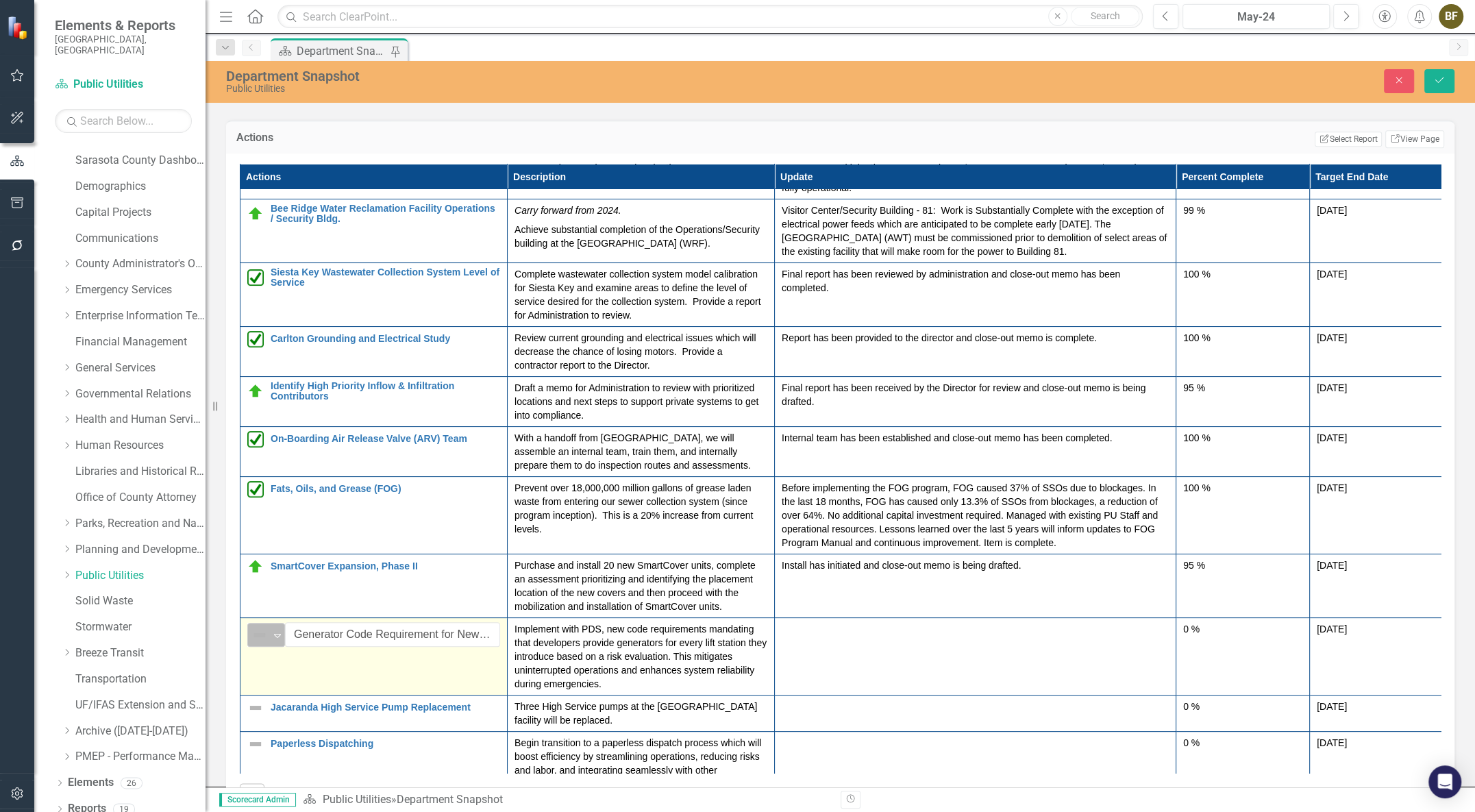
click at [278, 640] on icon "Expand" at bounding box center [277, 634] width 14 height 11
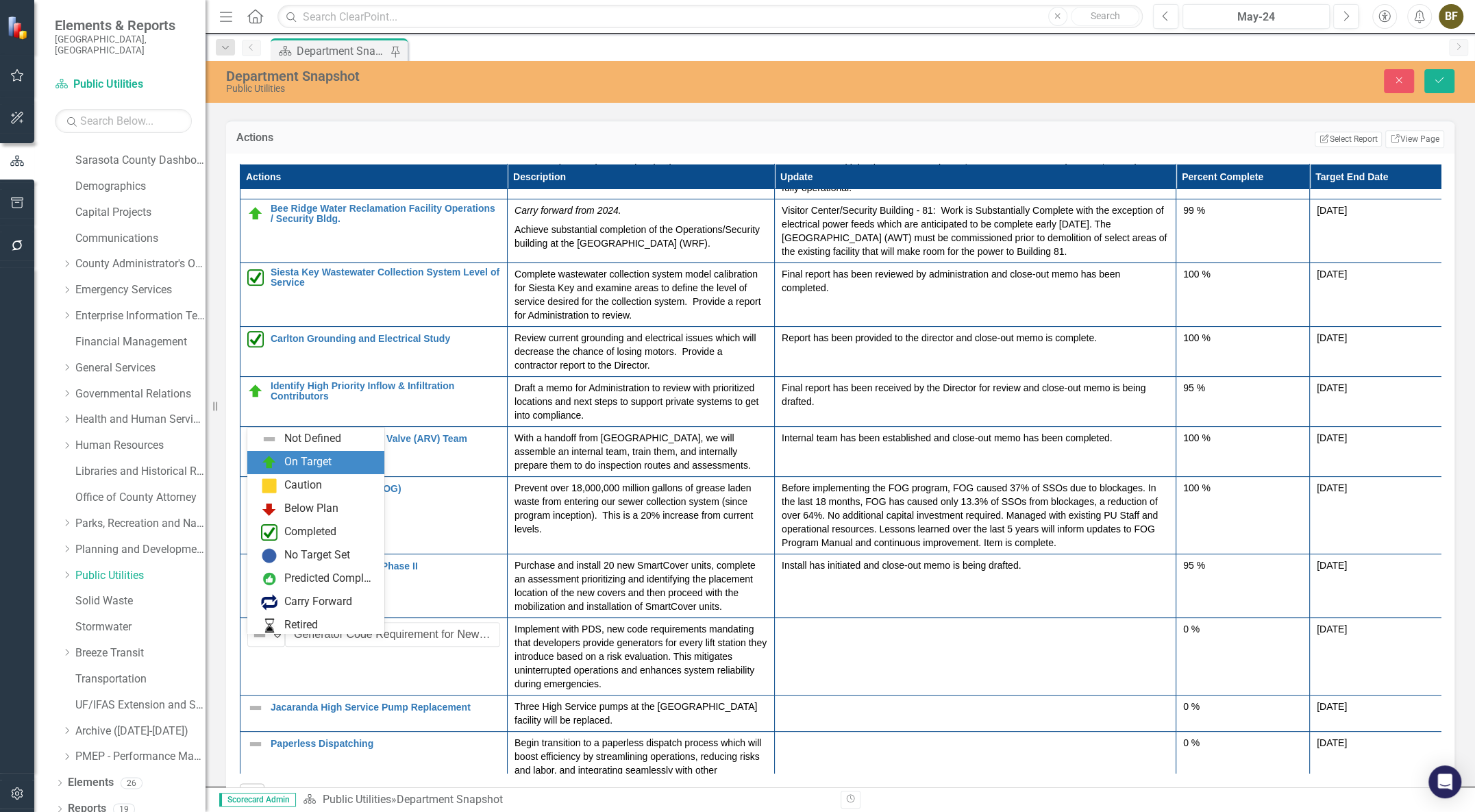
click at [310, 467] on div "On Target" at bounding box center [308, 462] width 47 height 15
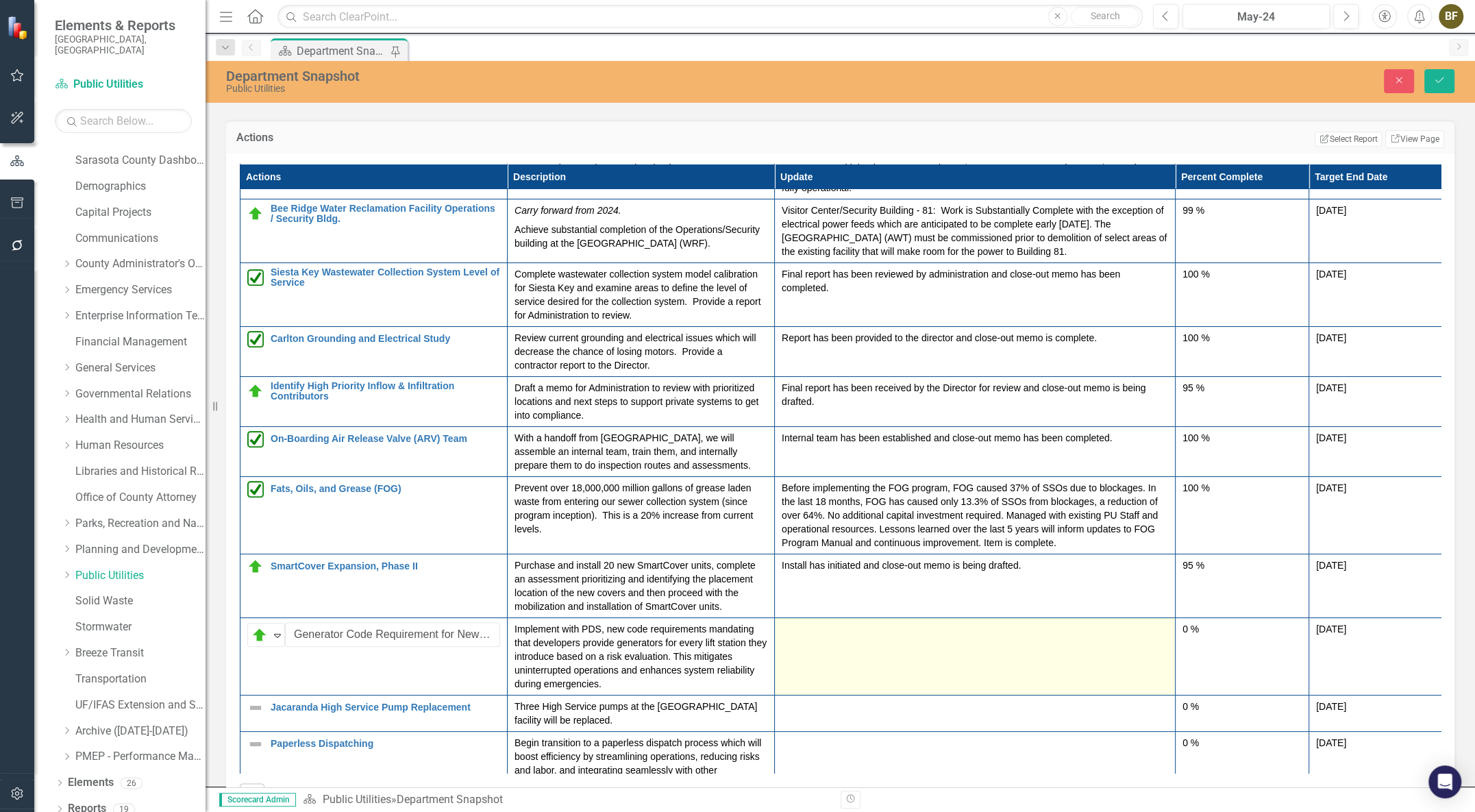
click at [865, 655] on td at bounding box center [975, 655] width 401 height 77
click at [812, 638] on div at bounding box center [974, 630] width 386 height 16
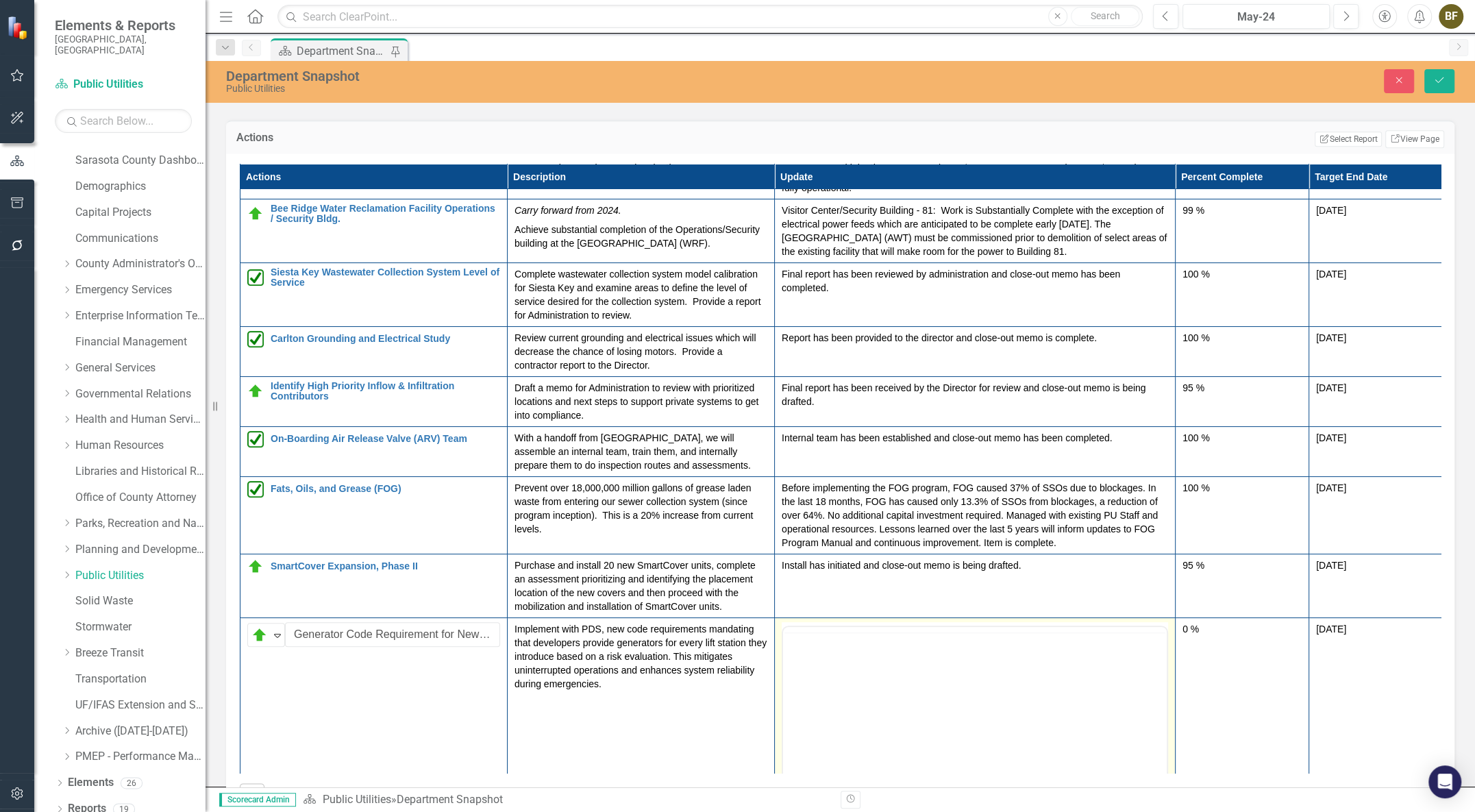
scroll to position [0, 0]
click at [829, 684] on body "Rich Text Area. Press ALT-0 for help." at bounding box center [974, 761] width 383 height 206
paste body "Rich Text Area. Press ALT-0 for help."
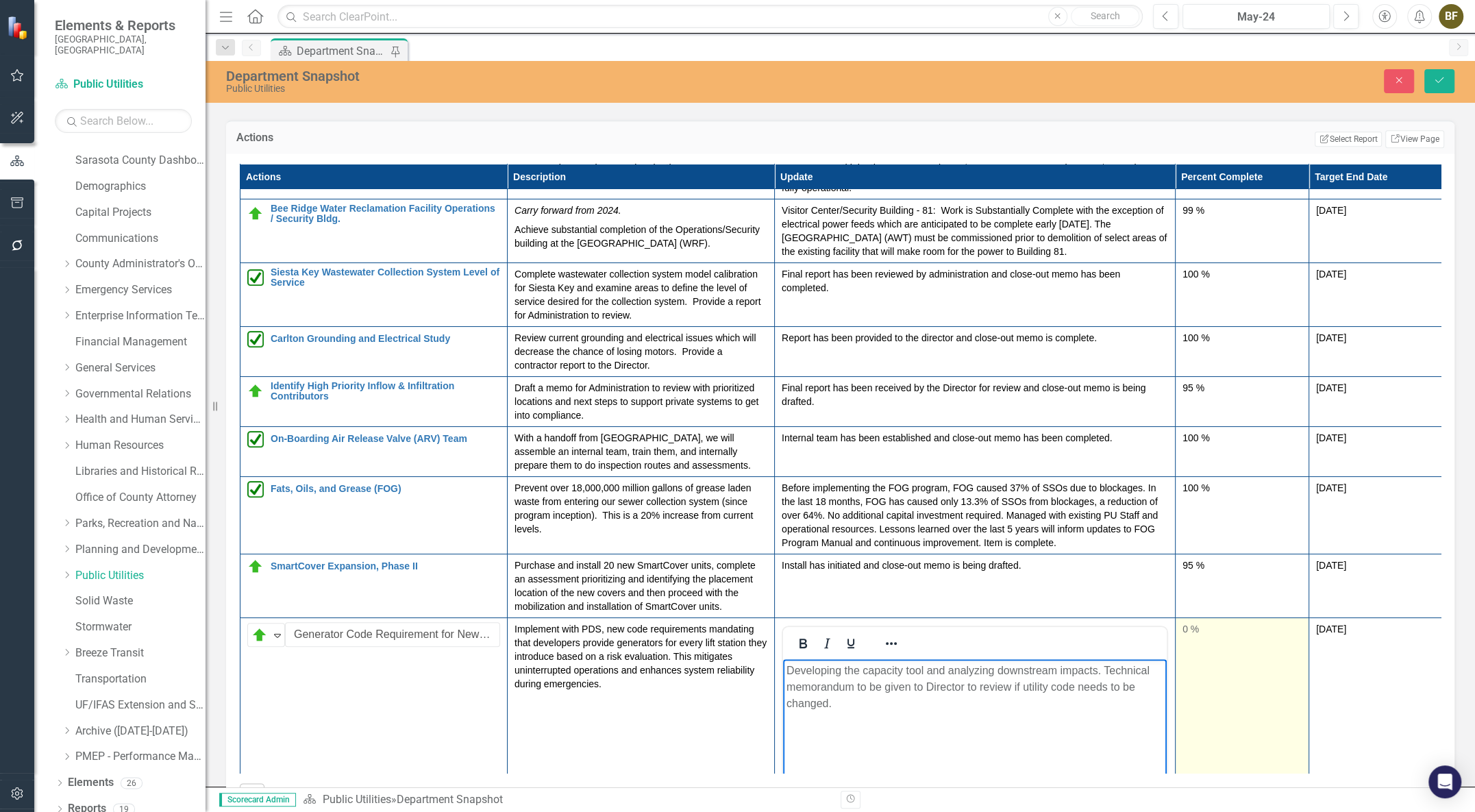
click at [1191, 634] on div "0 %" at bounding box center [1242, 628] width 119 height 14
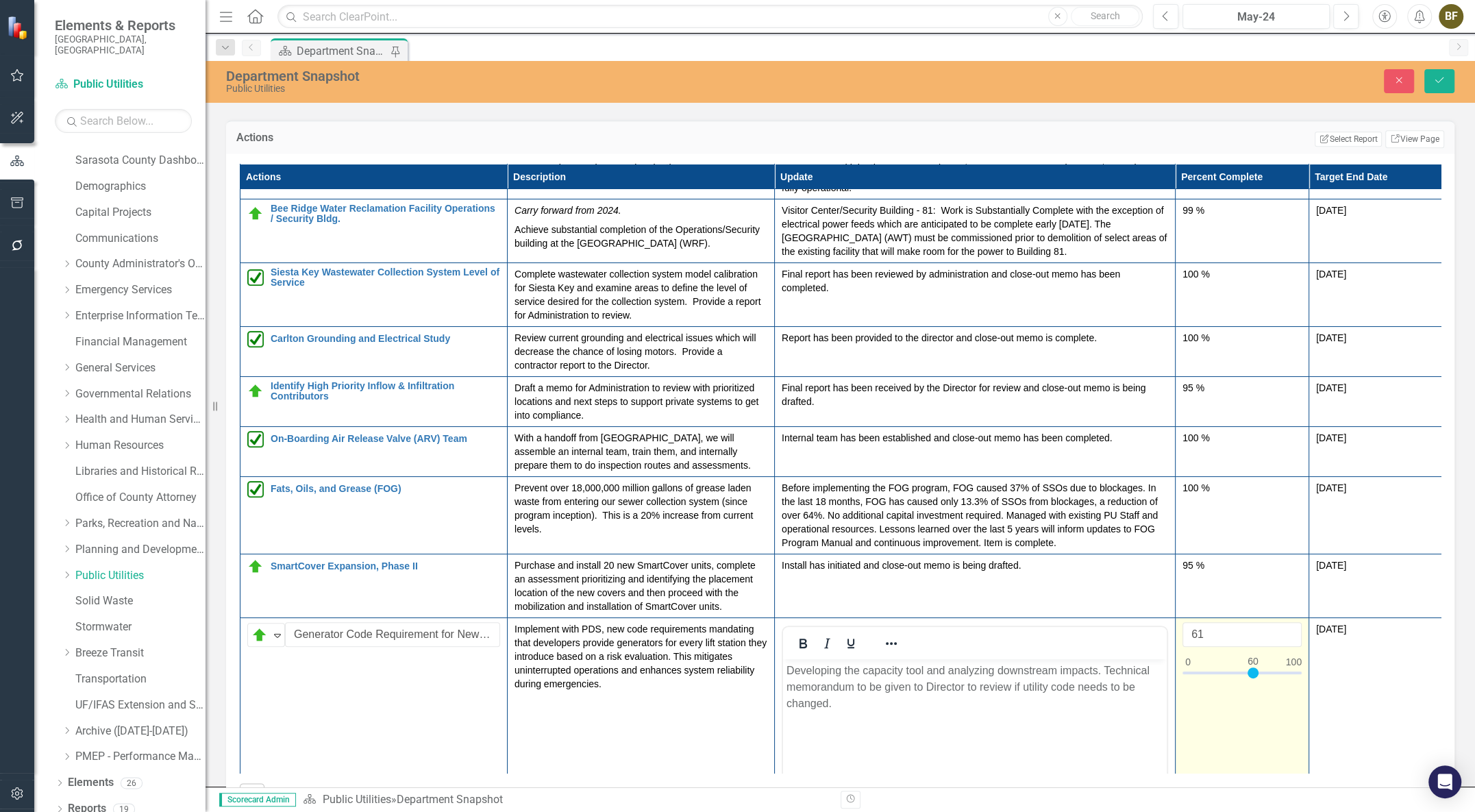
type input "60"
drag, startPoint x: 1186, startPoint y: 679, endPoint x: 1252, endPoint y: 682, distance: 66.1
click at [1252, 678] on div at bounding box center [1253, 673] width 11 height 11
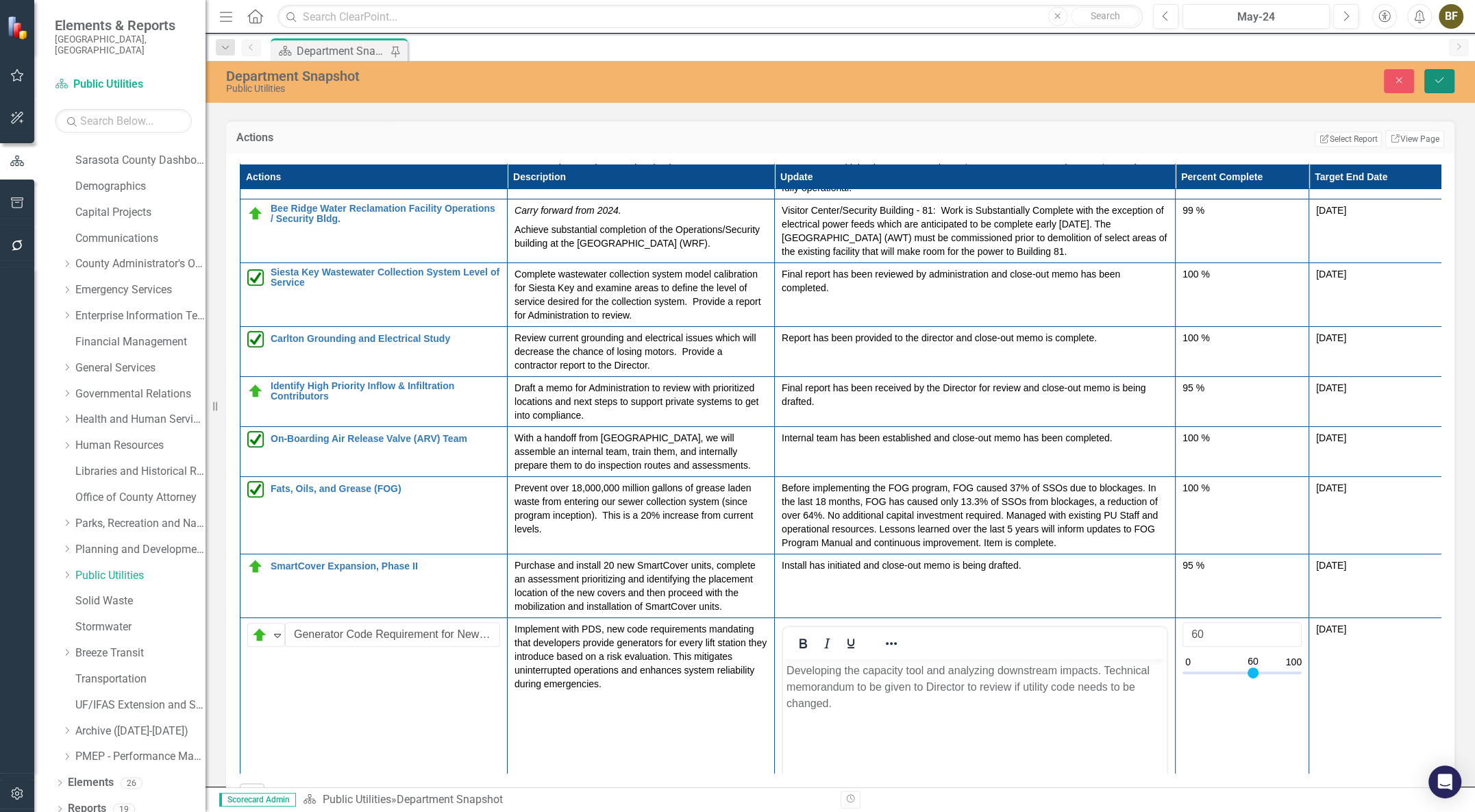
click at [1440, 79] on icon "Save" at bounding box center [1439, 80] width 13 height 10
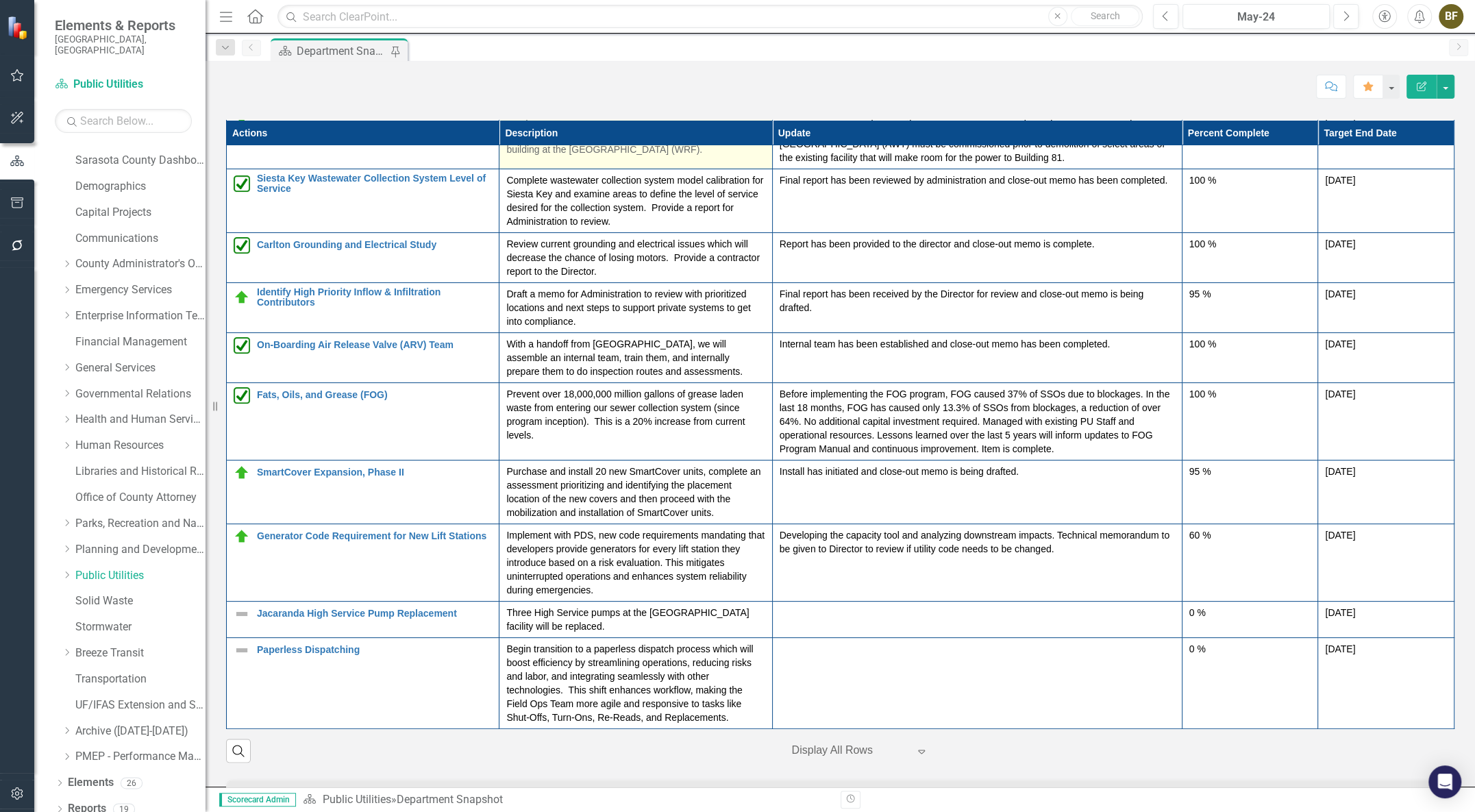
scroll to position [1619, 0]
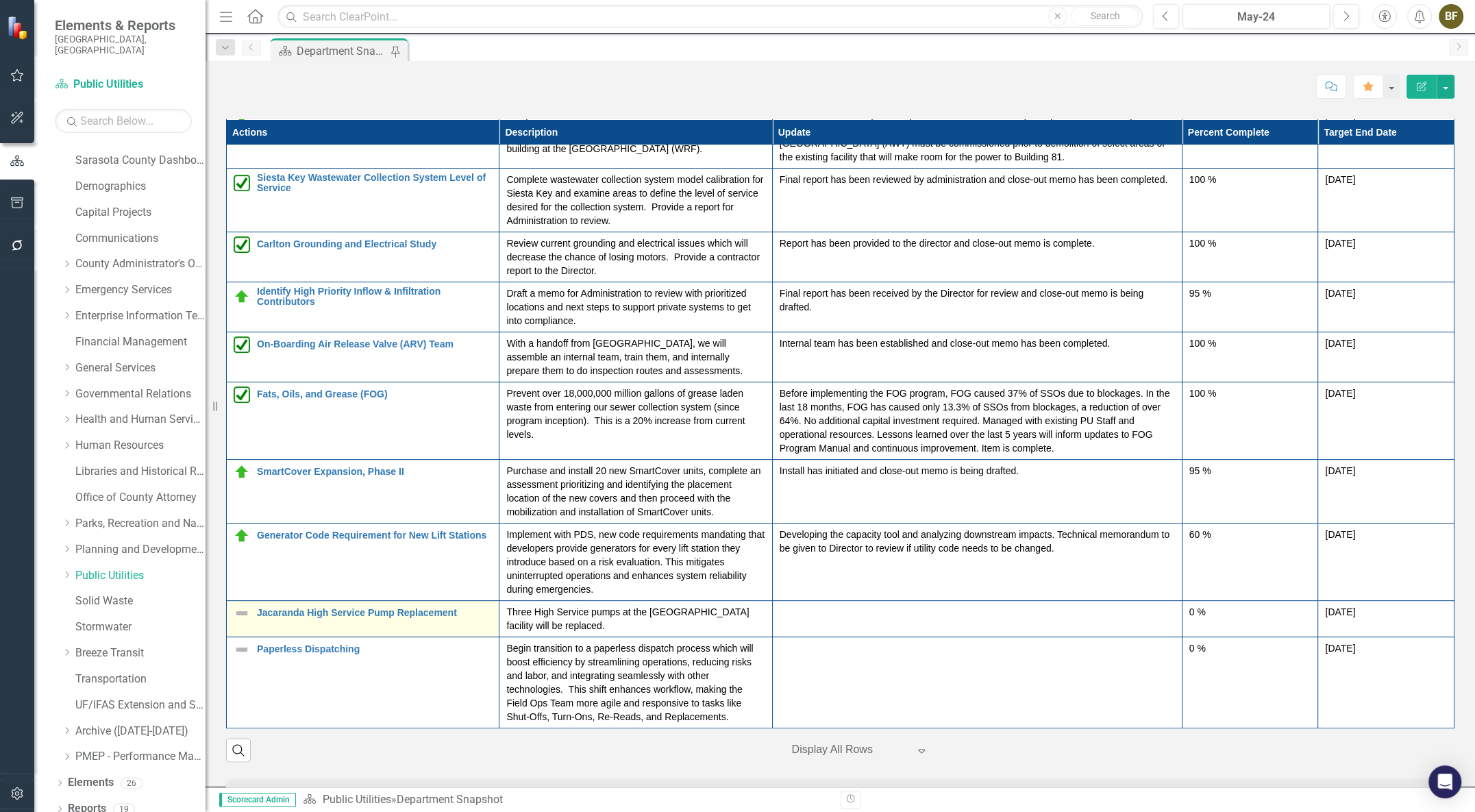
click at [245, 621] on img at bounding box center [242, 613] width 16 height 16
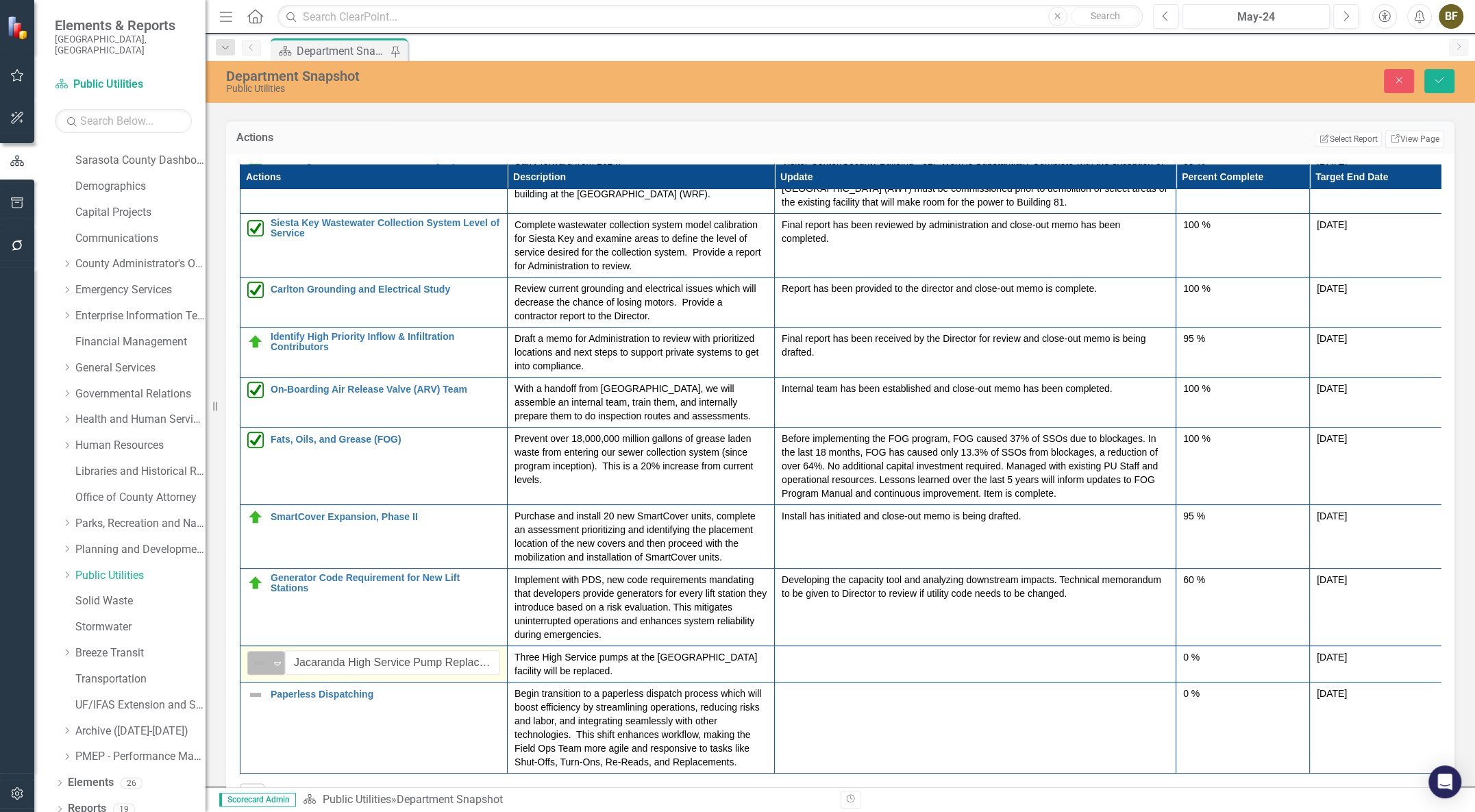
click at [276, 668] on icon "Expand" at bounding box center [277, 663] width 14 height 11
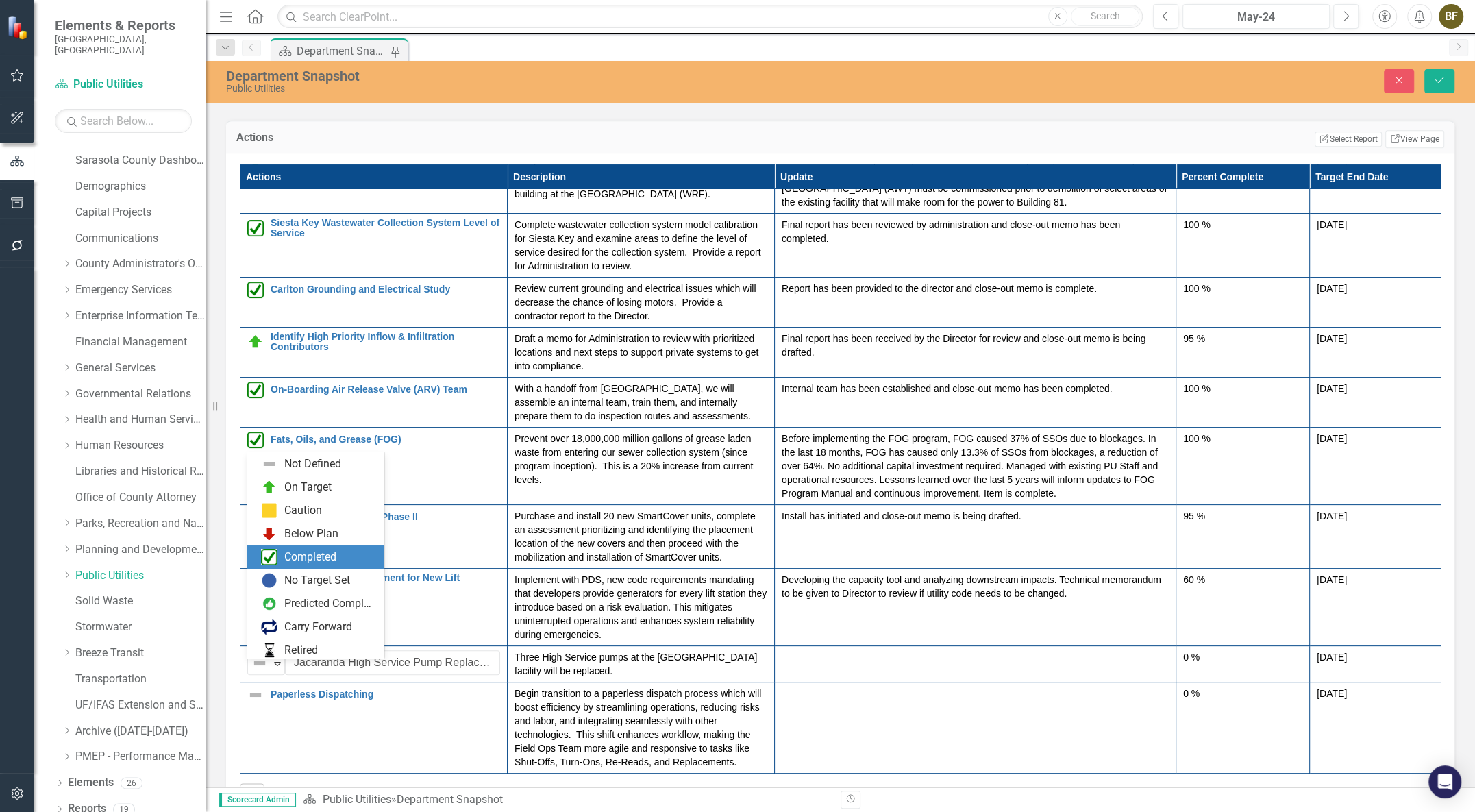
click at [303, 559] on div "Completed" at bounding box center [310, 556] width 52 height 15
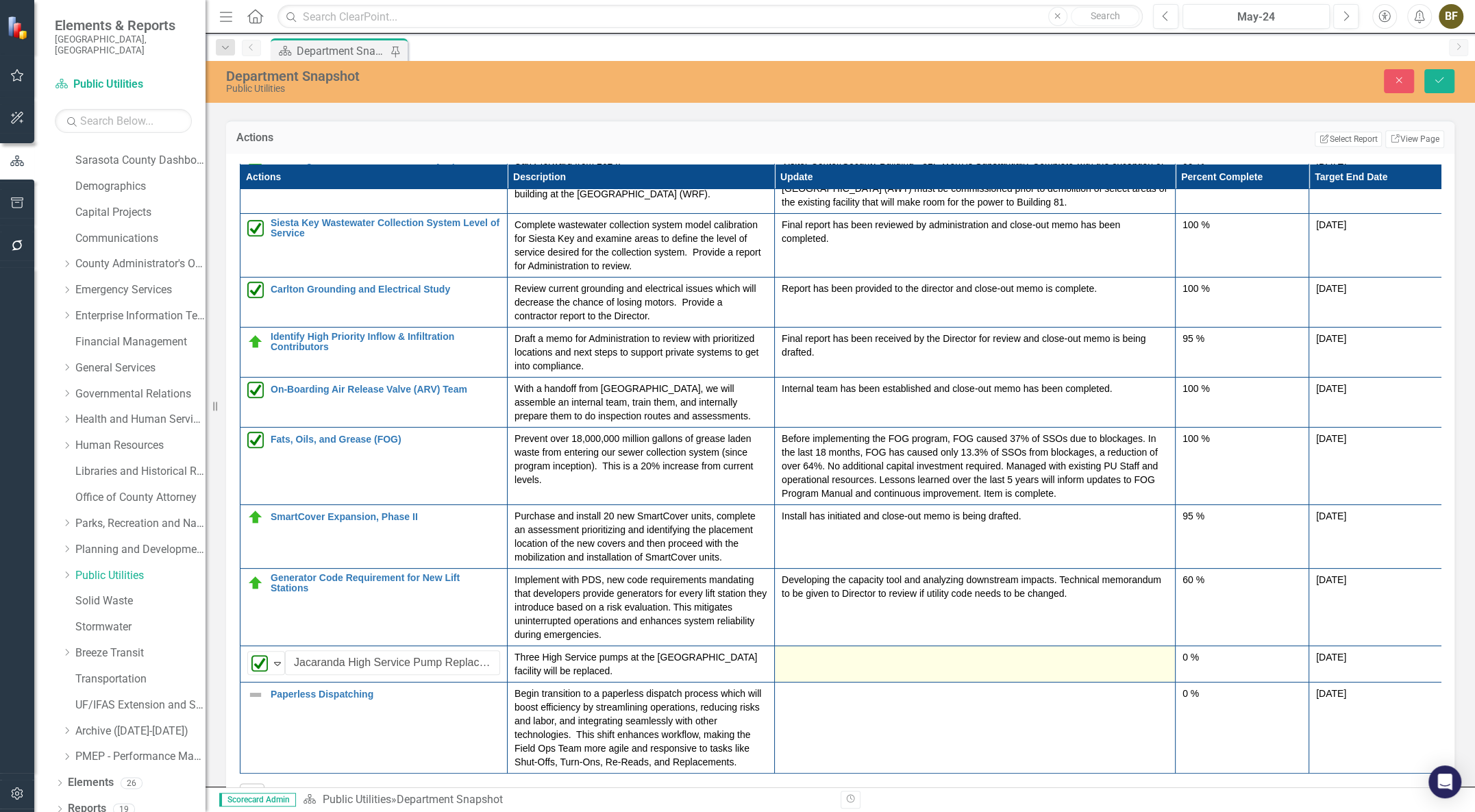
click at [863, 666] on div at bounding box center [974, 658] width 386 height 16
click at [812, 666] on div at bounding box center [974, 658] width 386 height 16
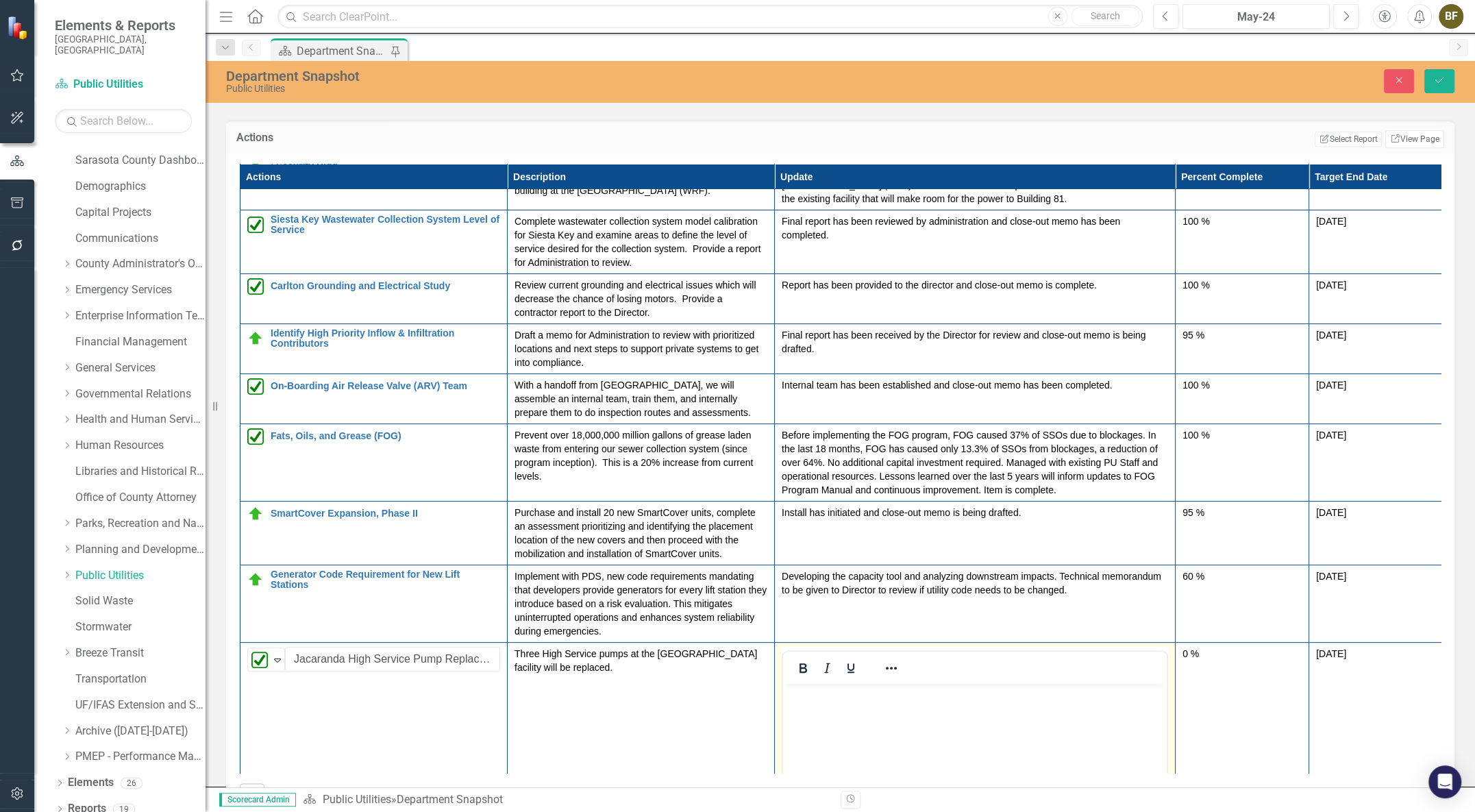
scroll to position [0, 0]
click at [829, 706] on body "Rich Text Area. Press ALT-0 for help." at bounding box center [974, 786] width 383 height 206
paste body "Rich Text Area. Press ALT-0 for help."
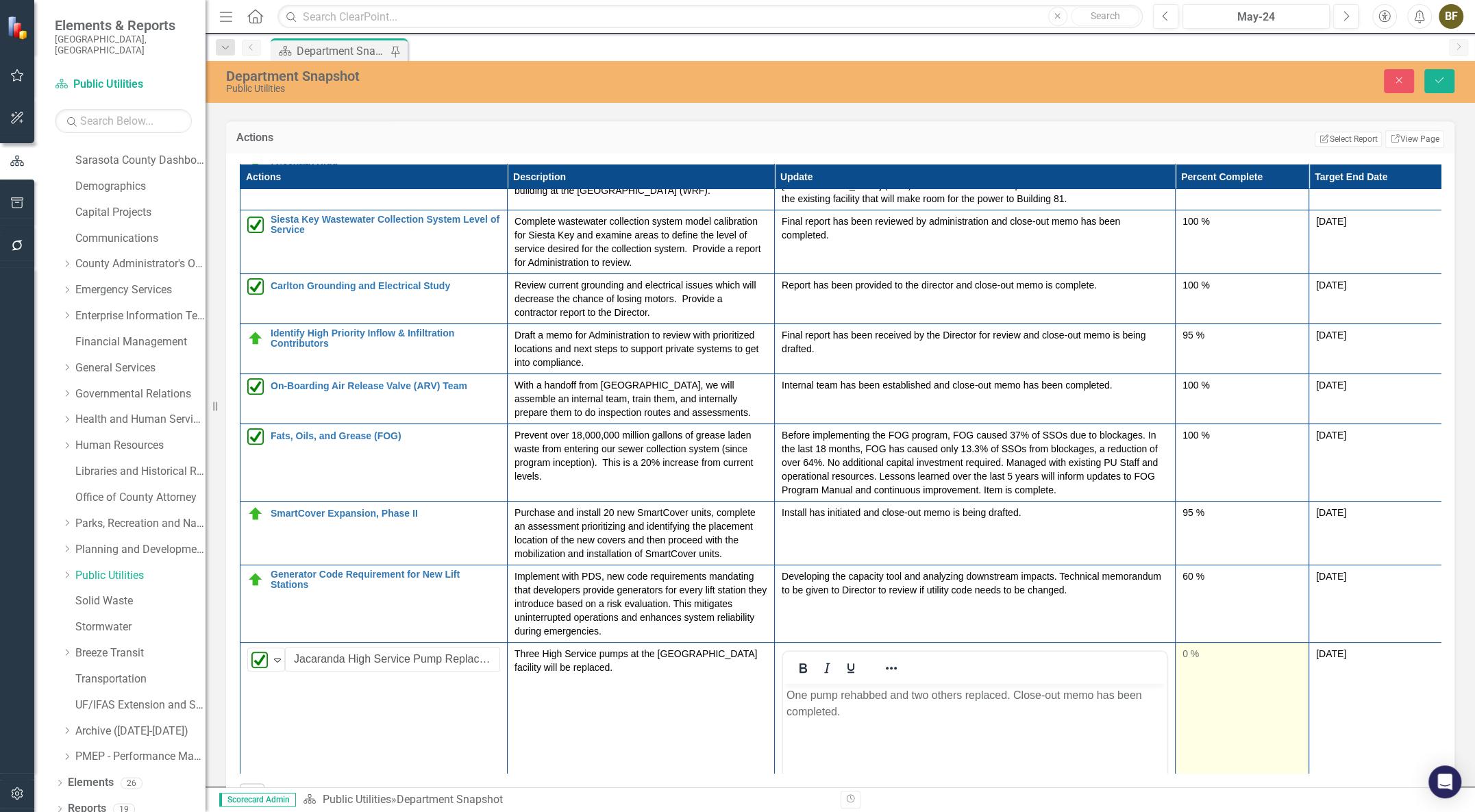
click at [1215, 660] on div "0 %" at bounding box center [1242, 653] width 119 height 14
click at [1185, 658] on div "0 %" at bounding box center [1242, 653] width 119 height 14
type input "100"
drag, startPoint x: 1185, startPoint y: 704, endPoint x: 1299, endPoint y: 708, distance: 114.1
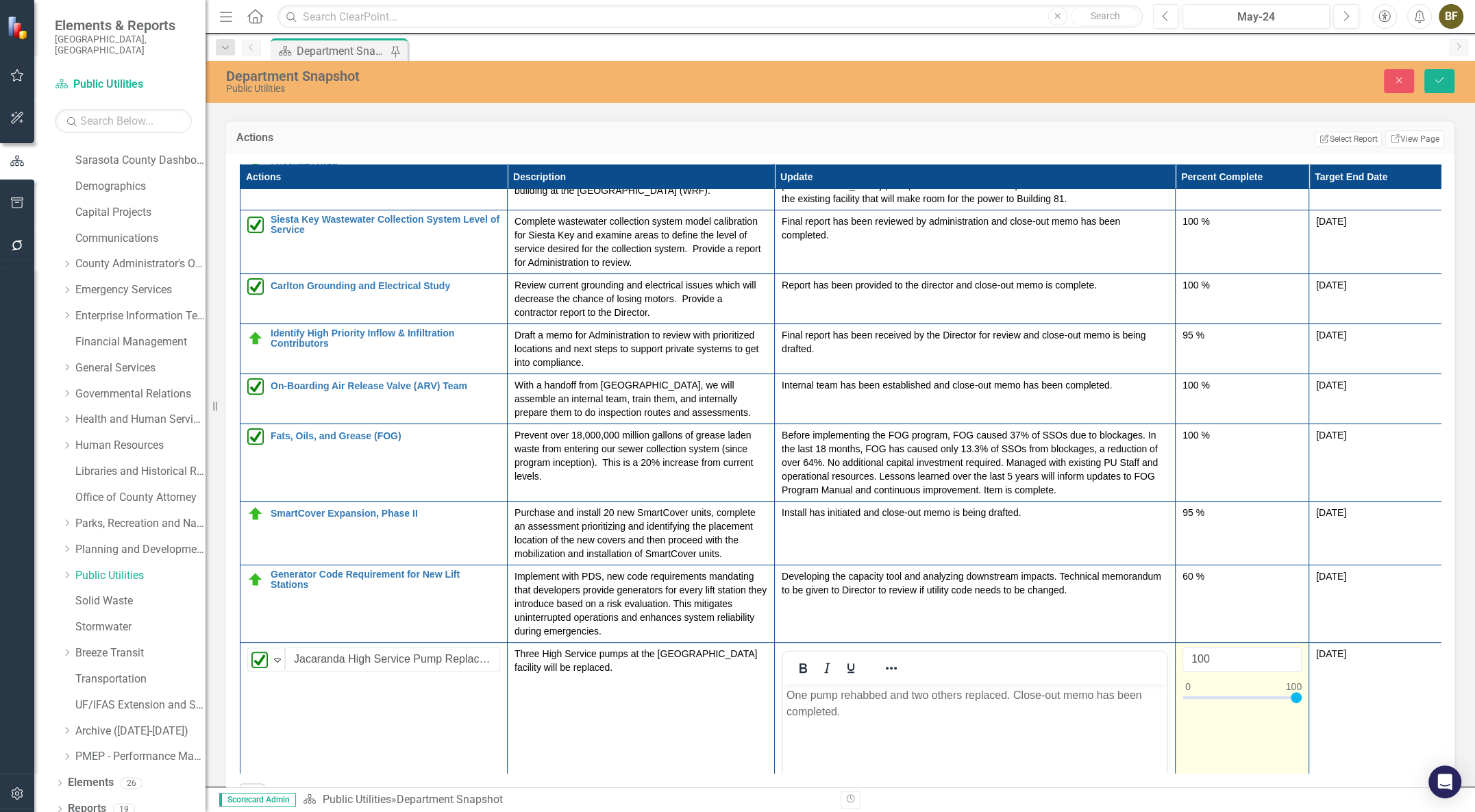
click at [1299, 703] on div at bounding box center [1297, 697] width 11 height 11
click at [1439, 78] on icon "Save" at bounding box center [1439, 80] width 13 height 10
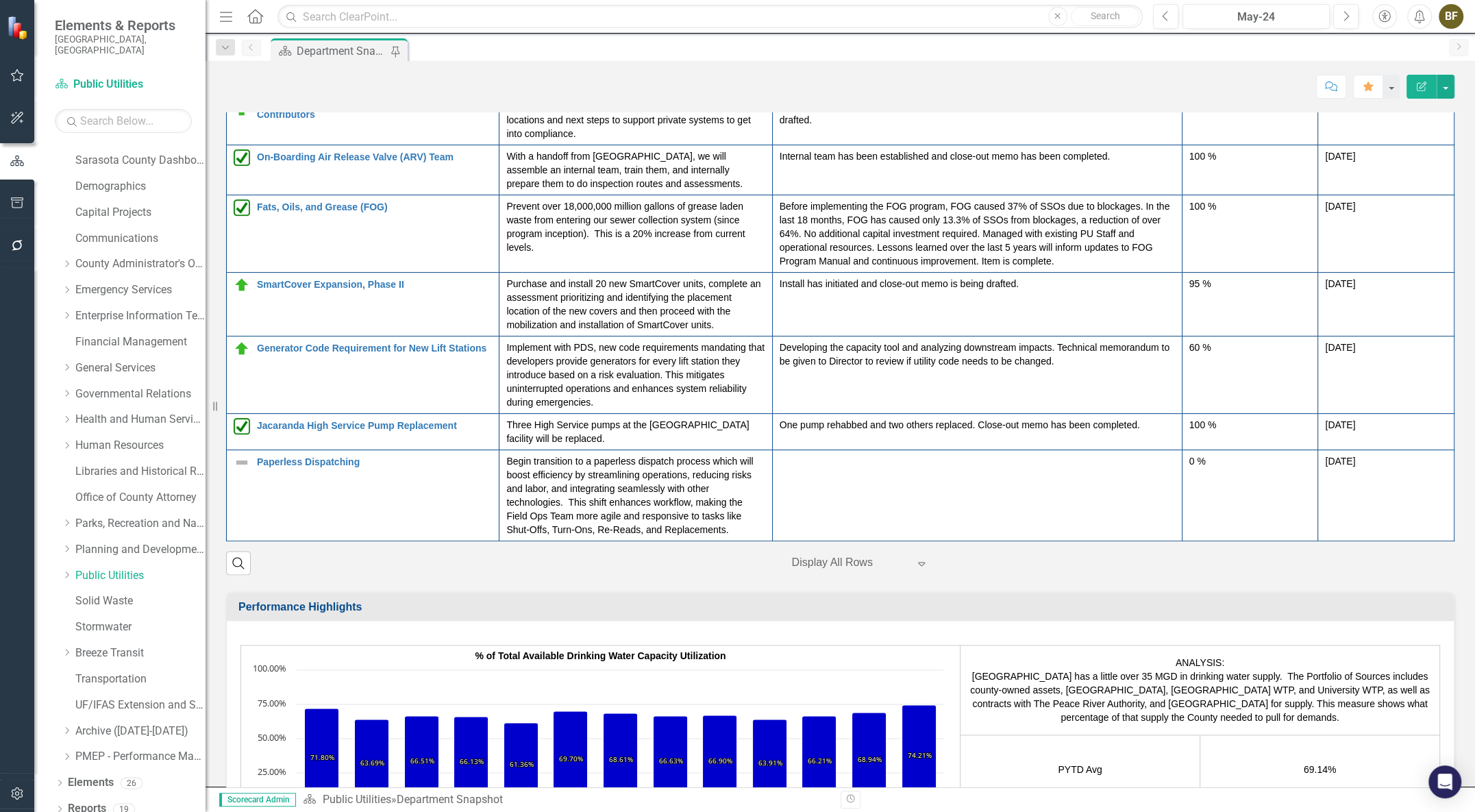
scroll to position [301, 0]
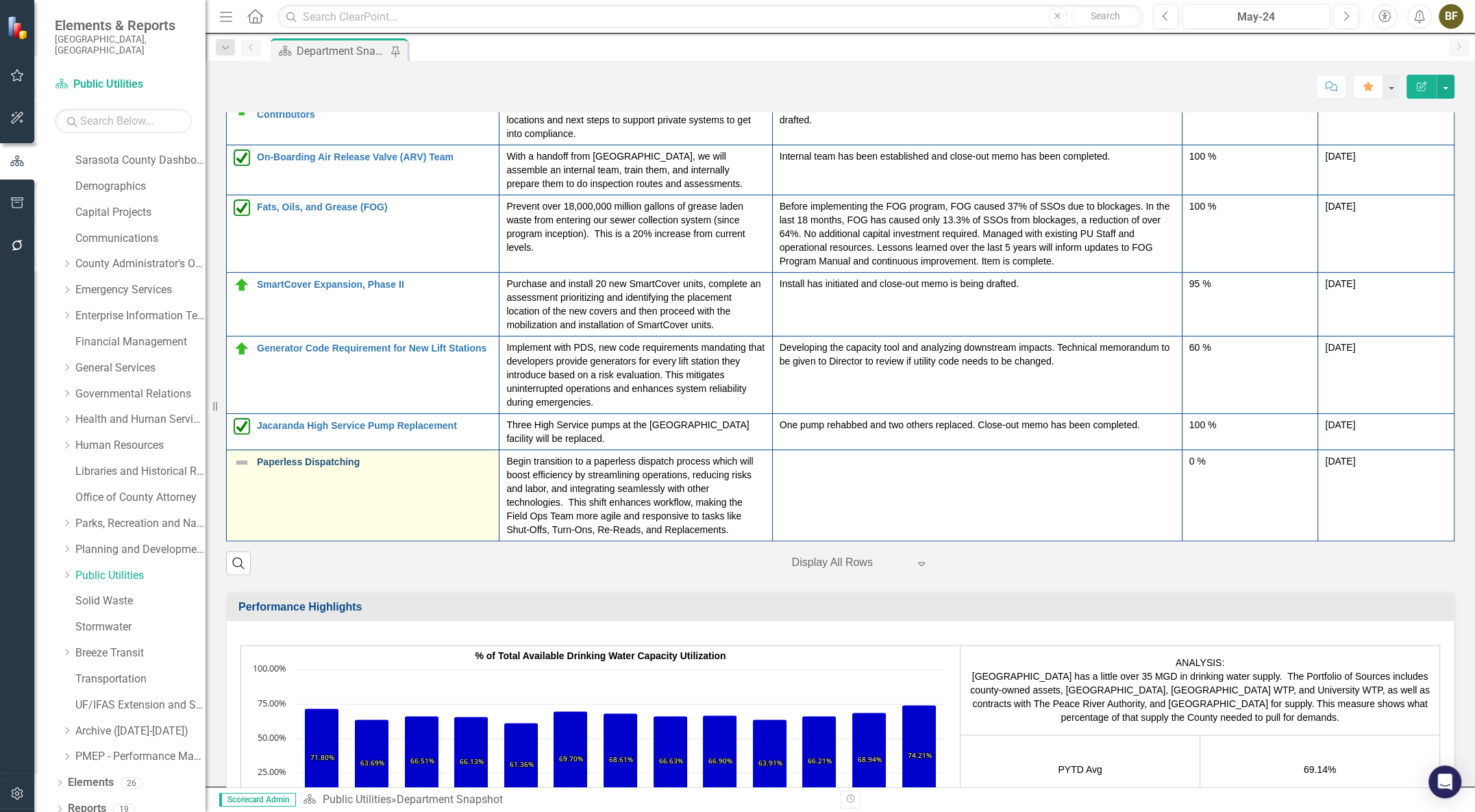
click at [259, 466] on link "Paperless Dispatching" at bounding box center [374, 462] width 235 height 10
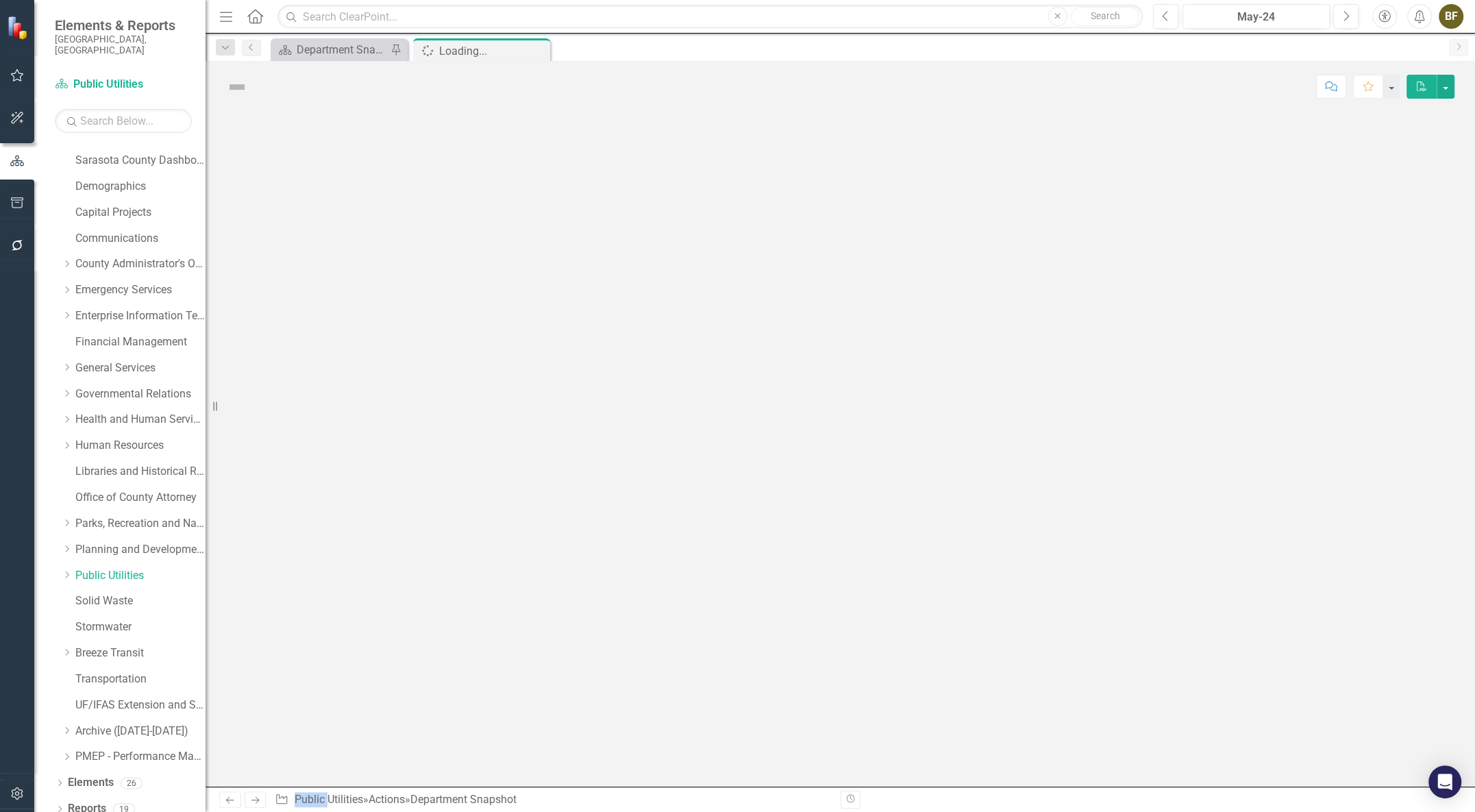
click at [259, 466] on div at bounding box center [840, 449] width 1269 height 674
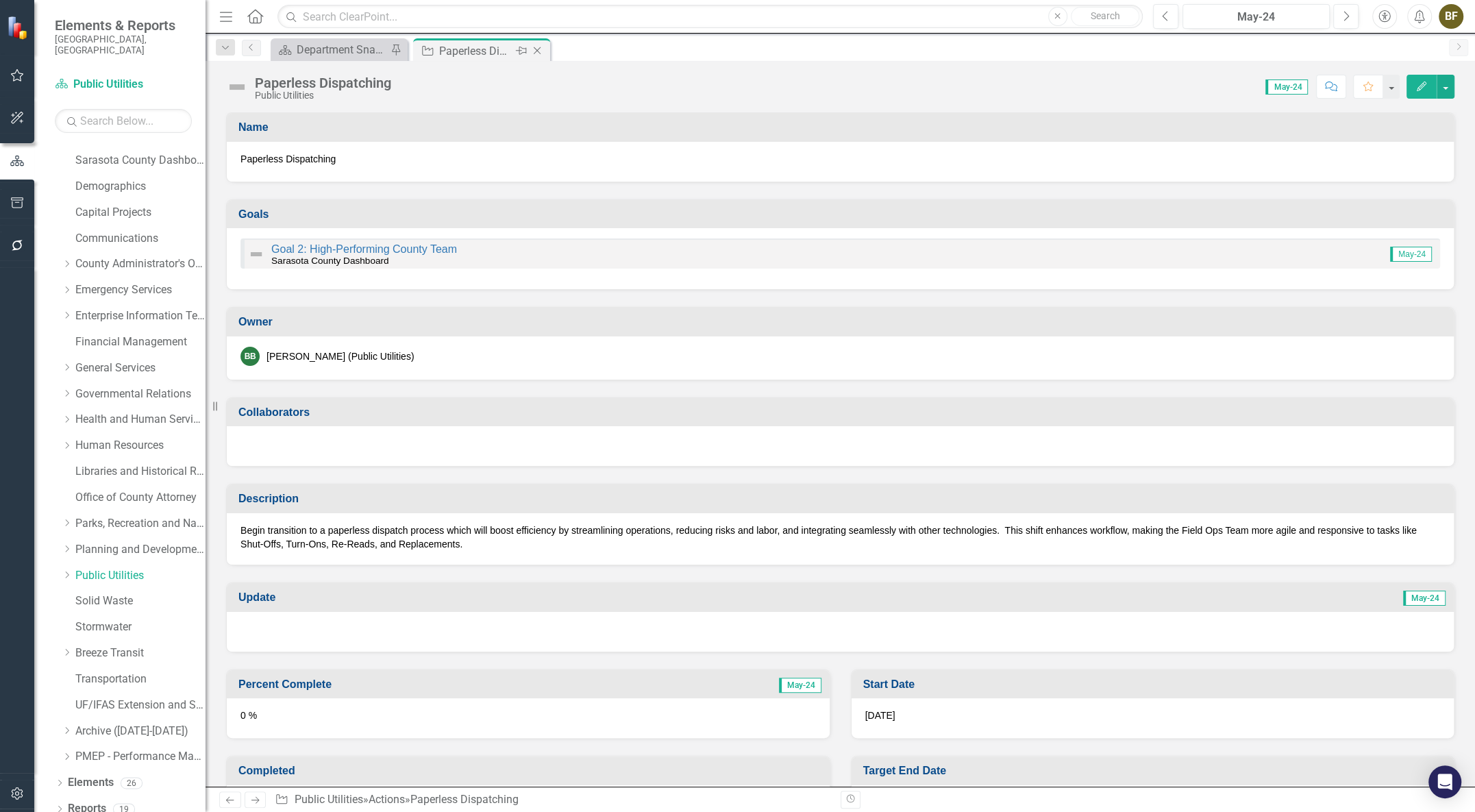
click at [538, 48] on icon "Close" at bounding box center [536, 51] width 14 height 11
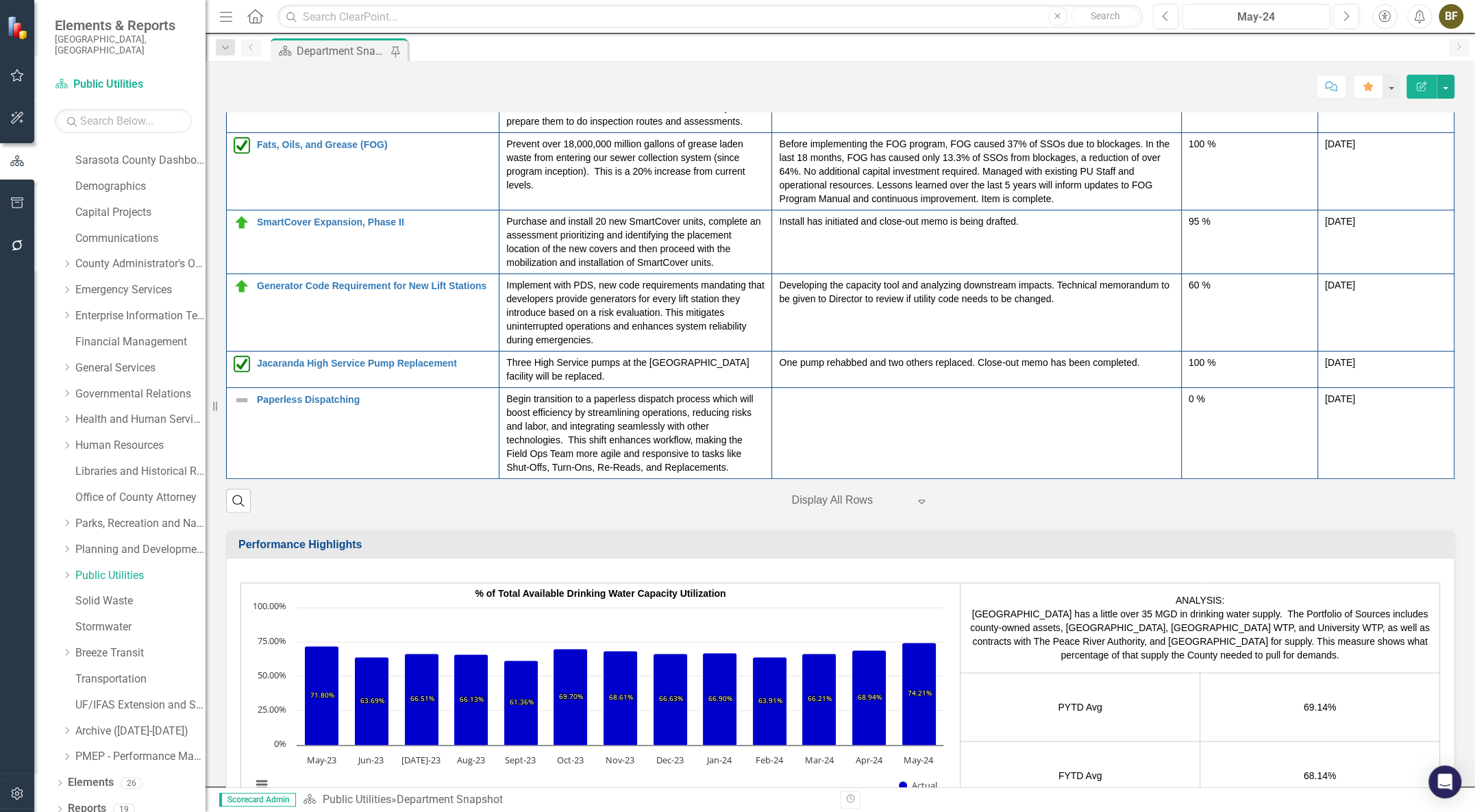
scroll to position [311, 0]
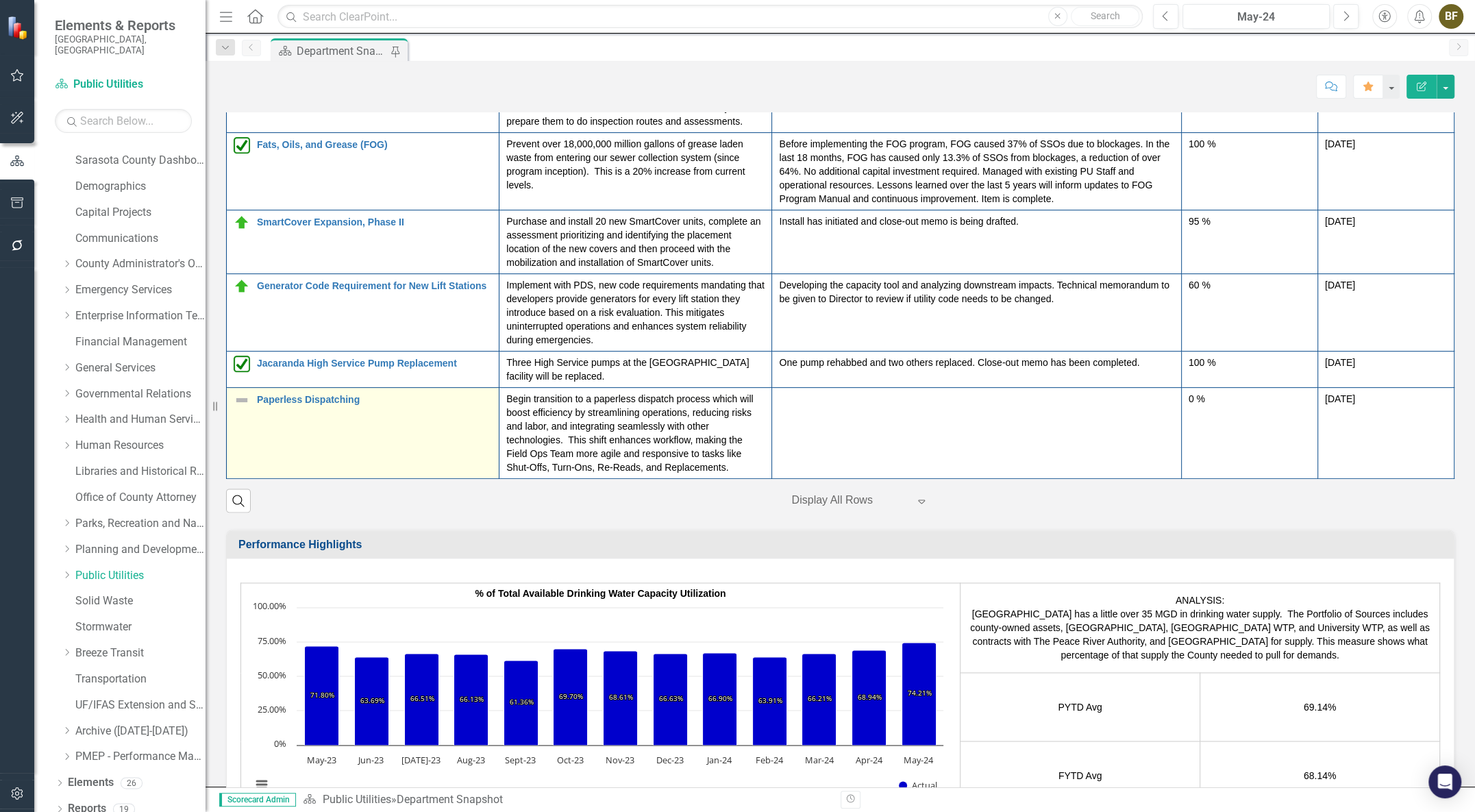
click at [239, 397] on img at bounding box center [242, 400] width 16 height 16
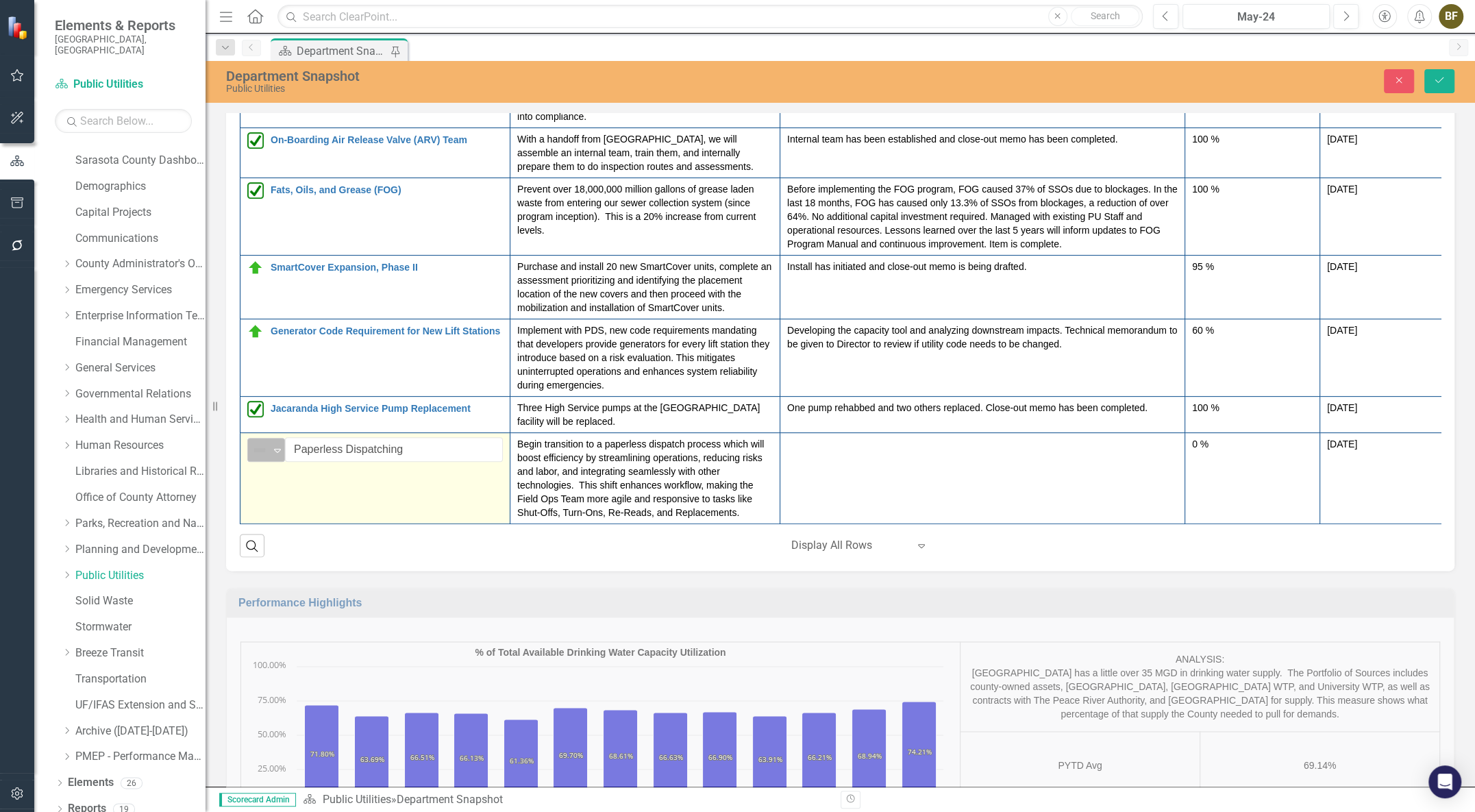
click at [275, 449] on icon at bounding box center [278, 451] width 7 height 5
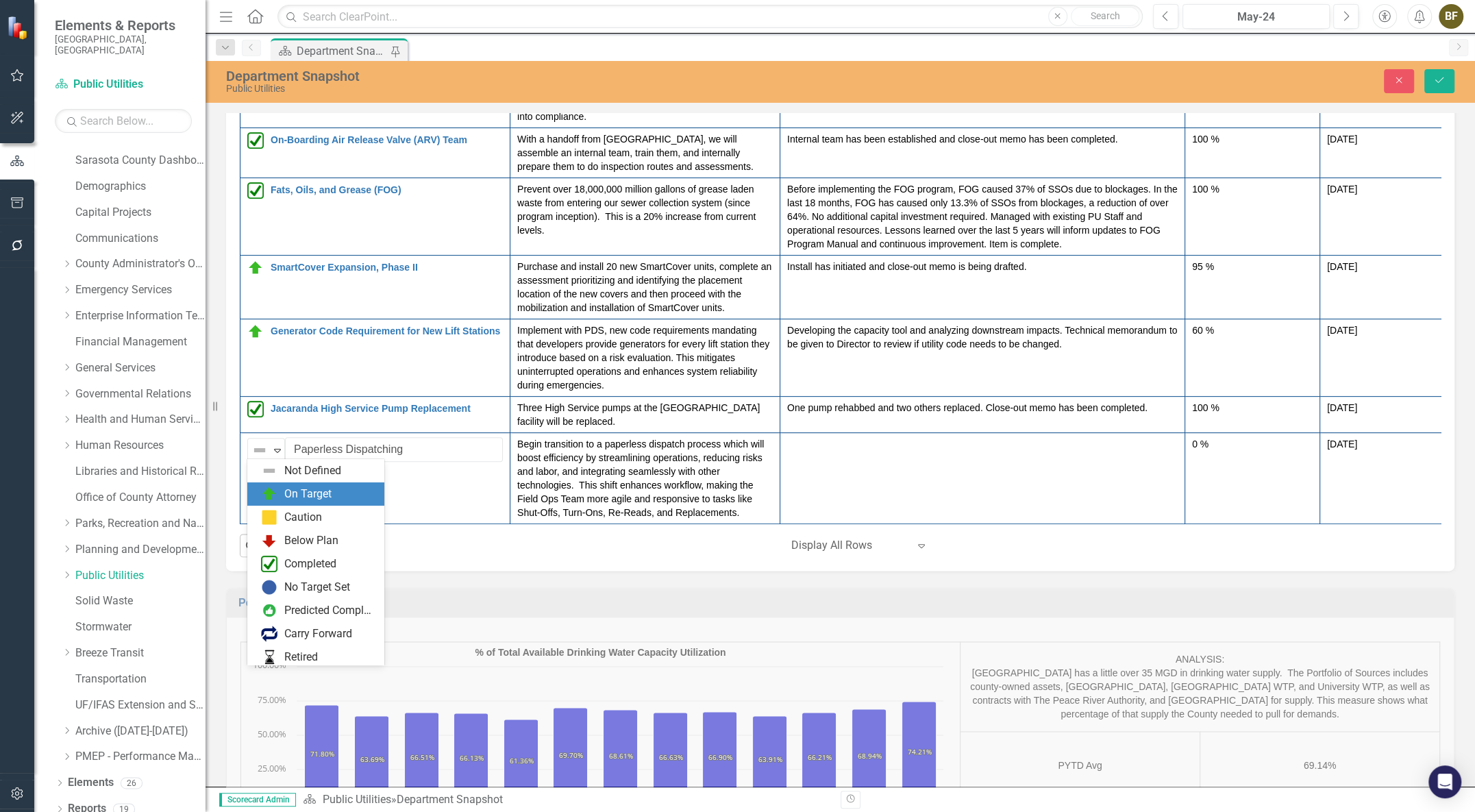
click at [288, 493] on div "On Target" at bounding box center [308, 493] width 47 height 15
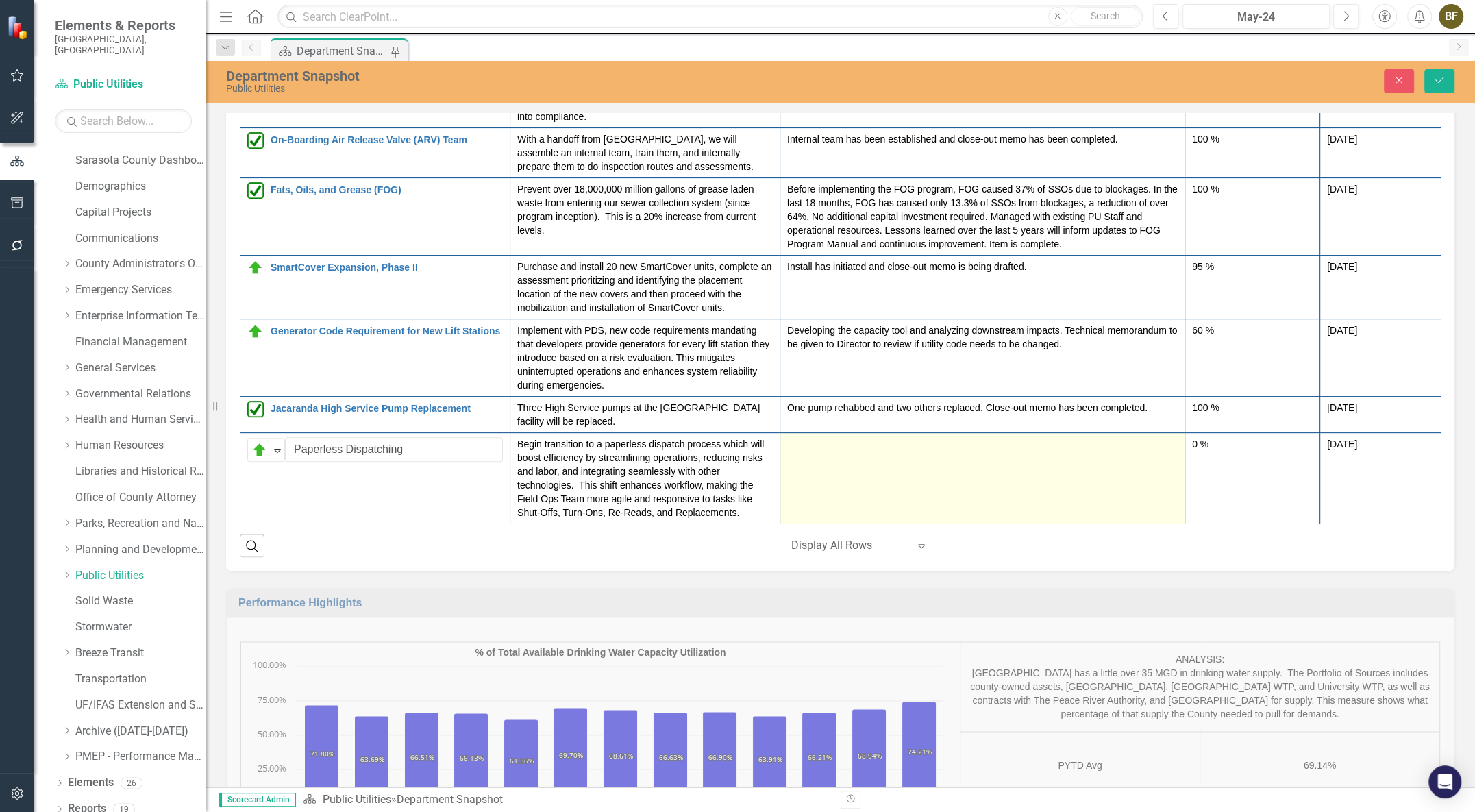
click at [855, 455] on td at bounding box center [982, 478] width 405 height 91
click at [815, 462] on td at bounding box center [982, 478] width 405 height 91
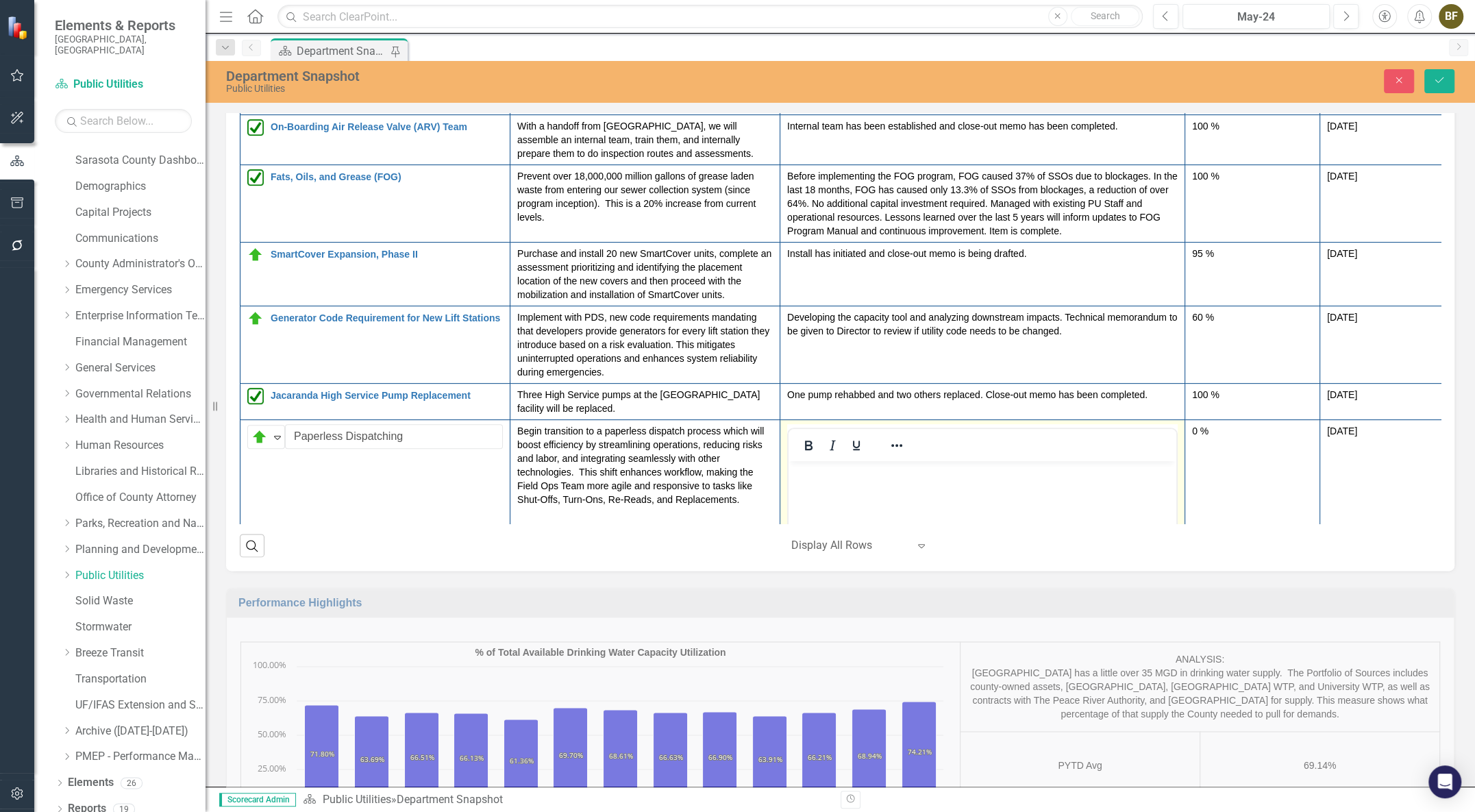
scroll to position [0, 0]
click at [819, 482] on body "Rich Text Area. Press ALT-0 for help." at bounding box center [982, 563] width 388 height 206
paste body "Rich Text Area. Press ALT-0 for help."
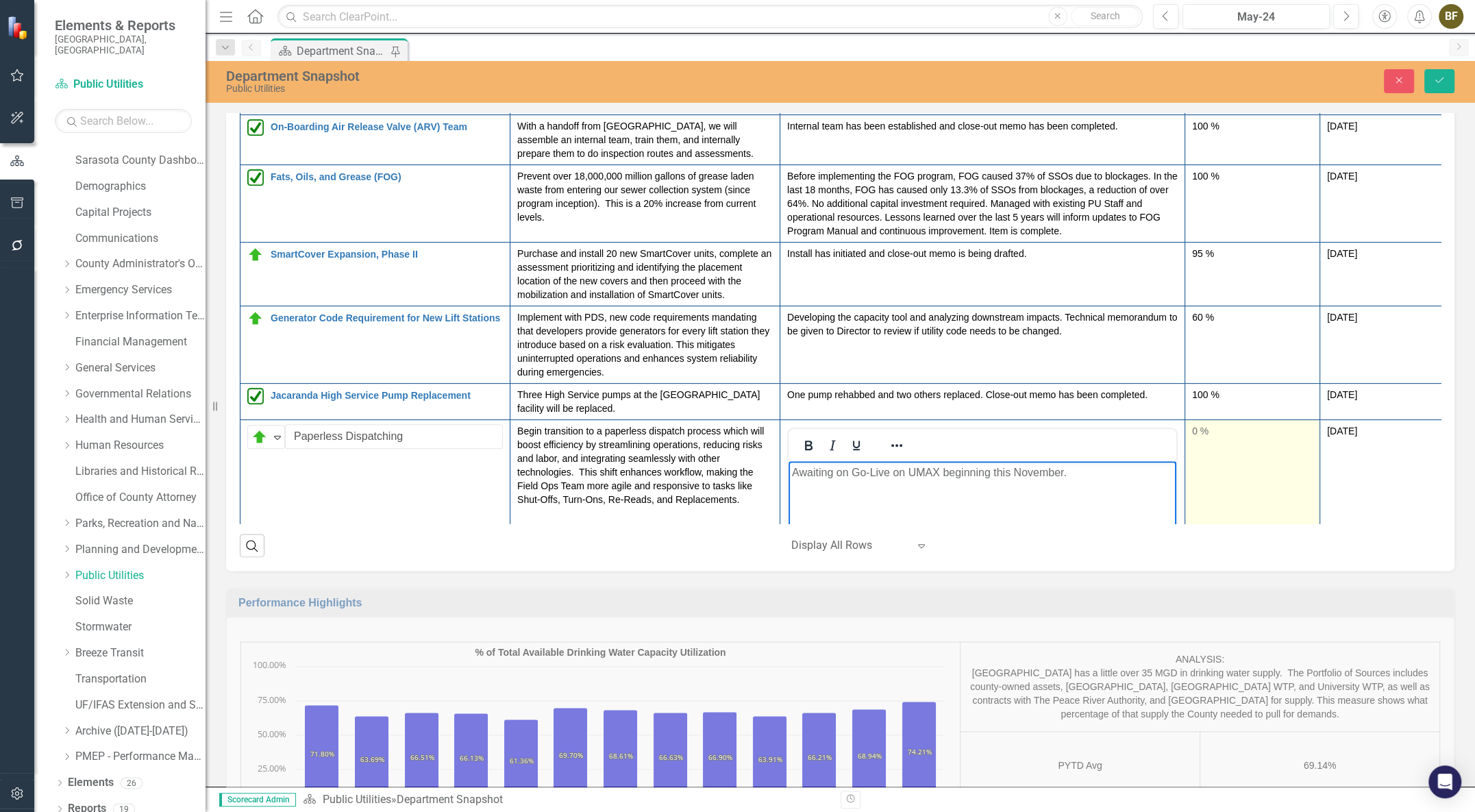
click at [1199, 438] on div "0 %" at bounding box center [1252, 431] width 120 height 14
drag, startPoint x: 1195, startPoint y: 483, endPoint x: 1277, endPoint y: 481, distance: 82.0
click at [1277, 480] on div at bounding box center [1281, 474] width 11 height 11
click at [1213, 443] on input "76" at bounding box center [1252, 437] width 120 height 25
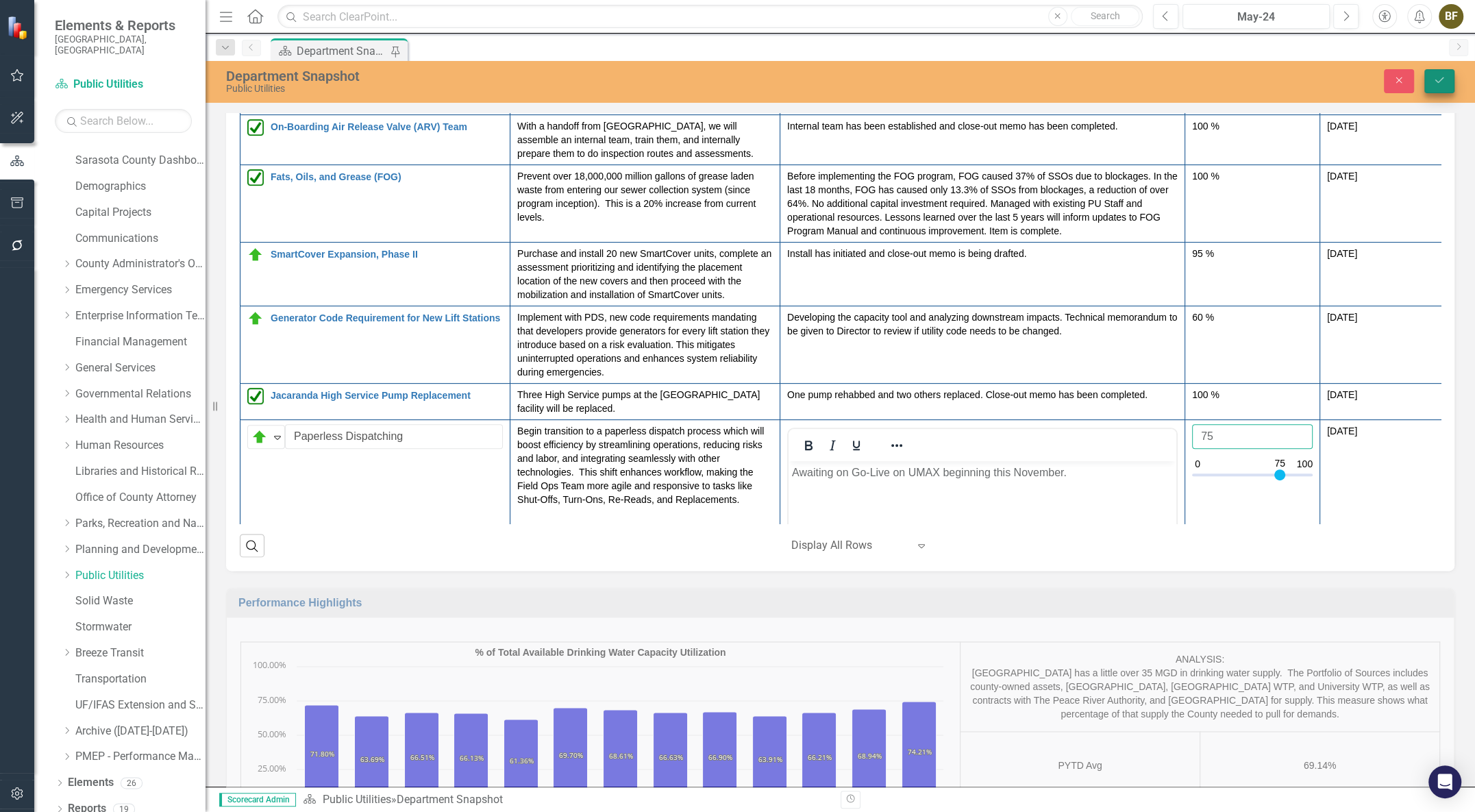
type input "75"
click at [1436, 82] on icon "submit" at bounding box center [1439, 80] width 8 height 5
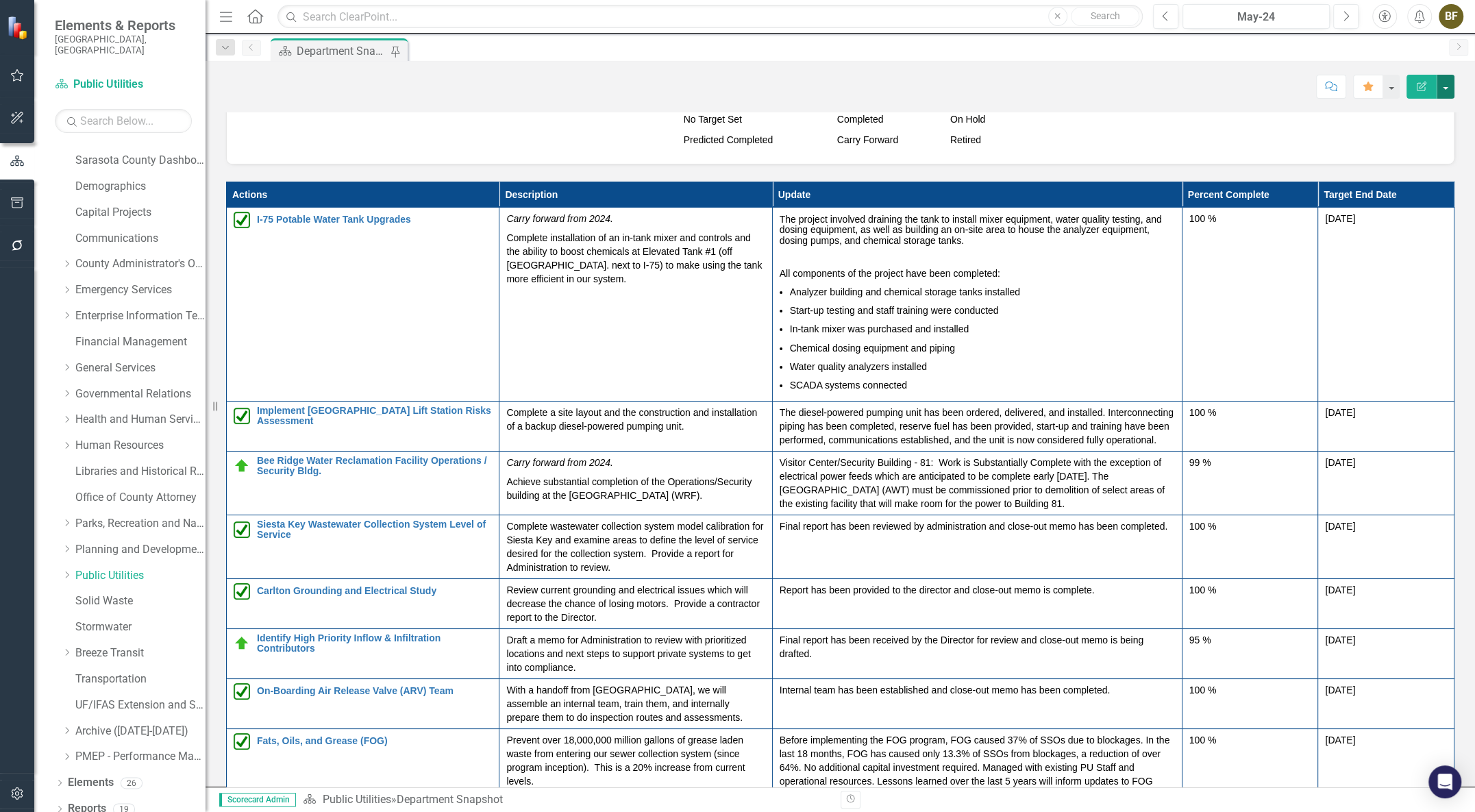
click at [1445, 93] on button "button" at bounding box center [1446, 86] width 18 height 24
click at [1409, 193] on link "PDF Export to PDF" at bounding box center [1399, 192] width 111 height 25
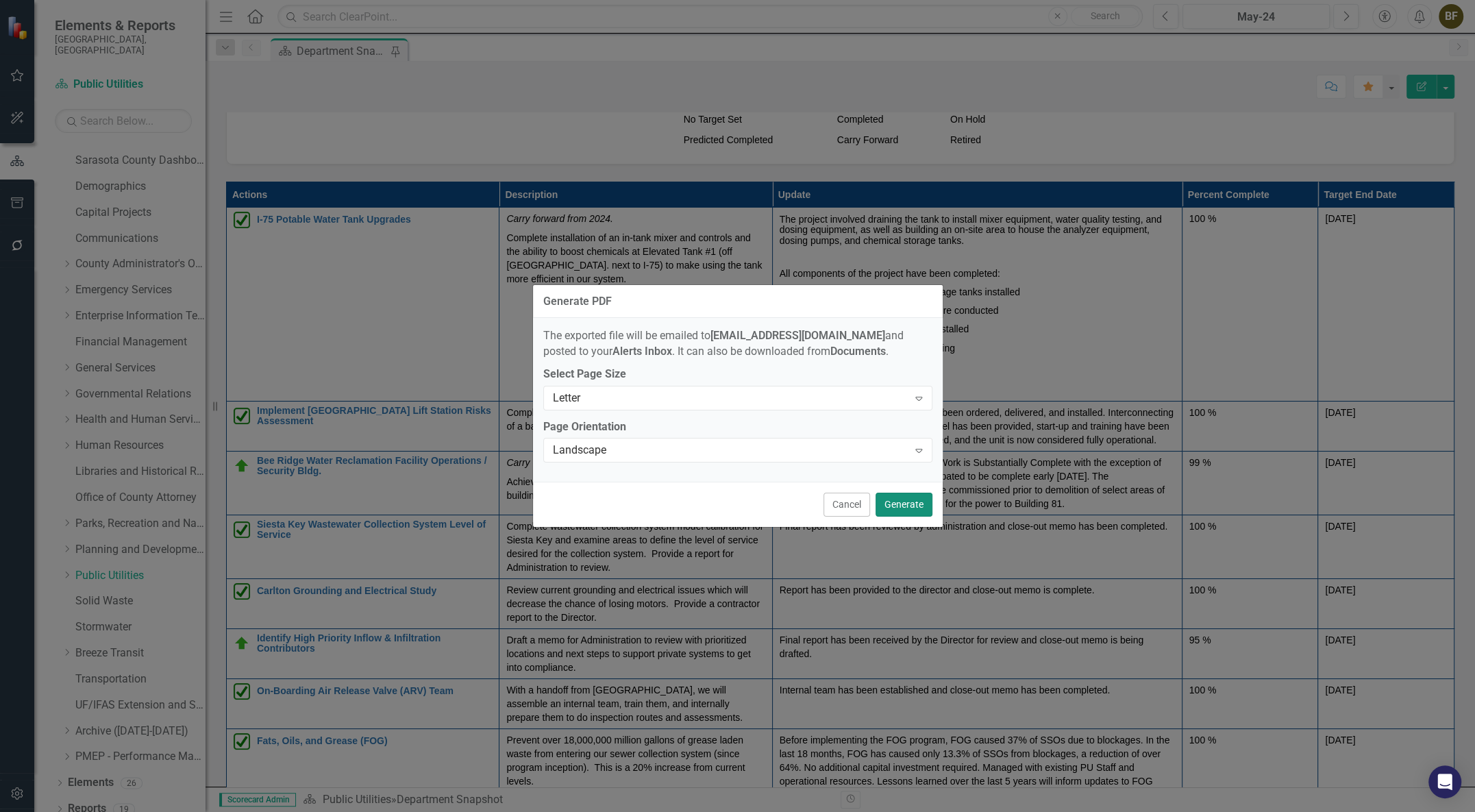
click at [911, 507] on button "Generate" at bounding box center [904, 504] width 56 height 24
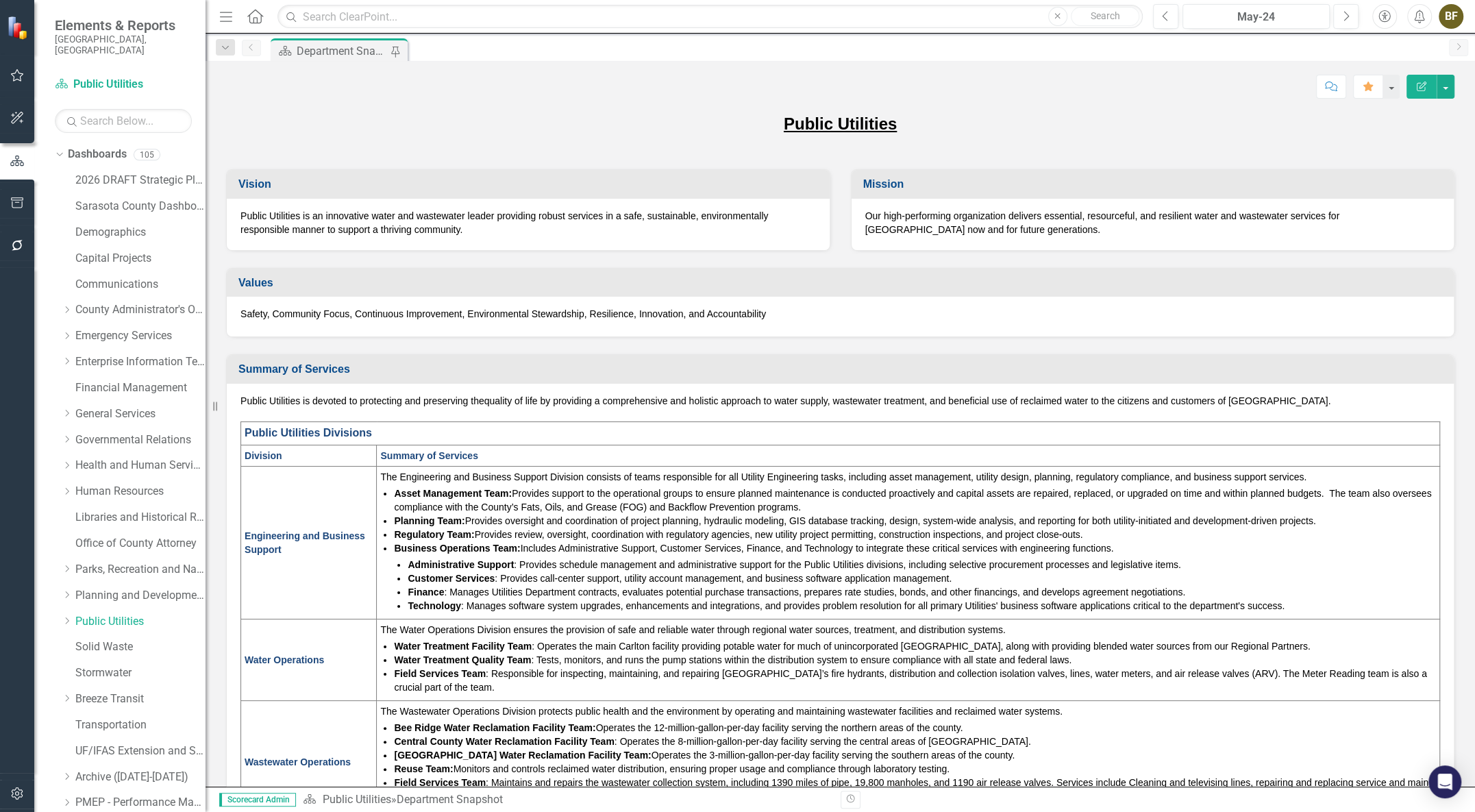
scroll to position [1556, 0]
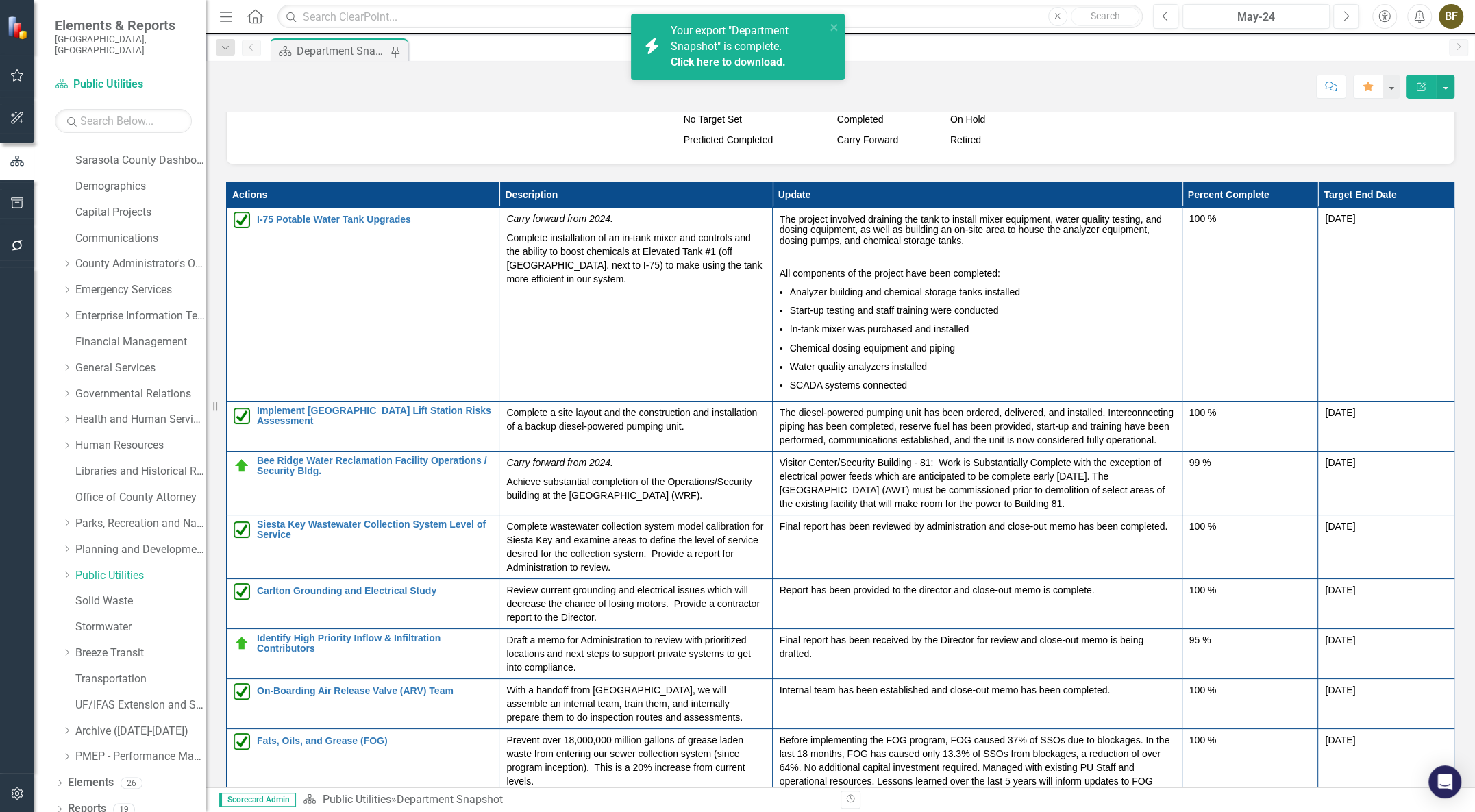
click at [736, 56] on link "Click here to download." at bounding box center [728, 62] width 115 height 13
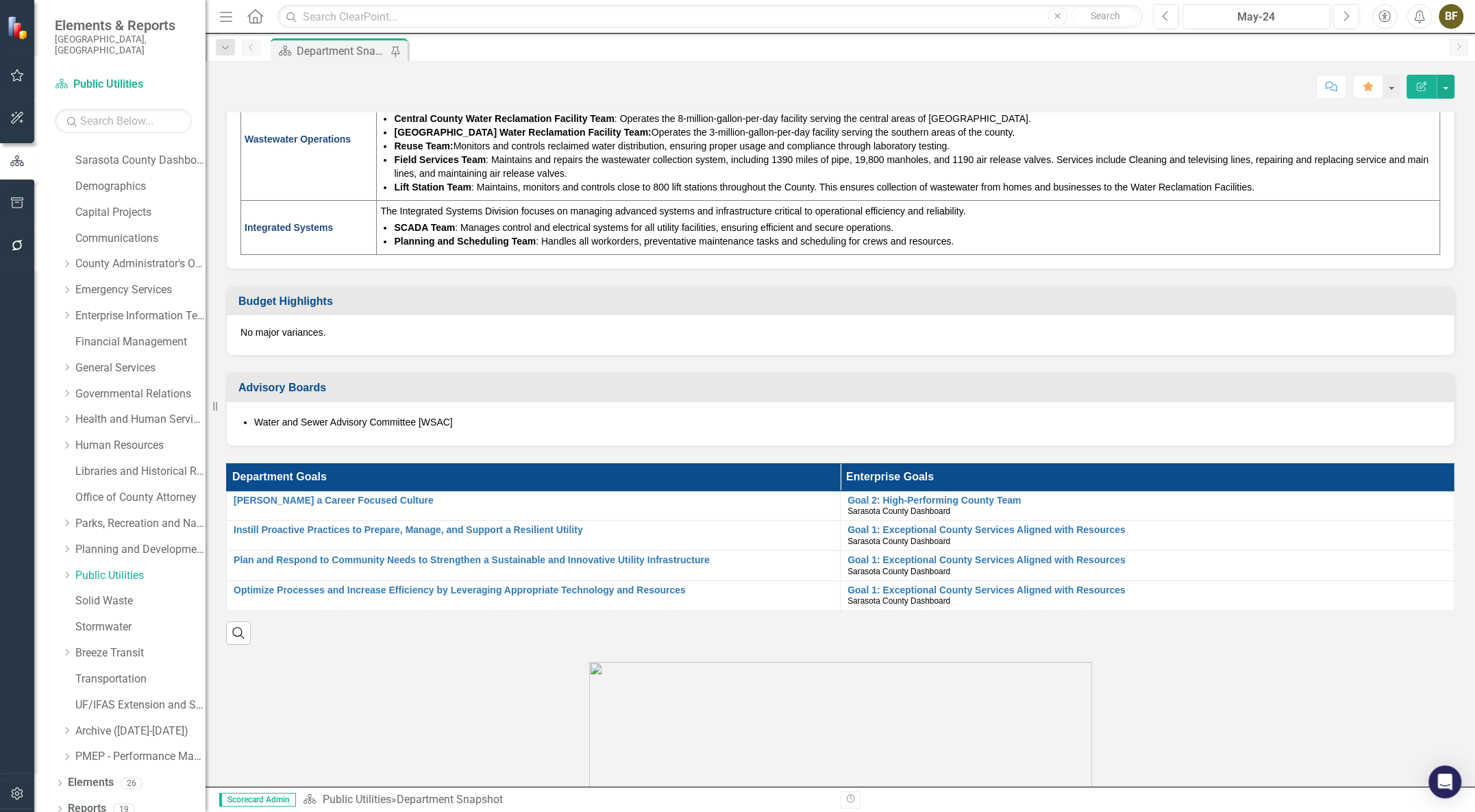
scroll to position [746, 0]
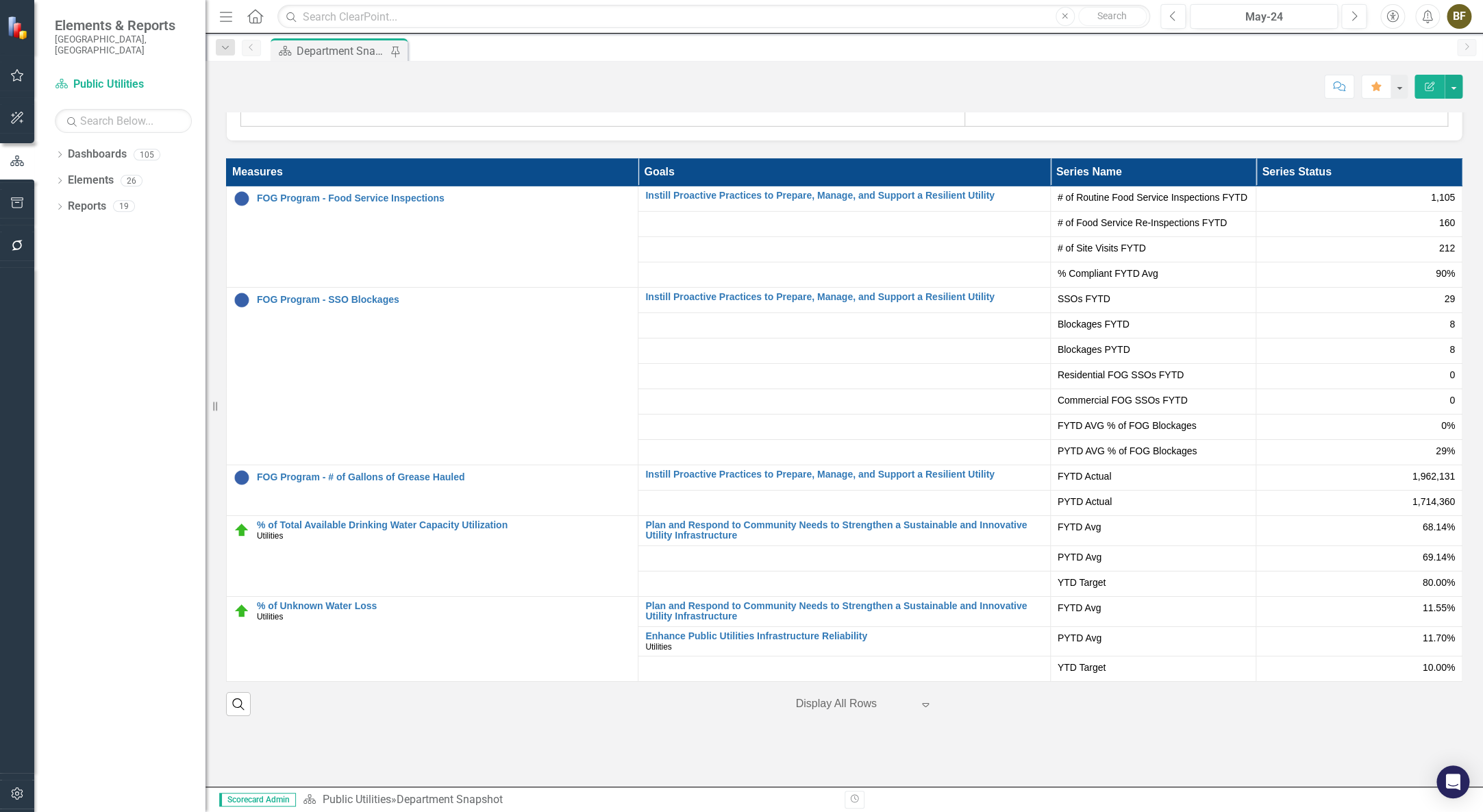
scroll to position [3076, 0]
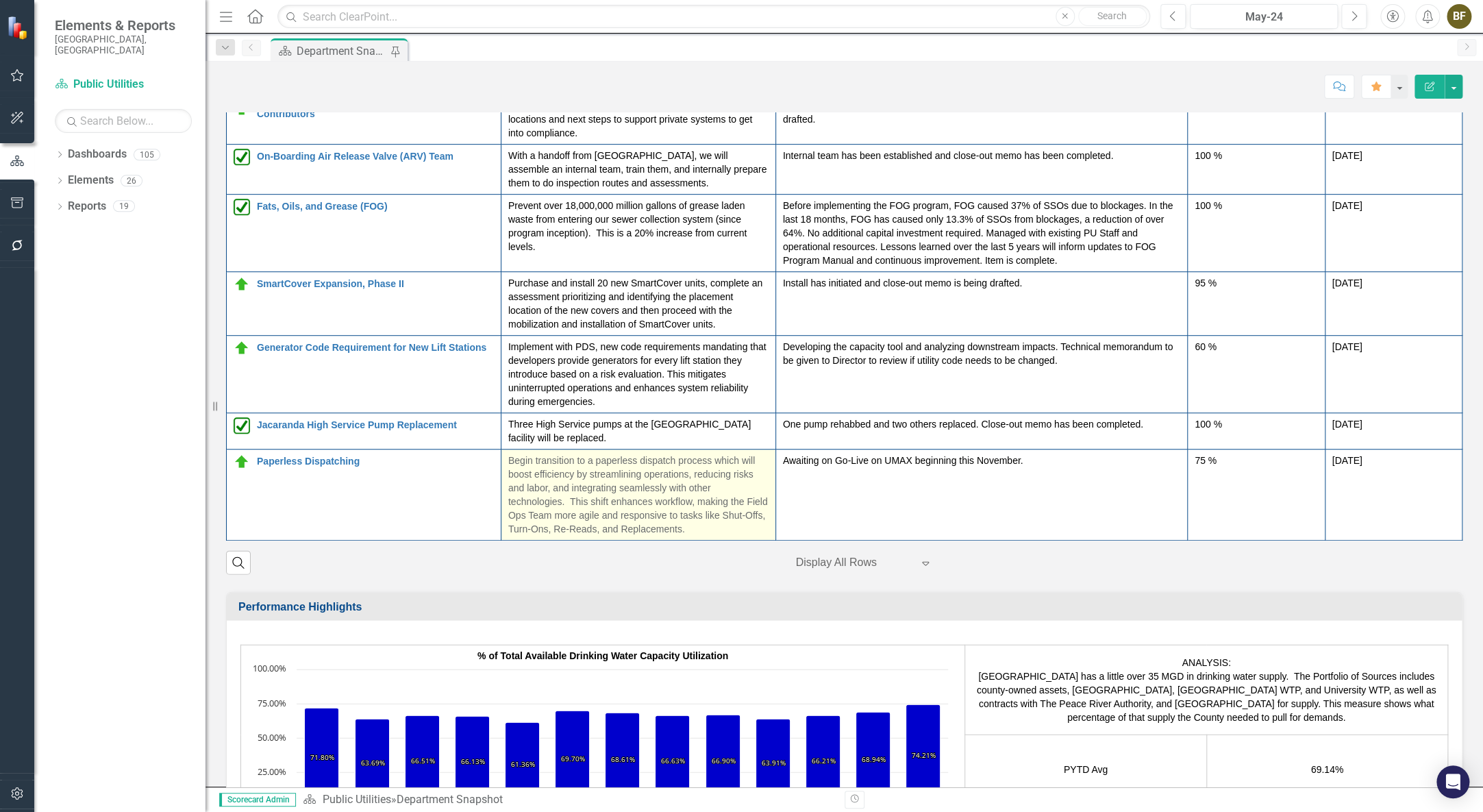
scroll to position [115, 0]
